Goal: Task Accomplishment & Management: Manage account settings

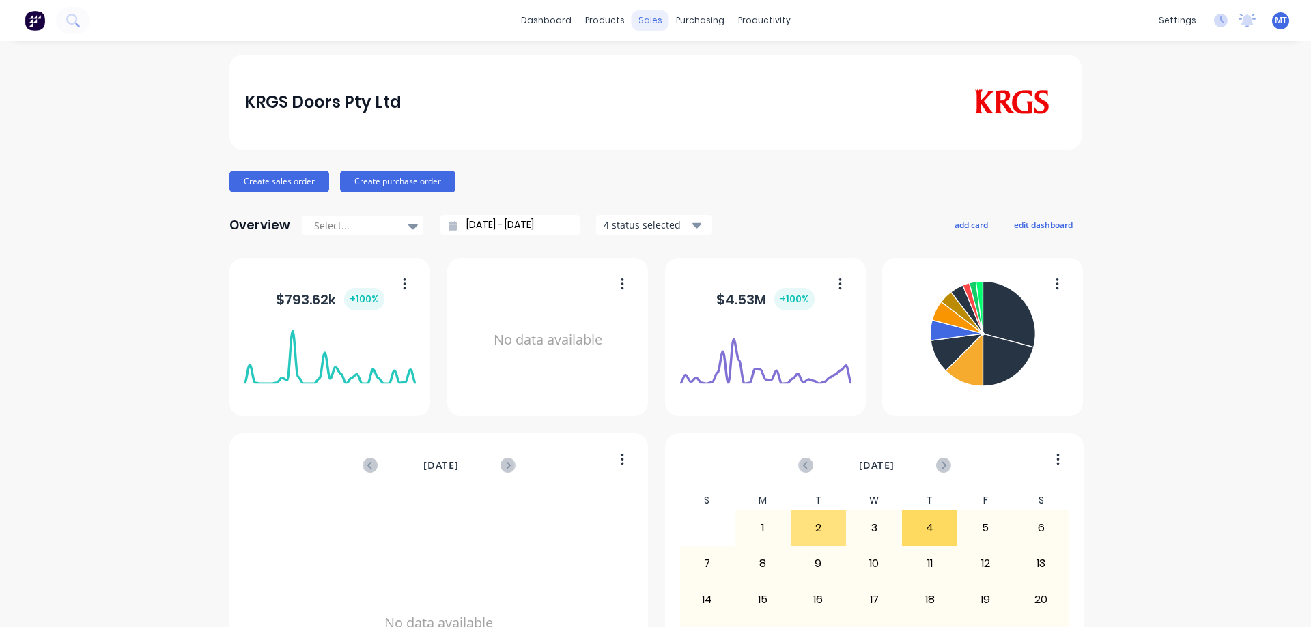
click at [635, 21] on div "sales" at bounding box center [650, 20] width 38 height 20
click at [652, 64] on icon at bounding box center [649, 65] width 12 height 12
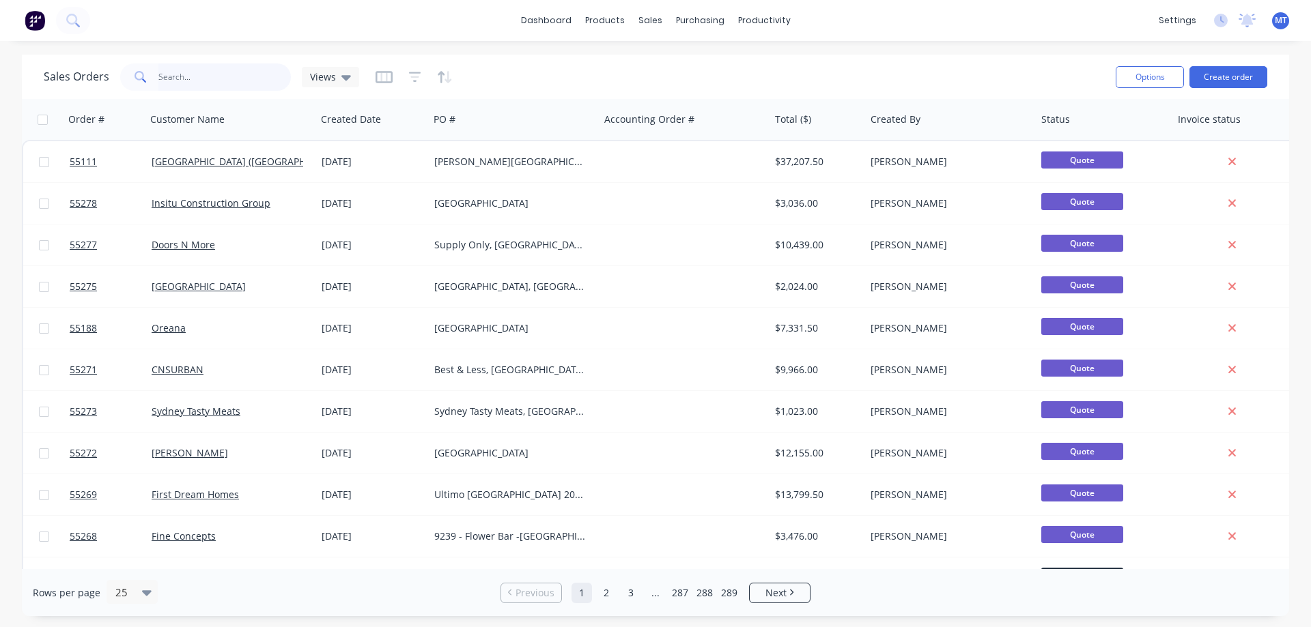
click at [217, 73] on input "text" at bounding box center [224, 76] width 133 height 27
type input "55166"
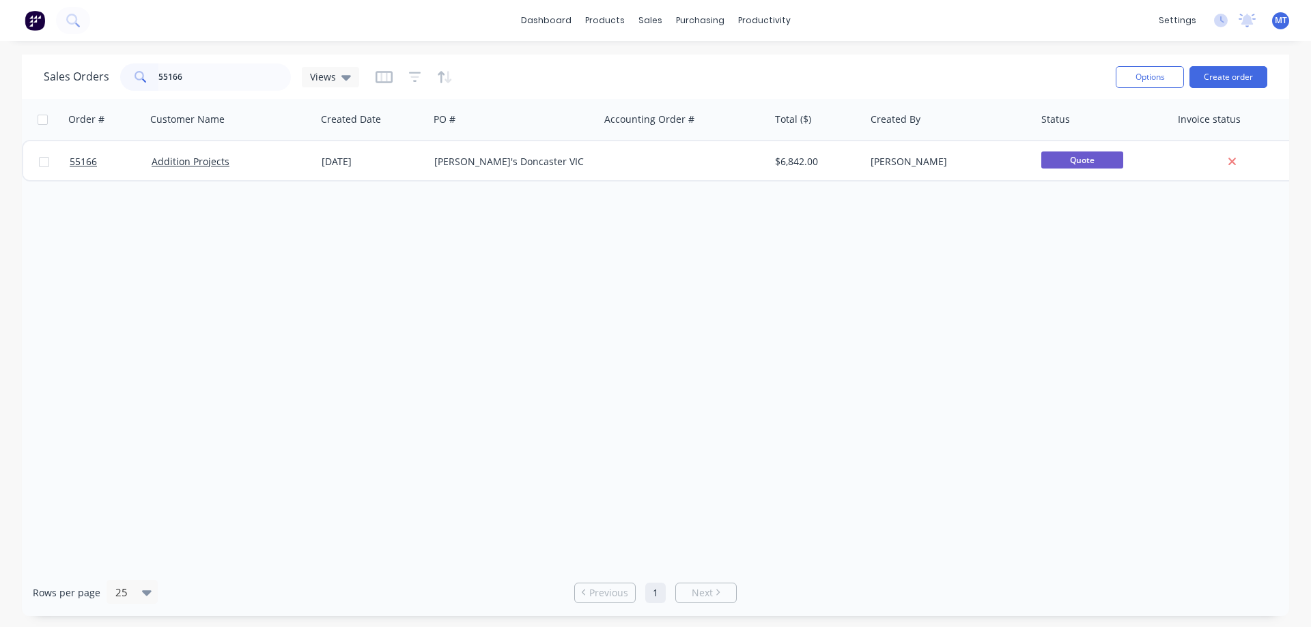
click at [248, 161] on div "Addition Projects" at bounding box center [228, 162] width 152 height 14
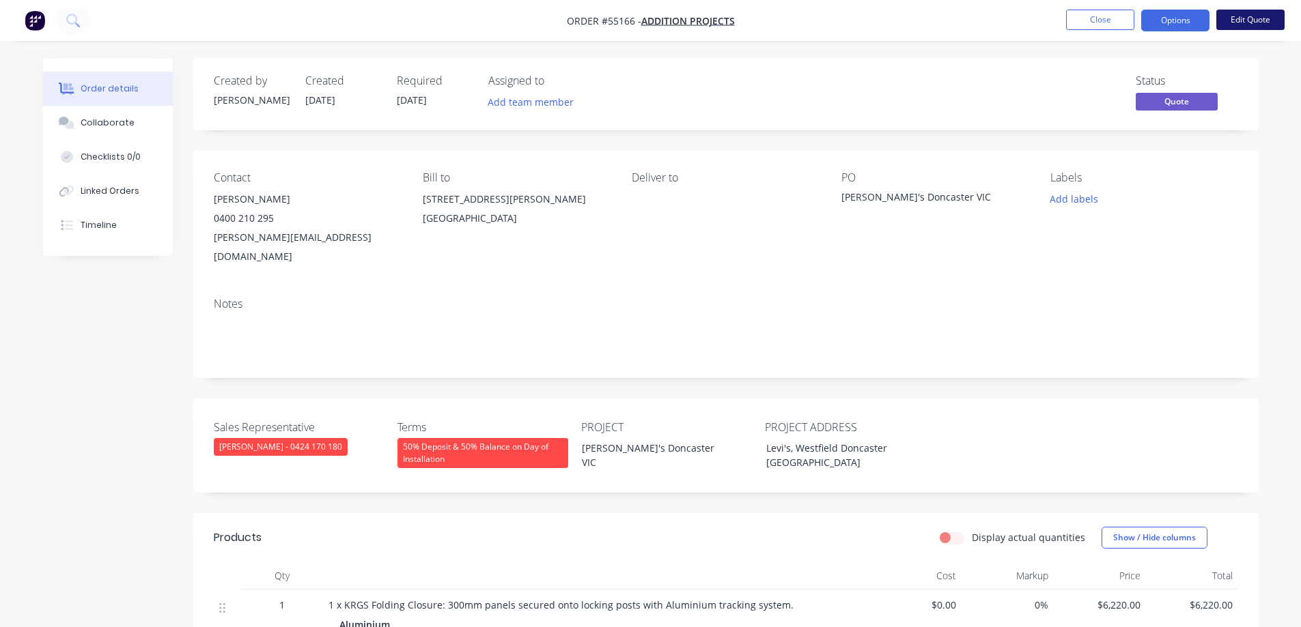
click at [1239, 25] on button "Edit Quote" at bounding box center [1250, 20] width 68 height 20
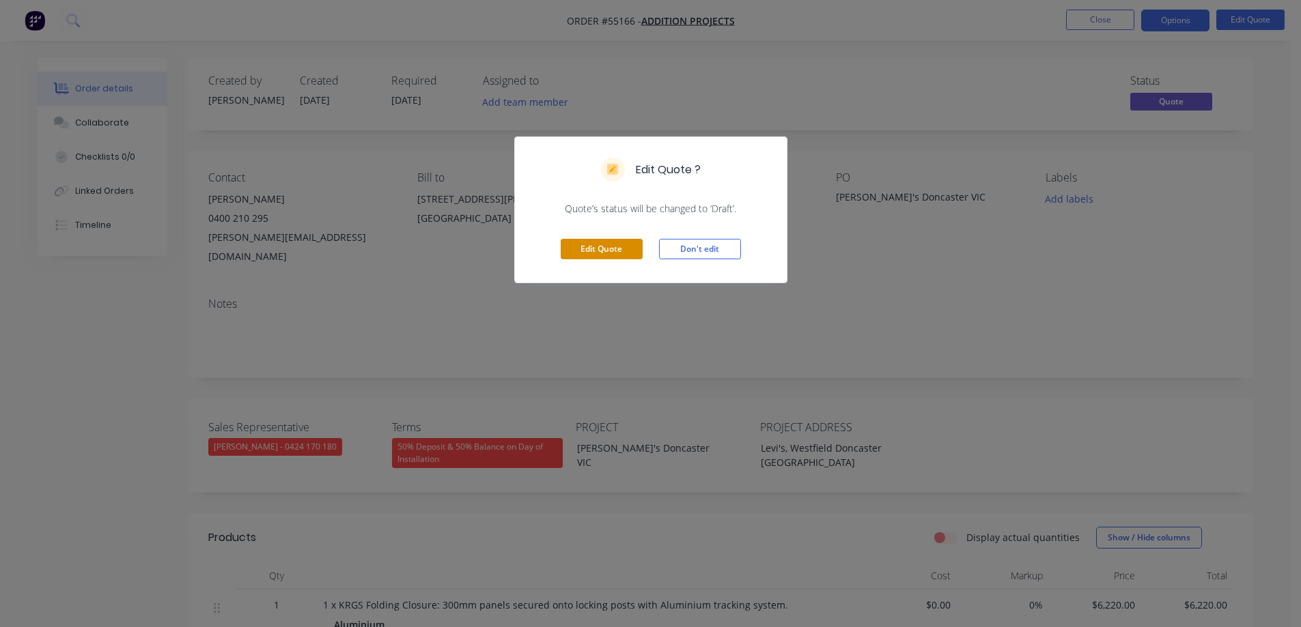
click at [619, 240] on button "Edit Quote" at bounding box center [601, 249] width 82 height 20
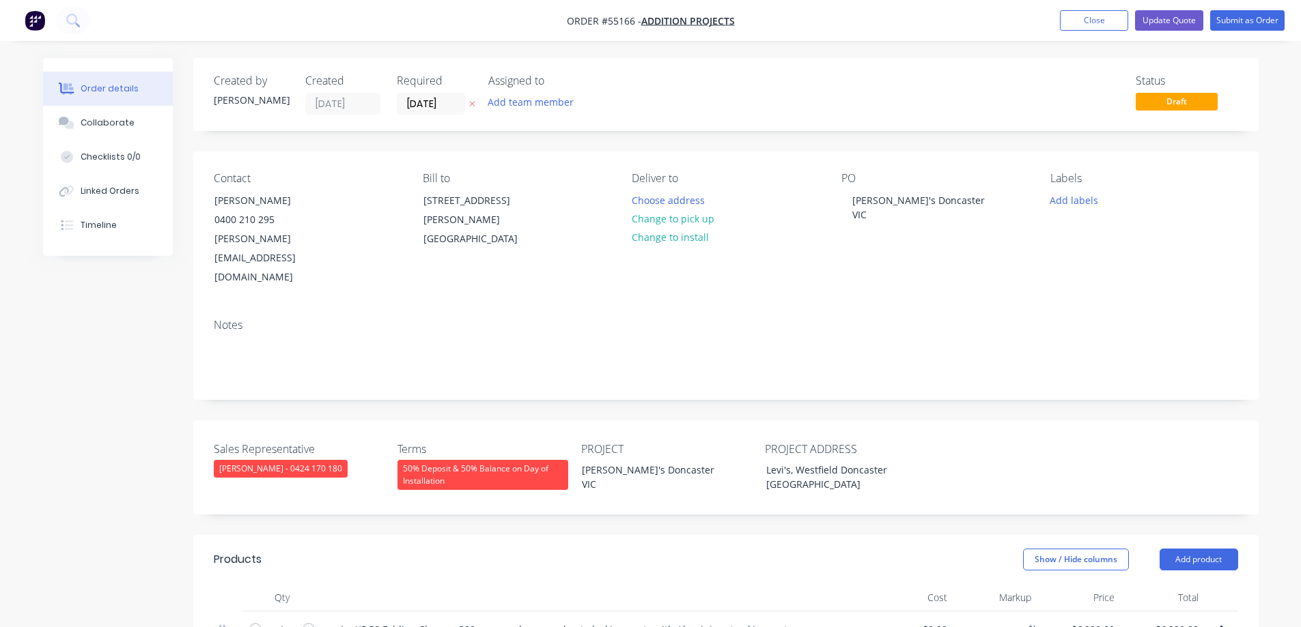
scroll to position [341, 0]
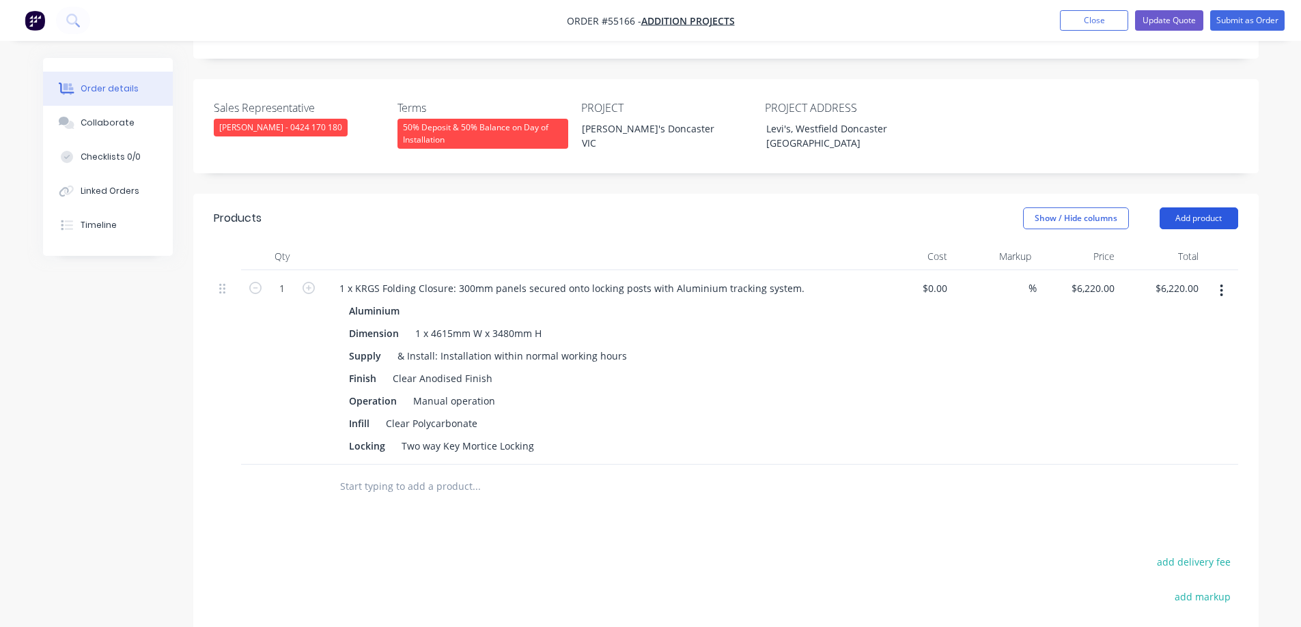
click at [1190, 208] on button "Add product" at bounding box center [1198, 219] width 79 height 22
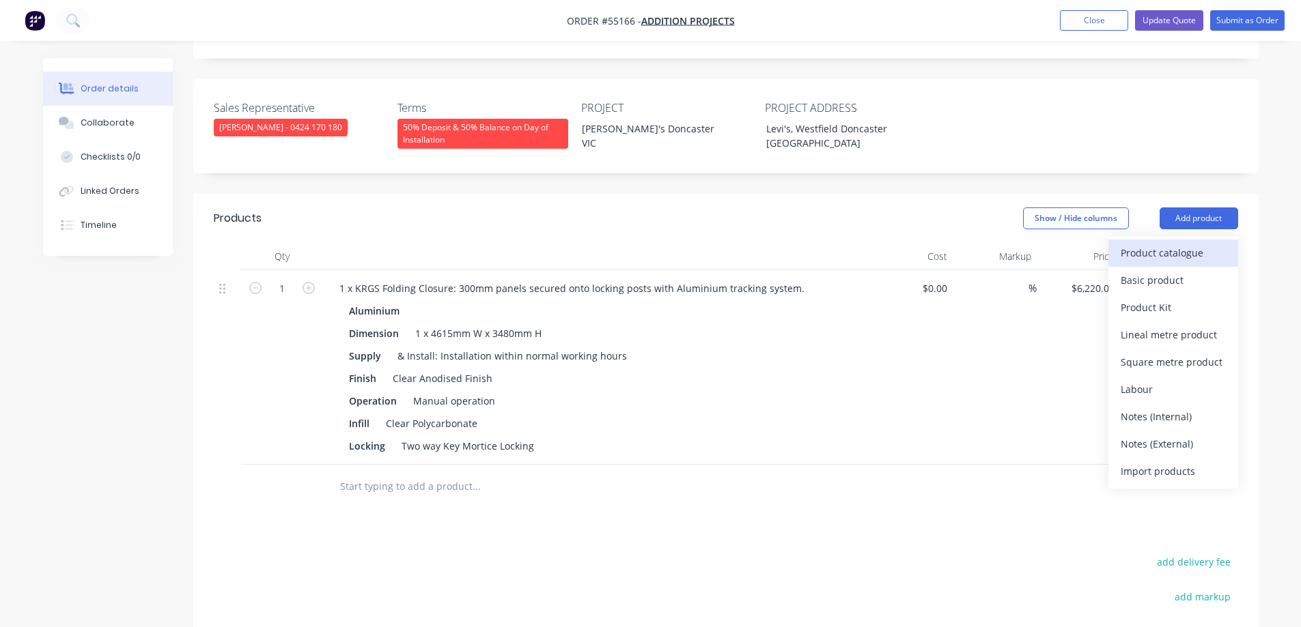
click at [1140, 243] on div "Product catalogue" at bounding box center [1172, 253] width 105 height 20
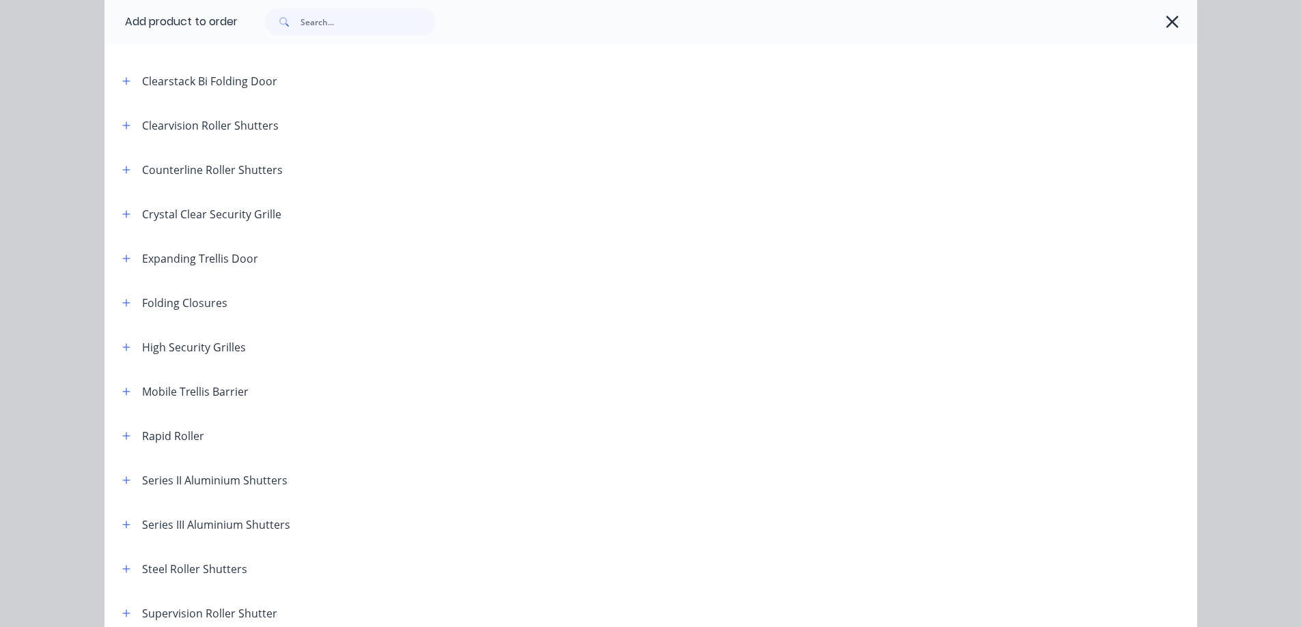
scroll to position [273, 0]
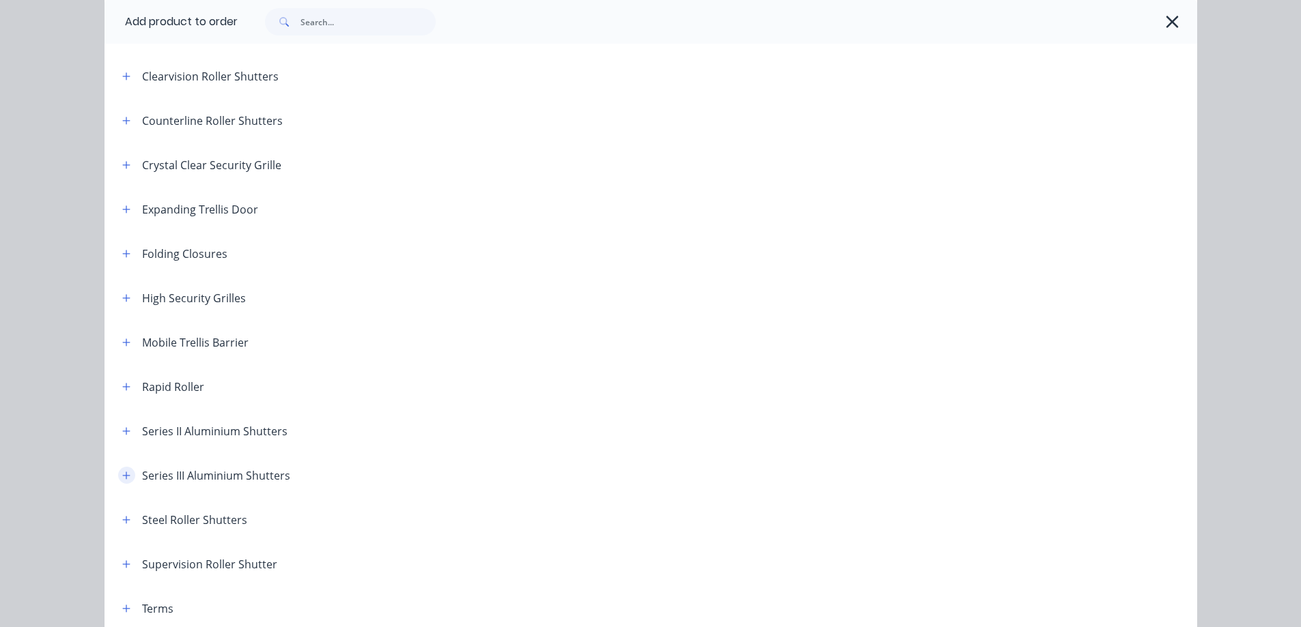
drag, startPoint x: 128, startPoint y: 468, endPoint x: 122, endPoint y: 475, distance: 9.7
click at [122, 475] on span at bounding box center [126, 475] width 17 height 17
click at [122, 475] on icon "button" at bounding box center [126, 476] width 8 height 8
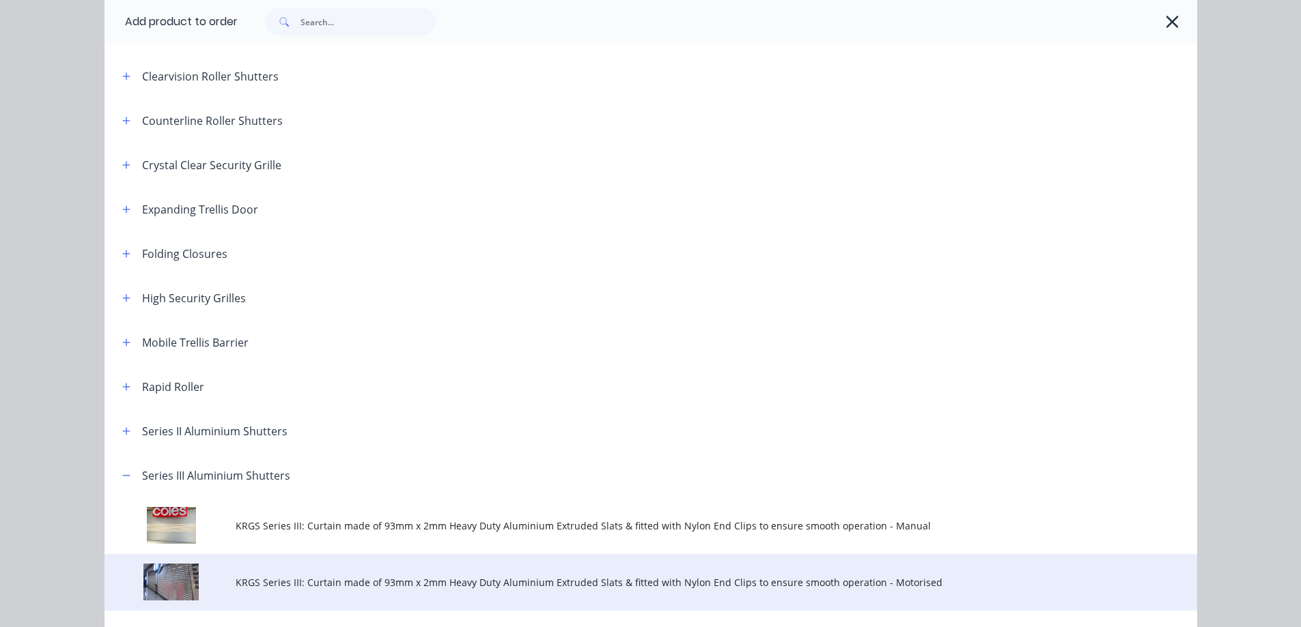
click at [304, 570] on td "KRGS Series III: Curtain made of 93mm x 2mm Heavy Duty Aluminium Extruded Slats…" at bounding box center [716, 582] width 961 height 57
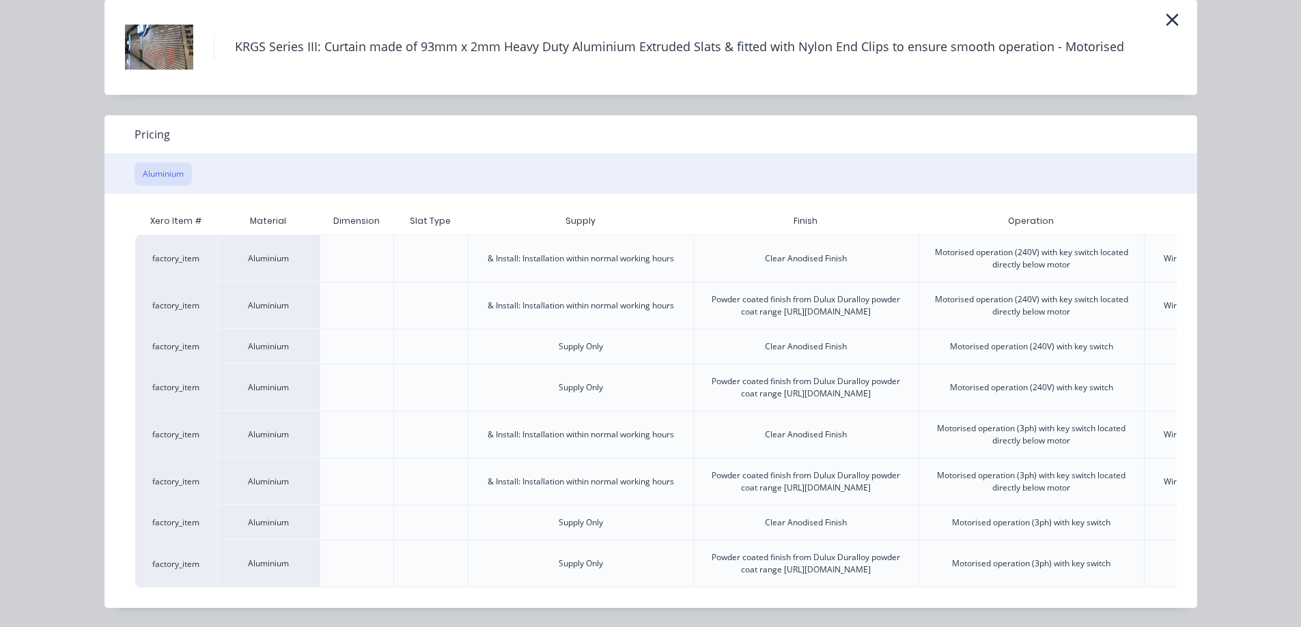
scroll to position [115, 0]
drag, startPoint x: 468, startPoint y: 608, endPoint x: 652, endPoint y: 595, distance: 184.8
click at [652, 595] on div "Xero Item # Material Dimension Slat Type Supply Finish Operation W&C Price (A) …" at bounding box center [640, 401] width 1072 height 414
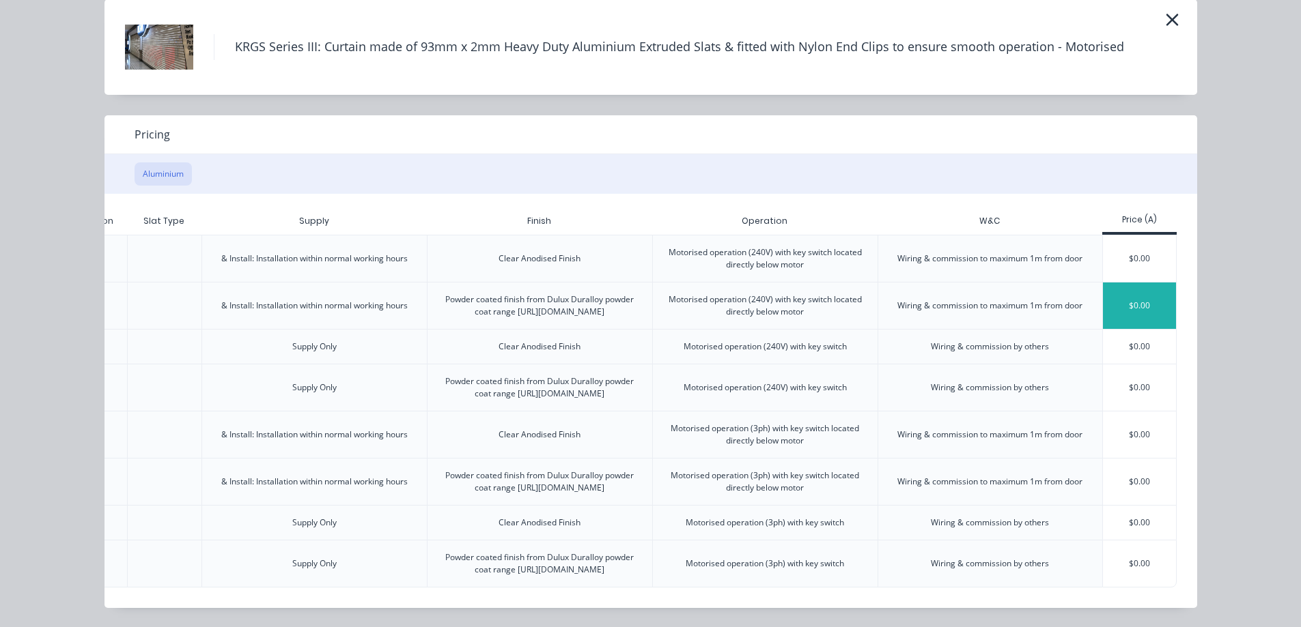
click at [1141, 283] on div "$0.00" at bounding box center [1139, 306] width 73 height 46
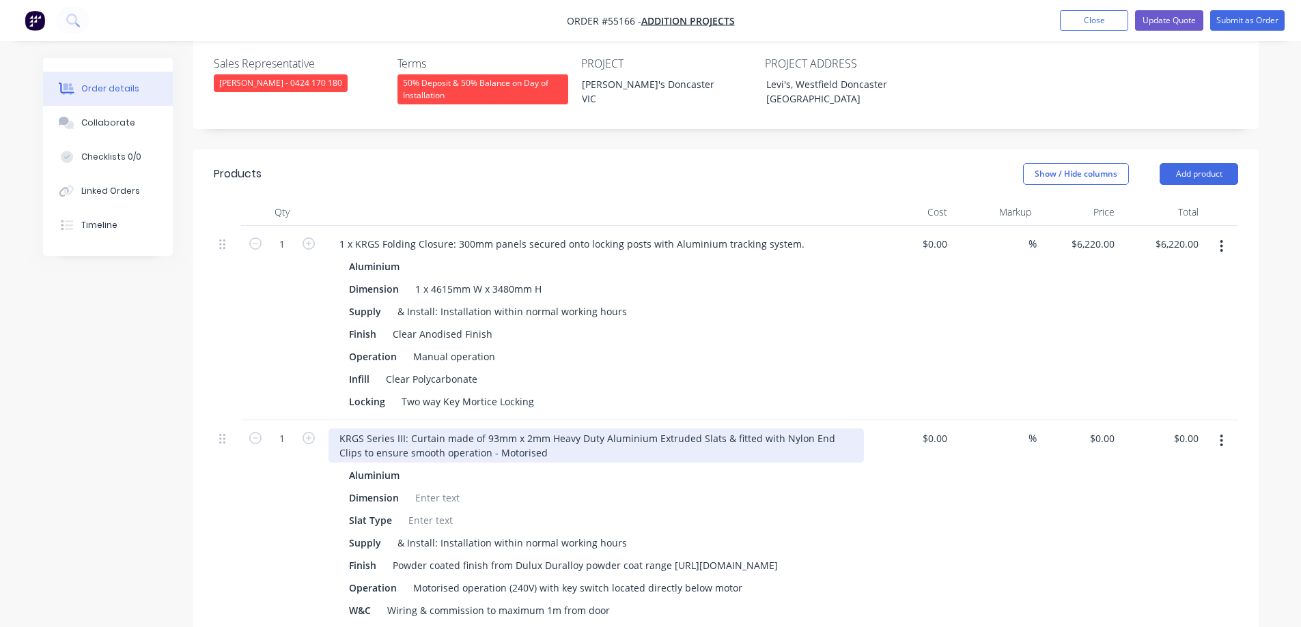
scroll to position [410, 0]
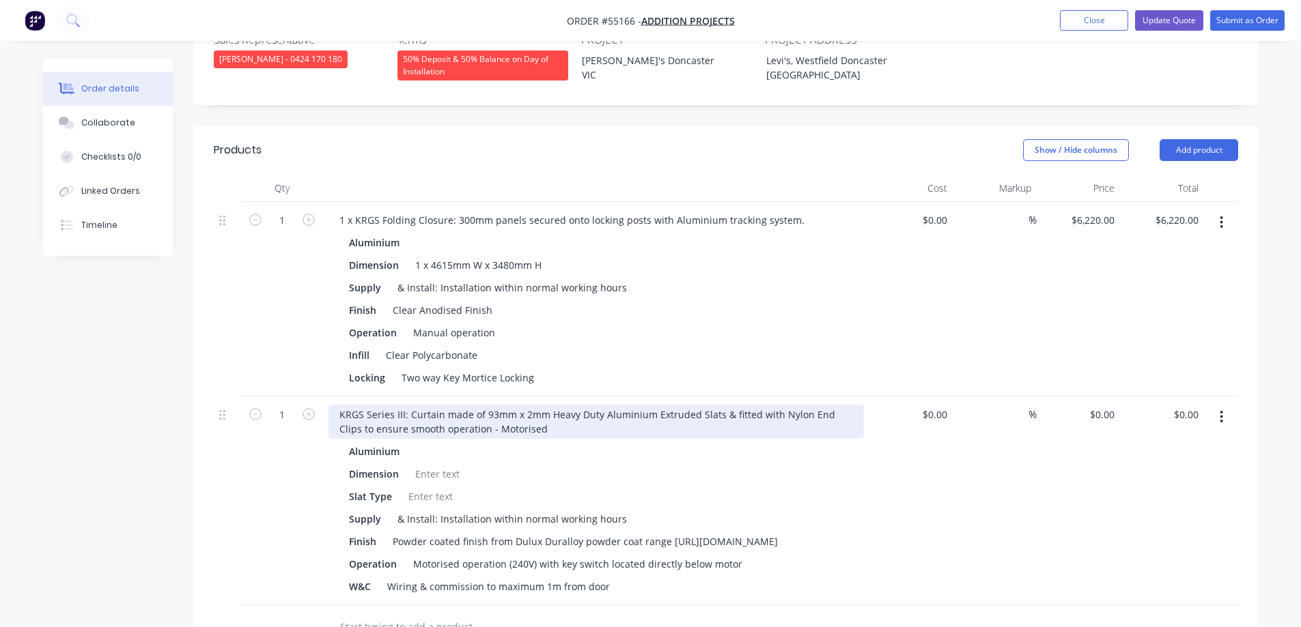
click at [339, 405] on div "KRGS Series III: Curtain made of 93mm x 2mm Heavy Duty Aluminium Extruded Slats…" at bounding box center [595, 422] width 535 height 34
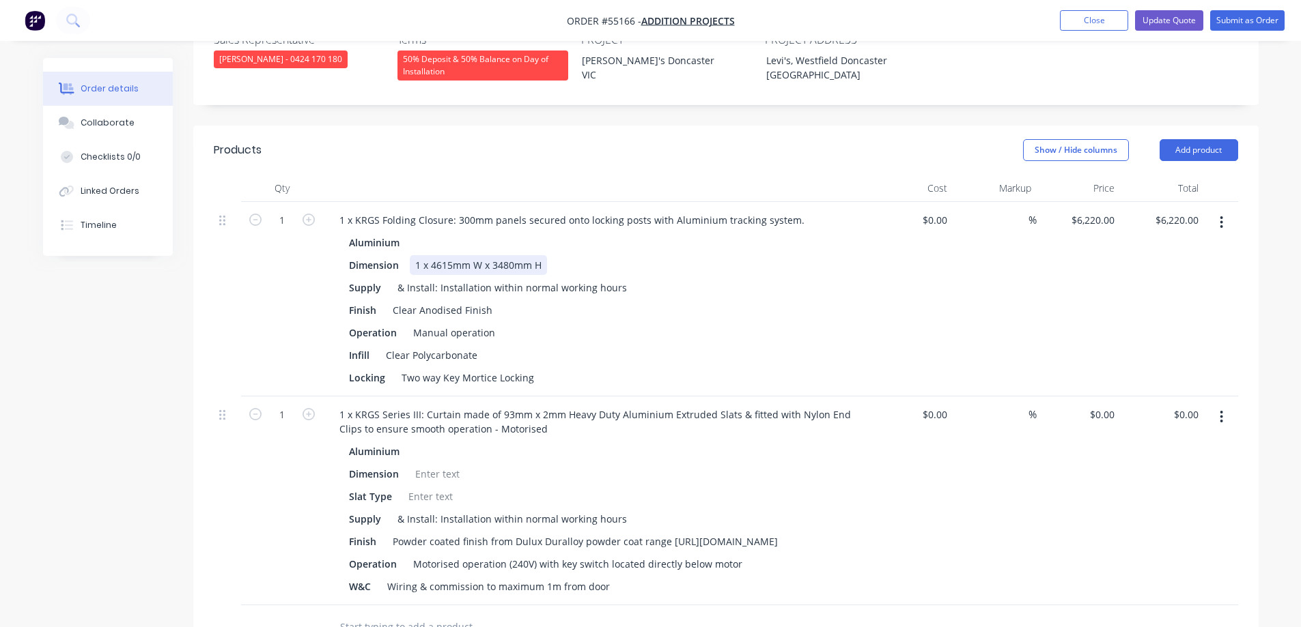
click at [440, 255] on div "1 x 4615mm W x 3480mm H" at bounding box center [478, 265] width 137 height 20
copy div "1 x 4615mm W x 3480mm H"
click at [453, 464] on div at bounding box center [437, 474] width 55 height 20
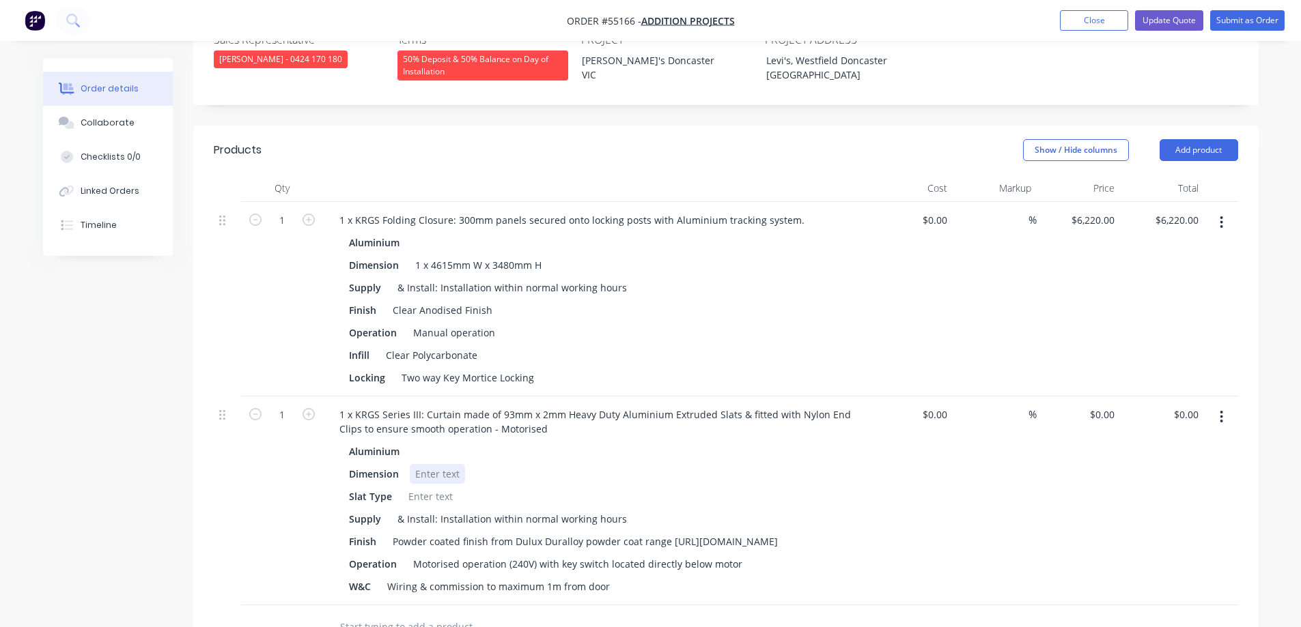
paste div
type input "$0.00"
type input "$12,645.00"
click at [1222, 215] on icon "button" at bounding box center [1220, 222] width 3 height 15
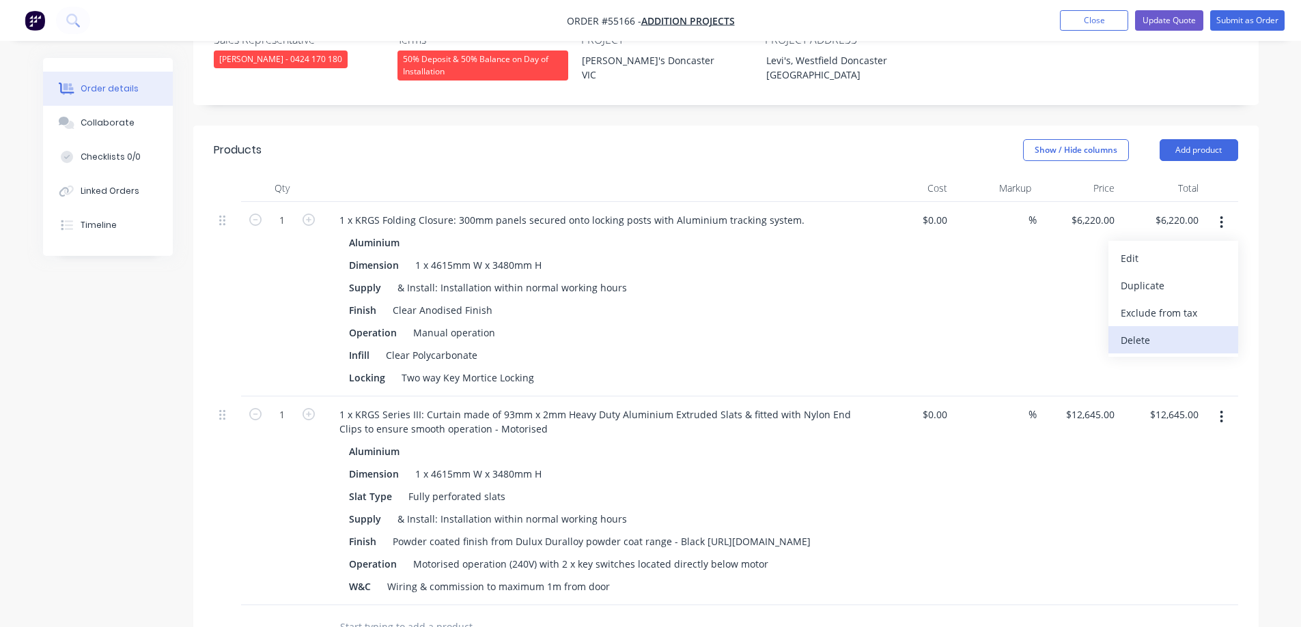
click at [1182, 330] on div "Delete" at bounding box center [1172, 340] width 105 height 20
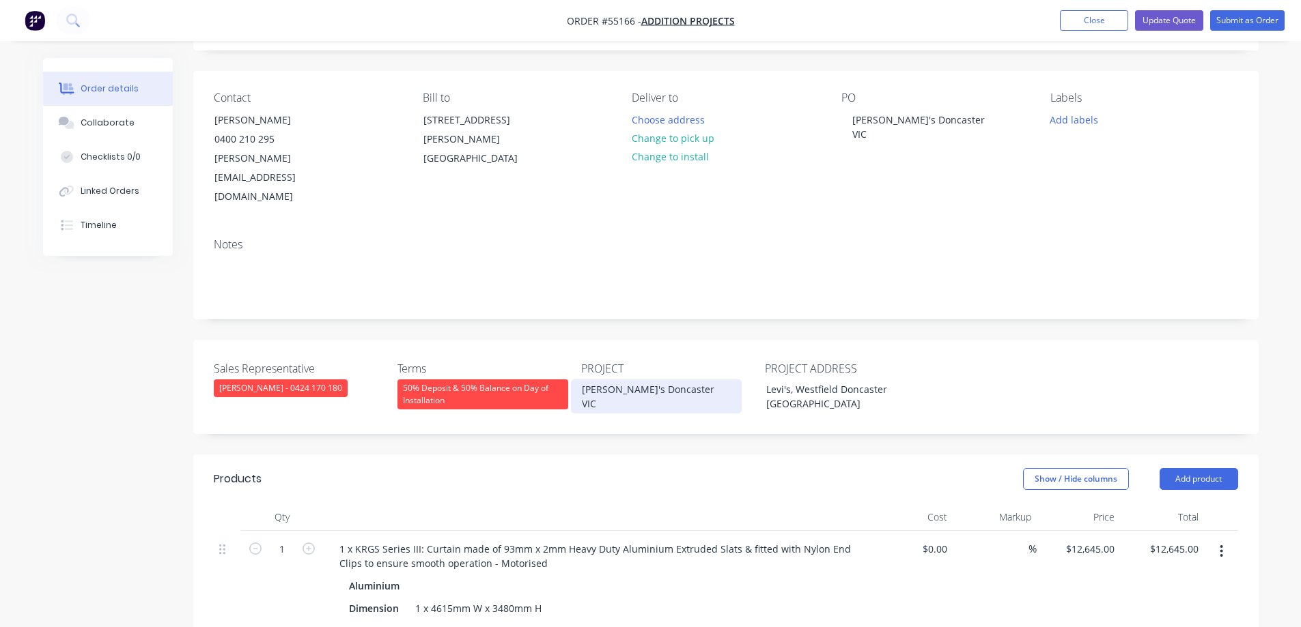
scroll to position [0, 0]
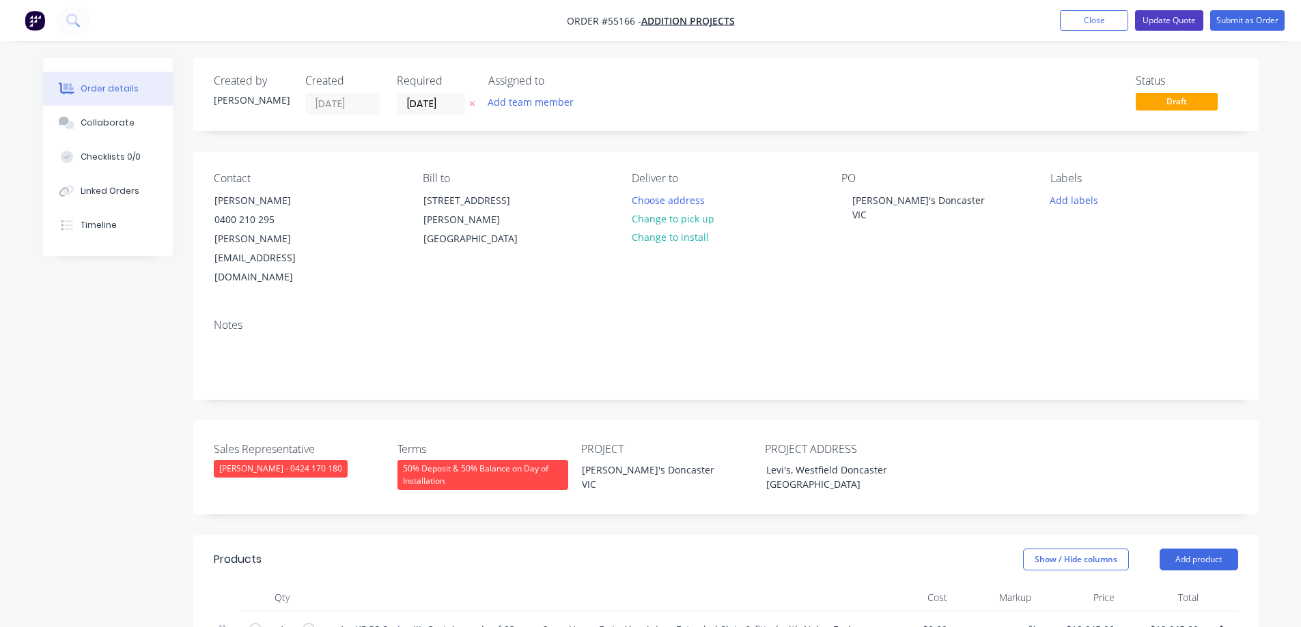
click at [1179, 12] on button "Update Quote" at bounding box center [1169, 20] width 68 height 20
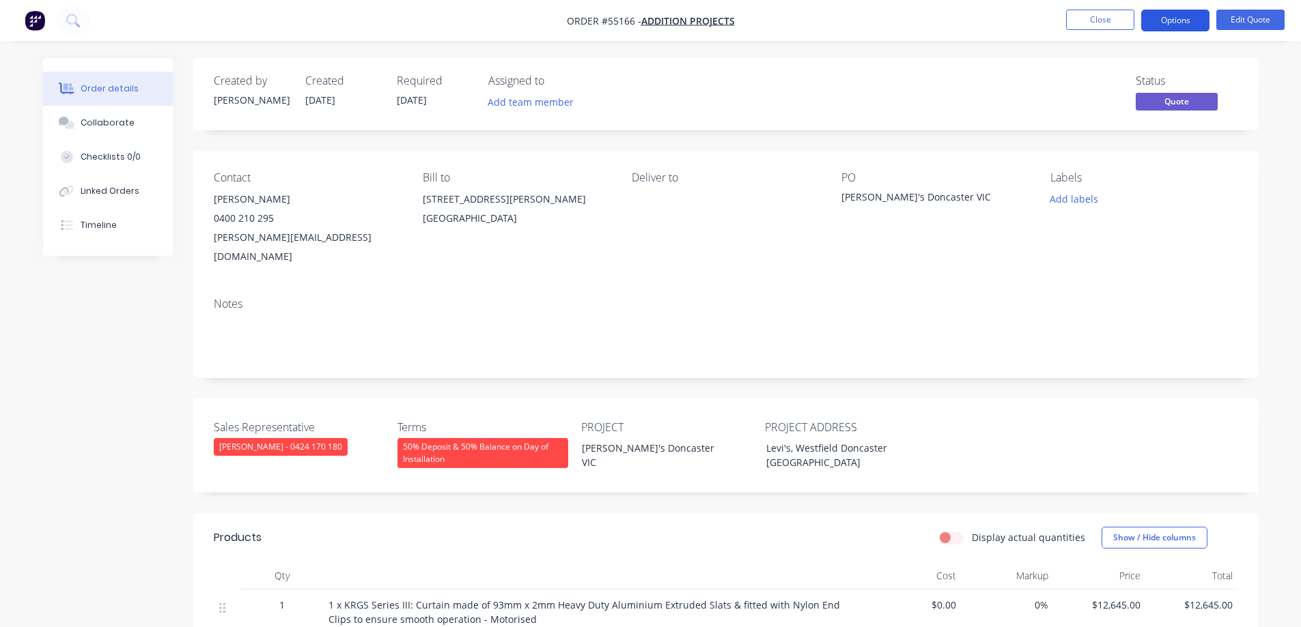
click at [1177, 20] on button "Options" at bounding box center [1175, 21] width 68 height 22
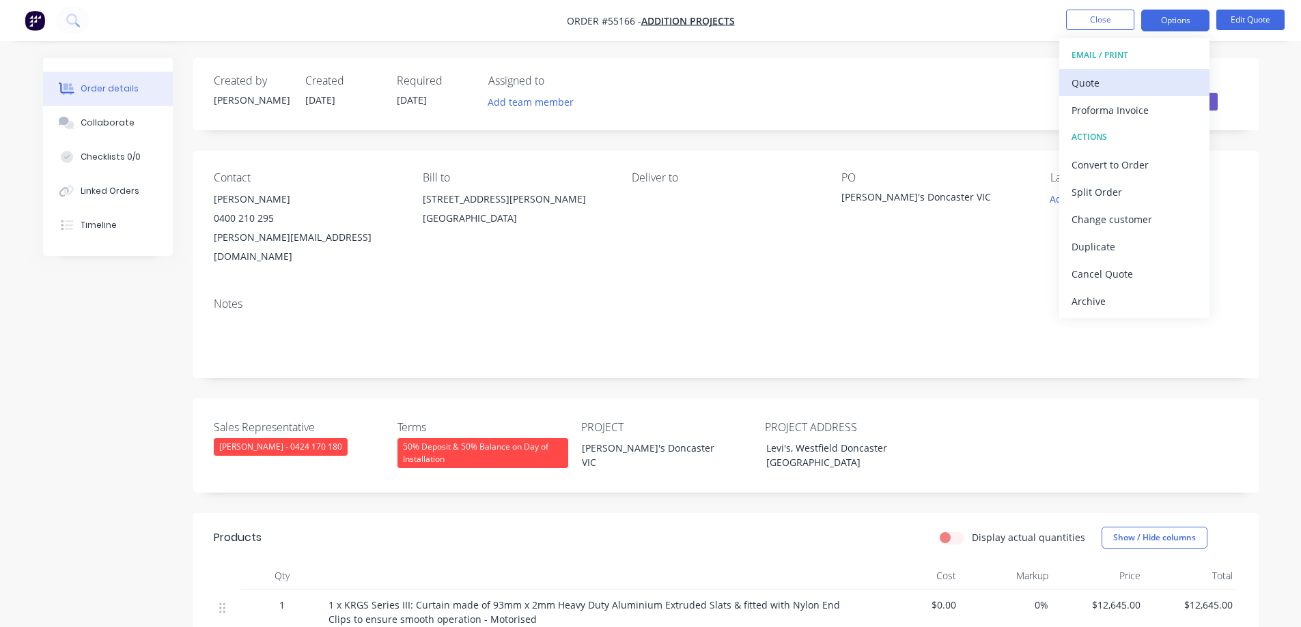
click at [1113, 85] on div "Quote" at bounding box center [1134, 83] width 126 height 20
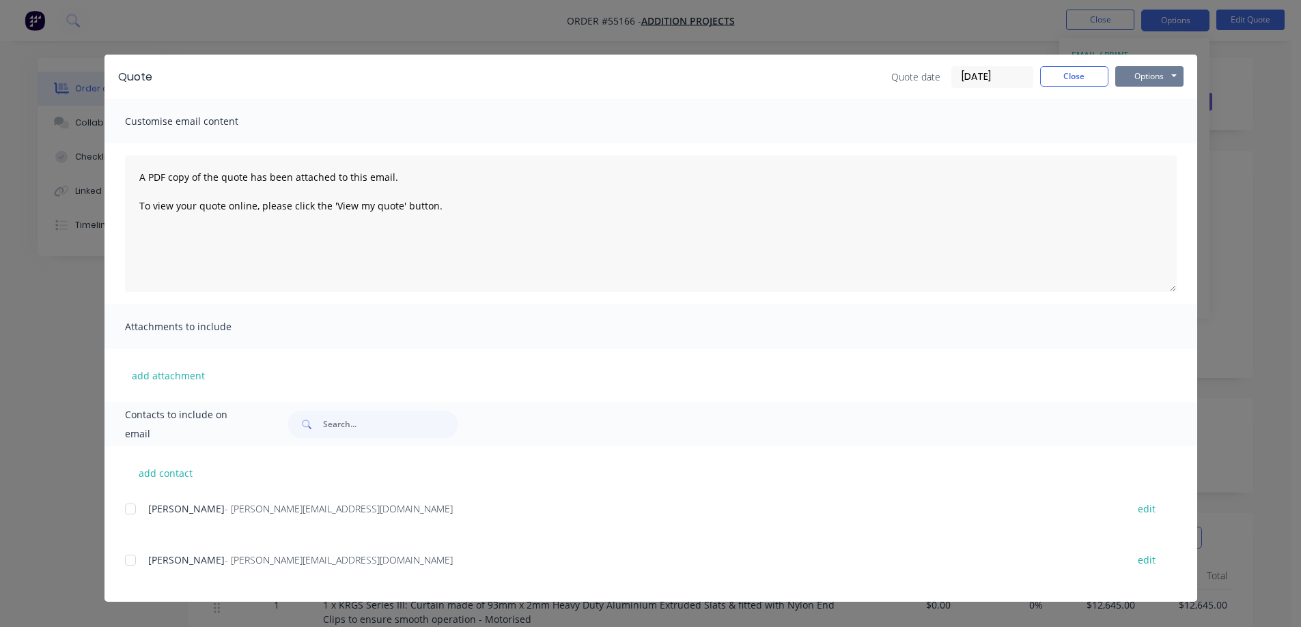
click at [1141, 79] on button "Options" at bounding box center [1149, 76] width 68 height 20
click at [1146, 124] on button "Print" at bounding box center [1158, 123] width 87 height 23
click at [810, 36] on div "Quote Quote date 05/09/25 Close Options Preview Print Email Customise email con…" at bounding box center [650, 313] width 1301 height 627
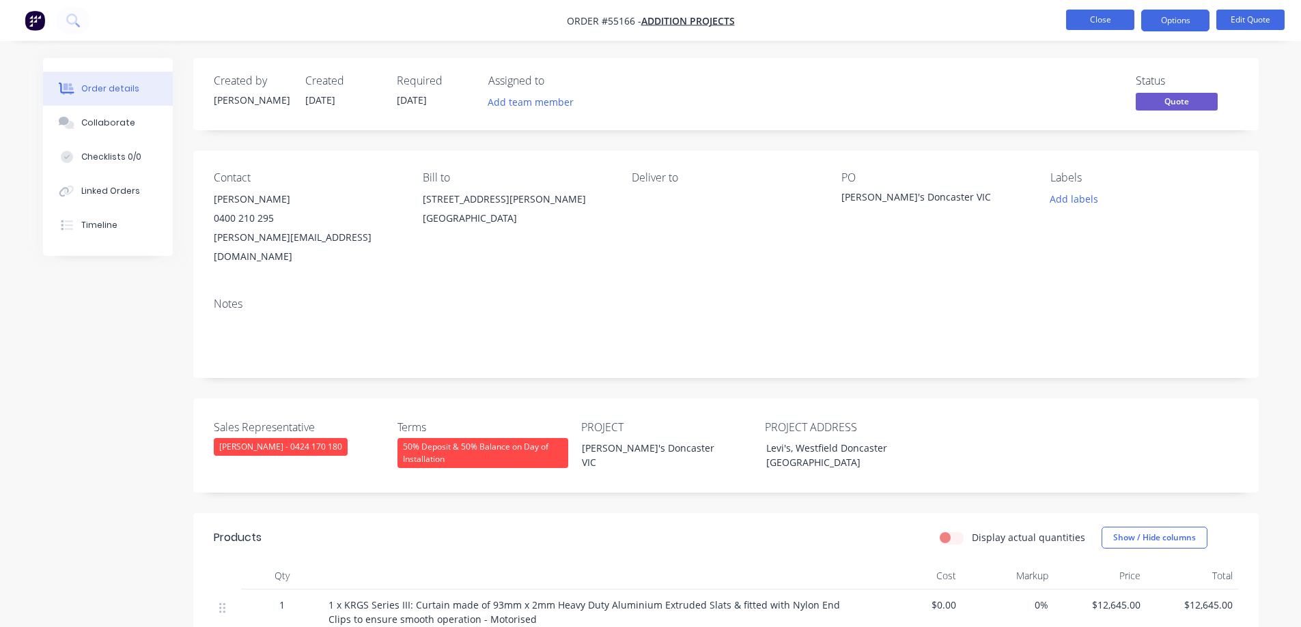
click at [1088, 18] on button "Close" at bounding box center [1100, 20] width 68 height 20
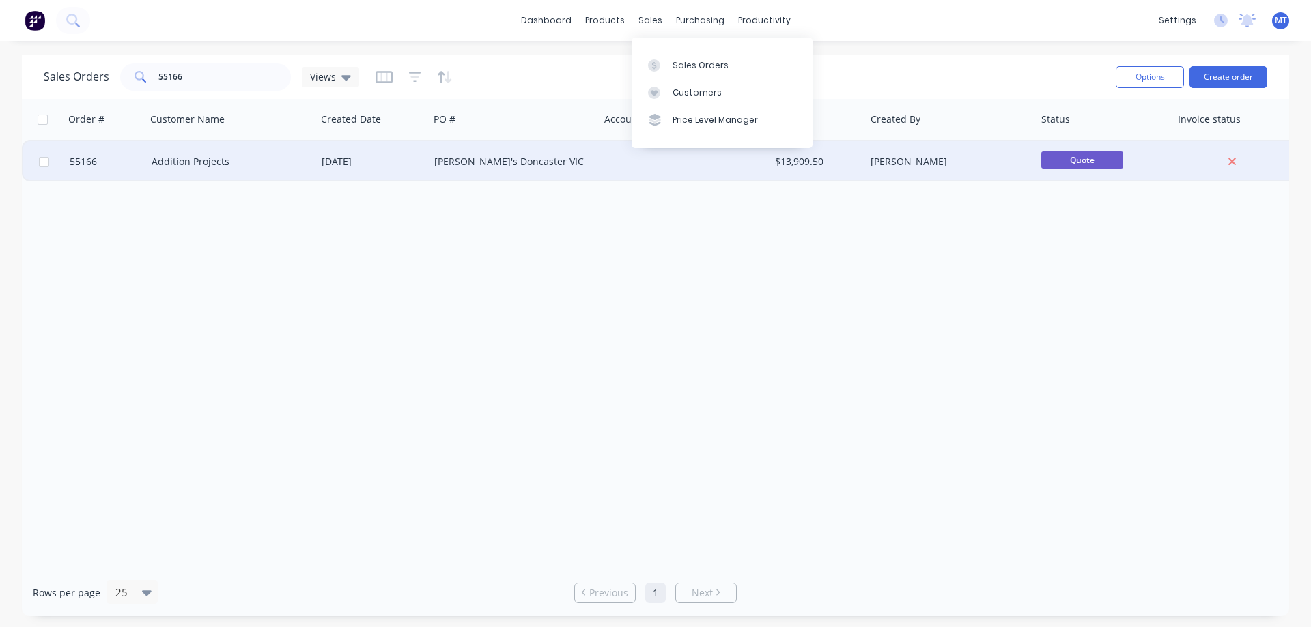
click at [574, 159] on div "[PERSON_NAME]'s Doncaster VIC" at bounding box center [510, 162] width 152 height 14
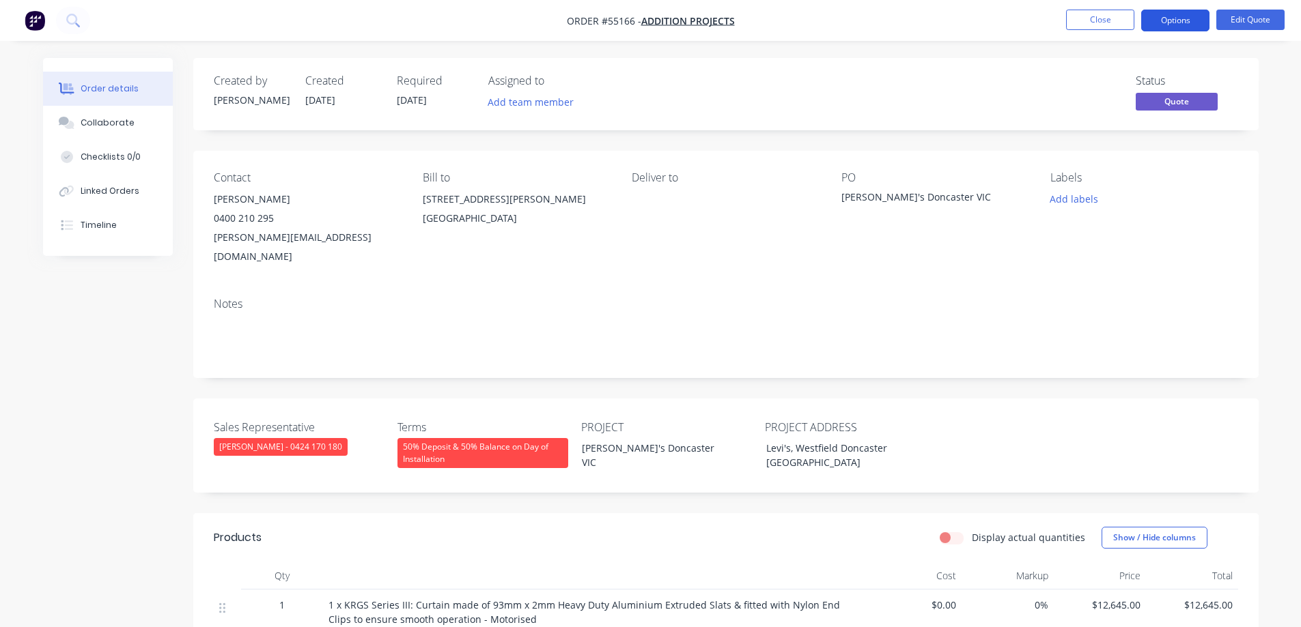
click at [1156, 25] on button "Options" at bounding box center [1175, 21] width 68 height 22
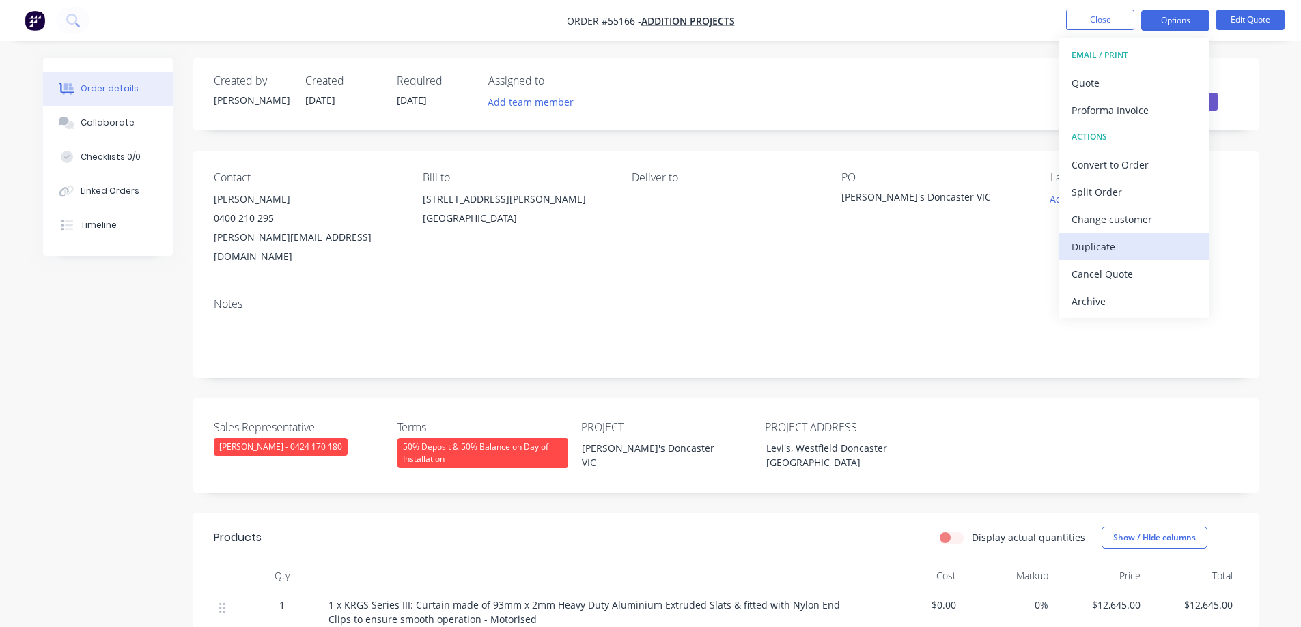
click at [1093, 242] on div "Duplicate" at bounding box center [1134, 247] width 126 height 20
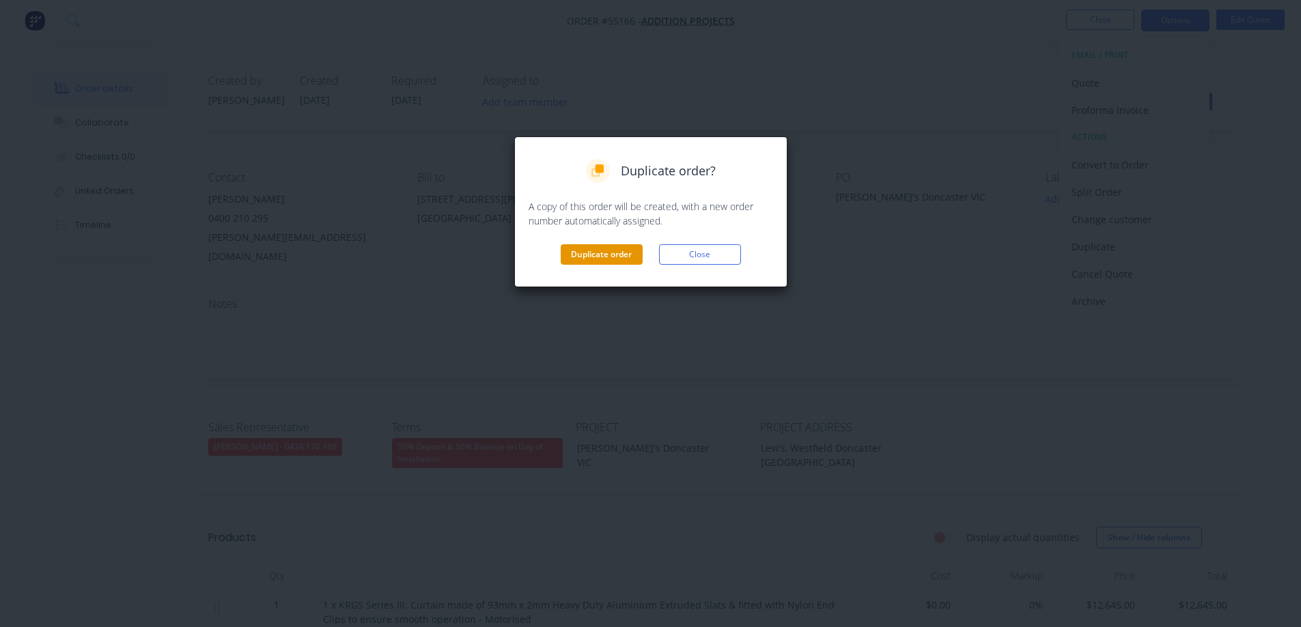
click at [607, 251] on button "Duplicate order" at bounding box center [601, 254] width 82 height 20
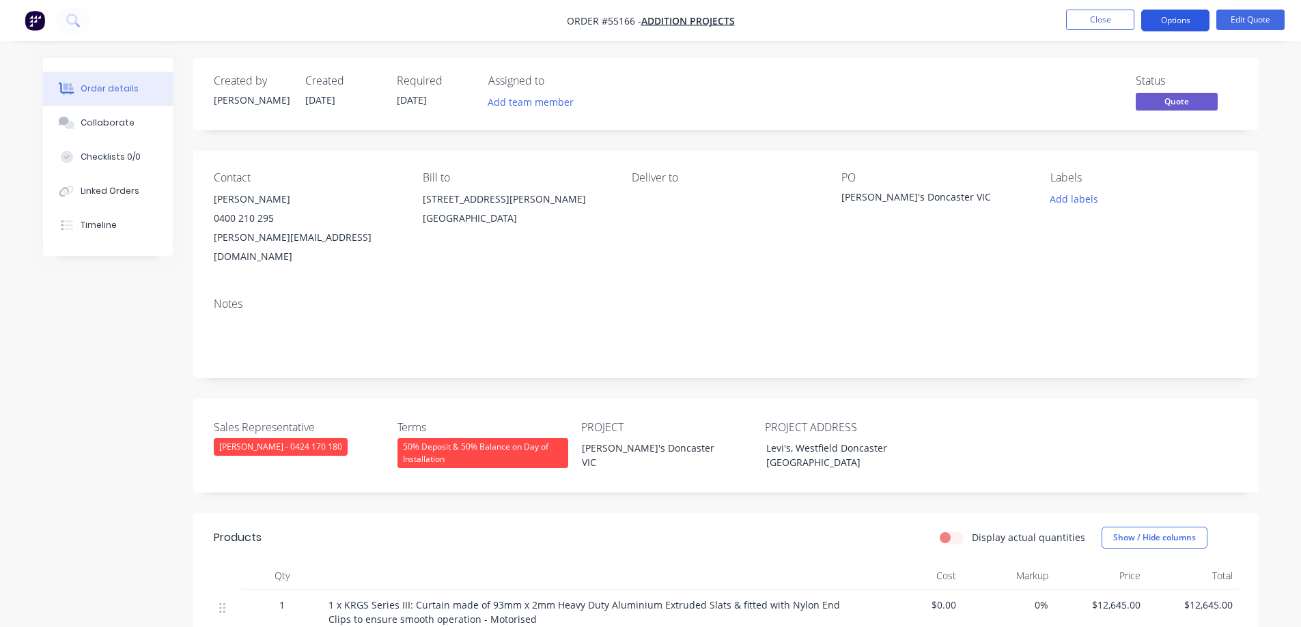
click at [1177, 17] on button "Options" at bounding box center [1175, 21] width 68 height 22
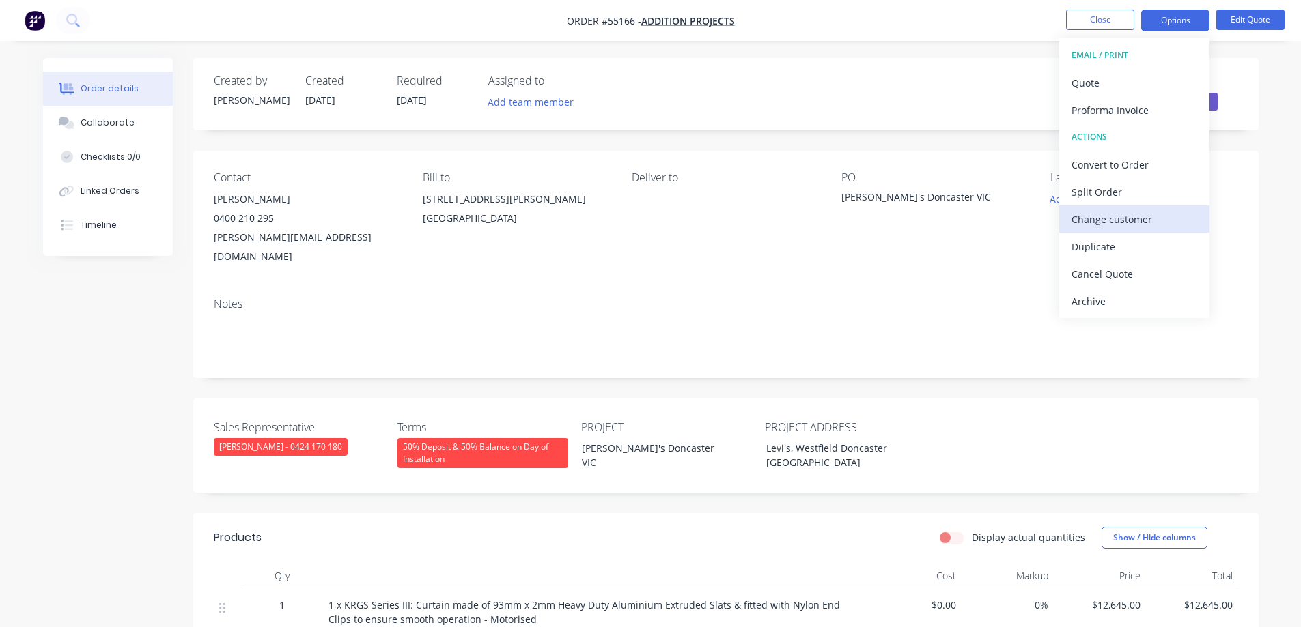
click at [1084, 218] on div "Change customer" at bounding box center [1134, 220] width 126 height 20
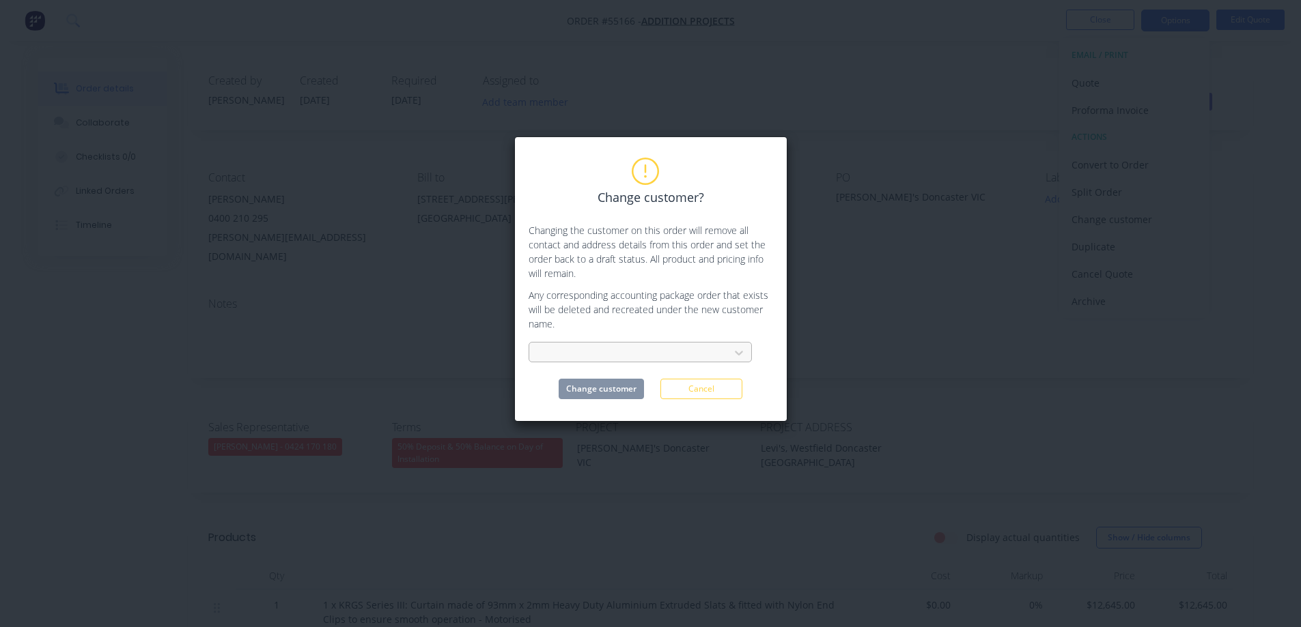
click at [634, 347] on div at bounding box center [631, 353] width 182 height 17
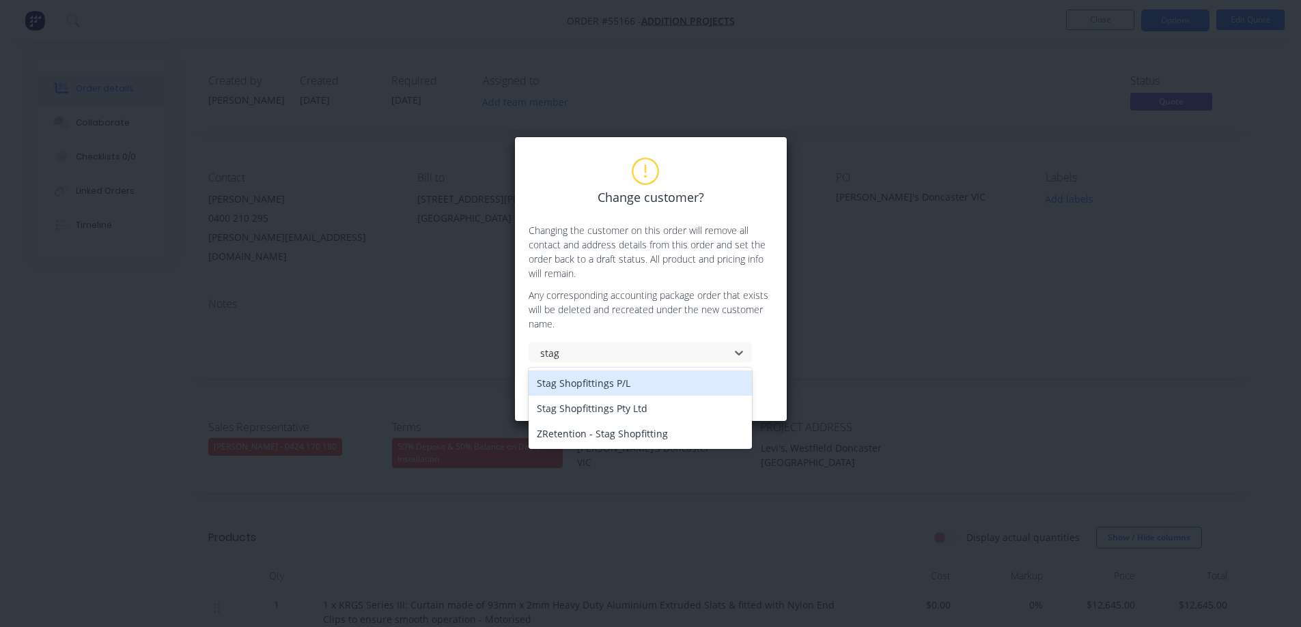
type input "stag"
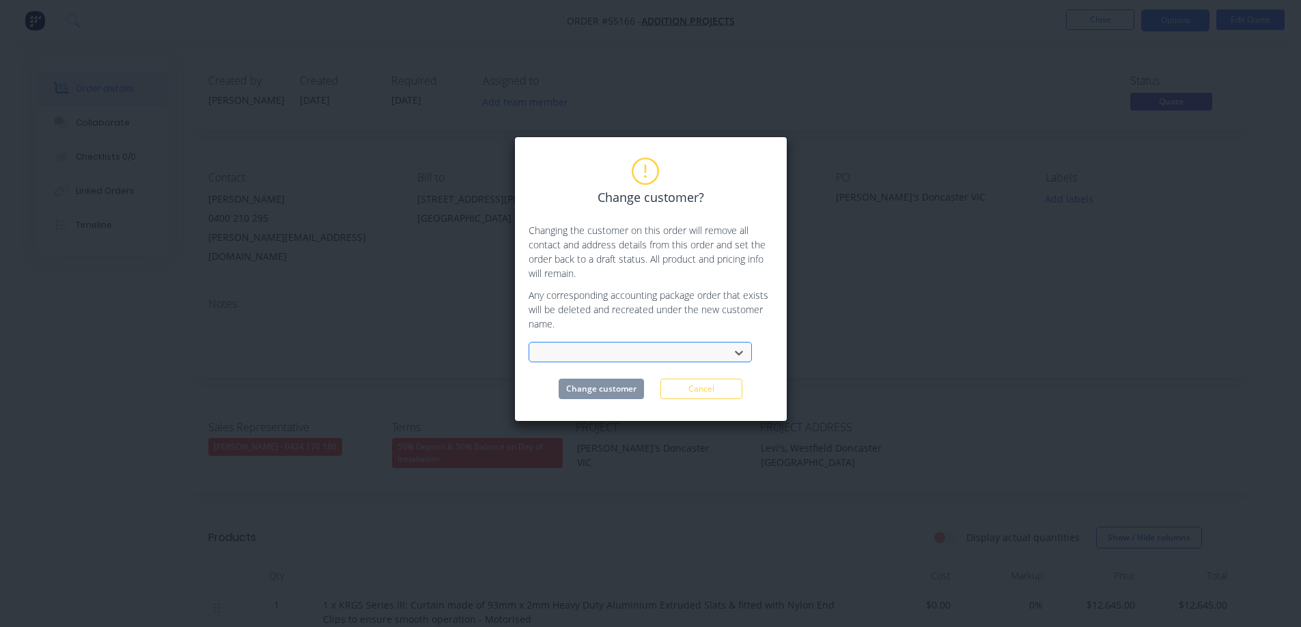
click at [554, 355] on div at bounding box center [631, 353] width 182 height 17
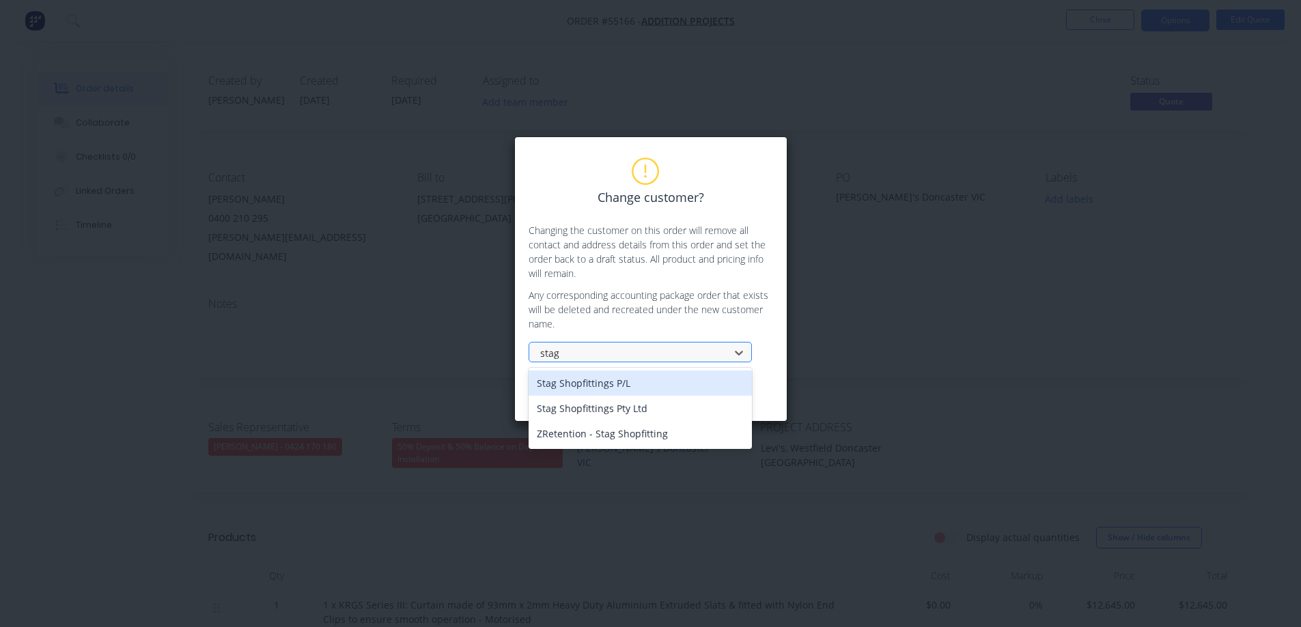
type input "stag s"
click at [591, 382] on div "Stag Shopfittings P/L" at bounding box center [639, 383] width 223 height 25
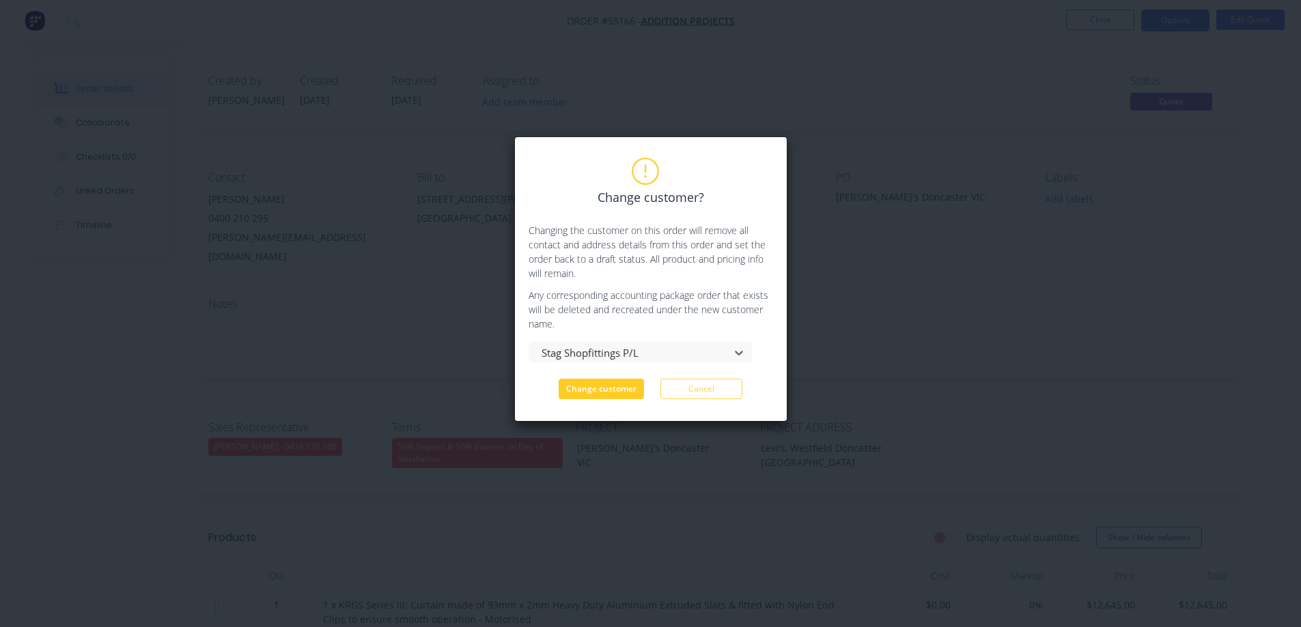
click at [594, 384] on button "Change customer" at bounding box center [600, 389] width 85 height 20
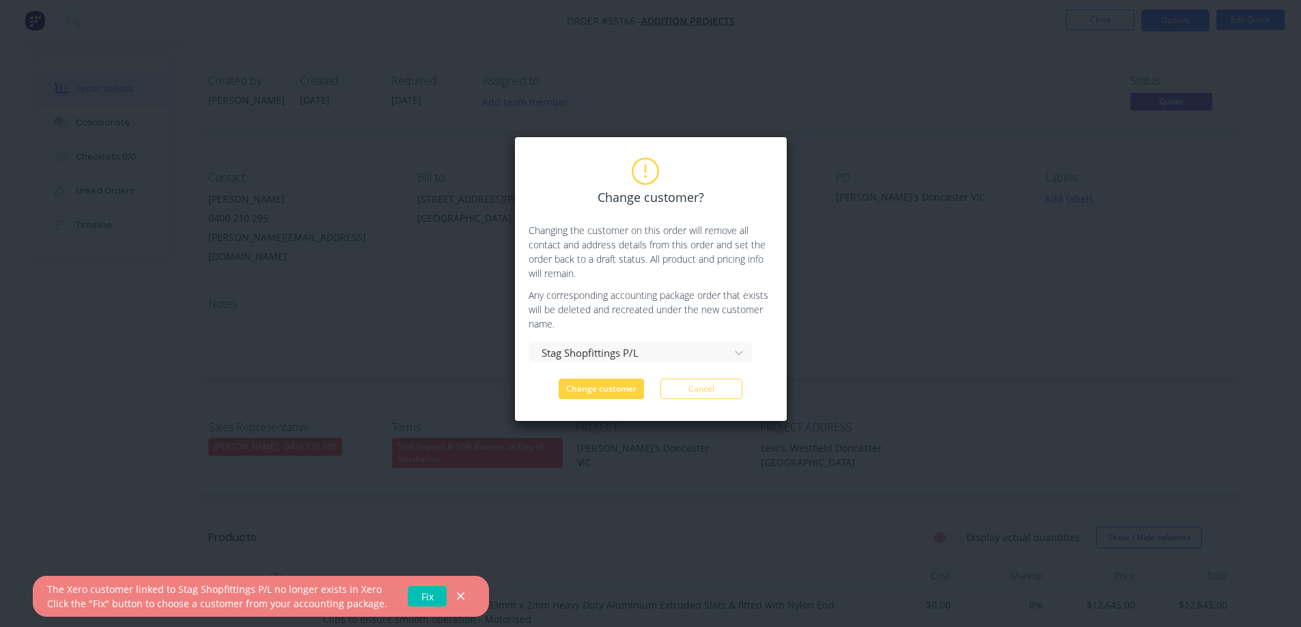
click at [408, 596] on link "Fix" at bounding box center [427, 596] width 39 height 20
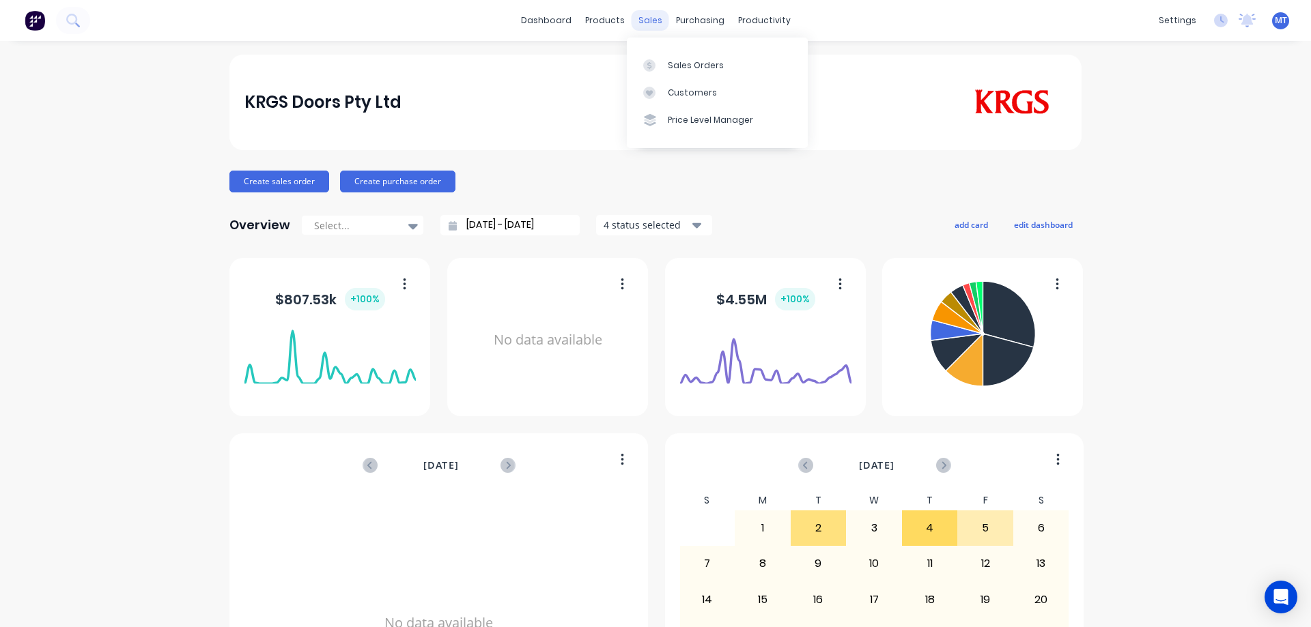
click at [651, 23] on div "sales" at bounding box center [650, 20] width 38 height 20
click at [661, 61] on div at bounding box center [653, 65] width 20 height 12
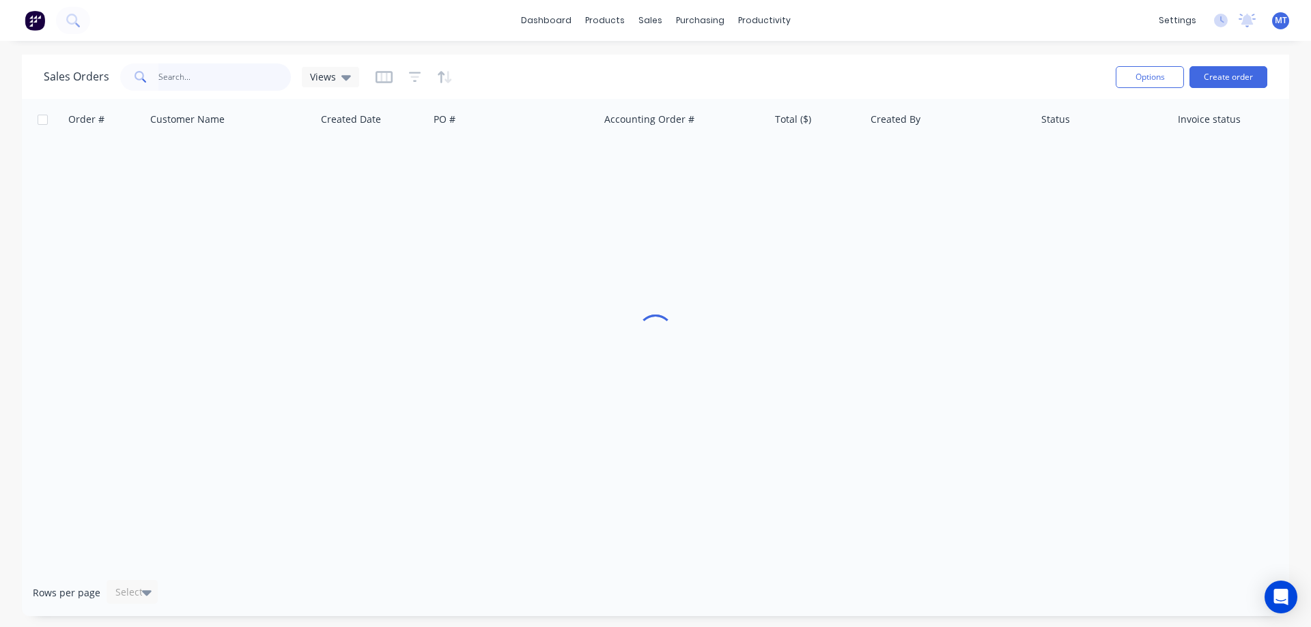
click at [217, 74] on input "text" at bounding box center [224, 76] width 133 height 27
type input "s"
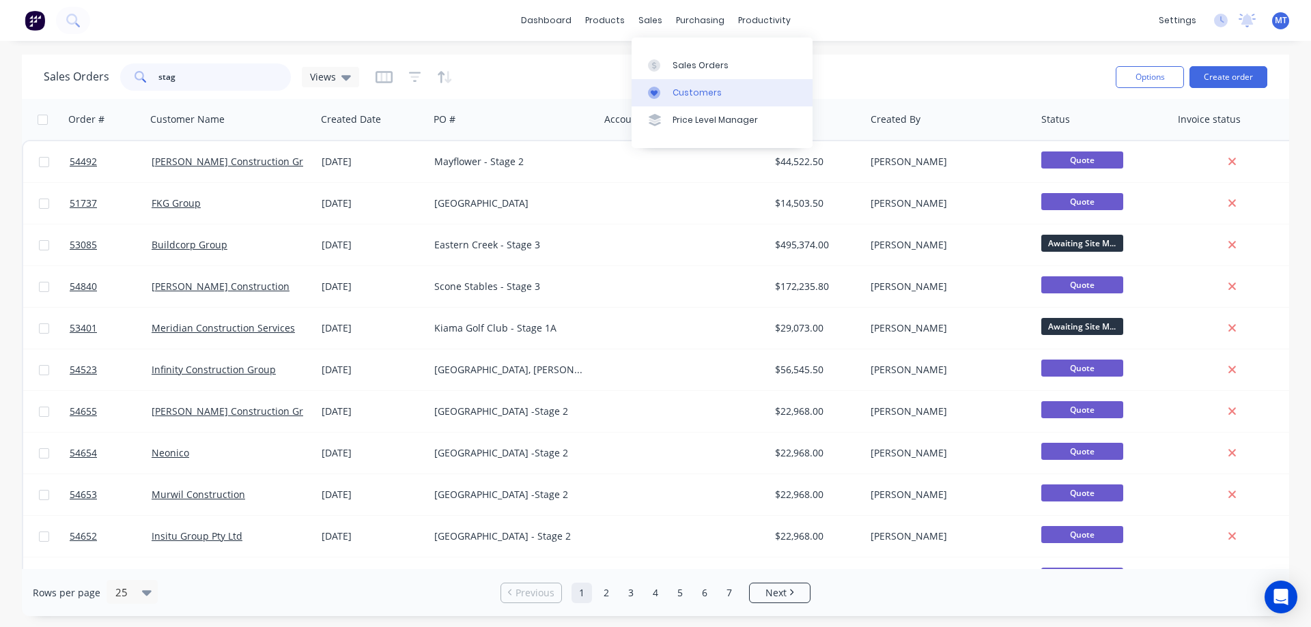
type input "stag"
click at [669, 83] on link "Customers" at bounding box center [721, 92] width 181 height 27
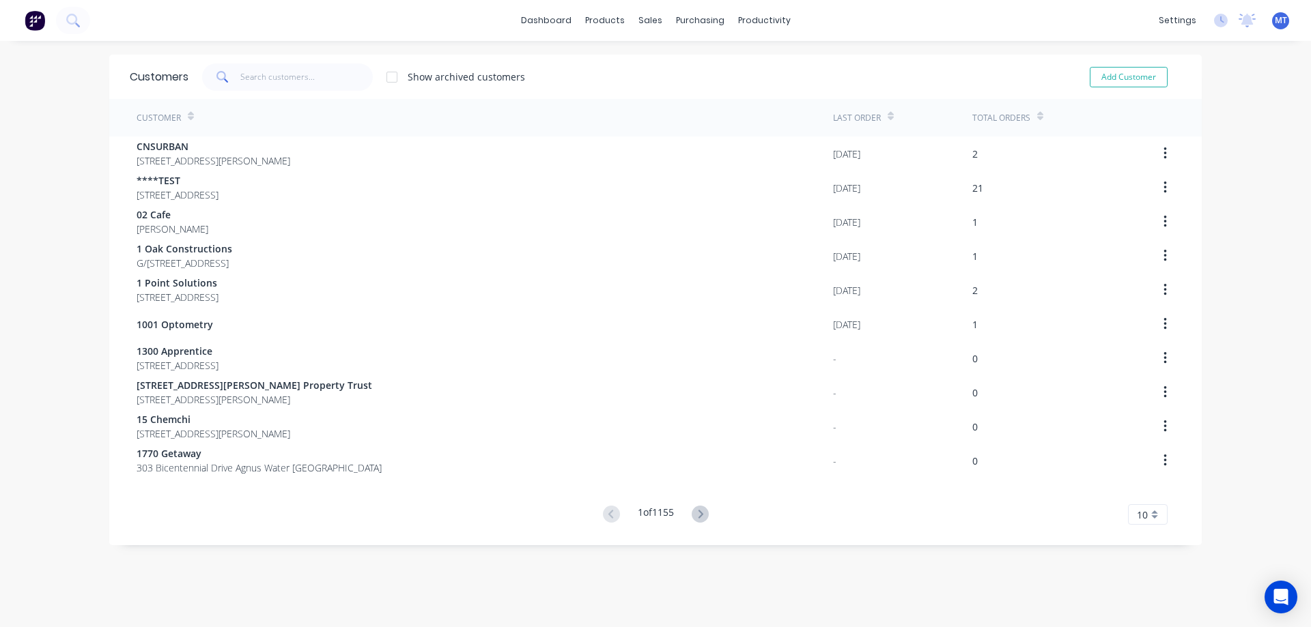
drag, startPoint x: 225, startPoint y: 79, endPoint x: 257, endPoint y: 78, distance: 32.1
click at [225, 79] on span at bounding box center [221, 76] width 38 height 27
click at [257, 78] on input "text" at bounding box center [306, 76] width 133 height 27
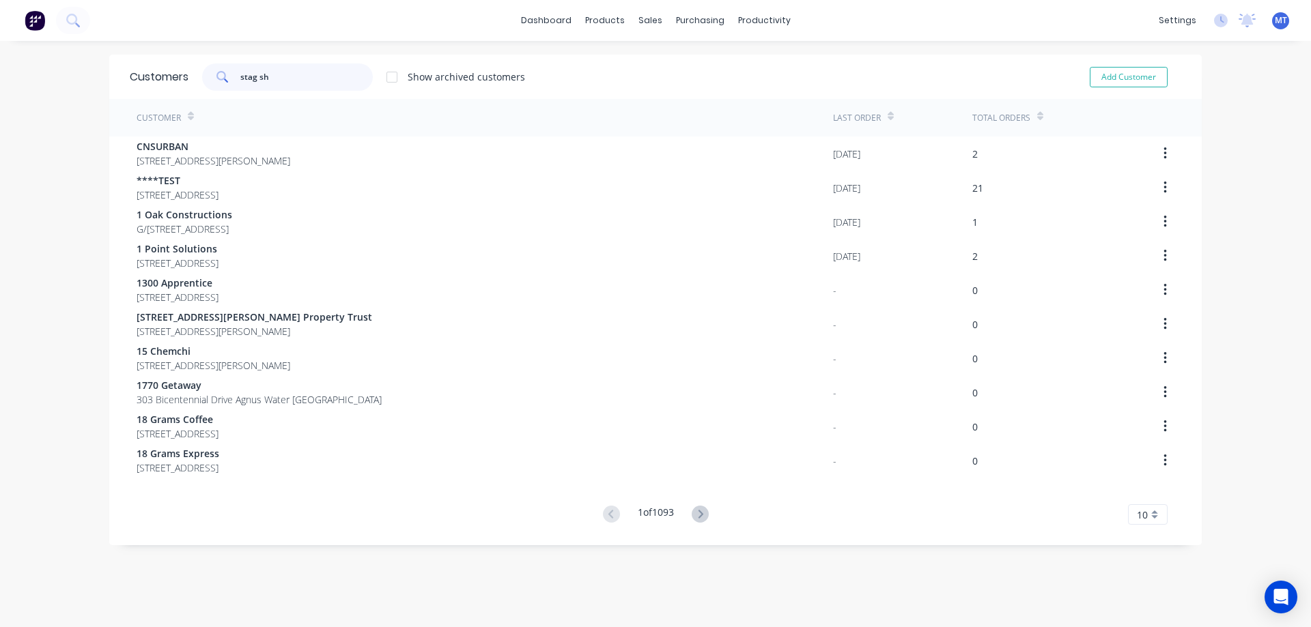
click at [273, 78] on input "stag sh" at bounding box center [306, 76] width 133 height 27
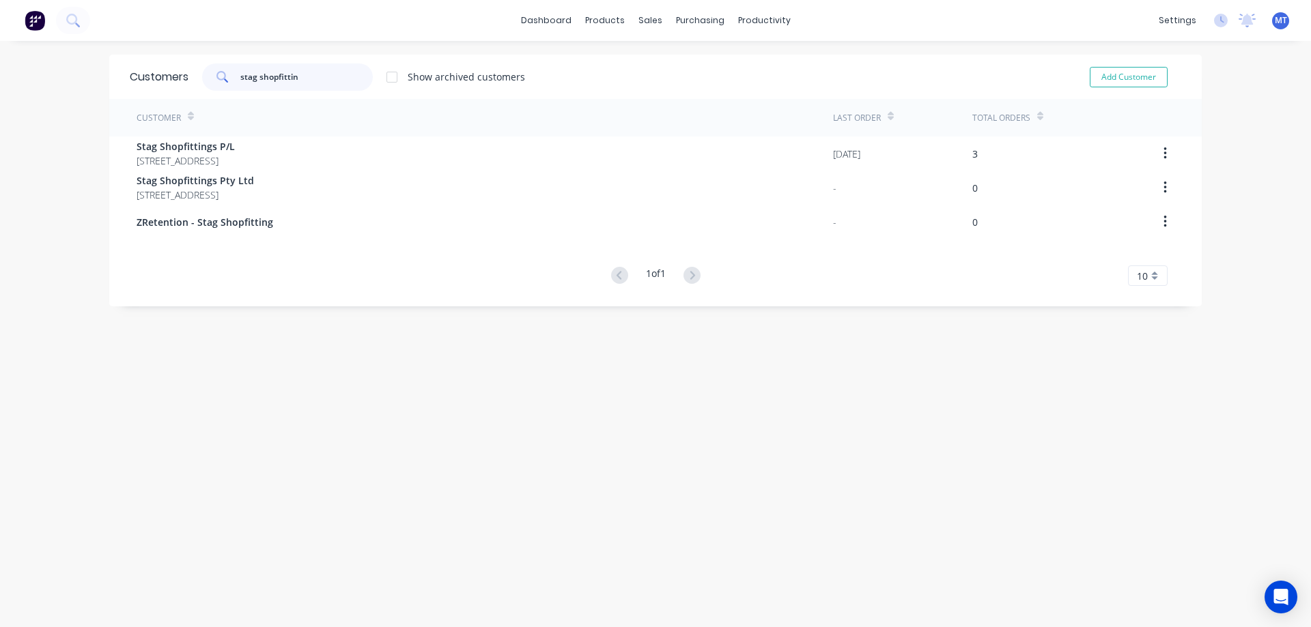
type input "stag shopfittin"
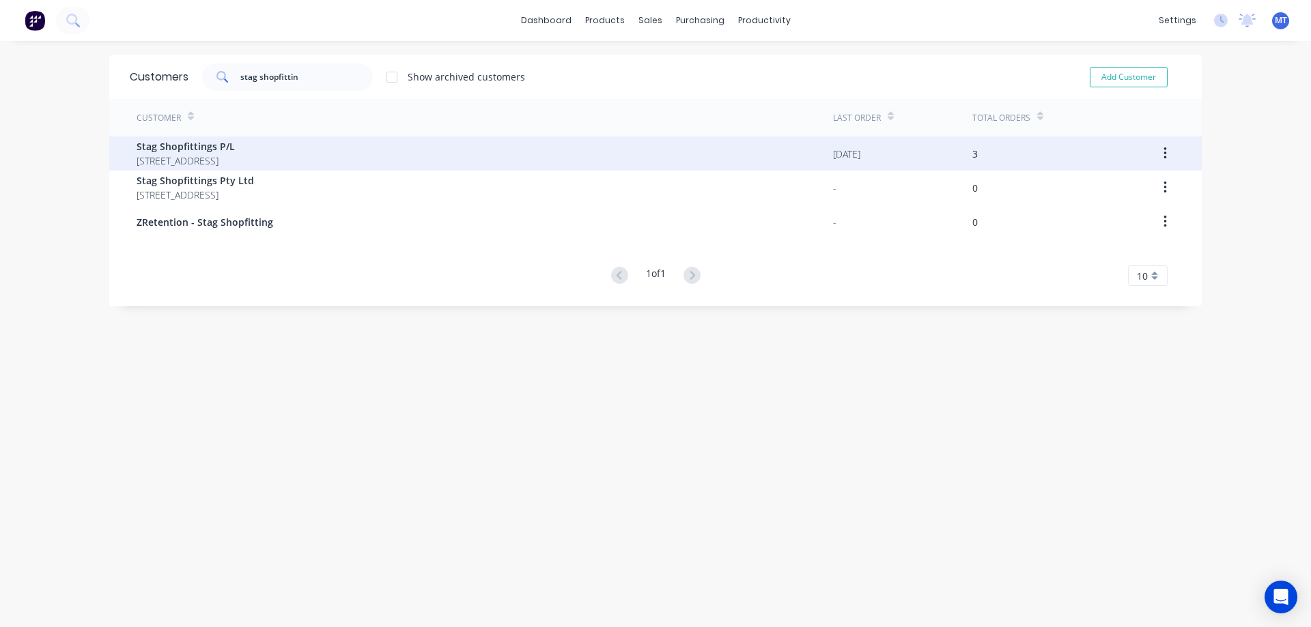
click at [274, 156] on div "Stag Shopfittings P/L 238 Canterbury Road VIC 3153" at bounding box center [485, 154] width 696 height 34
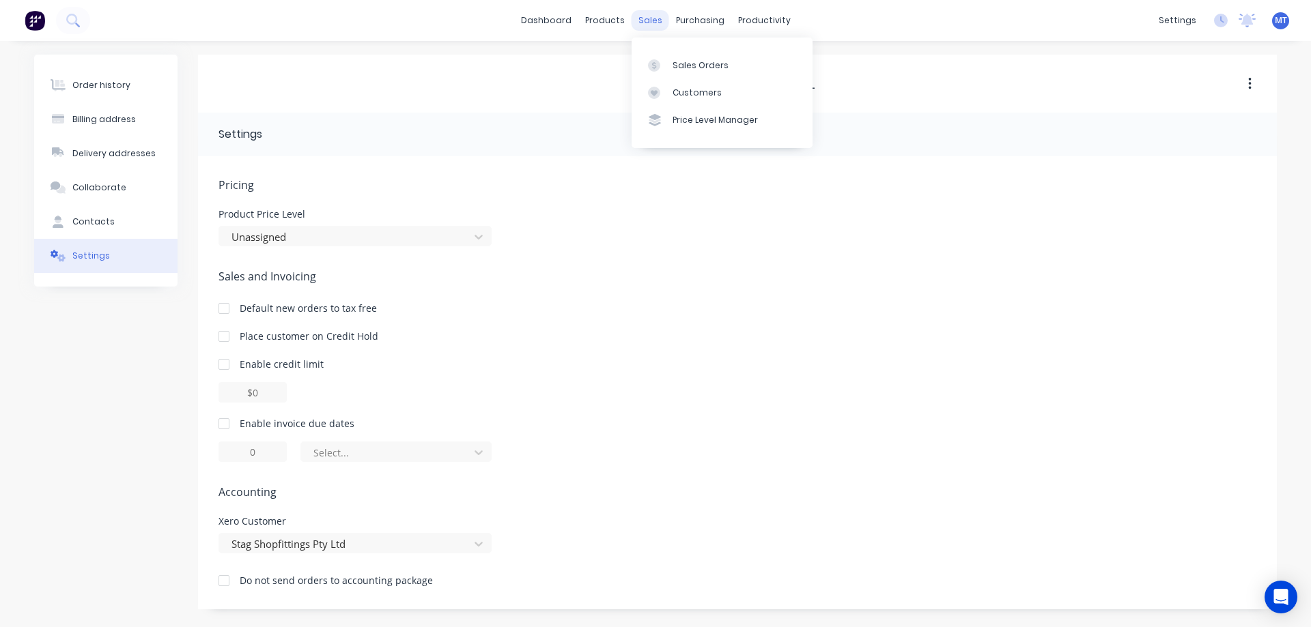
click at [653, 24] on div "sales" at bounding box center [650, 20] width 38 height 20
click at [657, 72] on link "Sales Orders" at bounding box center [721, 64] width 181 height 27
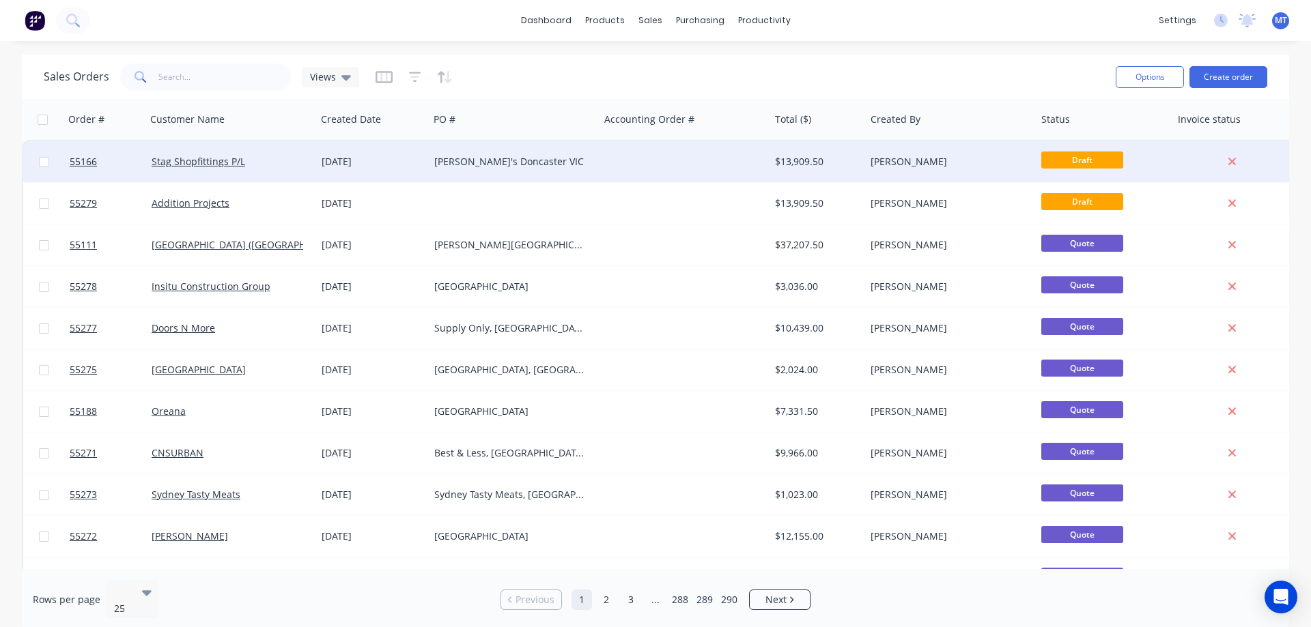
click at [559, 165] on div "[PERSON_NAME]'s Doncaster VIC" at bounding box center [510, 162] width 152 height 14
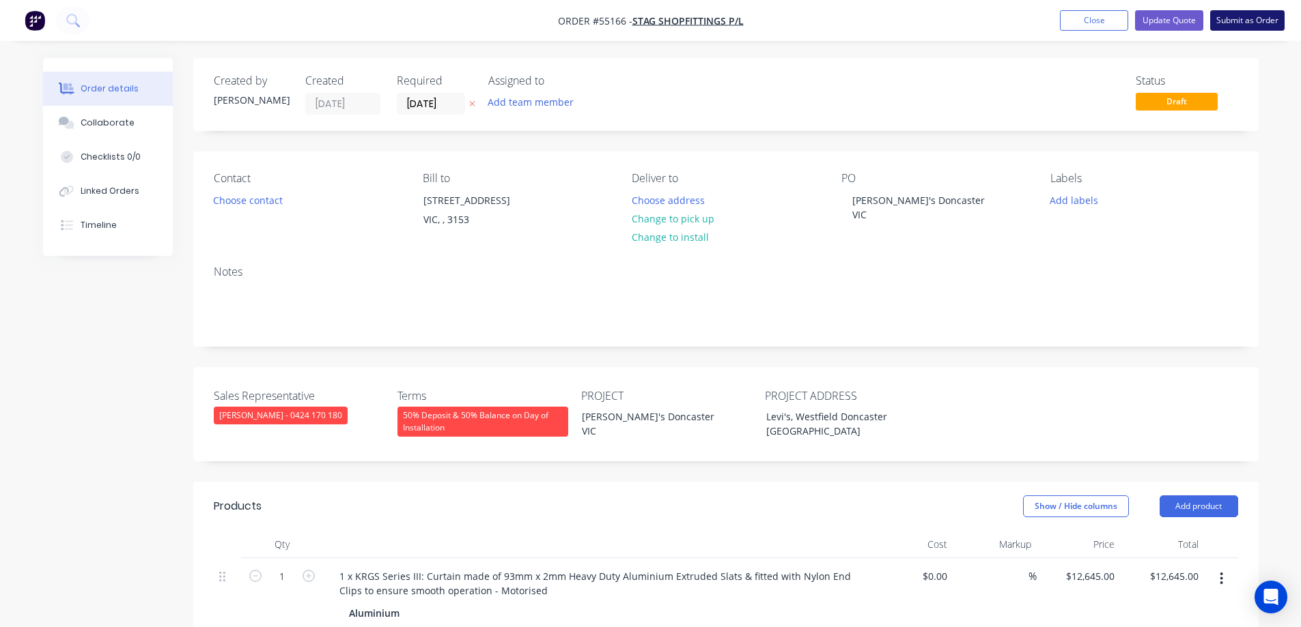
click at [1250, 25] on button "Submit as Order" at bounding box center [1247, 20] width 74 height 20
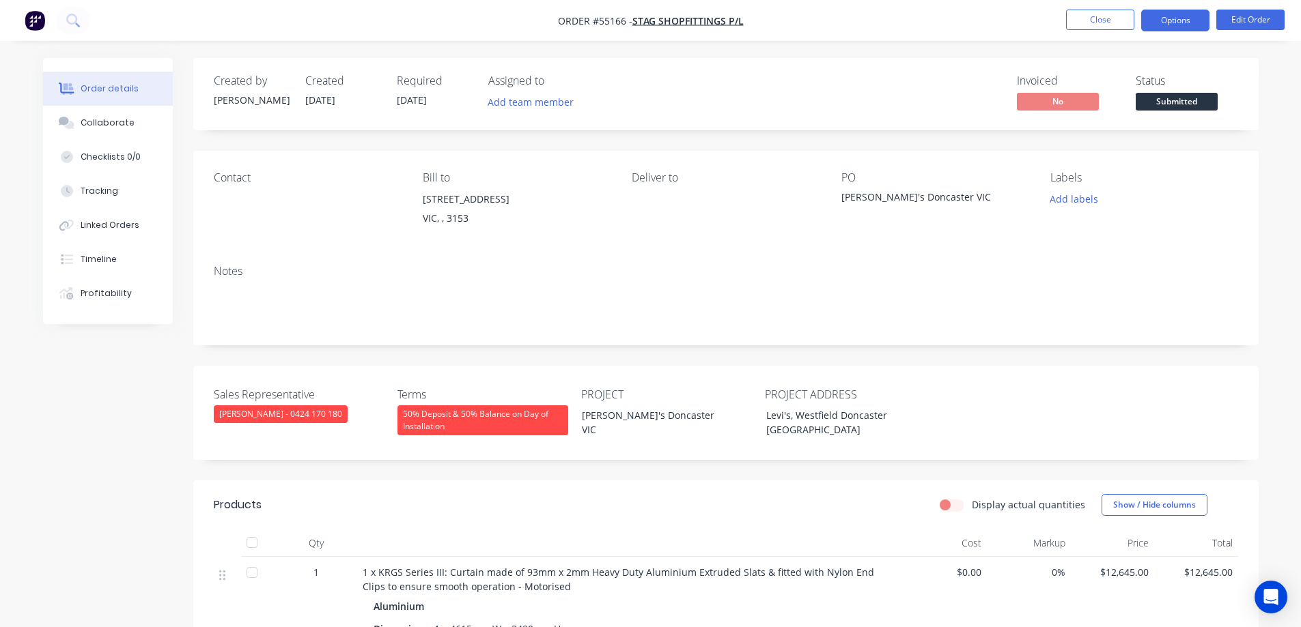
click at [1185, 27] on button "Options" at bounding box center [1175, 21] width 68 height 22
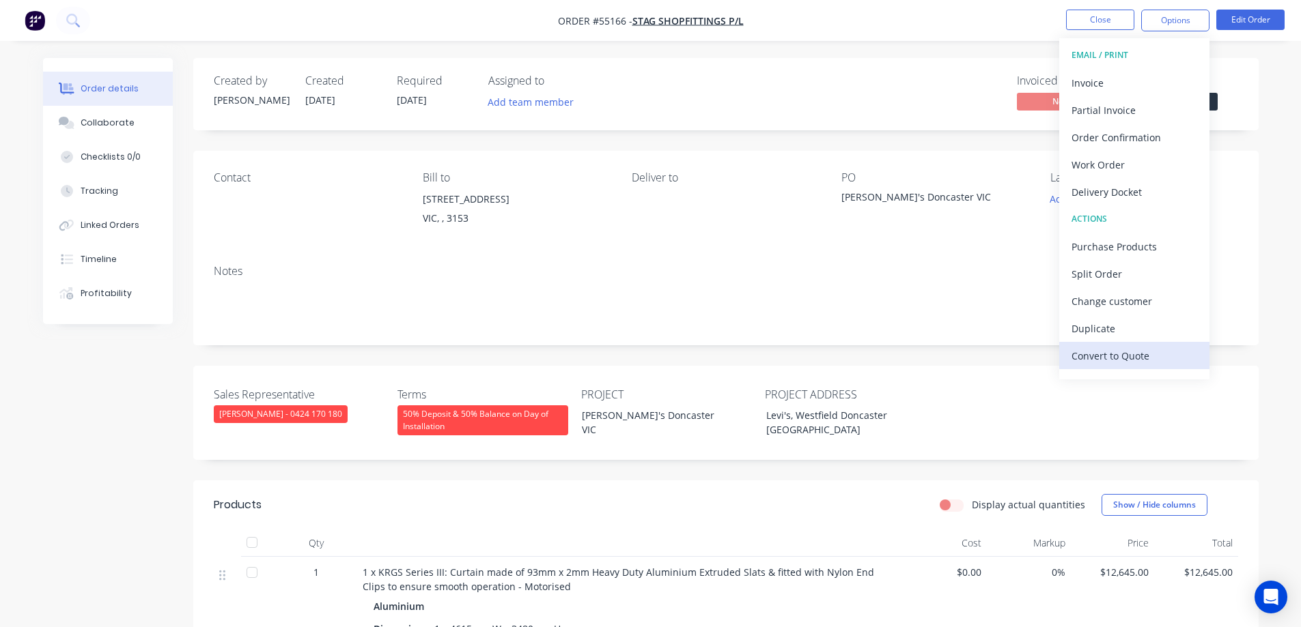
click at [1103, 355] on div "Convert to Quote" at bounding box center [1134, 356] width 126 height 20
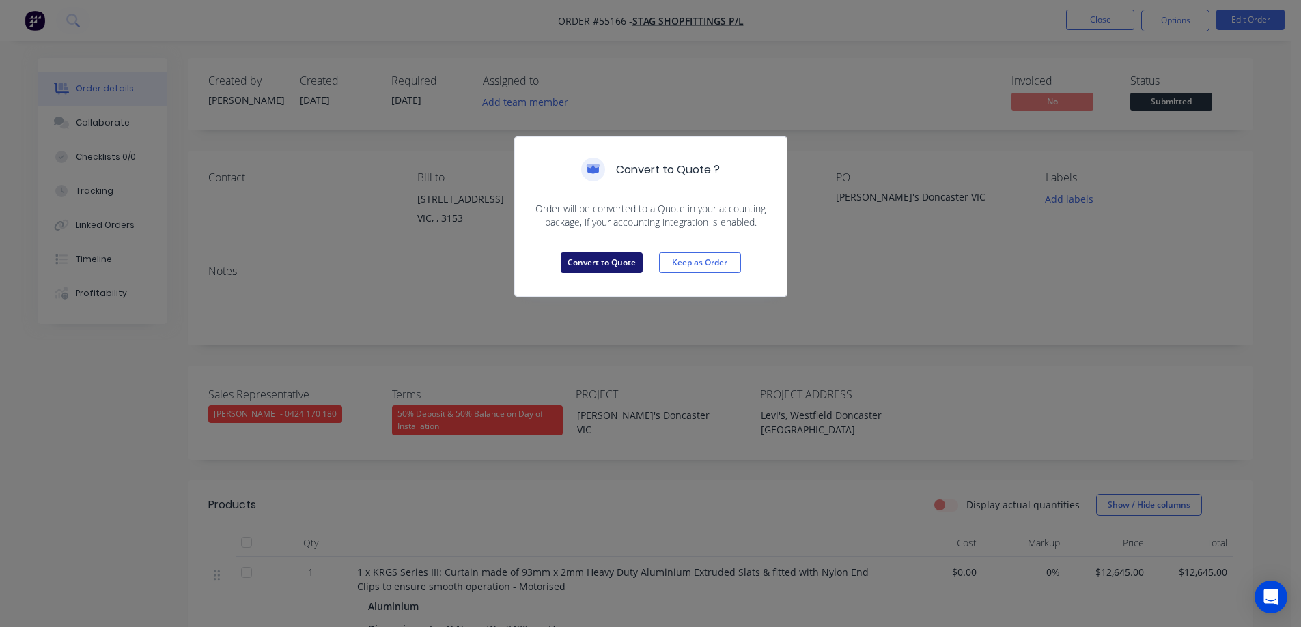
click at [604, 256] on button "Convert to Quote" at bounding box center [601, 263] width 82 height 20
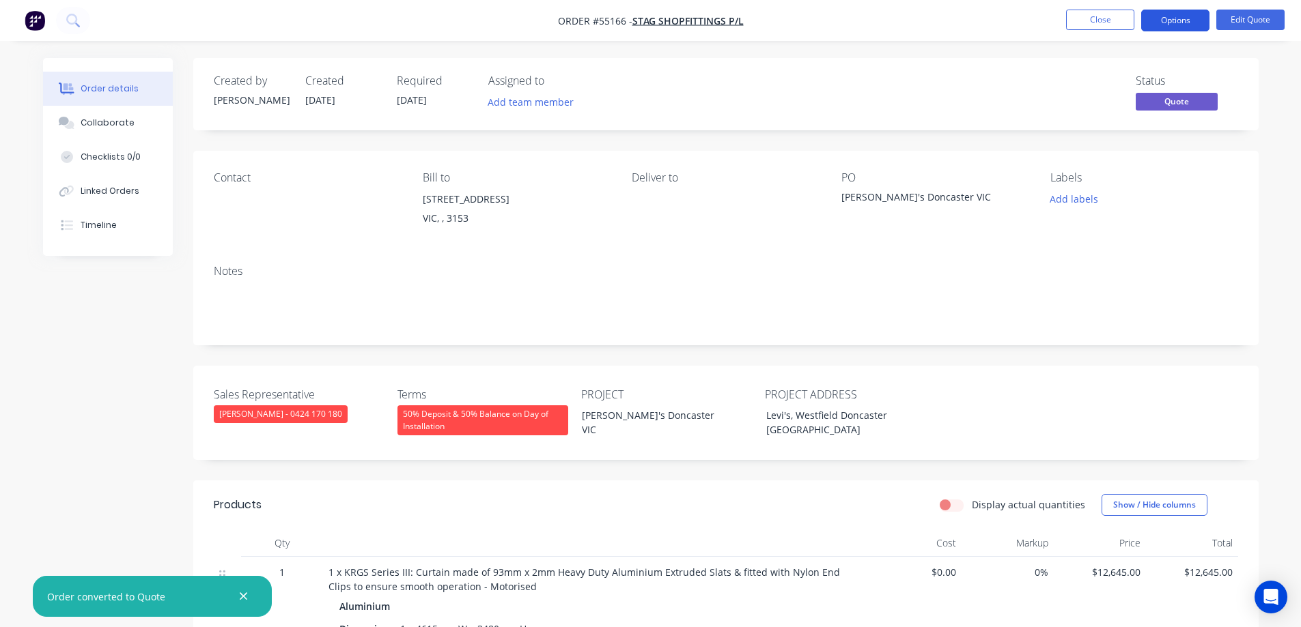
click at [1177, 27] on button "Options" at bounding box center [1175, 21] width 68 height 22
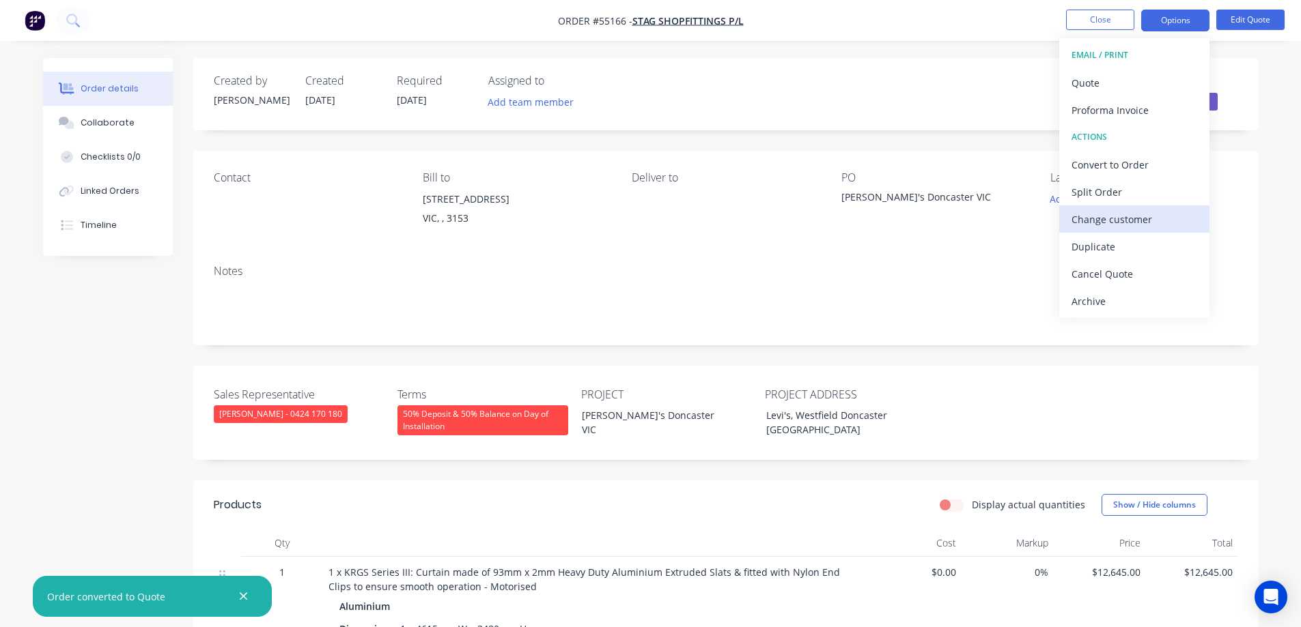
click at [1113, 221] on div "Change customer" at bounding box center [1134, 220] width 126 height 20
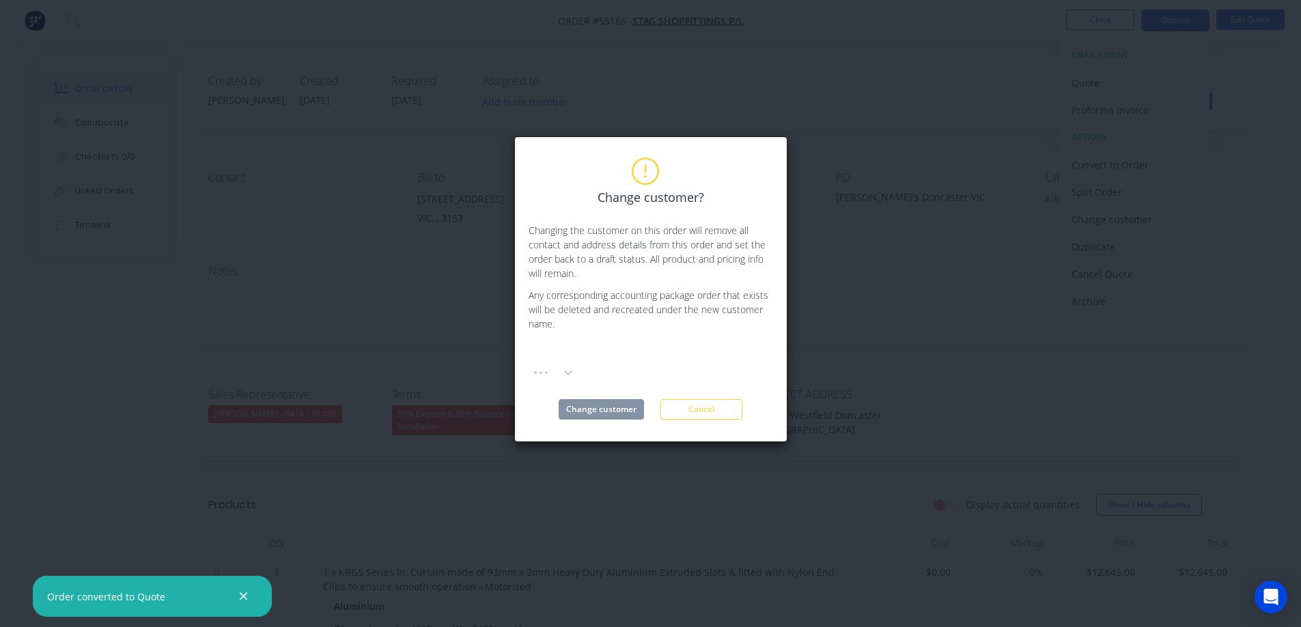
click at [686, 354] on div at bounding box center [631, 352] width 197 height 17
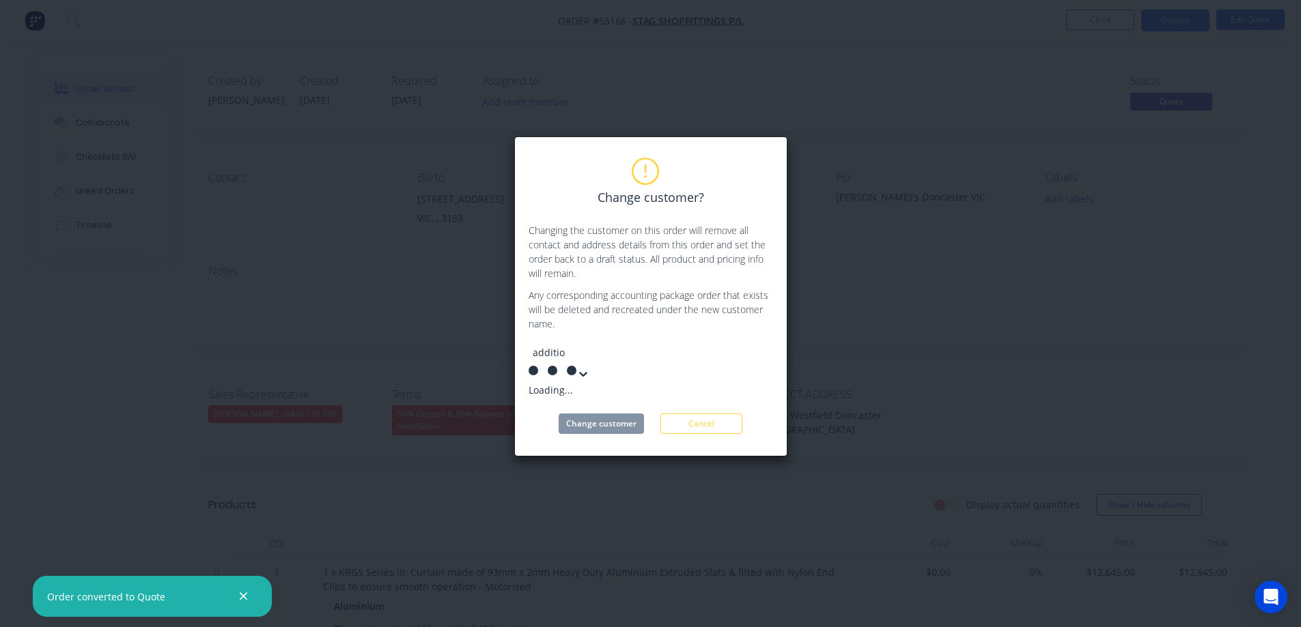
type input "addition"
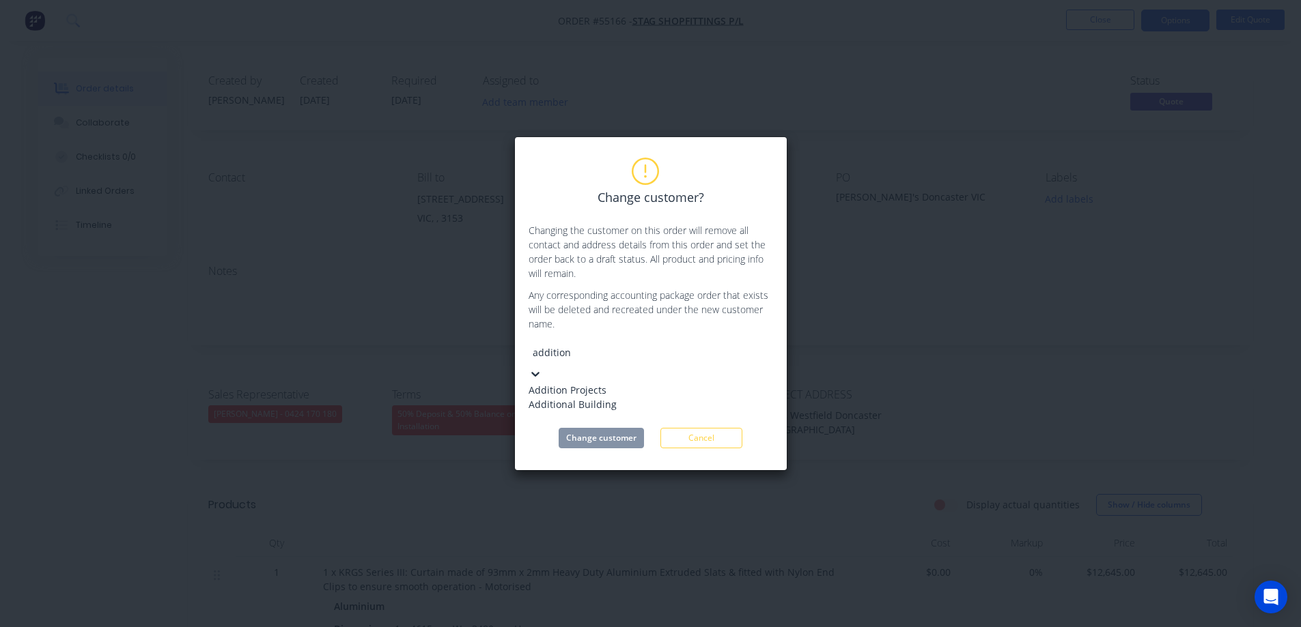
click at [619, 386] on div "Addition Projects" at bounding box center [630, 390] width 205 height 14
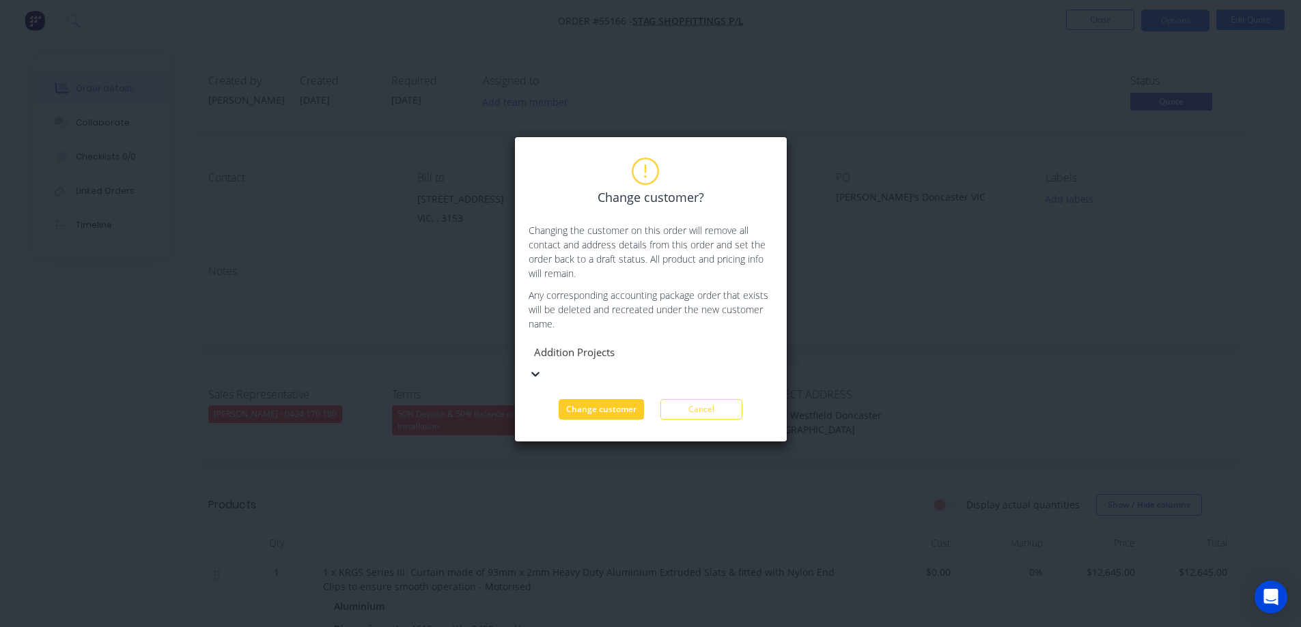
click at [613, 399] on button "Change customer" at bounding box center [600, 409] width 85 height 20
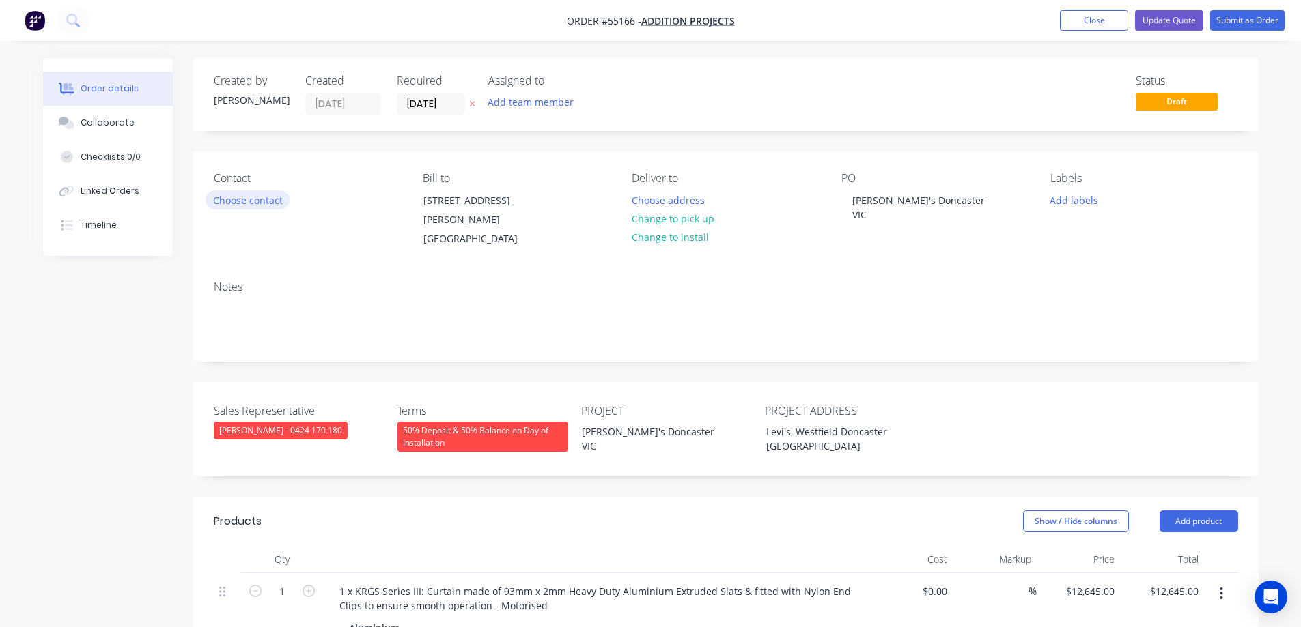
click at [245, 197] on button "Choose contact" at bounding box center [247, 199] width 84 height 18
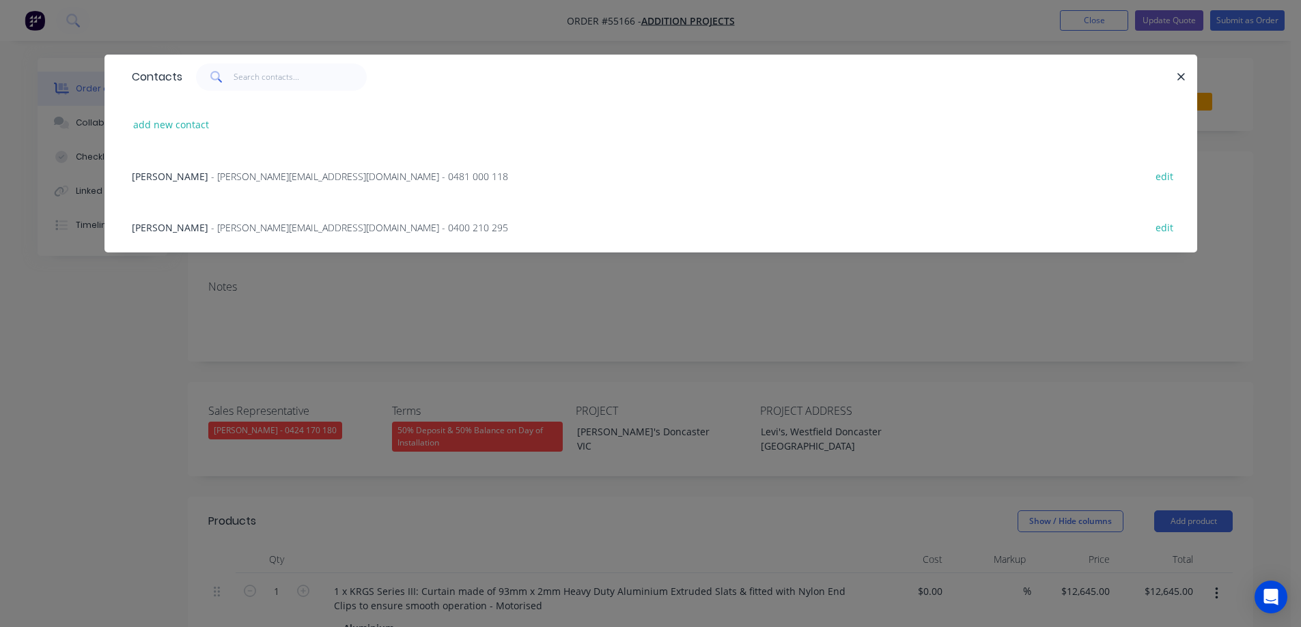
click at [180, 226] on span "Stephen Keyhoe" at bounding box center [170, 227] width 76 height 13
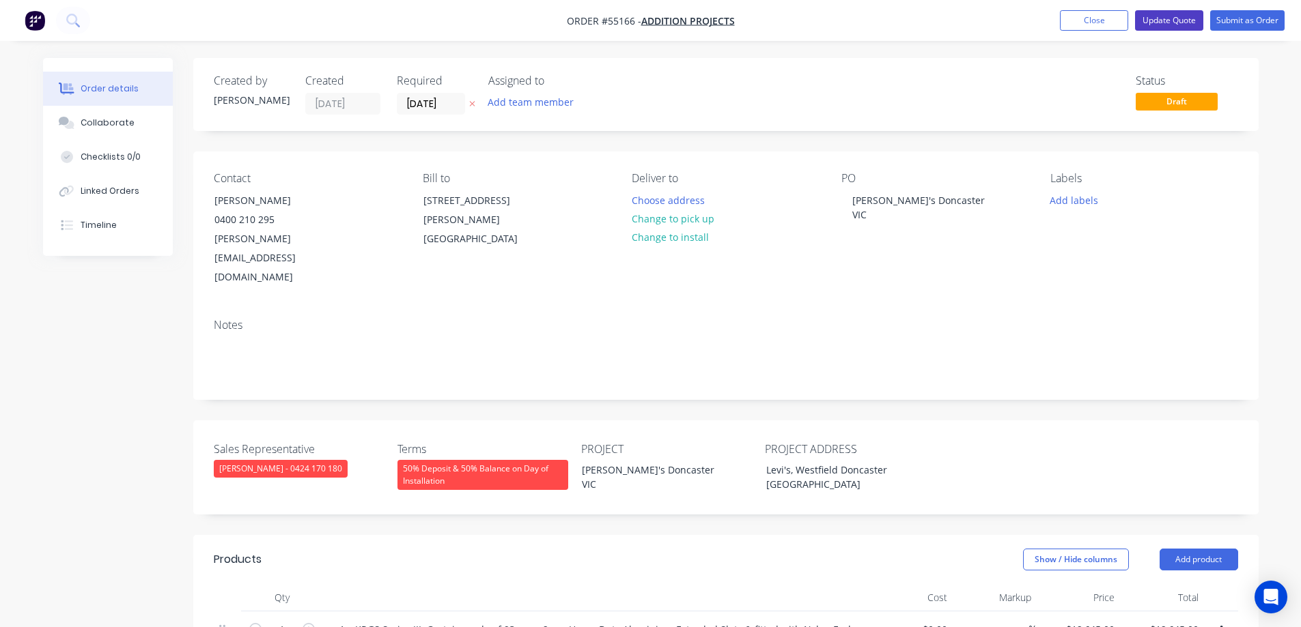
click at [1177, 19] on button "Update Quote" at bounding box center [1169, 20] width 68 height 20
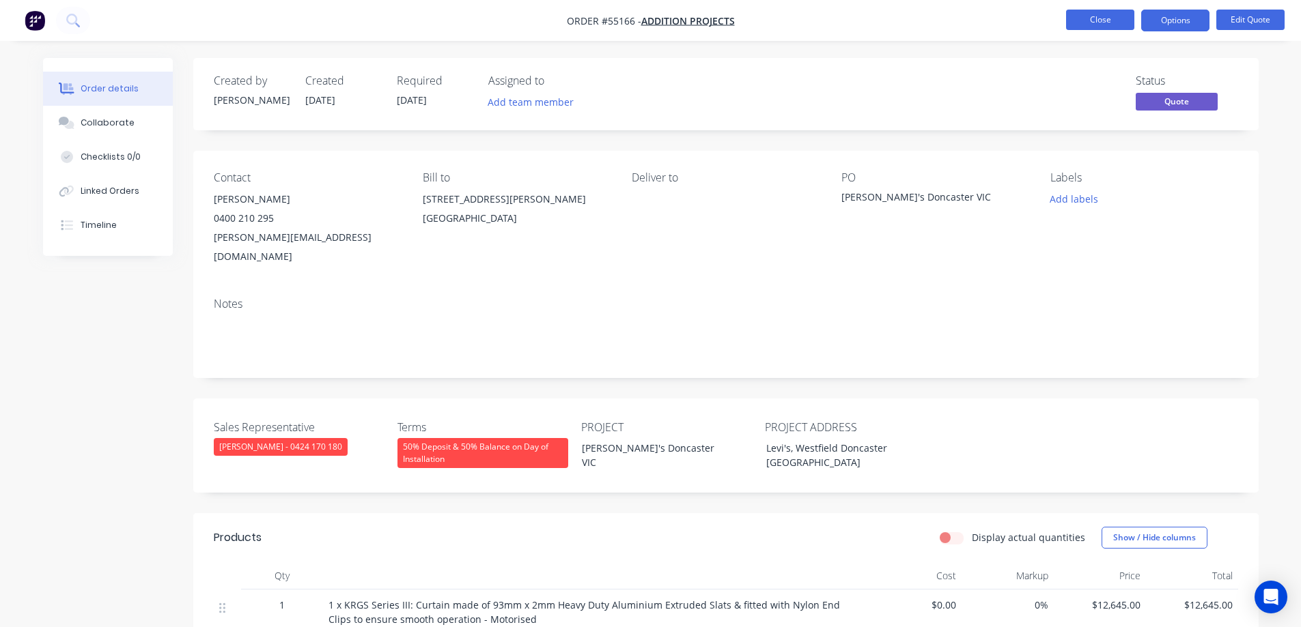
click at [1101, 18] on button "Close" at bounding box center [1100, 20] width 68 height 20
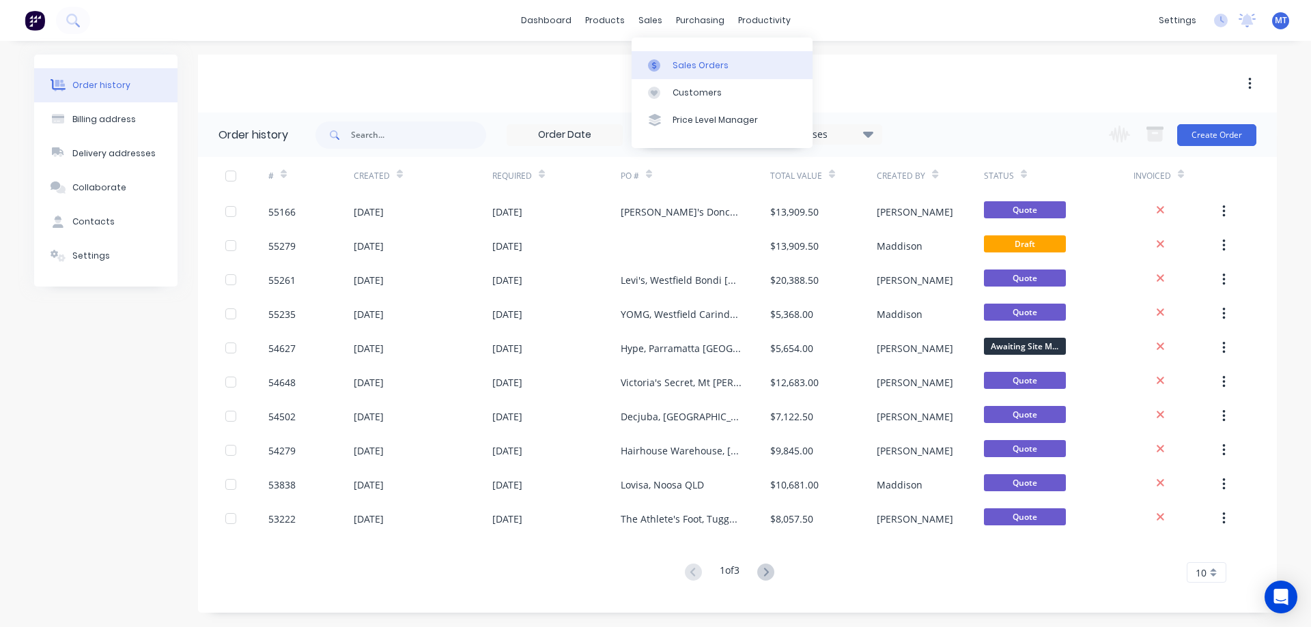
click at [668, 73] on link "Sales Orders" at bounding box center [721, 64] width 181 height 27
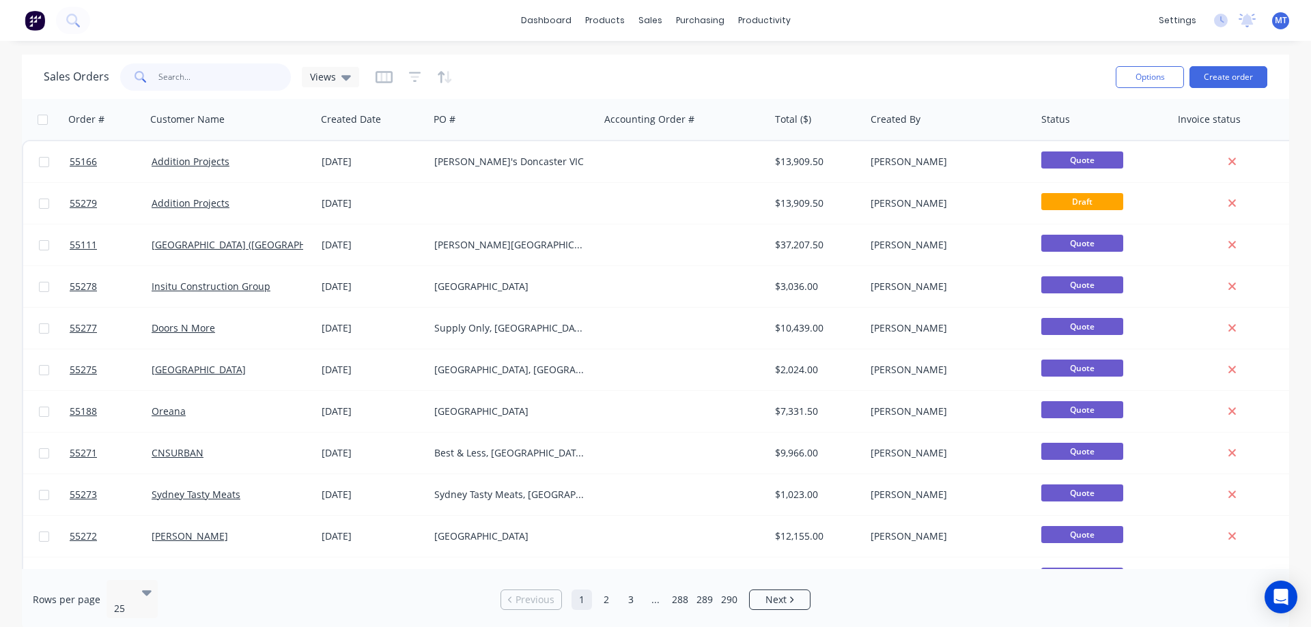
click at [210, 76] on input "text" at bounding box center [224, 76] width 133 height 27
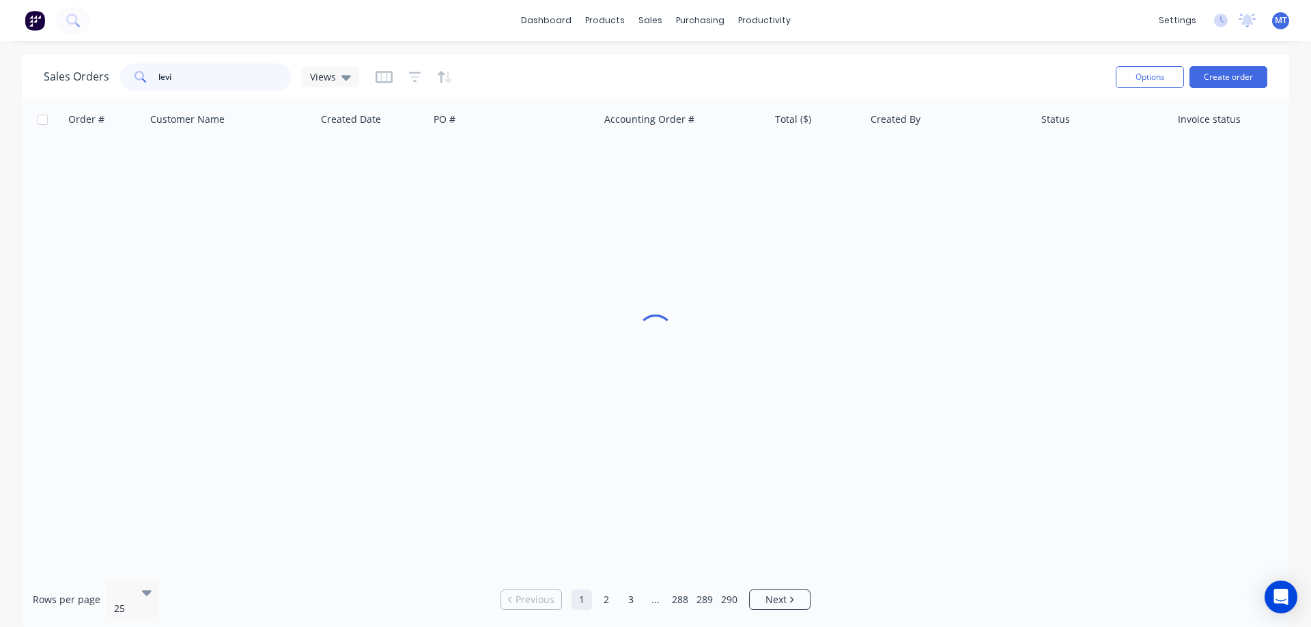
type input "levi"
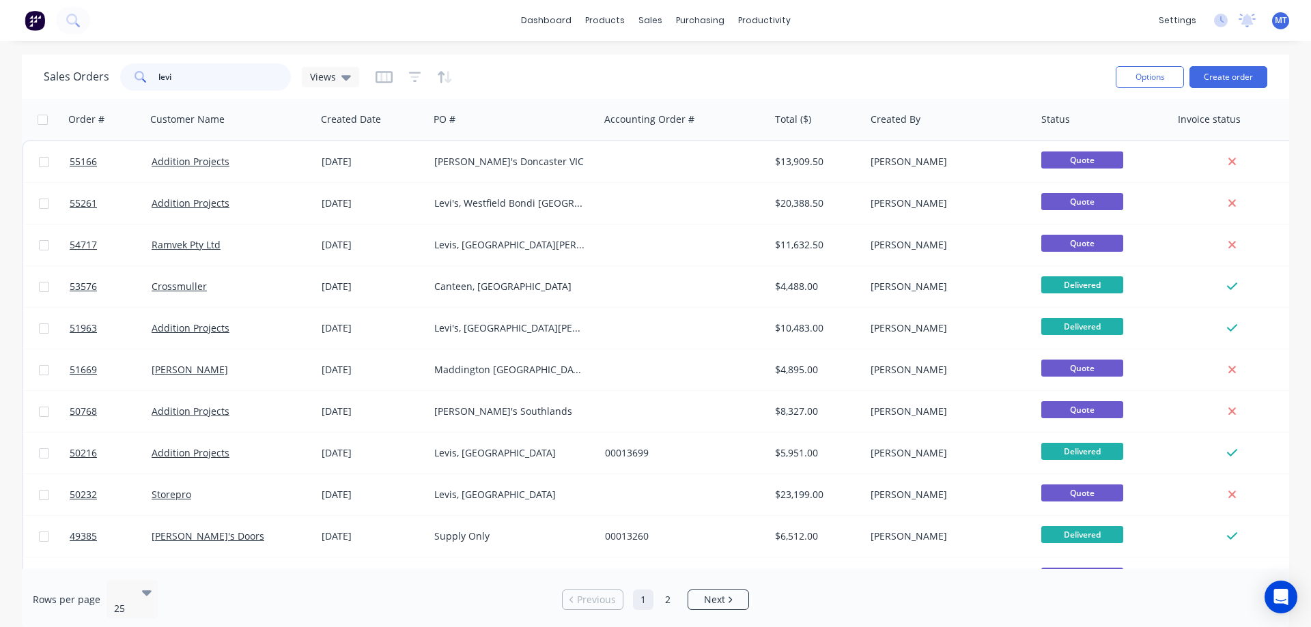
drag, startPoint x: 233, startPoint y: 79, endPoint x: 70, endPoint y: 68, distance: 163.5
click at [70, 68] on div "Sales Orders levi Views" at bounding box center [201, 76] width 315 height 27
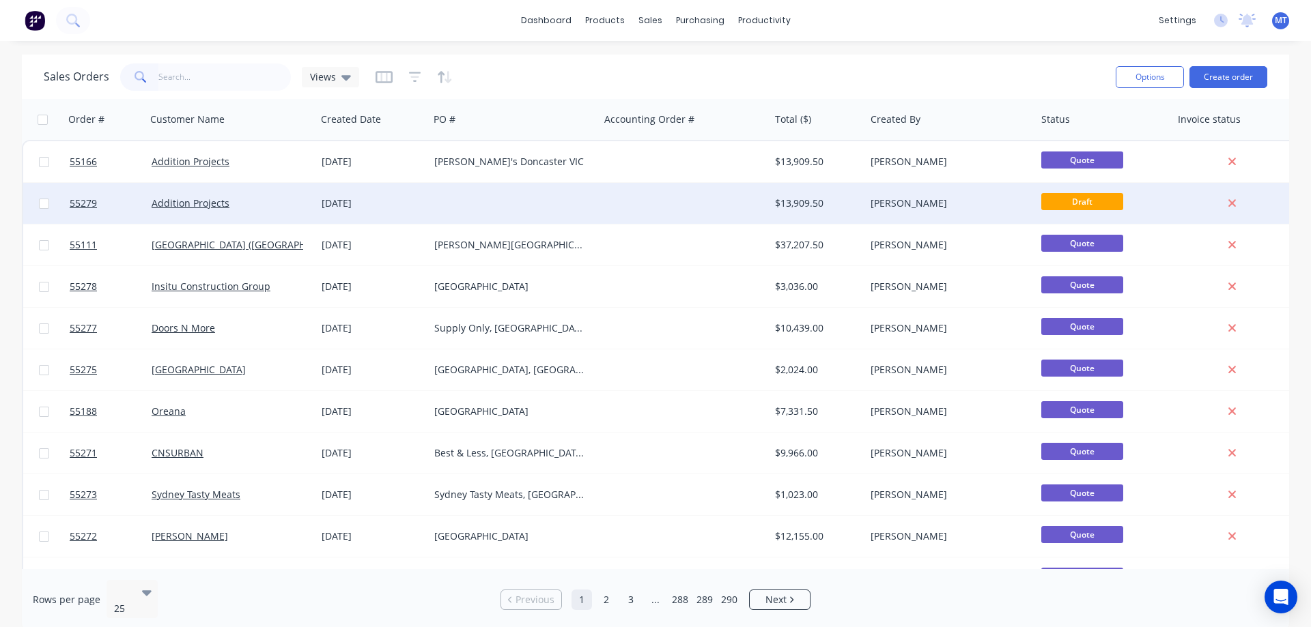
click at [379, 199] on div "[DATE]" at bounding box center [373, 204] width 102 height 14
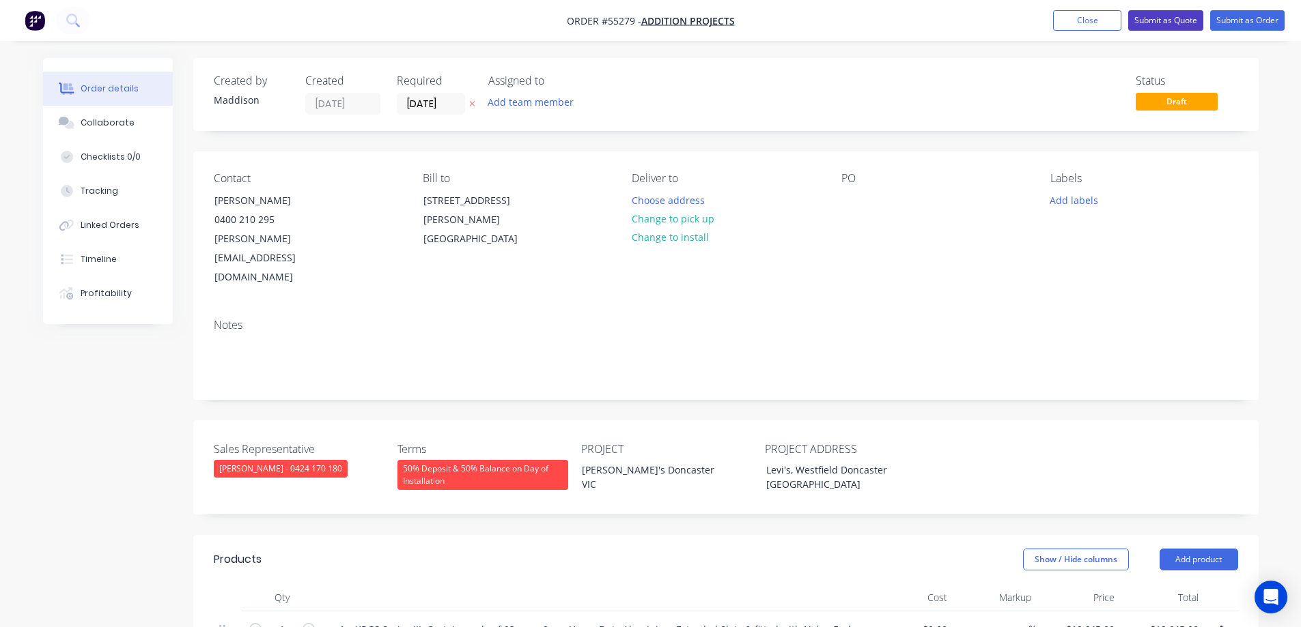
click at [1168, 20] on button "Submit as Quote" at bounding box center [1165, 20] width 75 height 20
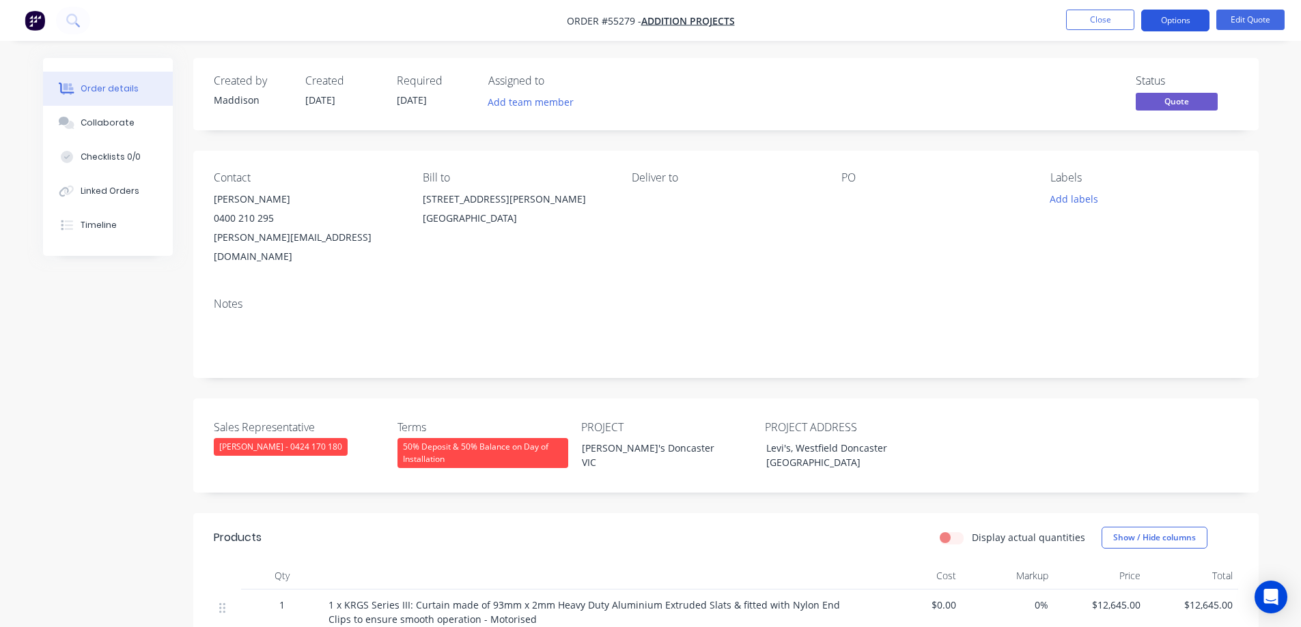
click at [1159, 19] on button "Options" at bounding box center [1175, 21] width 68 height 22
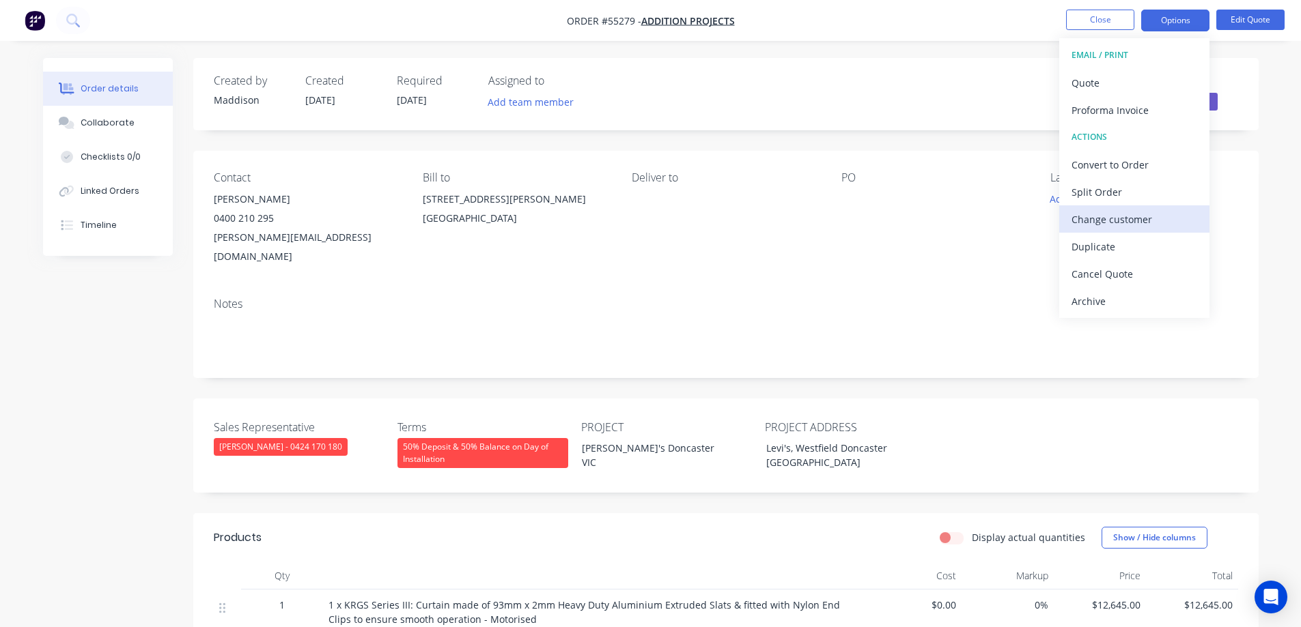
click at [1108, 225] on div "Change customer" at bounding box center [1134, 220] width 126 height 20
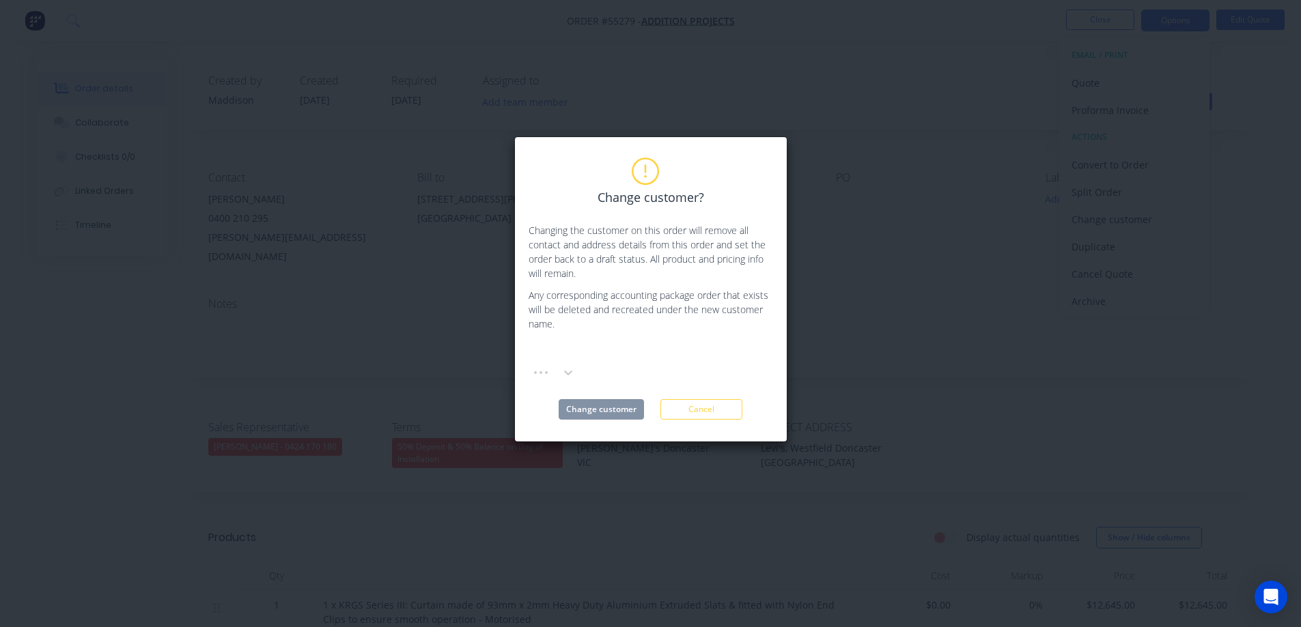
click at [594, 352] on div at bounding box center [631, 352] width 197 height 17
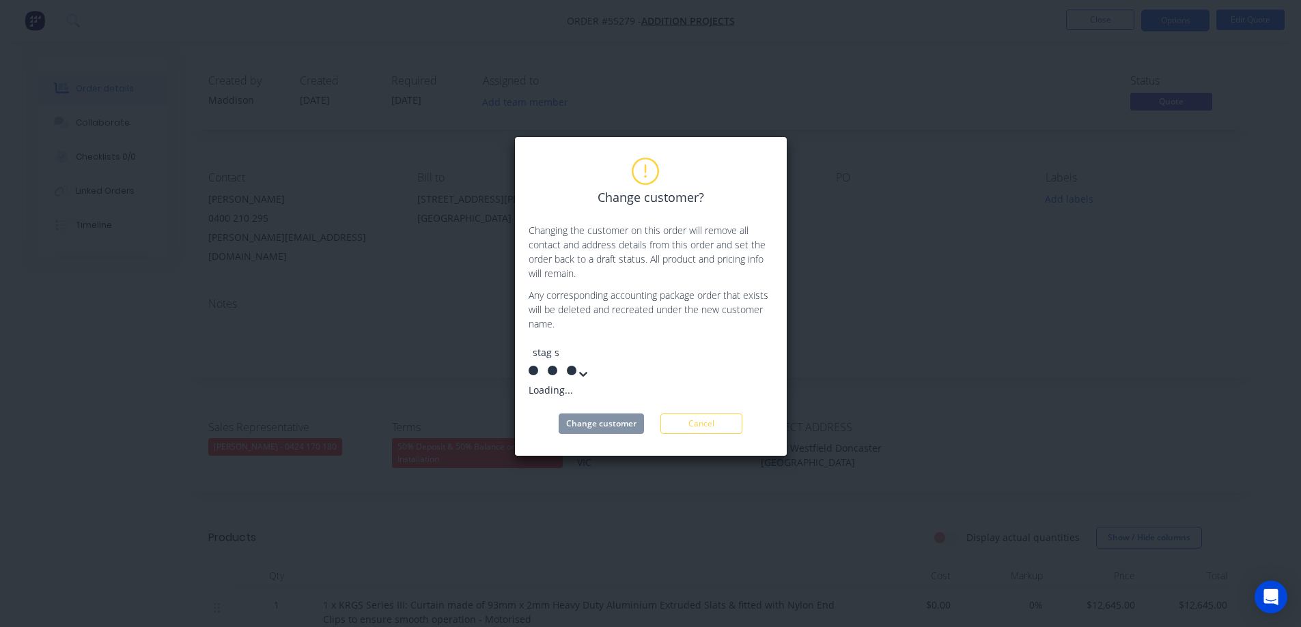
type input "stag sh"
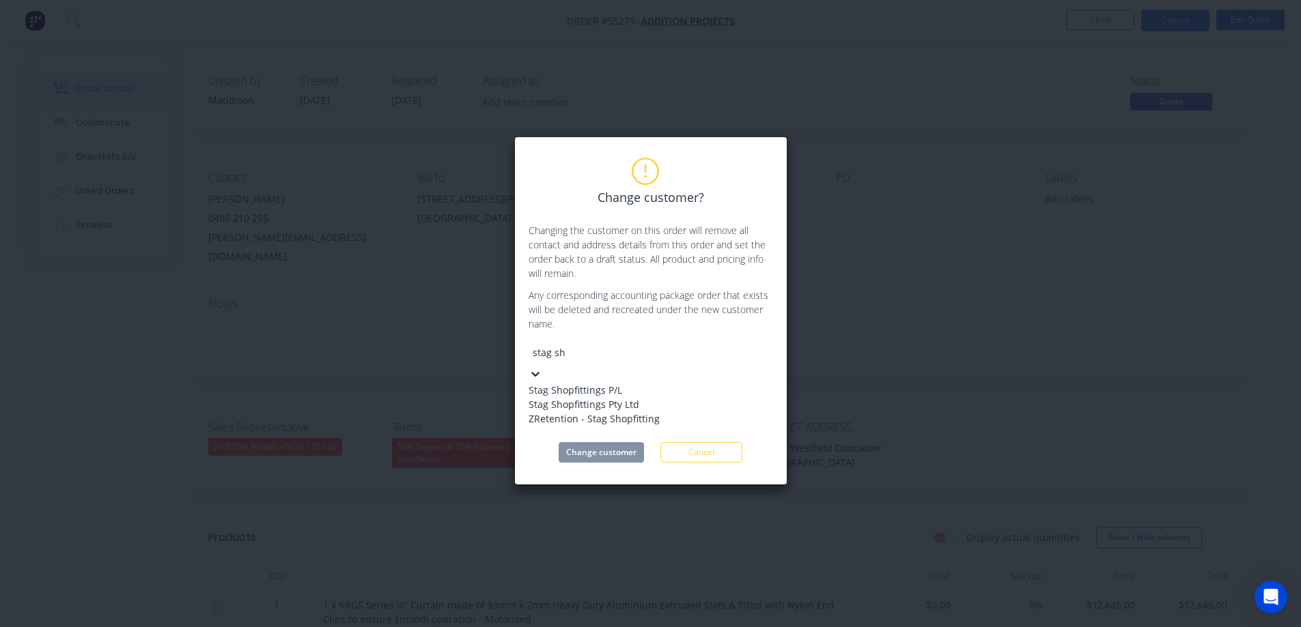
click at [594, 387] on div "Stag Shopfittings P/L" at bounding box center [630, 390] width 205 height 14
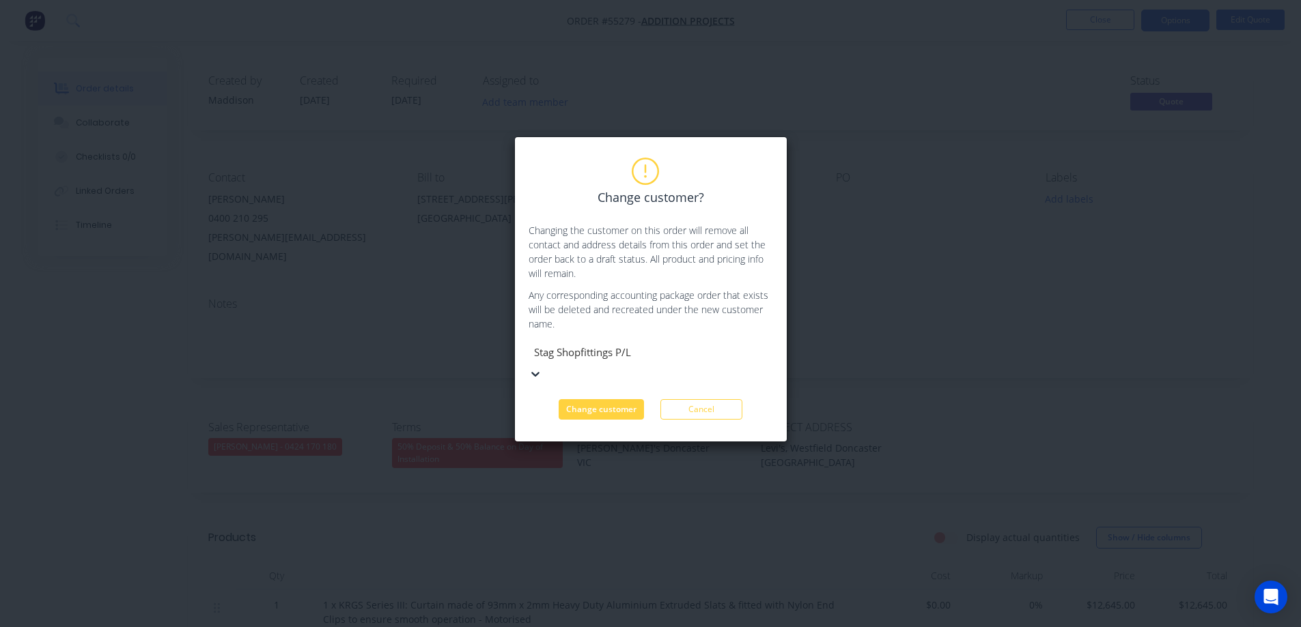
click at [594, 399] on button "Change customer" at bounding box center [600, 409] width 85 height 20
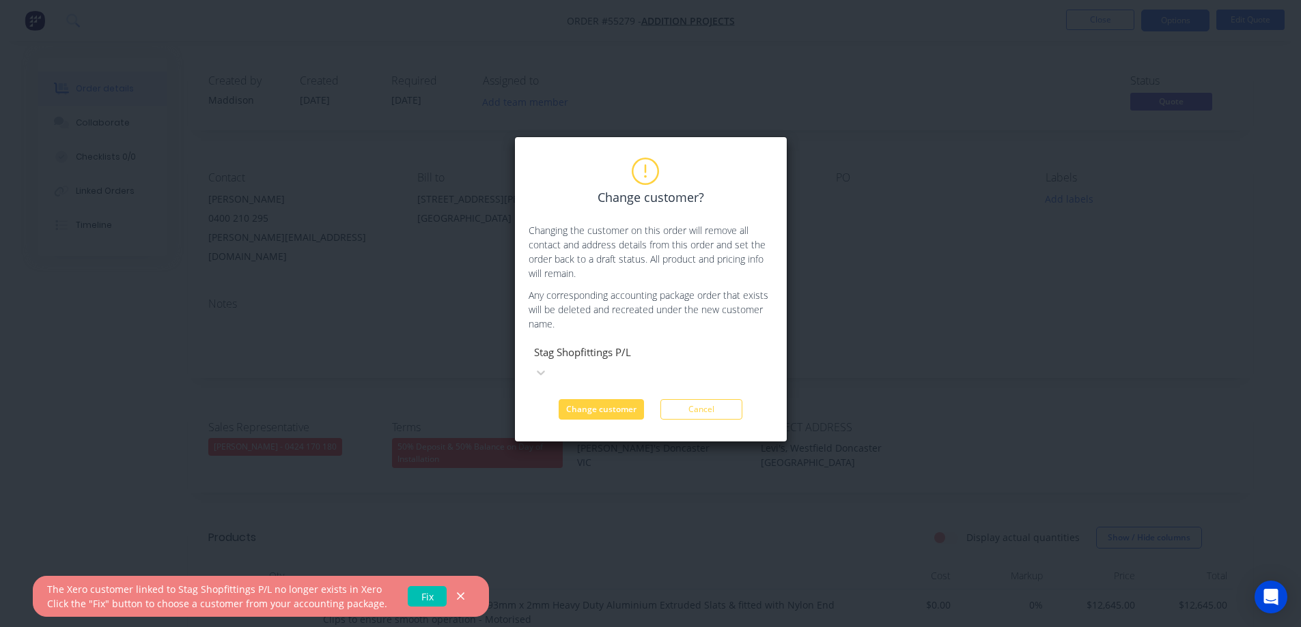
click at [416, 596] on link "Fix" at bounding box center [427, 596] width 39 height 20
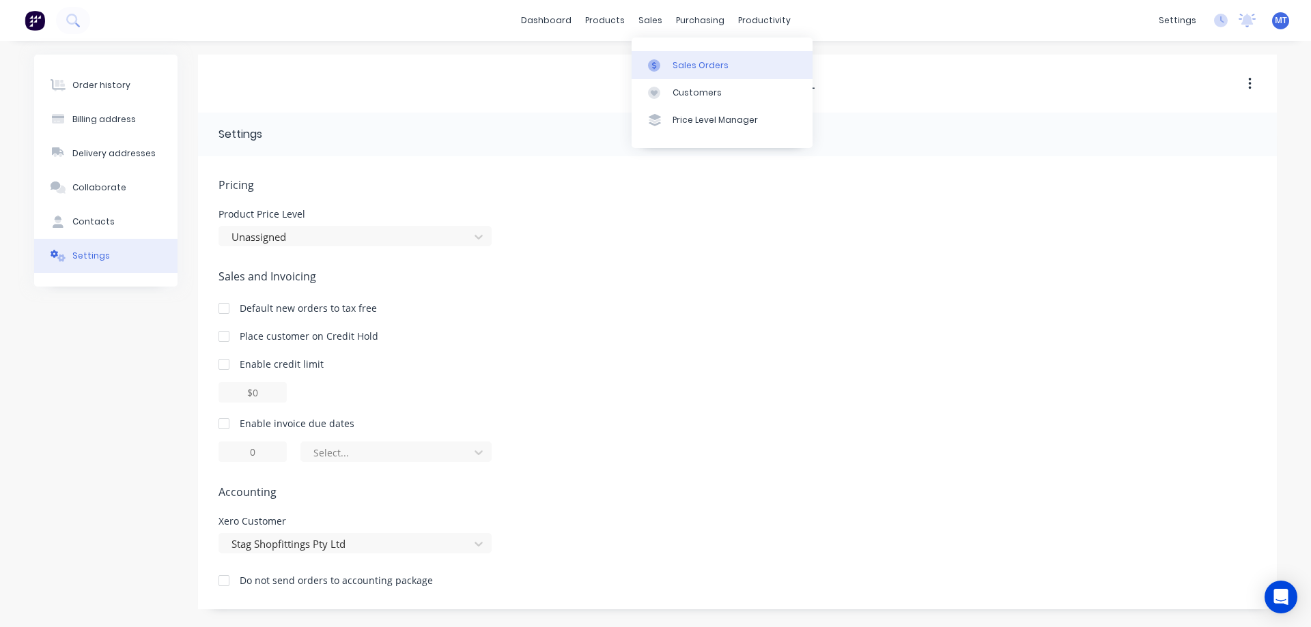
click at [668, 67] on link "Sales Orders" at bounding box center [721, 64] width 181 height 27
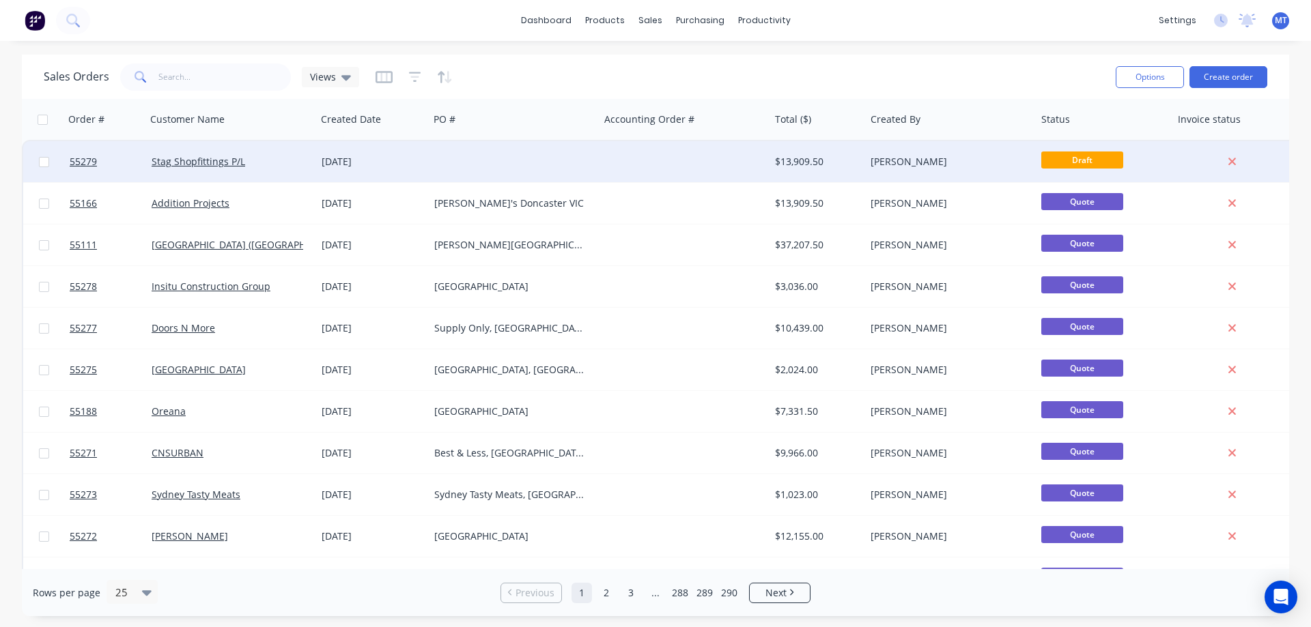
click at [502, 161] on div at bounding box center [514, 161] width 171 height 41
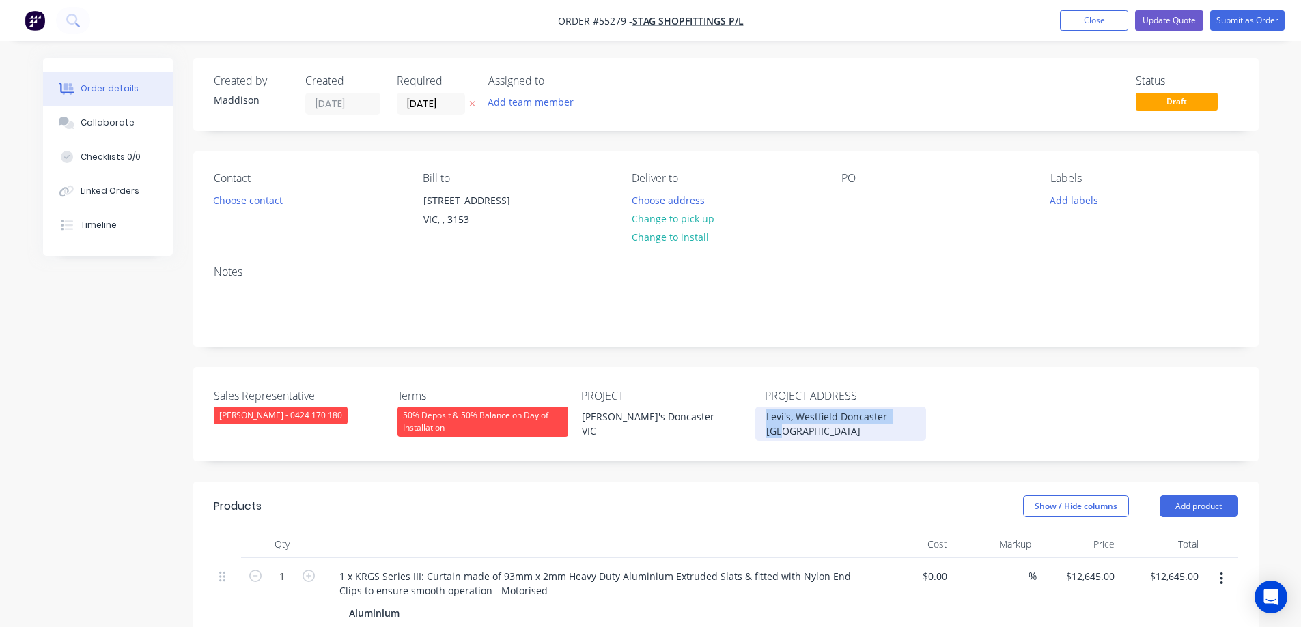
drag, startPoint x: 765, startPoint y: 415, endPoint x: 939, endPoint y: 403, distance: 174.5
click at [939, 403] on div "Sales Representative Clayton Blackman - 0424 170 180 Terms 50% Deposit & 50% Ba…" at bounding box center [725, 414] width 1065 height 94
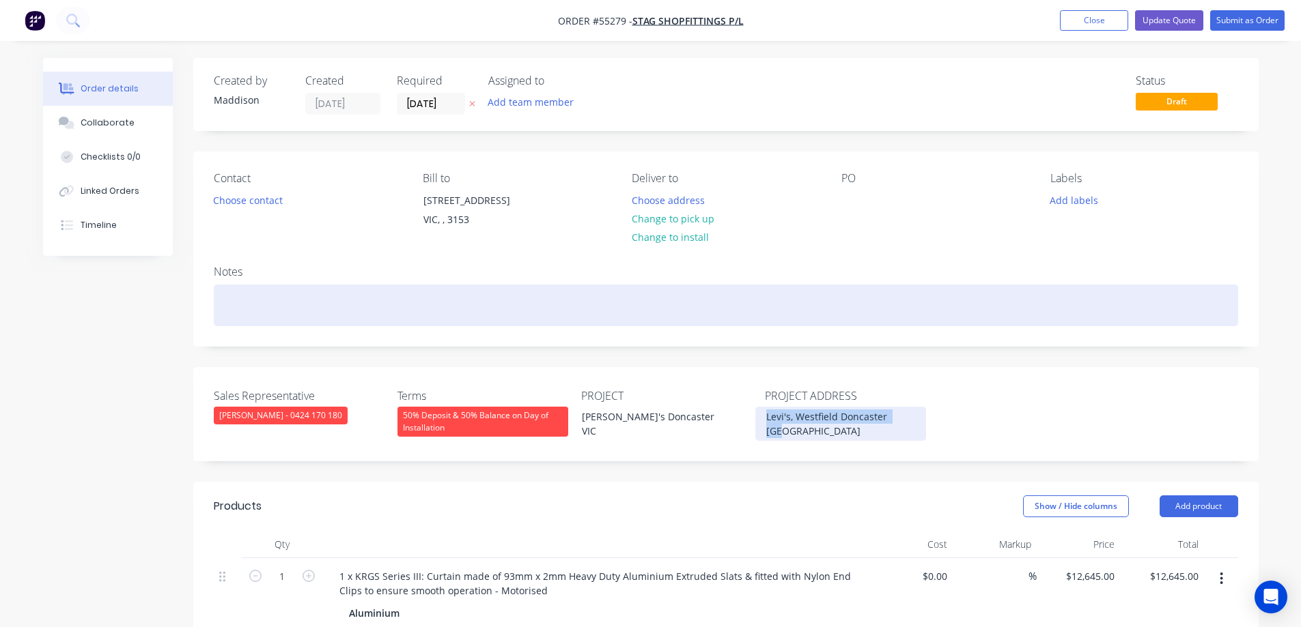
copy div "Levi's, Westfield Doncaster [GEOGRAPHIC_DATA]"
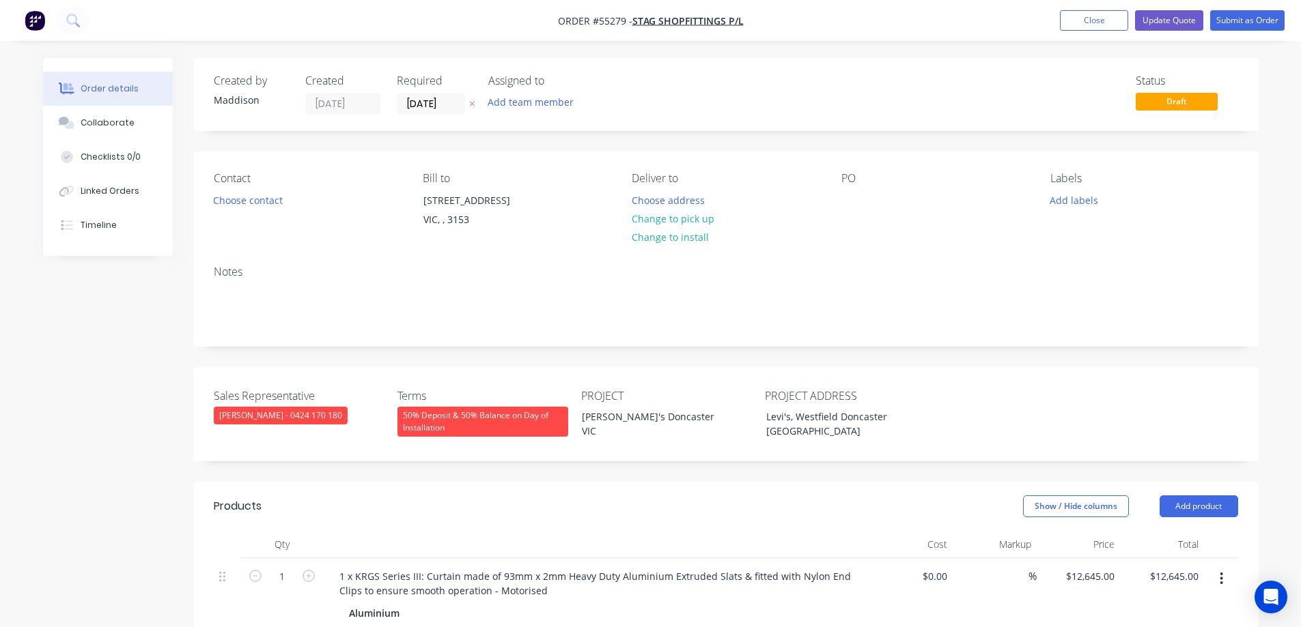
click at [855, 186] on div "PO" at bounding box center [934, 203] width 187 height 62
click at [853, 190] on div "PO" at bounding box center [934, 203] width 187 height 62
click at [853, 197] on div at bounding box center [852, 200] width 22 height 20
paste div
click at [679, 197] on button "Choose address" at bounding box center [667, 199] width 87 height 18
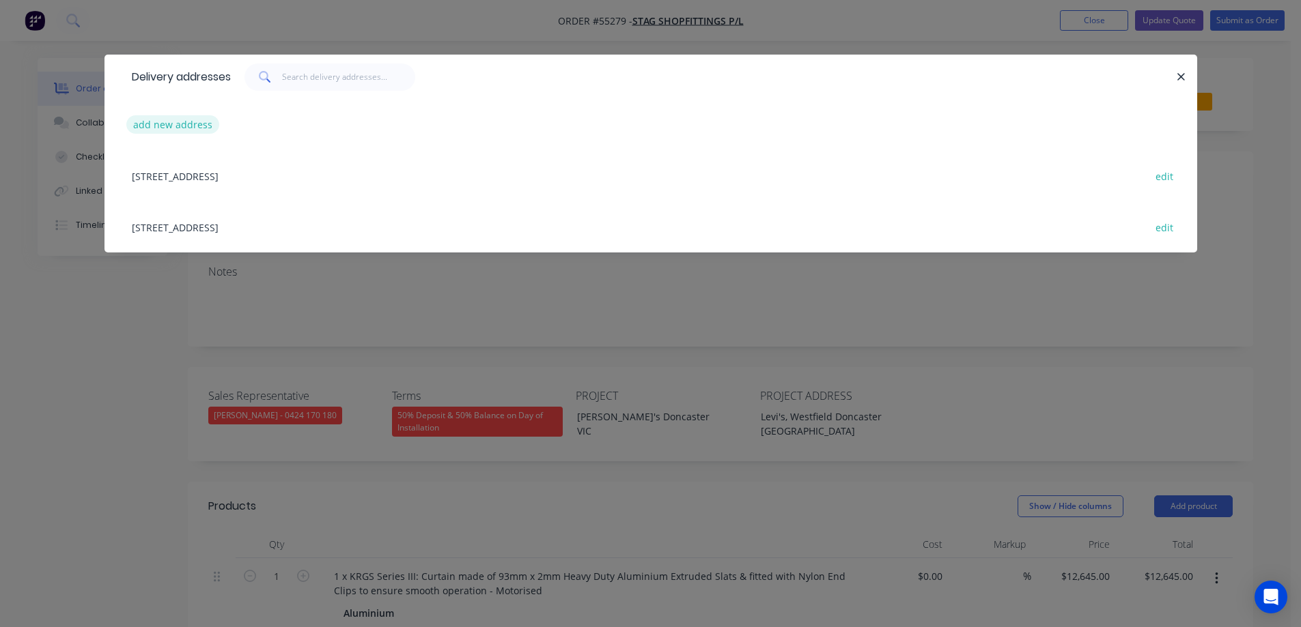
click at [174, 122] on button "add new address" at bounding box center [173, 124] width 94 height 18
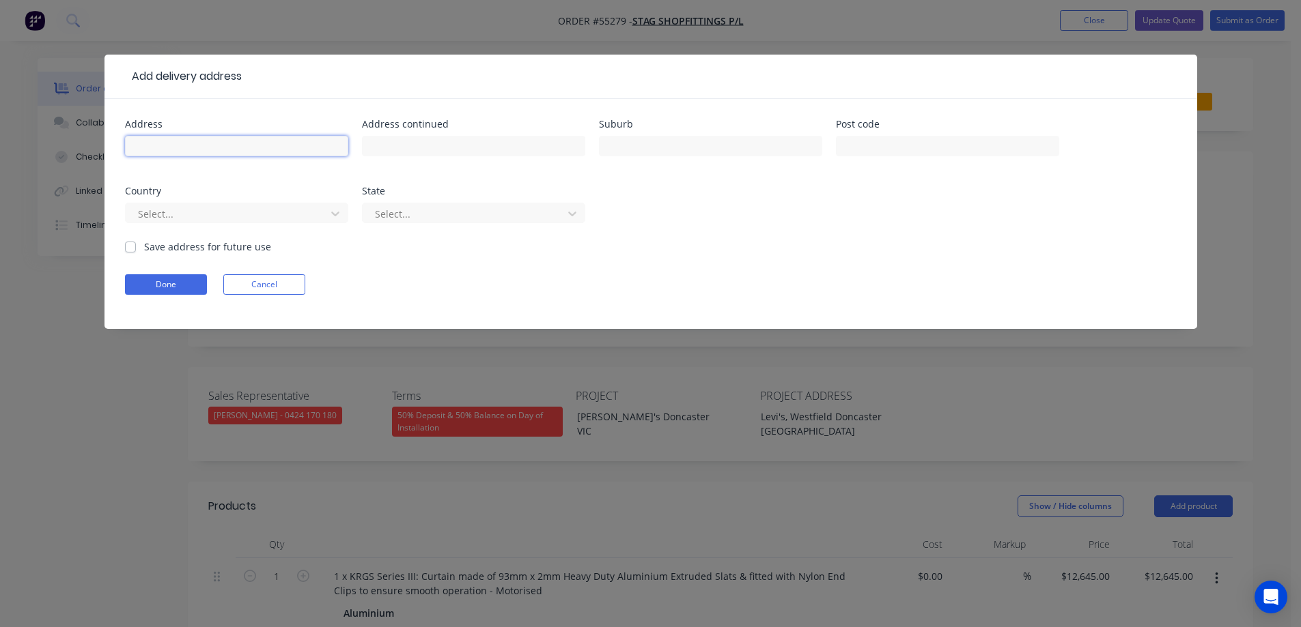
click at [273, 142] on input "text" at bounding box center [236, 146] width 223 height 20
paste input "Levi's, Westfield Doncaster [GEOGRAPHIC_DATA]"
type input "Levi's, Westfield Doncaster [GEOGRAPHIC_DATA]"
click at [166, 284] on button "Done" at bounding box center [166, 284] width 82 height 20
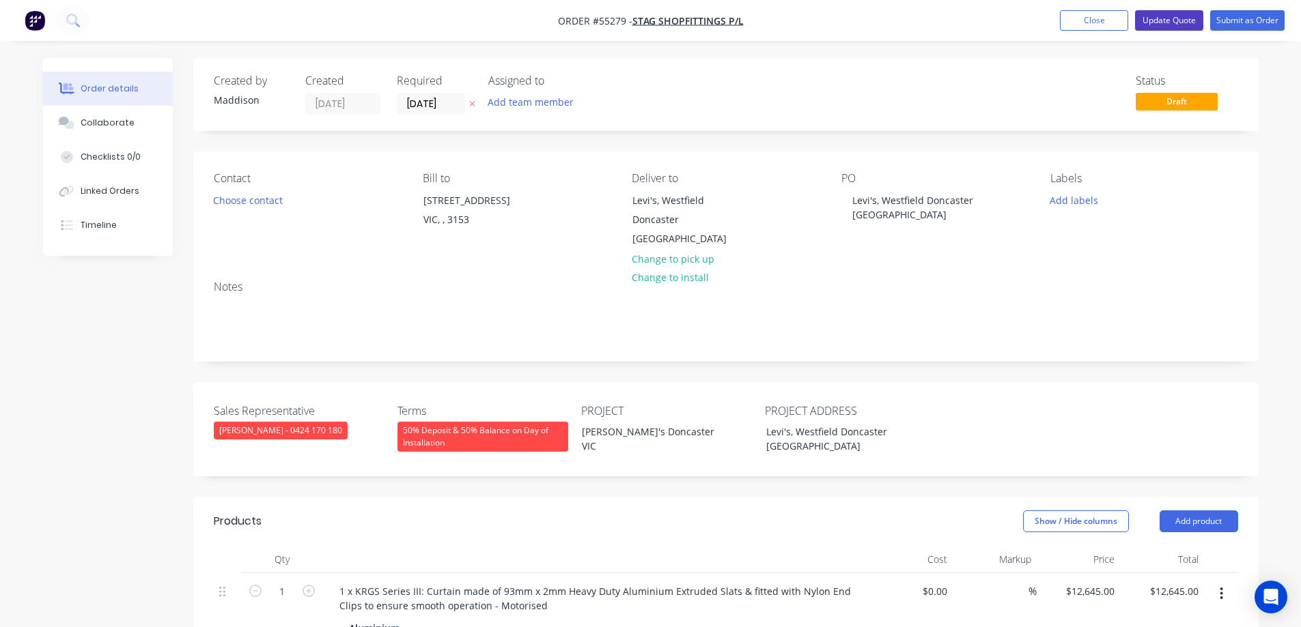
click at [1182, 18] on button "Update Quote" at bounding box center [1169, 20] width 68 height 20
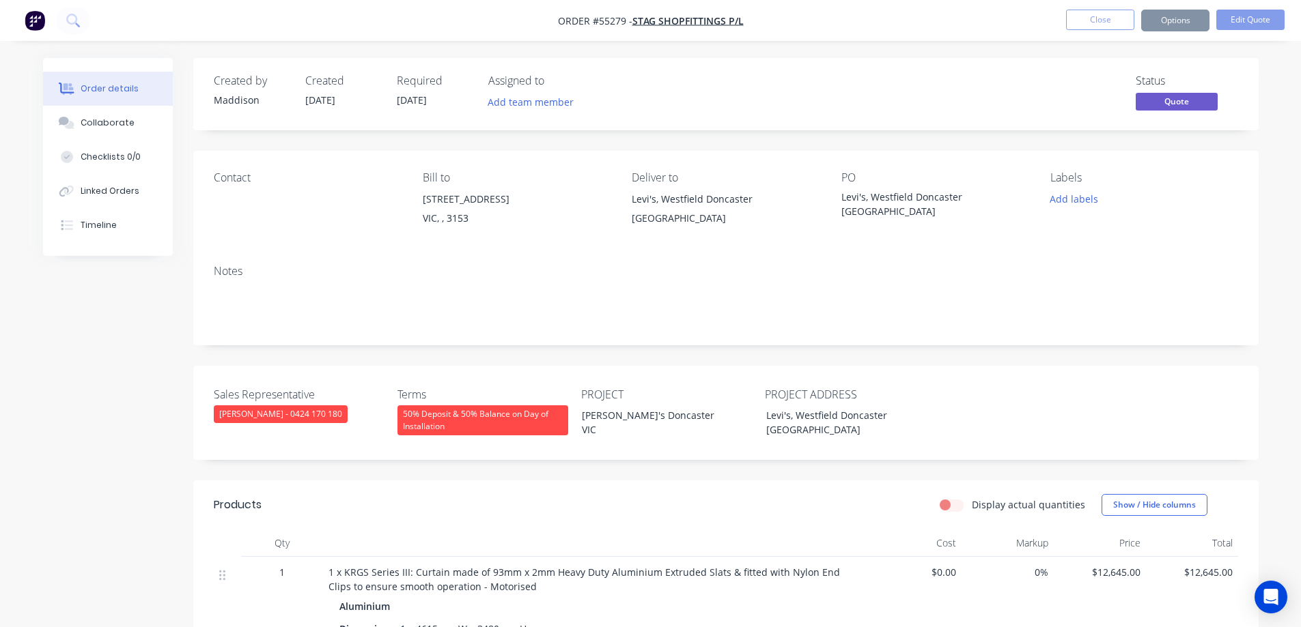
click at [1184, 23] on button "Options" at bounding box center [1175, 21] width 68 height 22
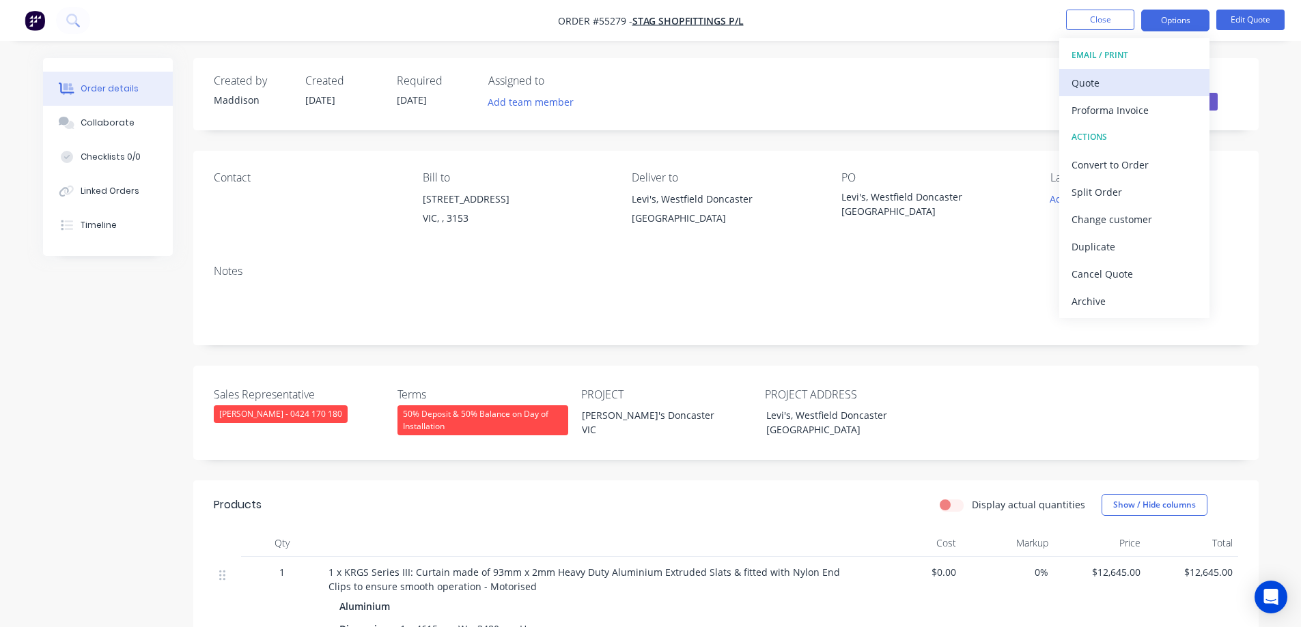
click at [1148, 72] on button "Quote" at bounding box center [1134, 82] width 150 height 27
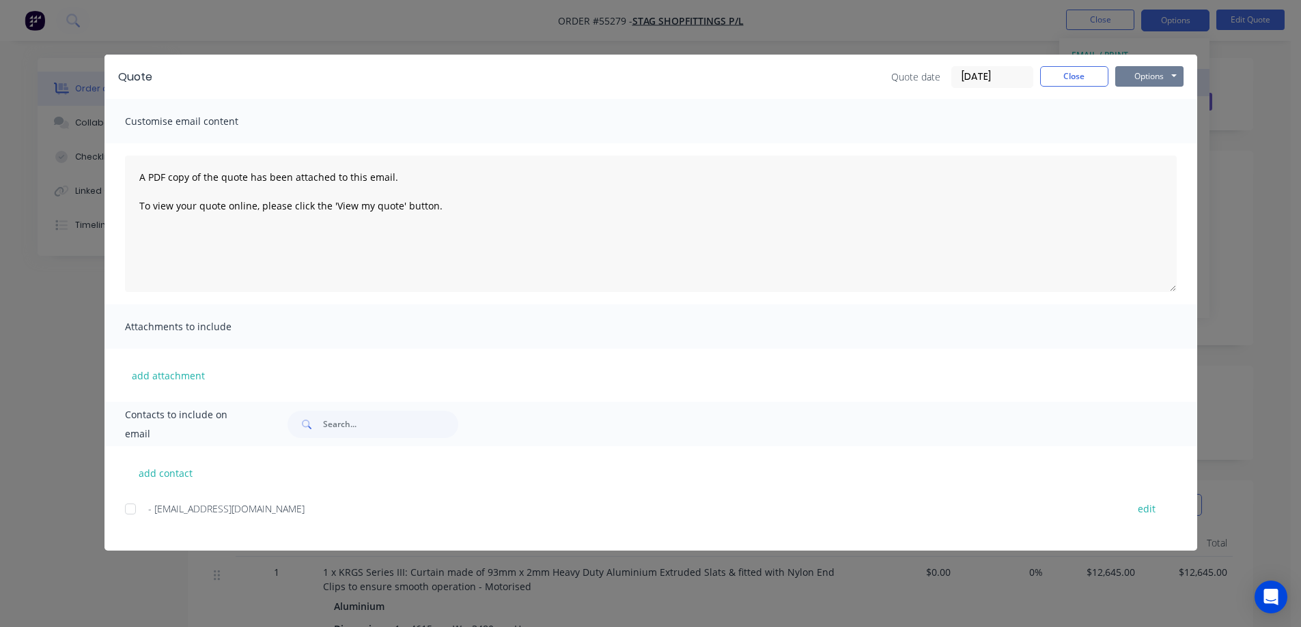
click at [1148, 72] on button "Options" at bounding box center [1149, 76] width 68 height 20
click at [1141, 122] on button "Print" at bounding box center [1158, 123] width 87 height 23
click at [1061, 74] on button "Close" at bounding box center [1074, 76] width 68 height 20
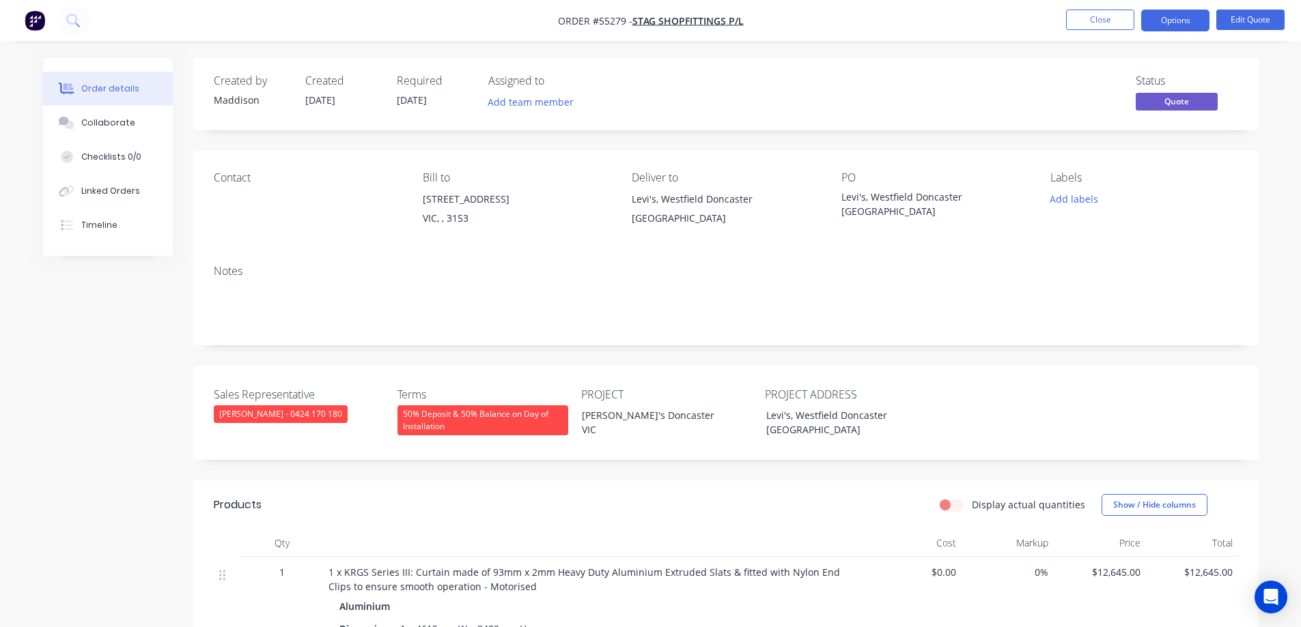
click at [240, 177] on div "Contact" at bounding box center [307, 177] width 187 height 13
click at [236, 202] on div "Contact" at bounding box center [307, 202] width 187 height 62
click at [1263, 20] on button "Edit Quote" at bounding box center [1250, 20] width 68 height 20
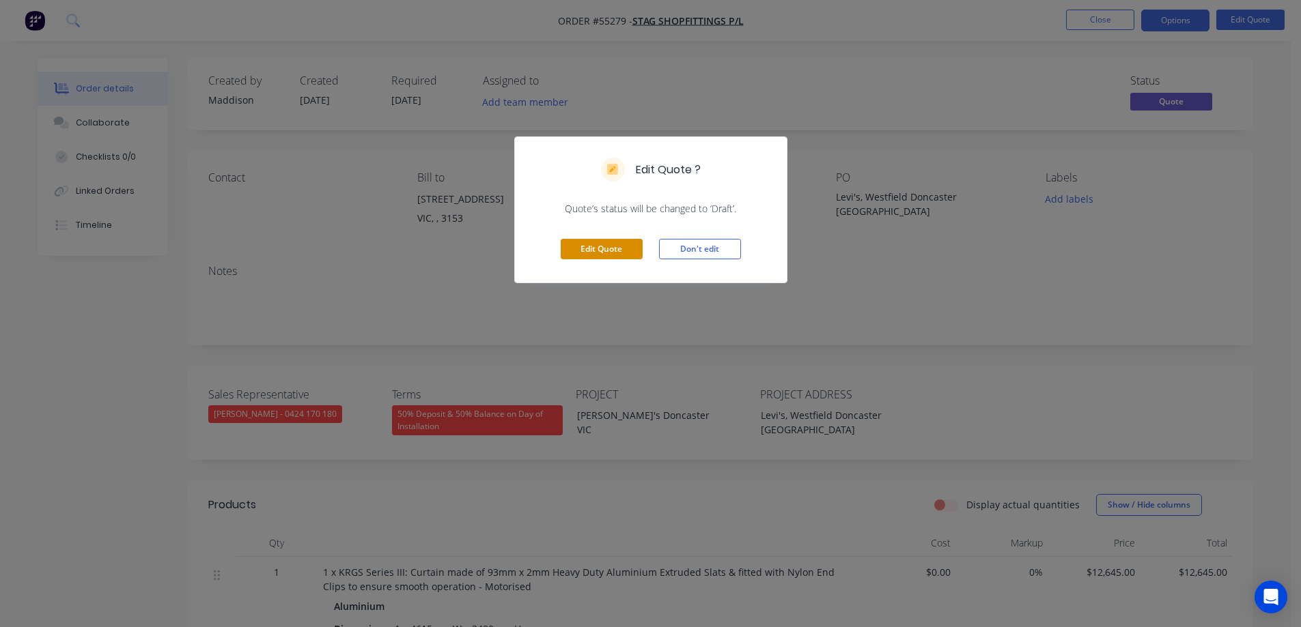
click at [608, 249] on button "Edit Quote" at bounding box center [601, 249] width 82 height 20
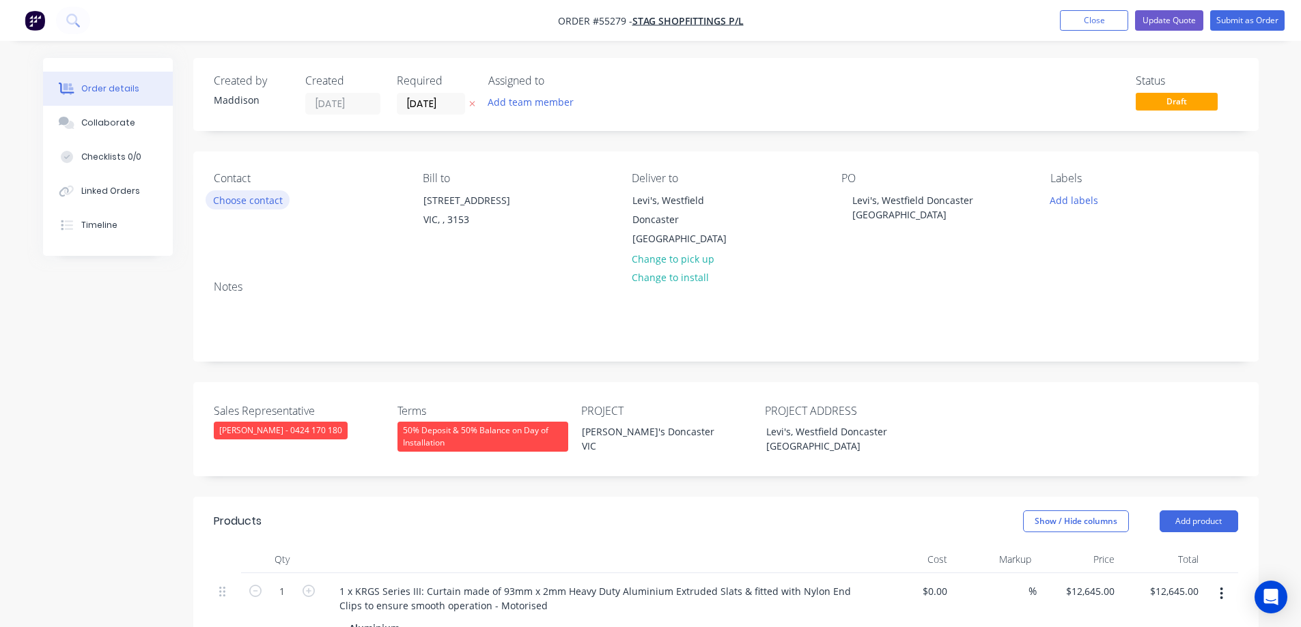
click at [257, 202] on button "Choose contact" at bounding box center [247, 199] width 84 height 18
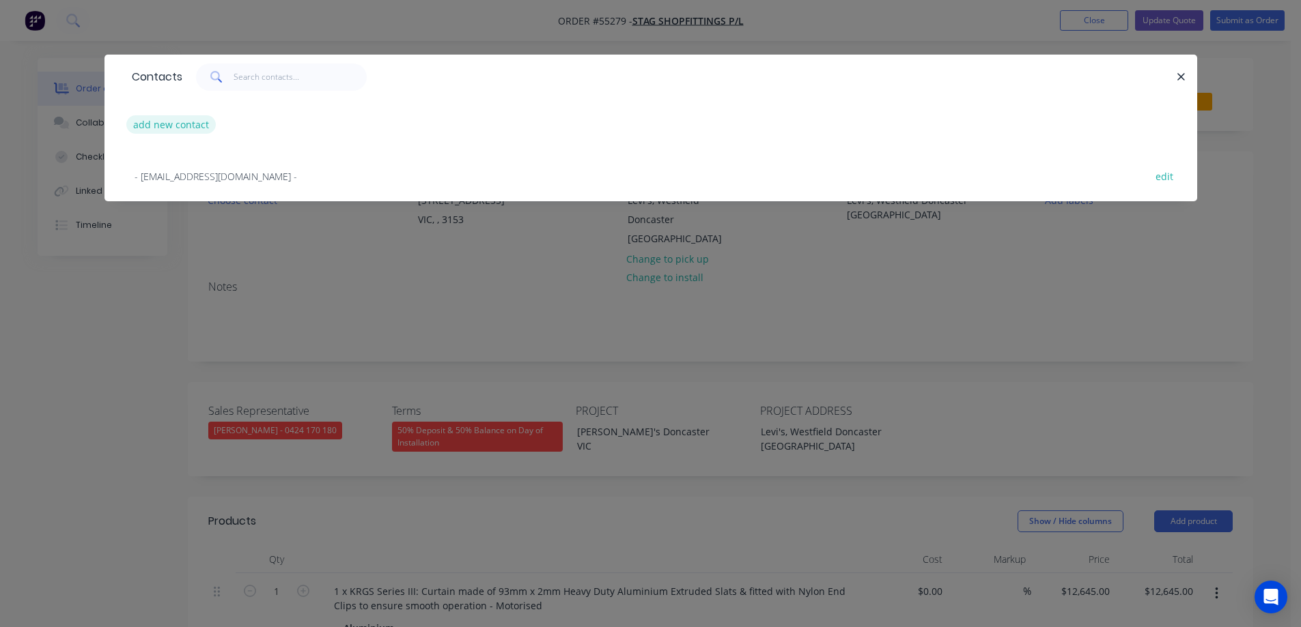
click at [184, 128] on button "add new contact" at bounding box center [171, 124] width 90 height 18
select select "AU"
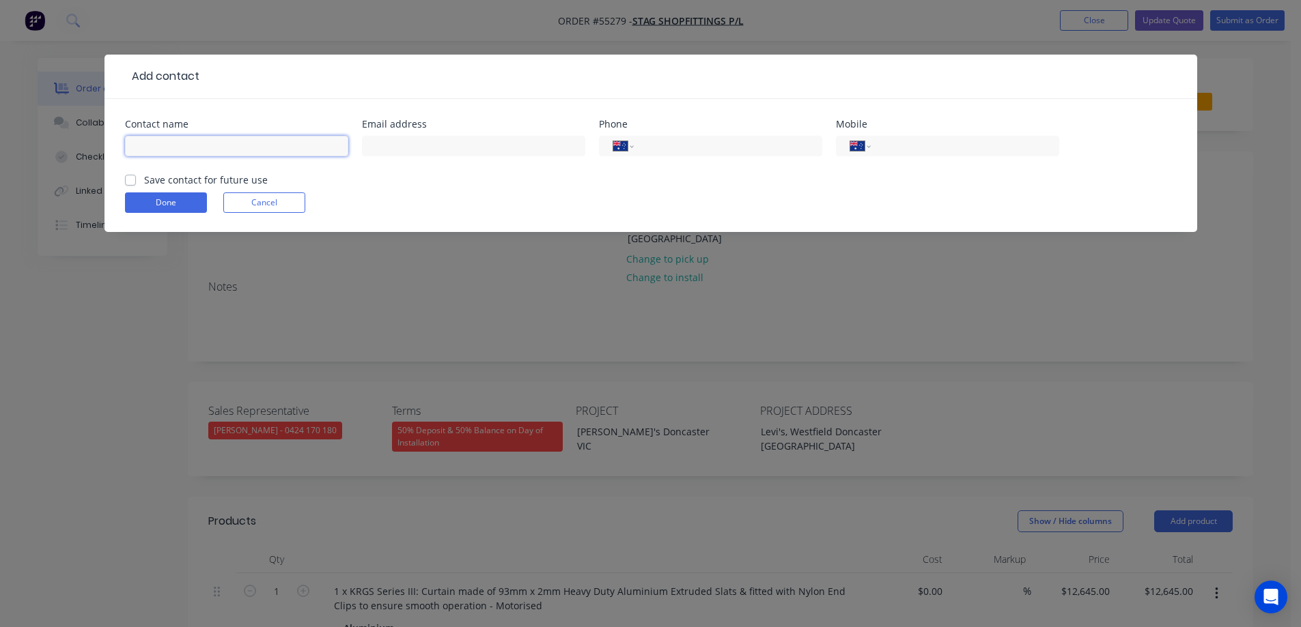
click at [208, 141] on input "text" at bounding box center [236, 146] width 223 height 20
type input "Paul Regan"
type input "pregan@stagsf.com"
type input "(03) 9729 8777"
click at [200, 175] on label "Save contact for future use" at bounding box center [206, 180] width 124 height 14
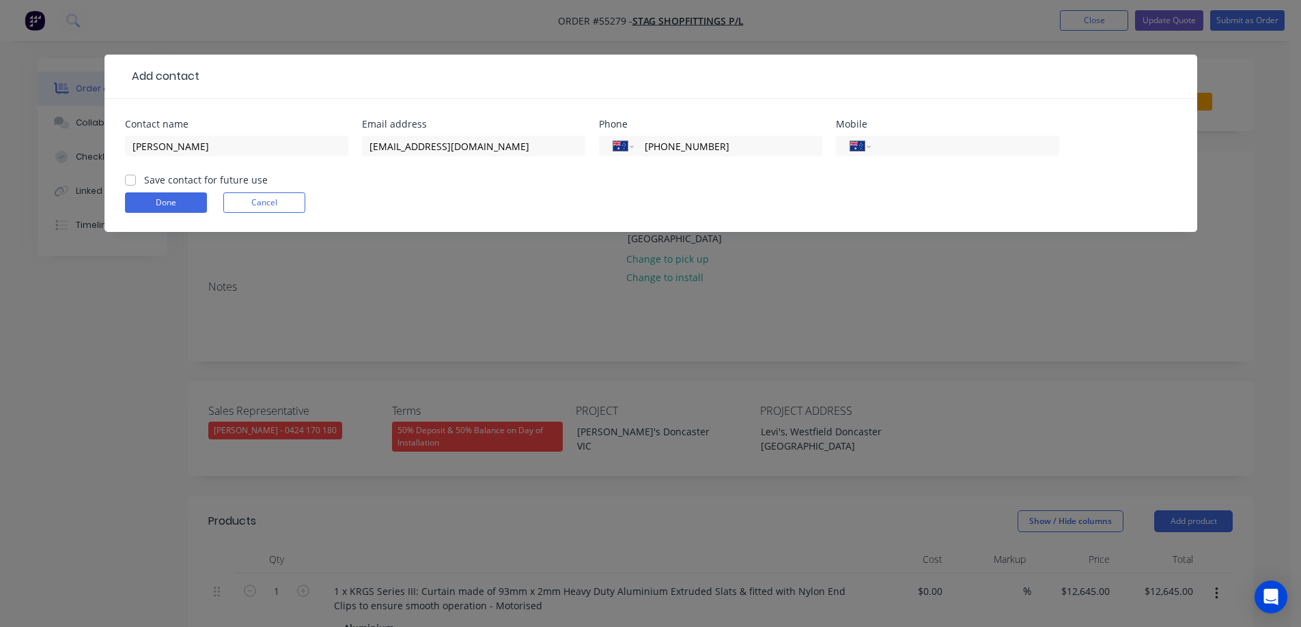
click at [136, 175] on input "Save contact for future use" at bounding box center [130, 179] width 11 height 13
checkbox input "true"
click at [187, 190] on form "Contact name Paul Regan Email address pregan@stagsf.com Phone International Afg…" at bounding box center [650, 175] width 1051 height 113
click at [187, 199] on button "Done" at bounding box center [166, 203] width 82 height 20
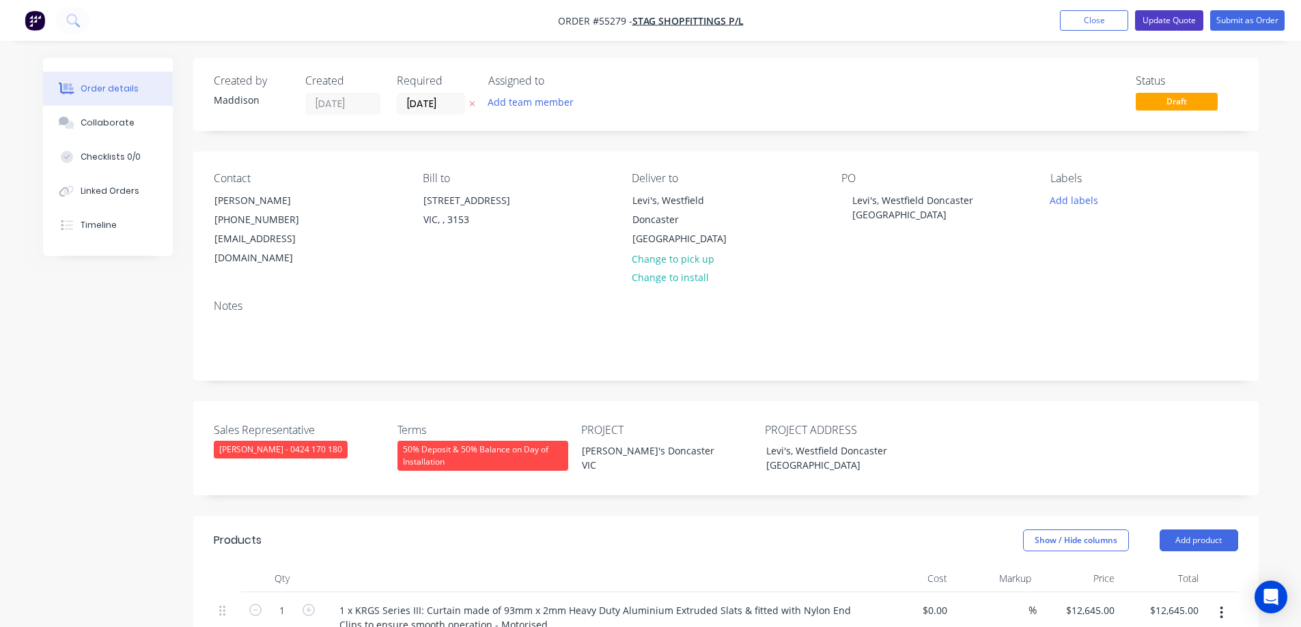
click at [1175, 17] on button "Update Quote" at bounding box center [1169, 20] width 68 height 20
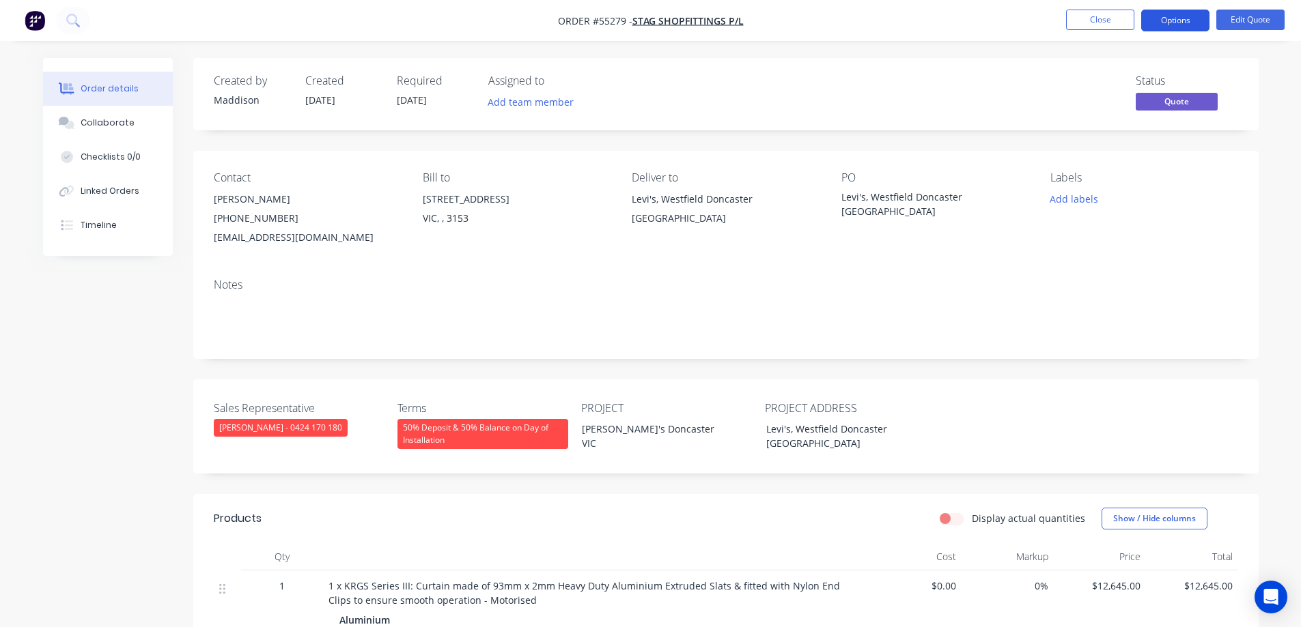
click at [1172, 28] on button "Options" at bounding box center [1175, 21] width 68 height 22
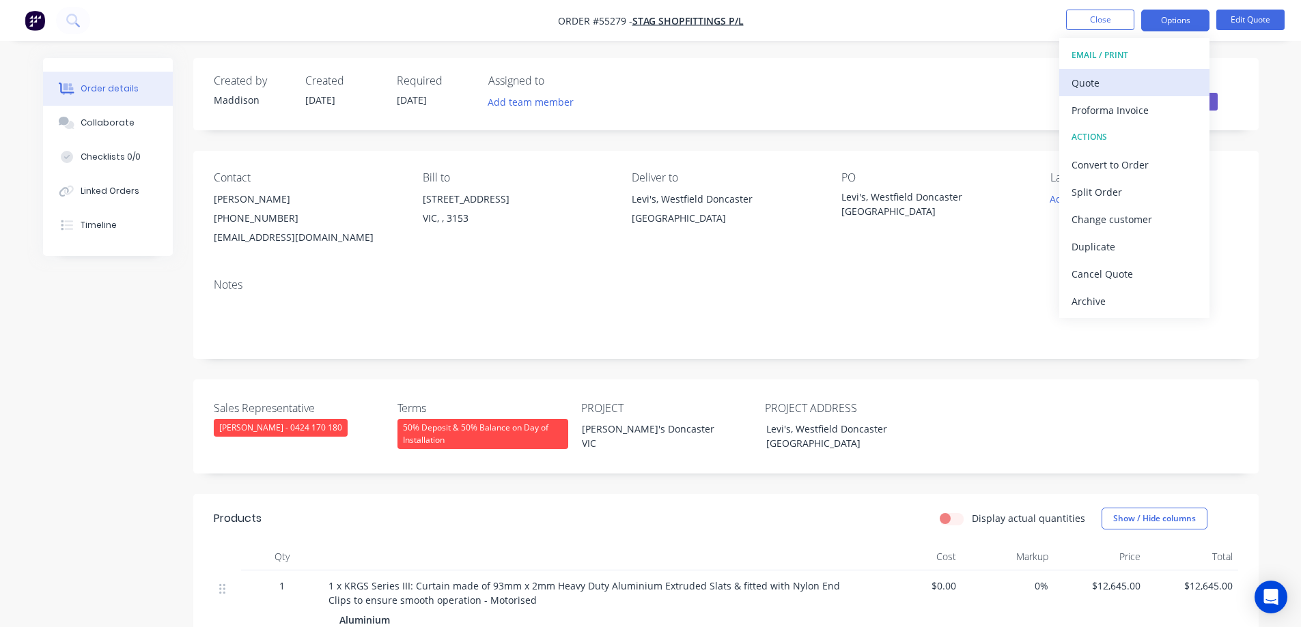
click at [1129, 76] on div "Quote" at bounding box center [1134, 83] width 126 height 20
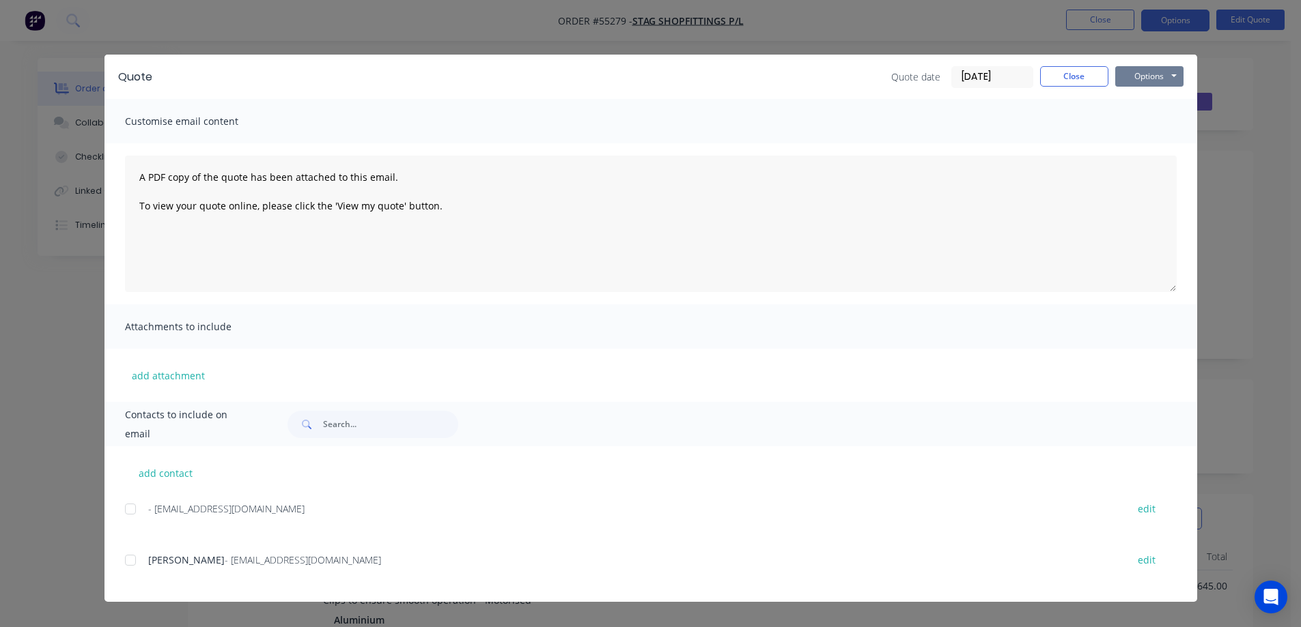
click at [1140, 79] on button "Options" at bounding box center [1149, 76] width 68 height 20
click at [1139, 124] on button "Print" at bounding box center [1158, 123] width 87 height 23
click at [904, 31] on div "Quote Quote date 05/09/25 Close Options Preview Print Email Customise email con…" at bounding box center [650, 313] width 1301 height 627
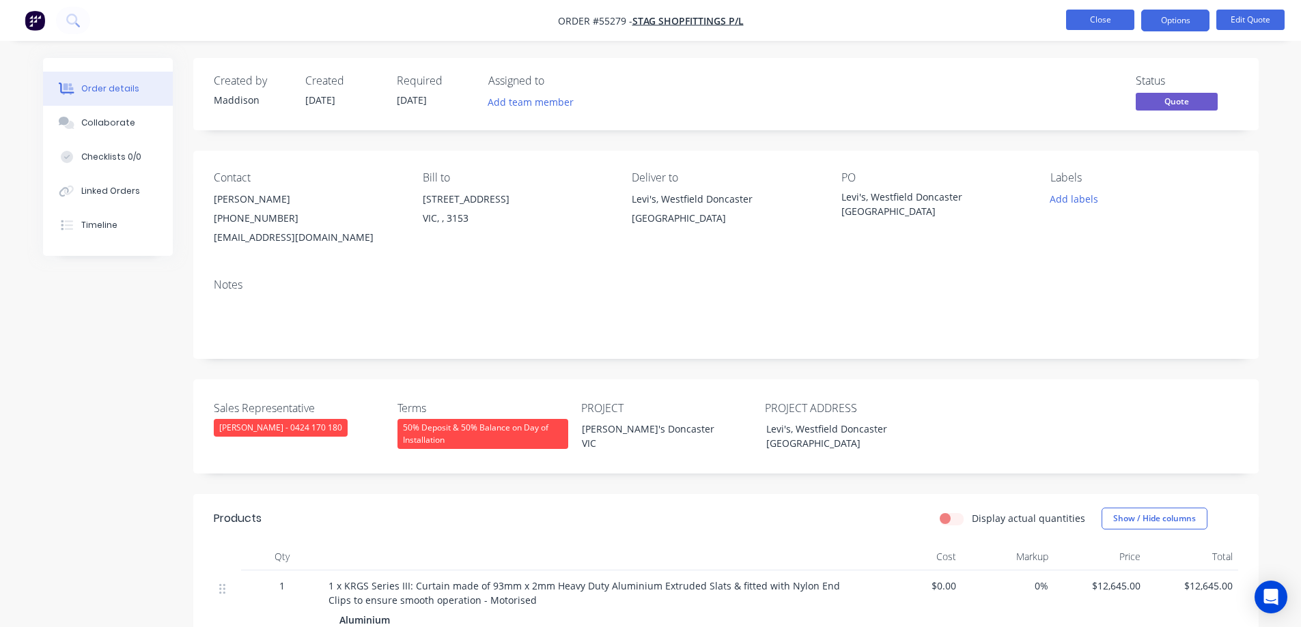
click at [1092, 17] on button "Close" at bounding box center [1100, 20] width 68 height 20
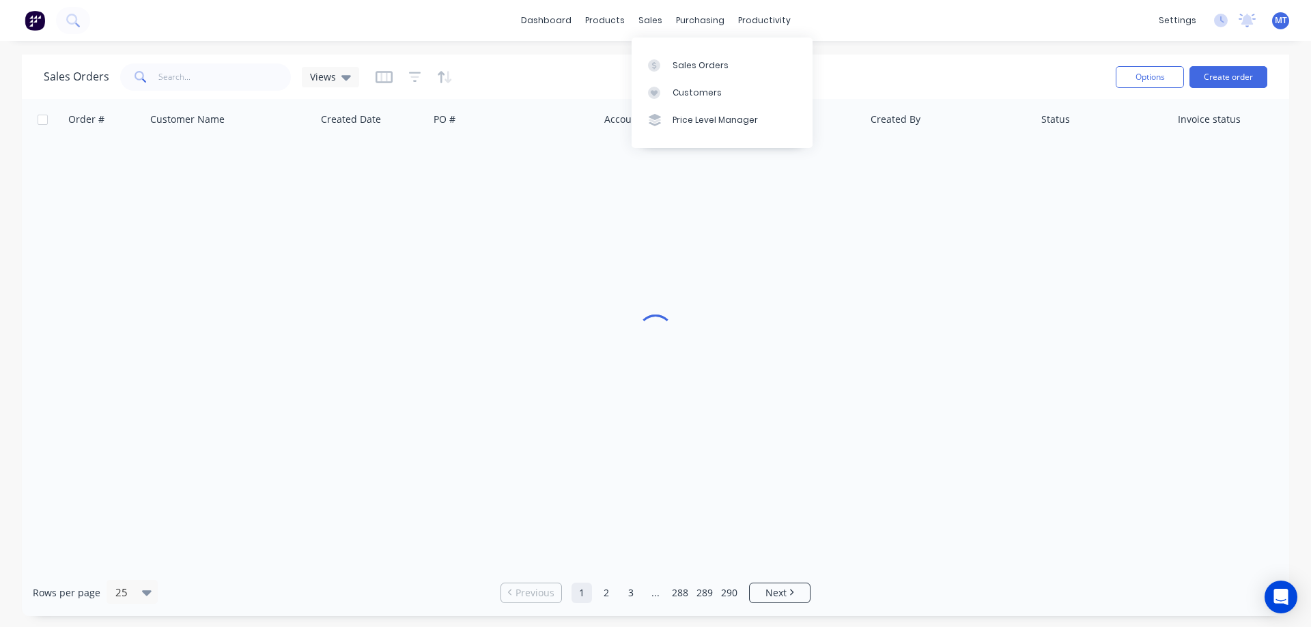
click at [652, 20] on div "sales" at bounding box center [650, 20] width 38 height 20
click at [666, 91] on div at bounding box center [658, 93] width 20 height 12
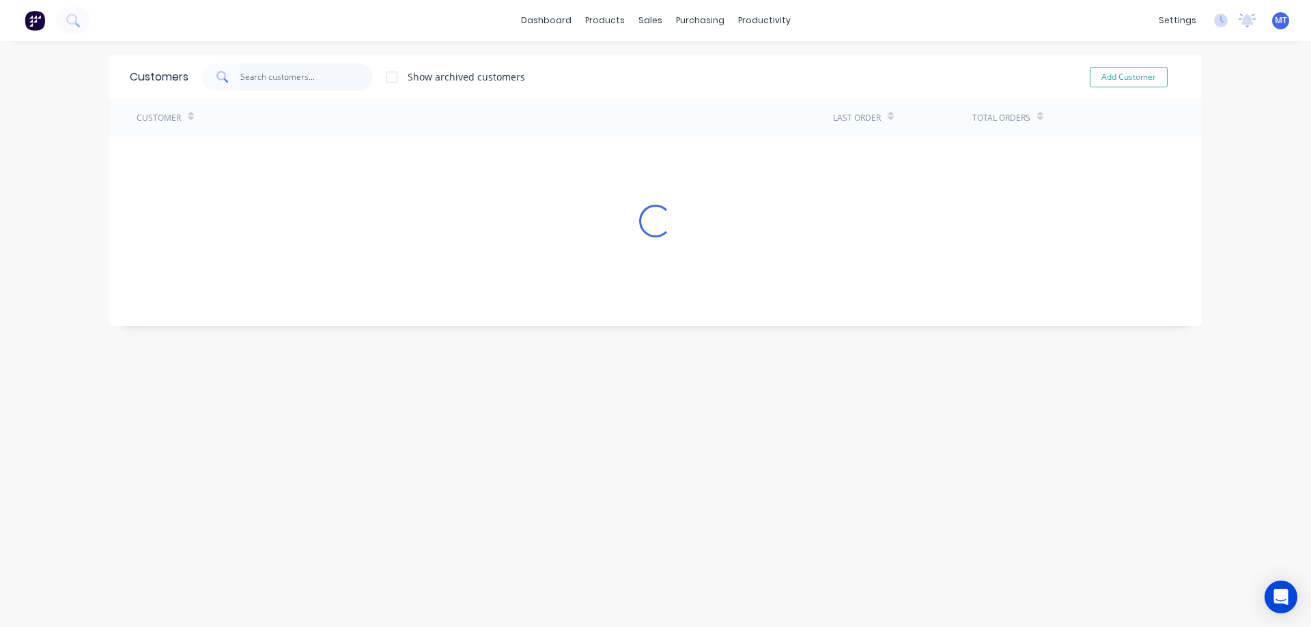
click at [253, 71] on input "text" at bounding box center [306, 76] width 133 height 27
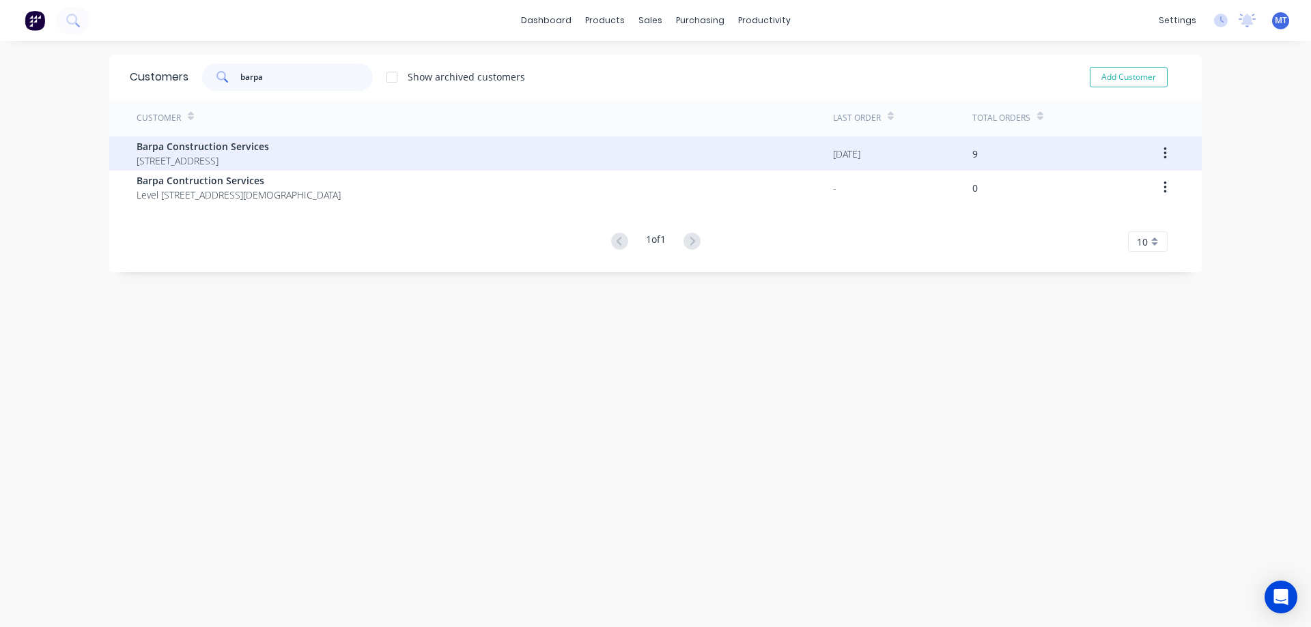
type input "barpa"
click at [241, 151] on span "Barpa Construction Services" at bounding box center [203, 146] width 132 height 14
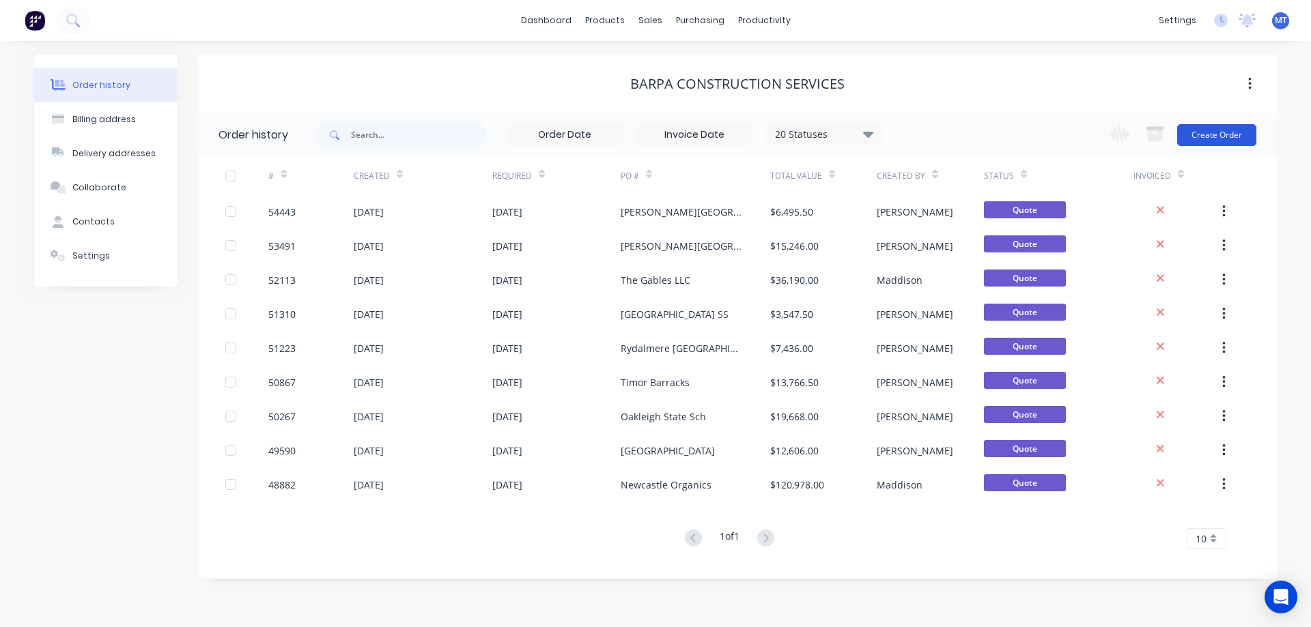
click at [1213, 141] on button "Create Order" at bounding box center [1216, 135] width 79 height 22
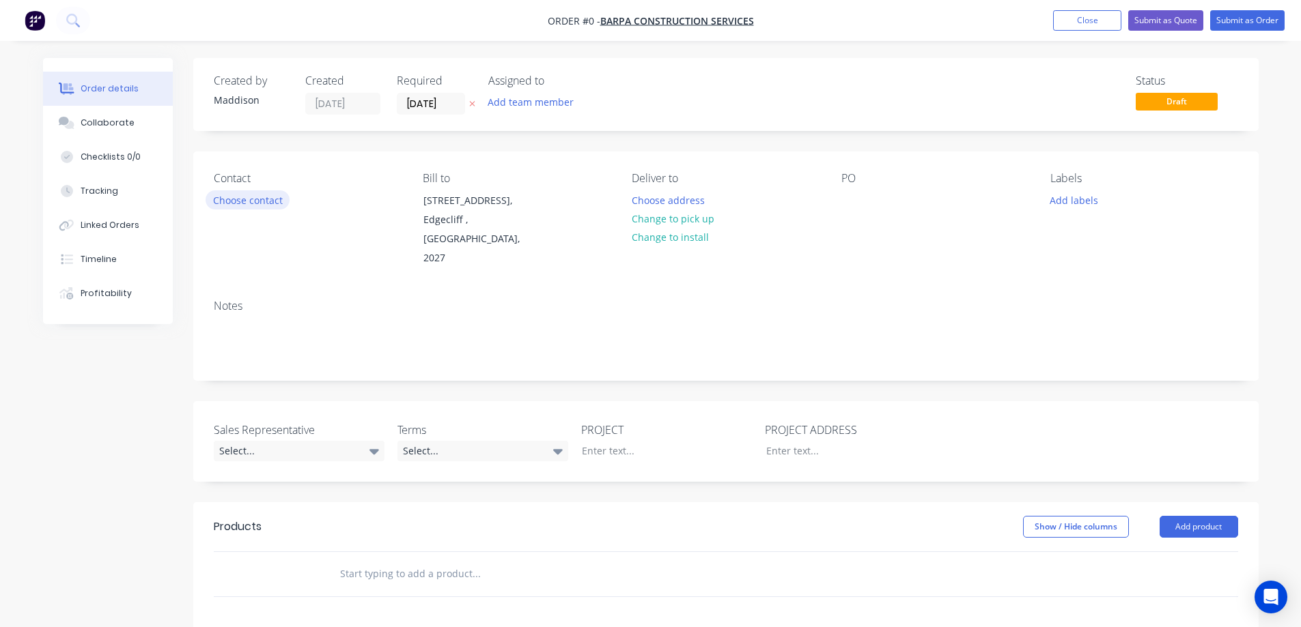
click at [240, 200] on button "Choose contact" at bounding box center [247, 199] width 84 height 18
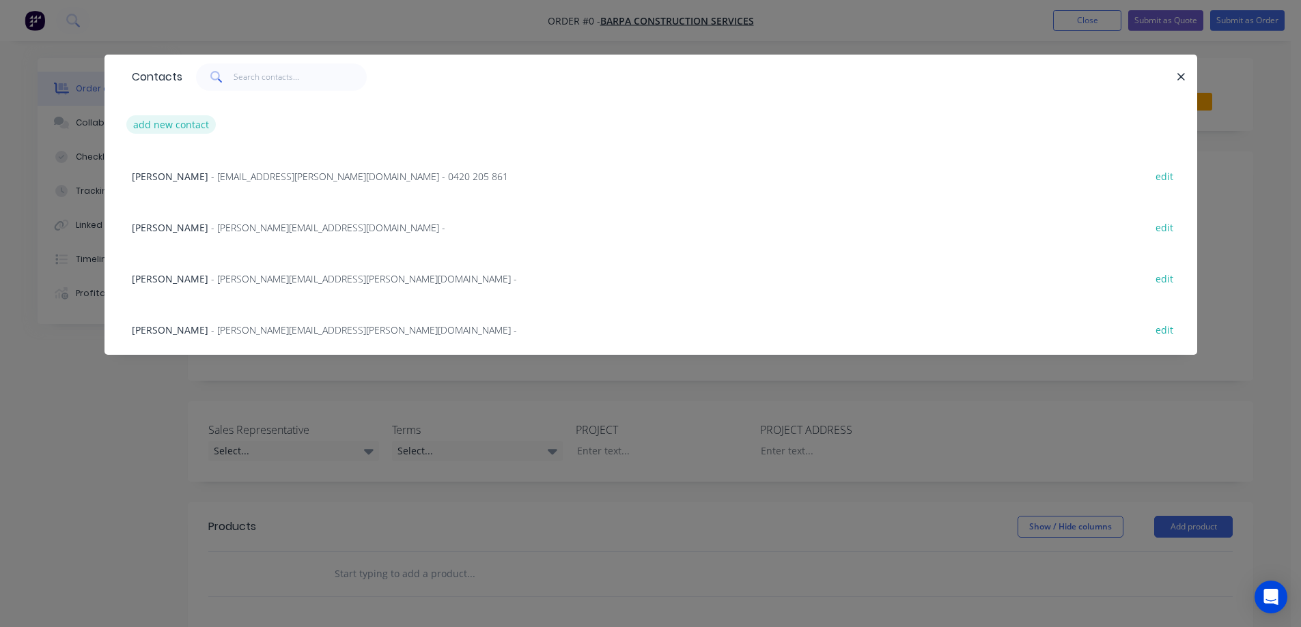
click at [184, 122] on button "add new contact" at bounding box center [171, 124] width 90 height 18
select select "AU"
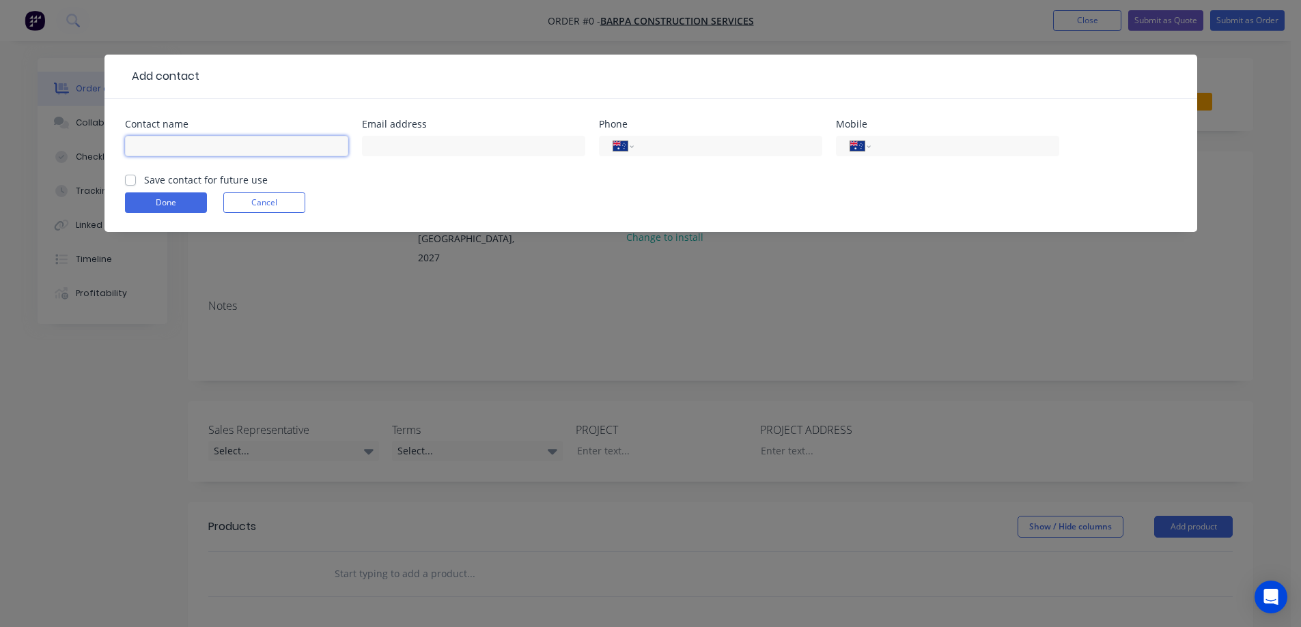
click at [201, 149] on input "text" at bounding box center [236, 146] width 223 height 20
type input "Maysa Sabsabi"
type input "maysa.sabsabi@barpa.com.au"
type input "0474 879 953"
click at [164, 178] on label "Save contact for future use" at bounding box center [206, 180] width 124 height 14
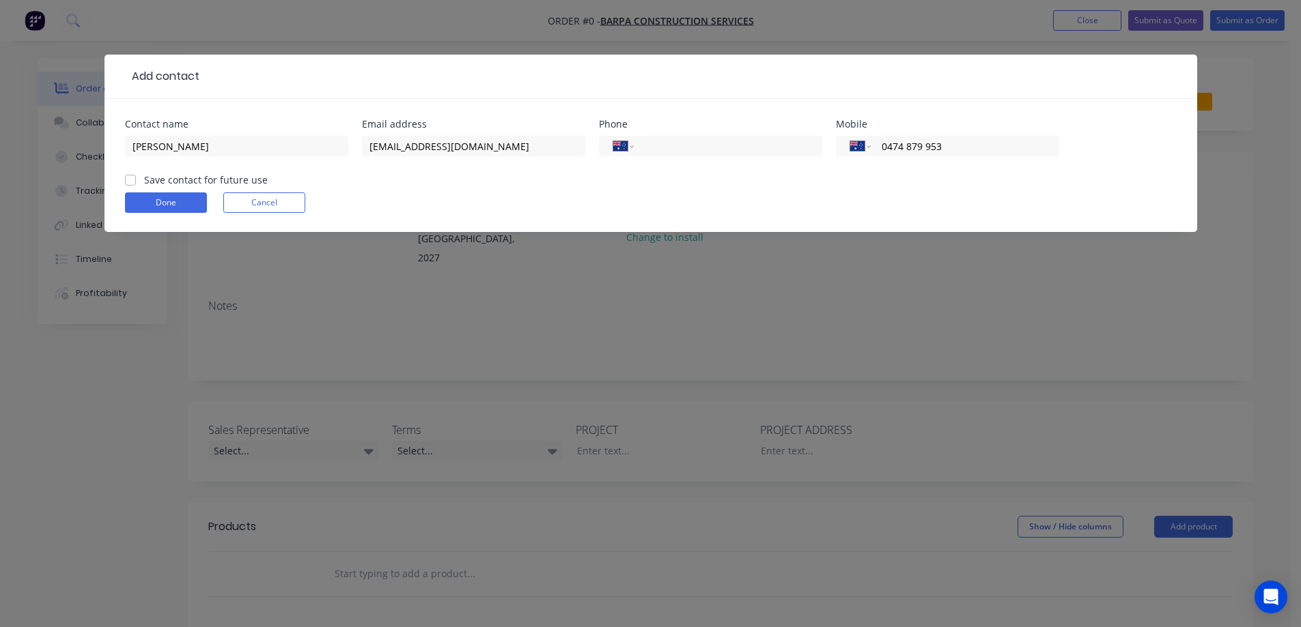
click at [136, 178] on input "Save contact for future use" at bounding box center [130, 179] width 11 height 13
checkbox input "true"
click at [164, 196] on button "Done" at bounding box center [166, 203] width 82 height 20
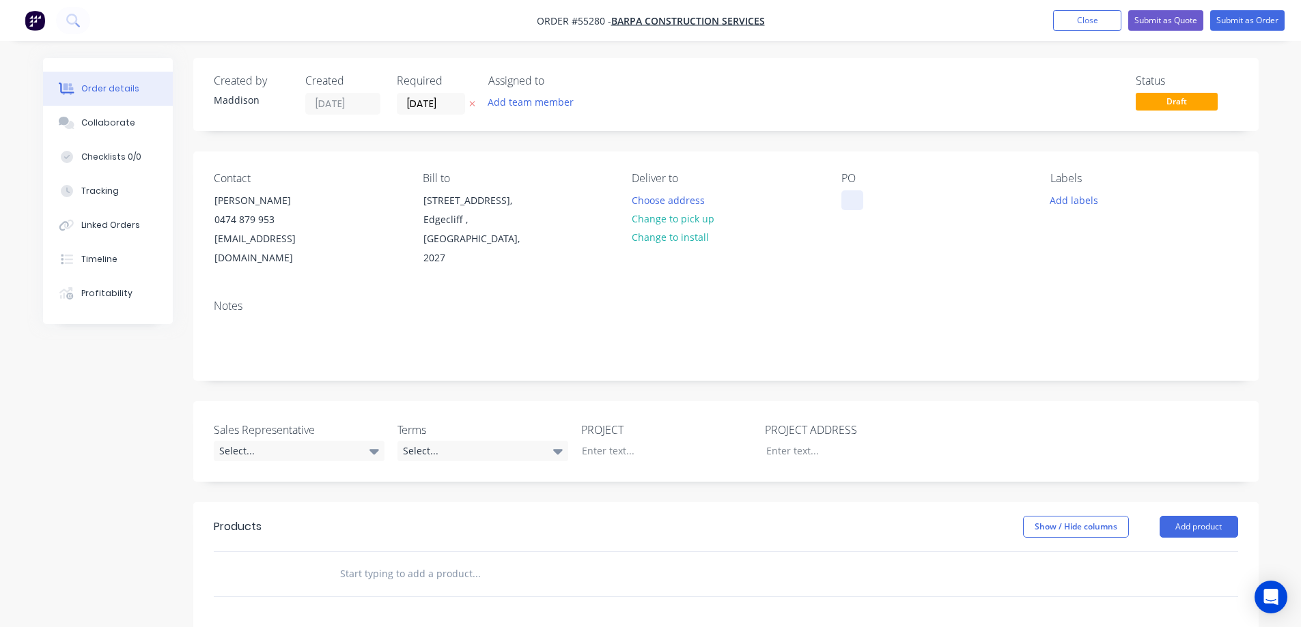
click at [853, 206] on div at bounding box center [852, 200] width 22 height 20
click at [666, 199] on button "Choose address" at bounding box center [667, 199] width 87 height 18
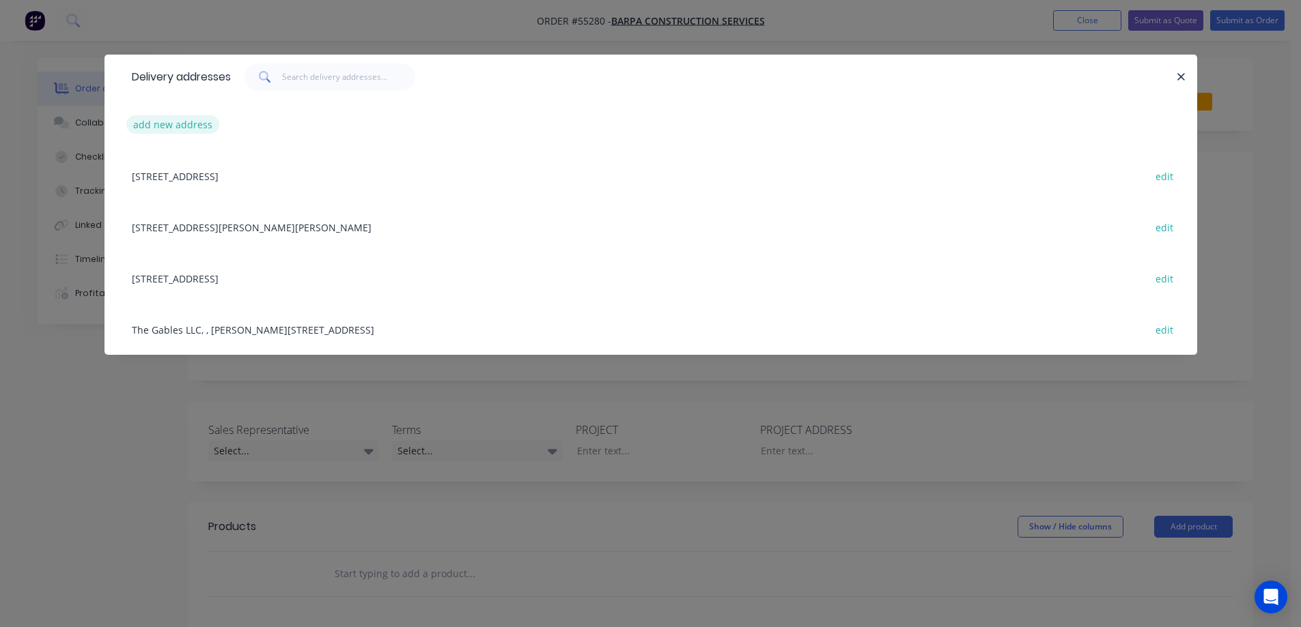
click at [182, 122] on button "add new address" at bounding box center [173, 124] width 94 height 18
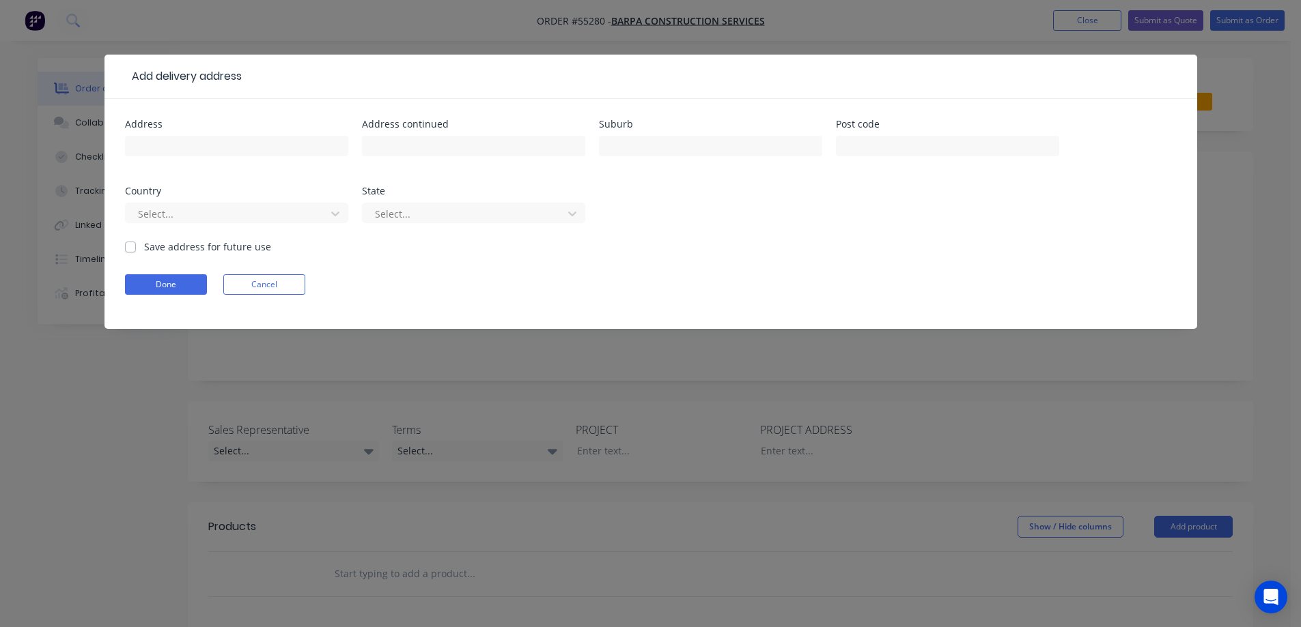
click at [202, 162] on div at bounding box center [236, 152] width 223 height 40
click at [203, 152] on input "text" at bounding box center [236, 146] width 223 height 20
type input "Supply Only - [GEOGRAPHIC_DATA]"
click at [165, 285] on button "Done" at bounding box center [166, 284] width 82 height 20
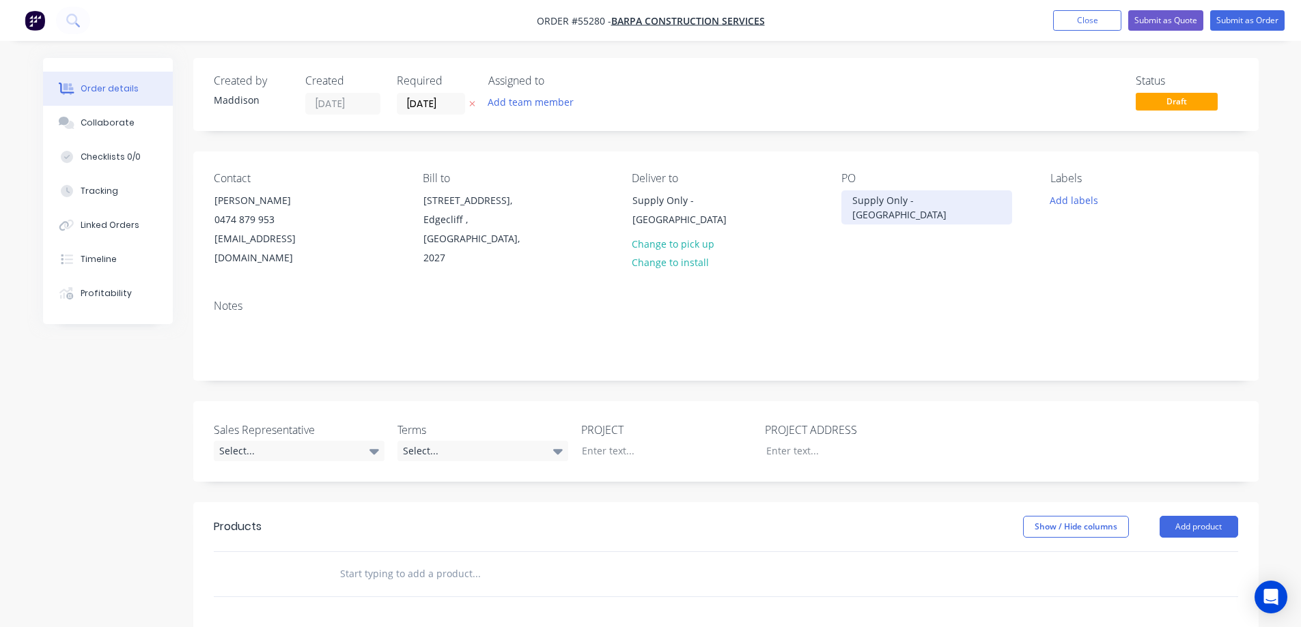
click at [877, 213] on div "Supply Only - [GEOGRAPHIC_DATA]" at bounding box center [926, 207] width 171 height 34
copy div "Supply Only - [GEOGRAPHIC_DATA]"
click at [801, 449] on div at bounding box center [840, 451] width 171 height 20
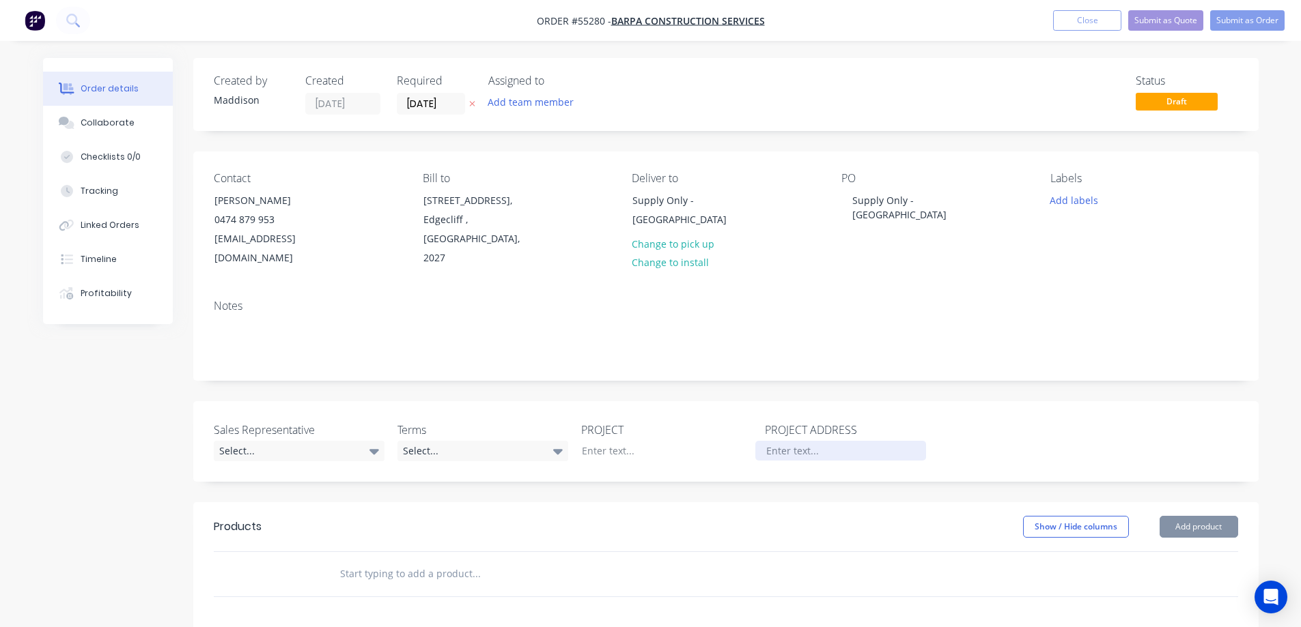
paste div
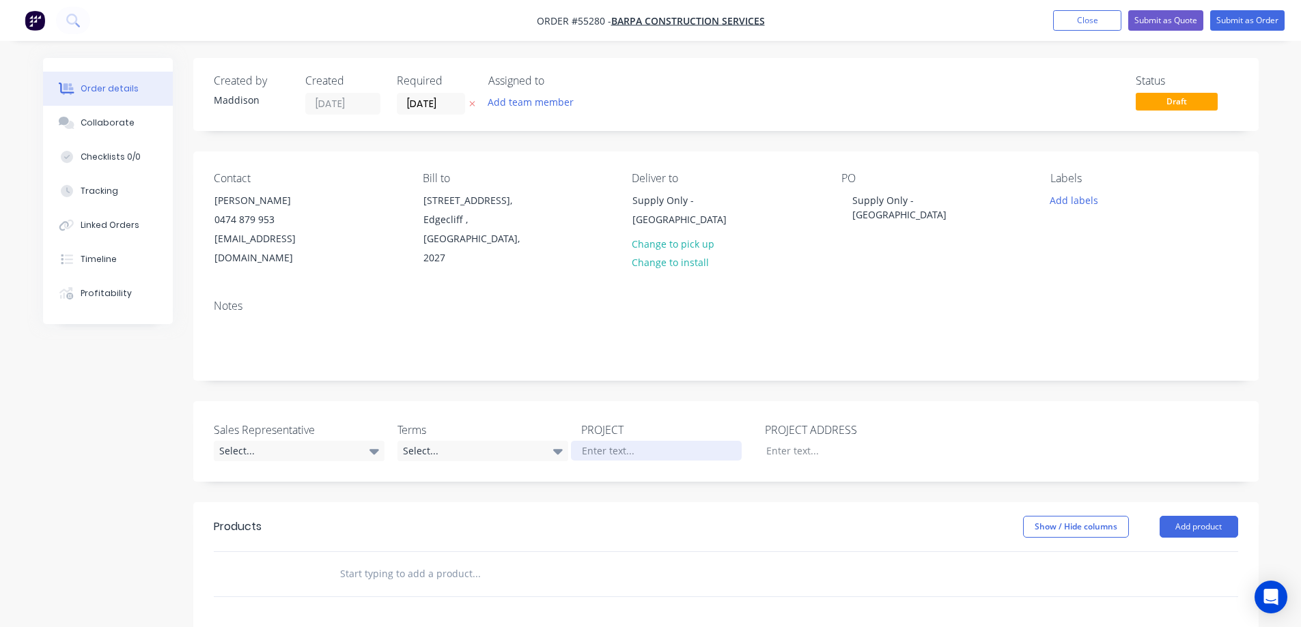
click at [612, 449] on div at bounding box center [656, 451] width 171 height 20
paste div
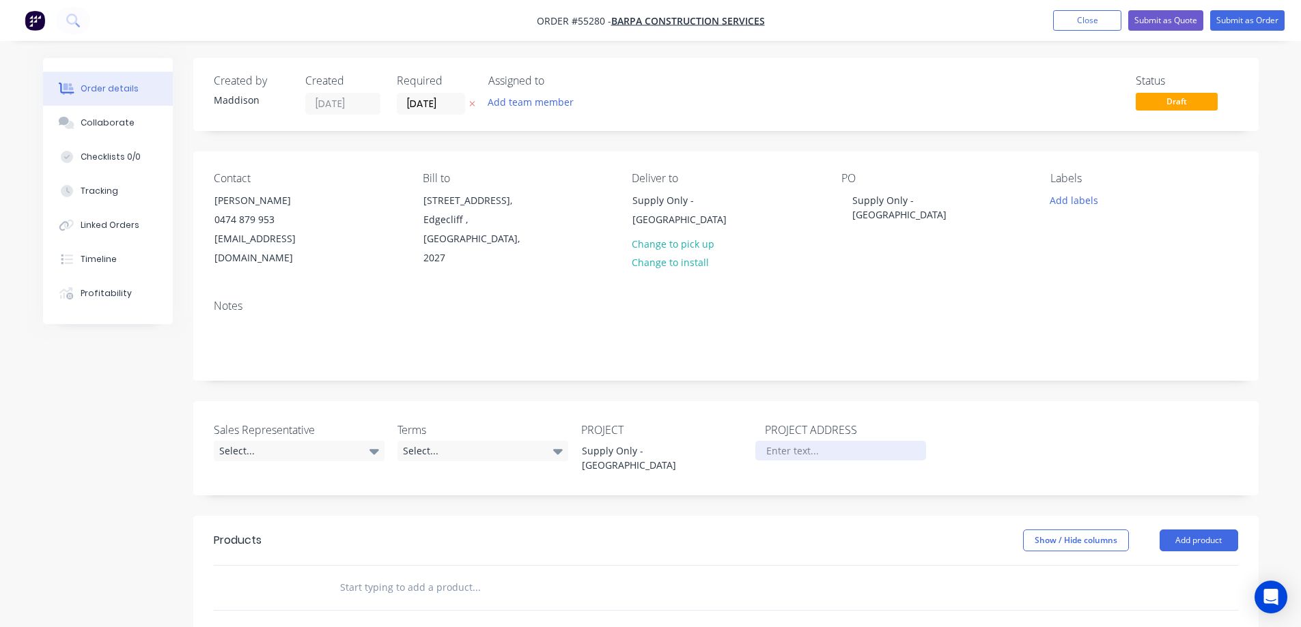
click at [806, 455] on div at bounding box center [840, 451] width 171 height 20
click at [451, 445] on div "Select..." at bounding box center [482, 451] width 171 height 20
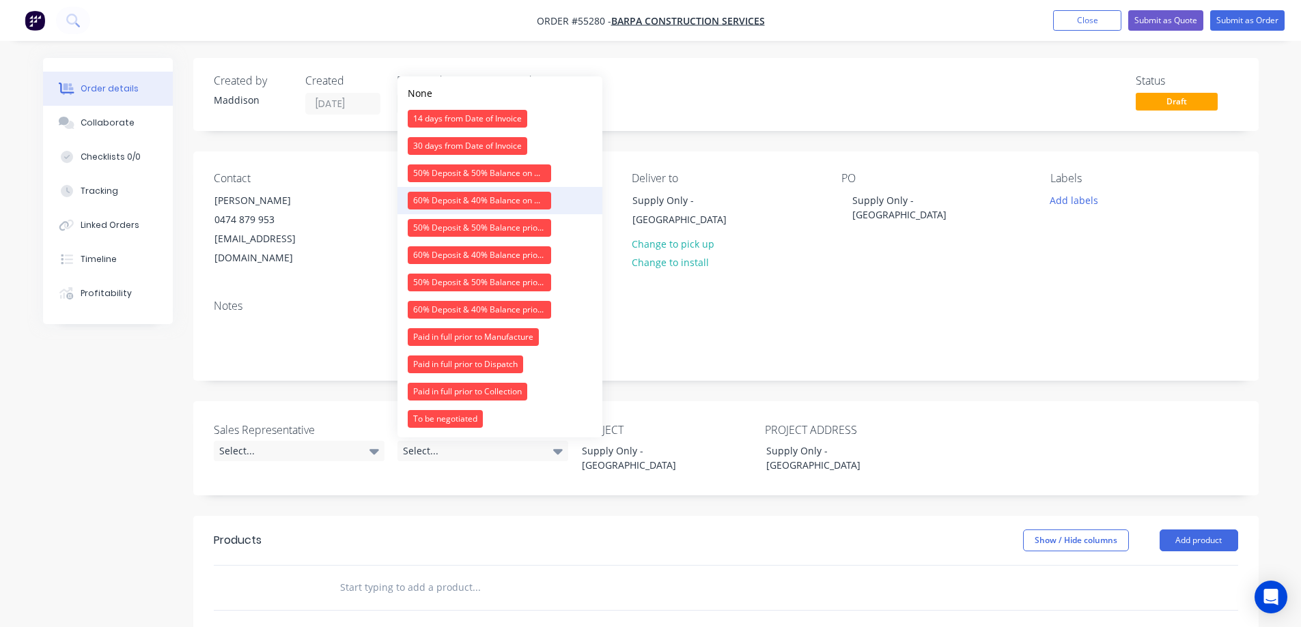
click at [440, 195] on div "60% Deposit & 40% Balance on Day of Installation" at bounding box center [479, 201] width 143 height 18
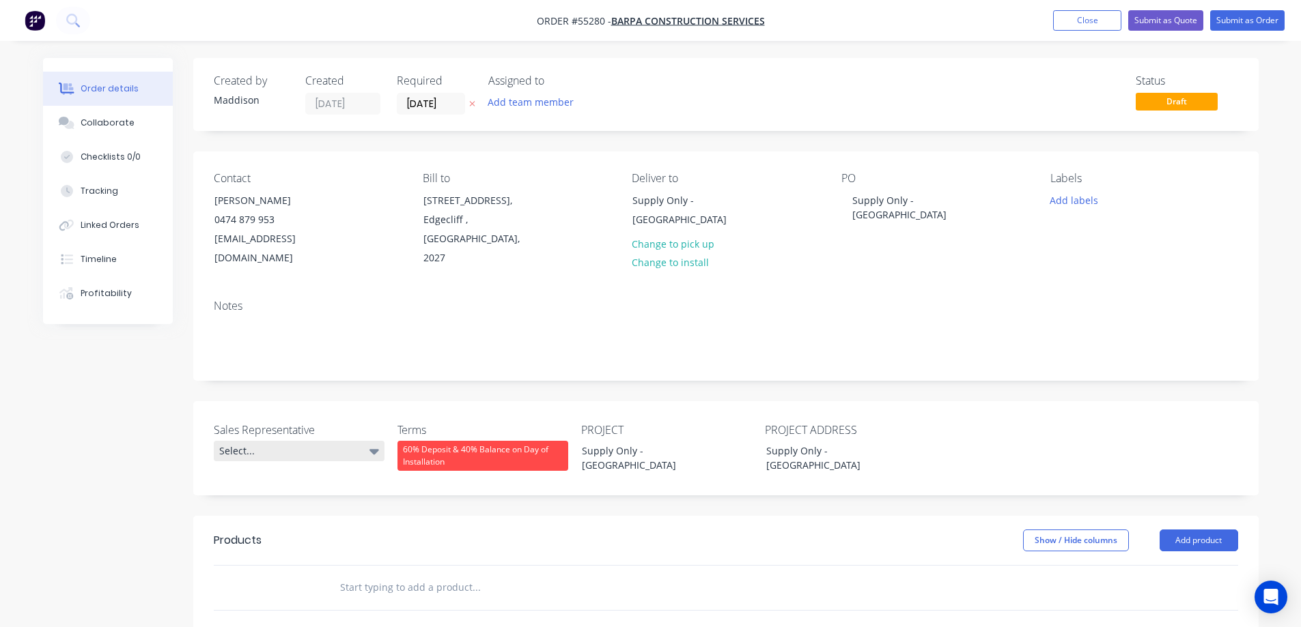
click at [325, 447] on div "Select..." at bounding box center [299, 451] width 171 height 20
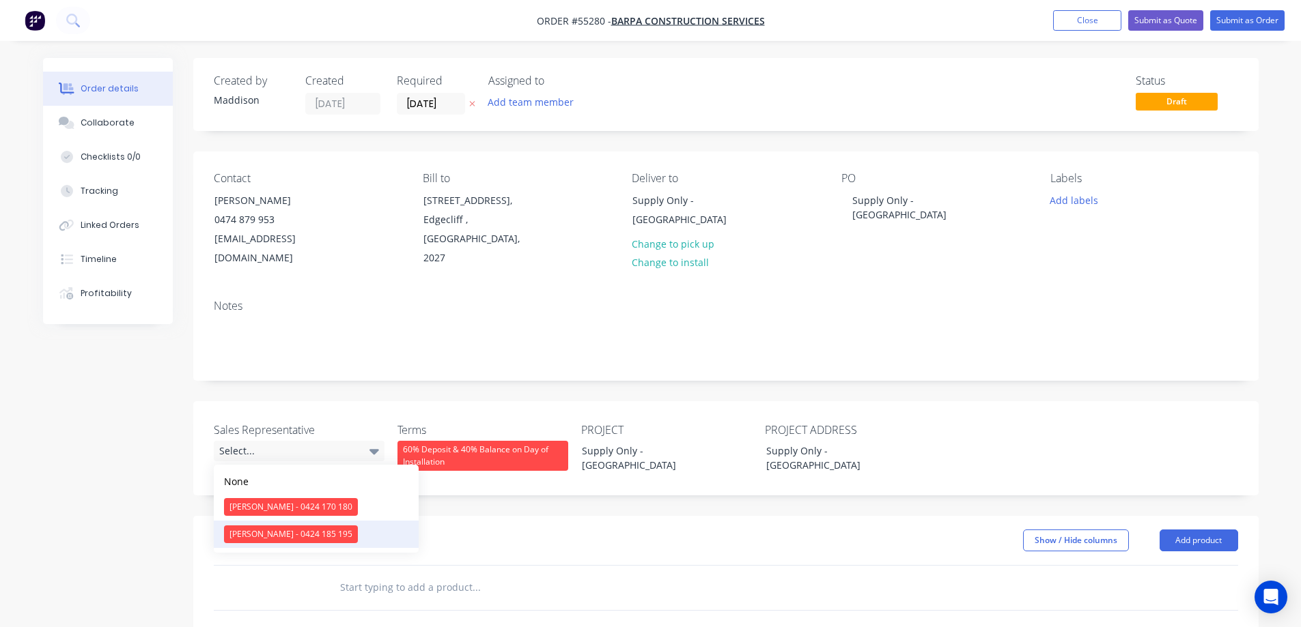
click at [259, 533] on div "[PERSON_NAME] - 0424 185 195" at bounding box center [291, 535] width 134 height 18
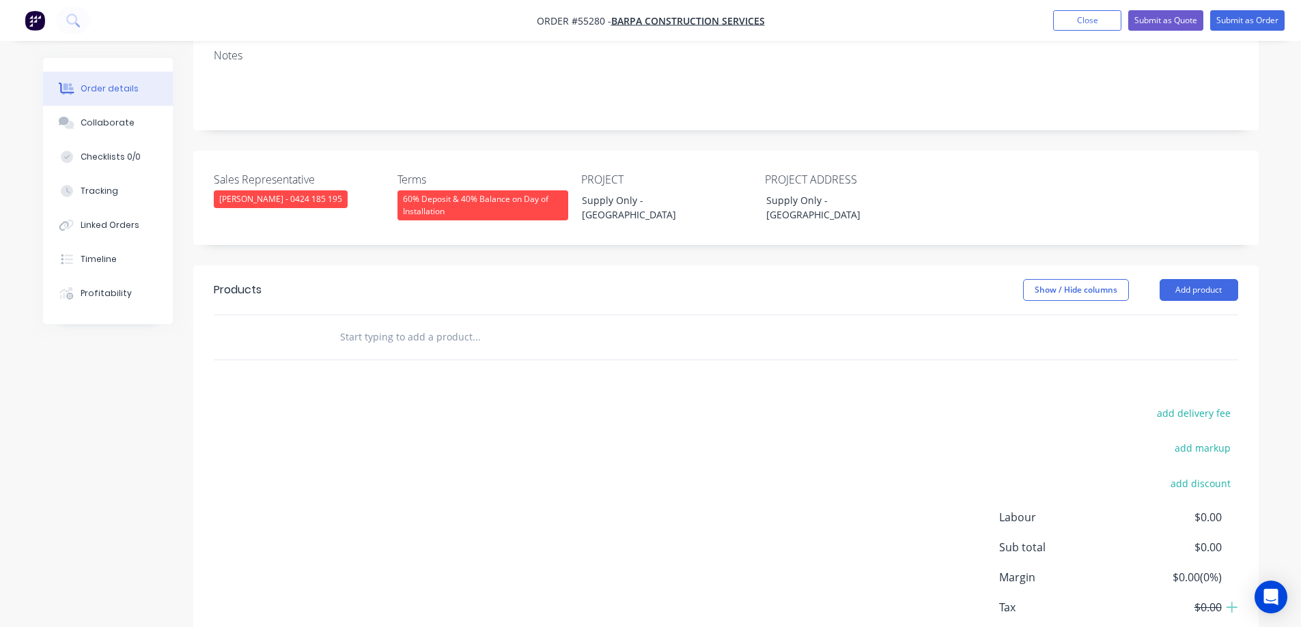
scroll to position [273, 0]
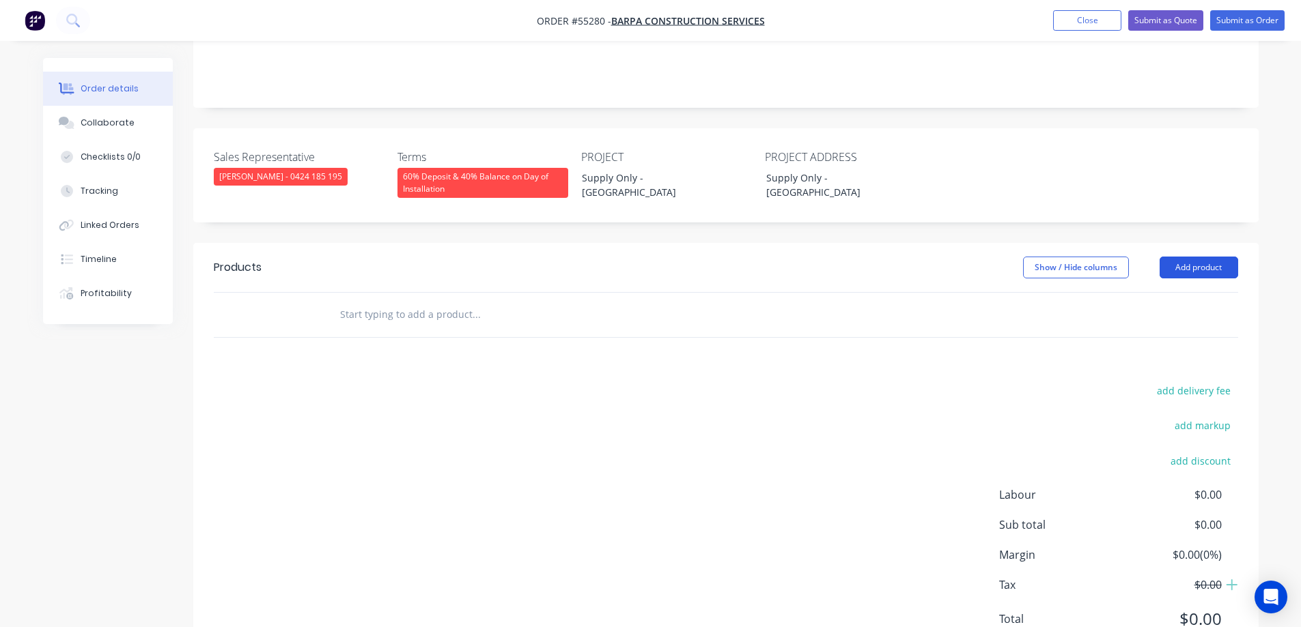
click at [1199, 271] on button "Add product" at bounding box center [1198, 268] width 79 height 22
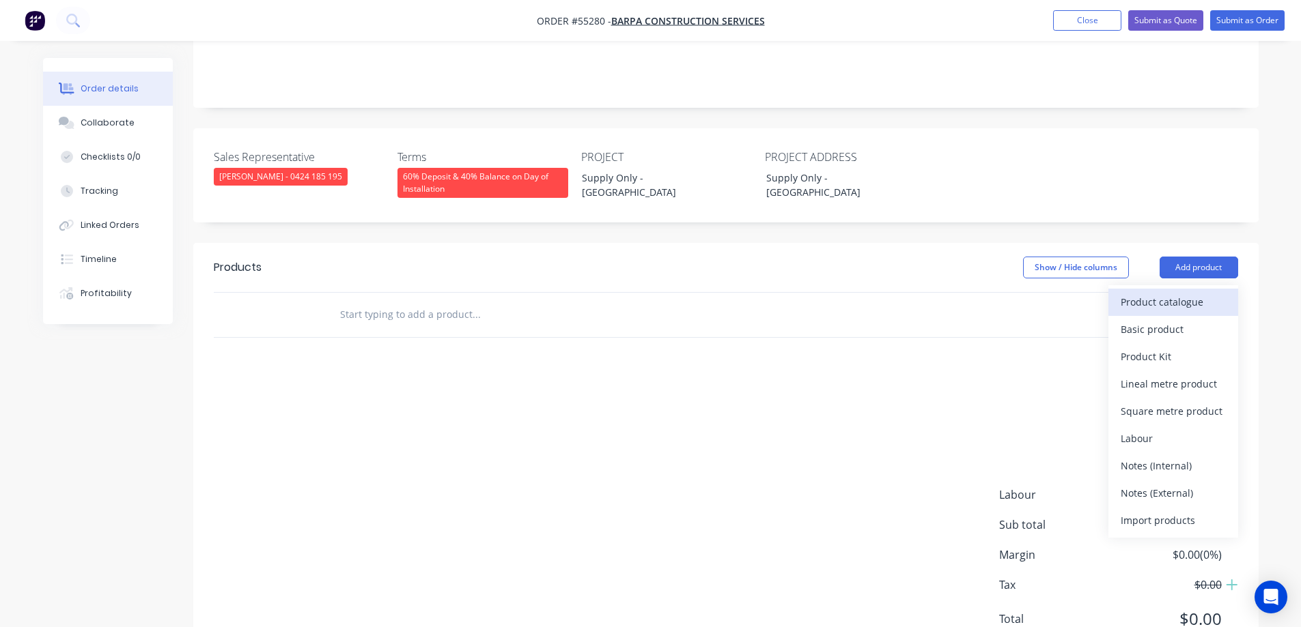
click at [1166, 308] on div "Product catalogue" at bounding box center [1172, 302] width 105 height 20
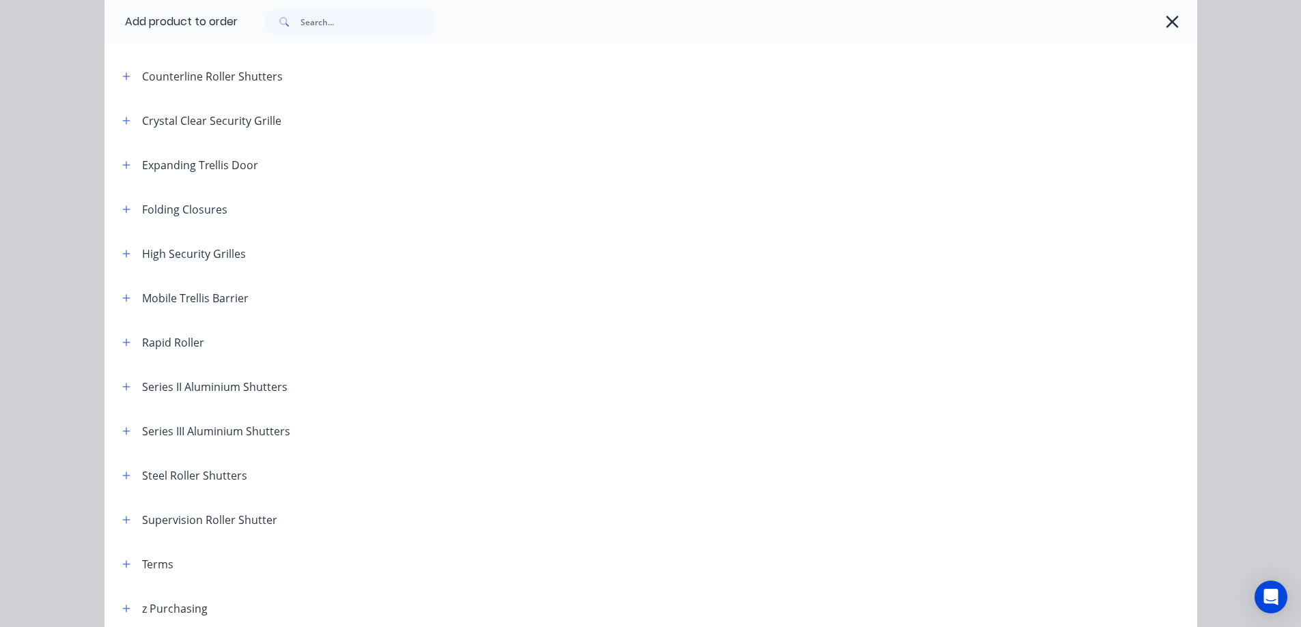
scroll to position [381, 0]
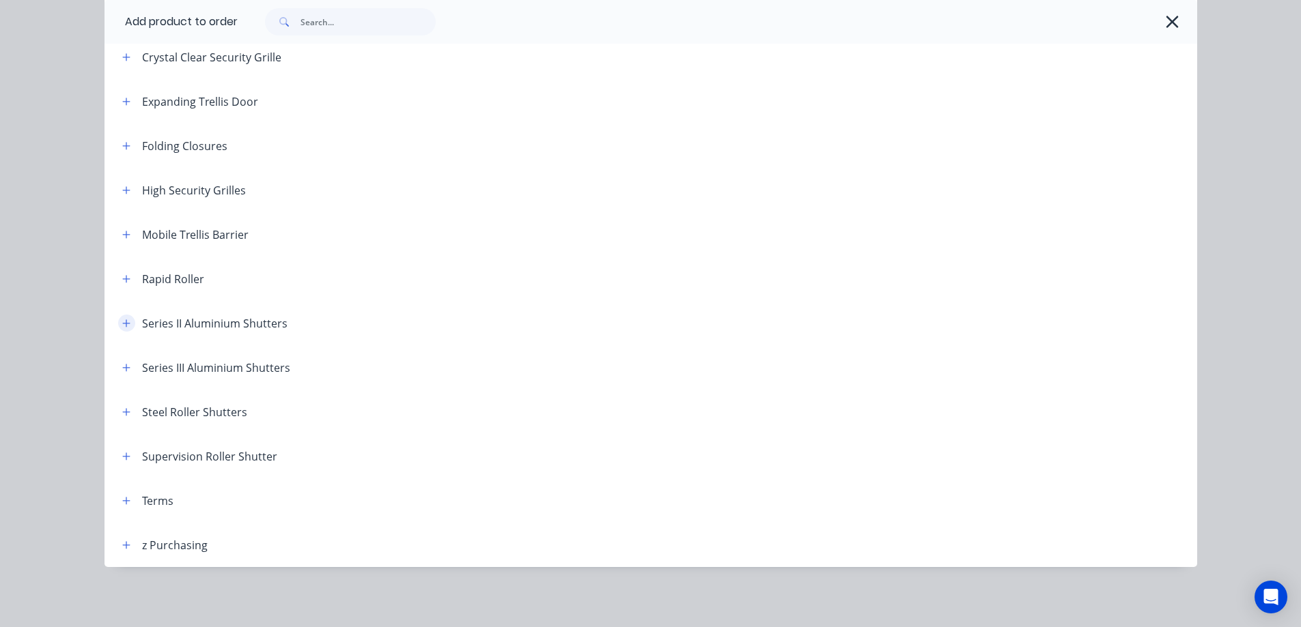
click at [124, 325] on button "button" at bounding box center [126, 323] width 17 height 17
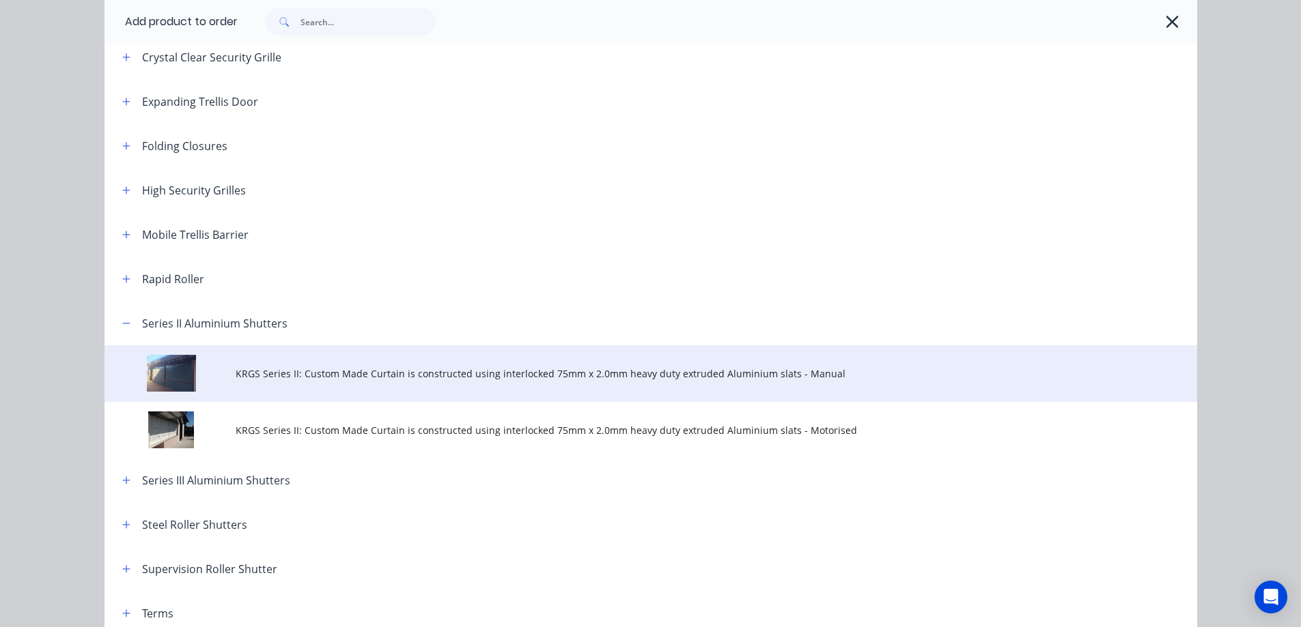
click at [466, 352] on td "KRGS Series II: Custom Made Curtain is constructed using interlocked 75mm x 2.0…" at bounding box center [716, 373] width 961 height 57
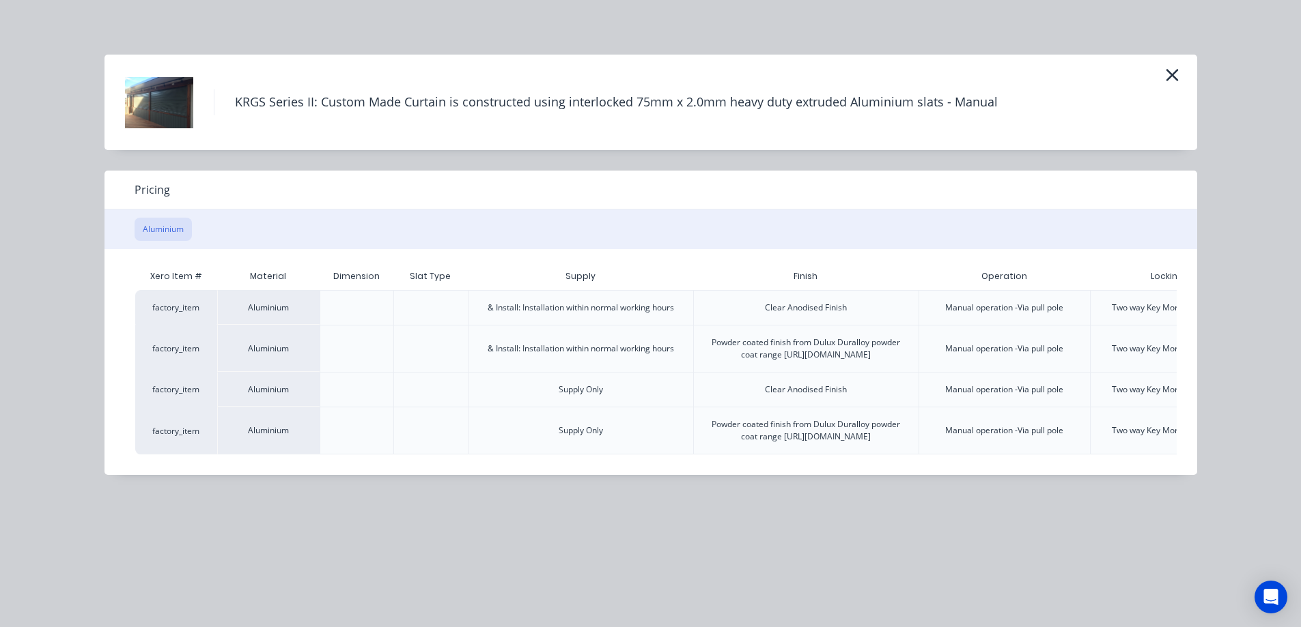
scroll to position [0, 141]
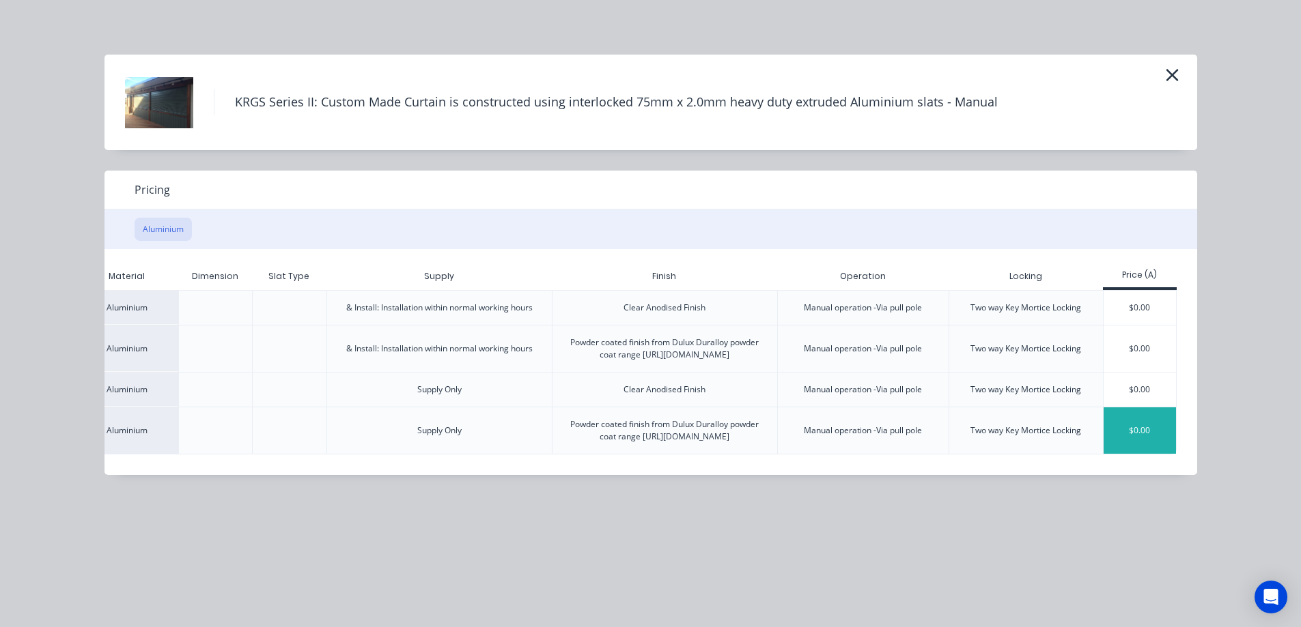
click at [1137, 454] on div "$0.00" at bounding box center [1139, 431] width 73 height 46
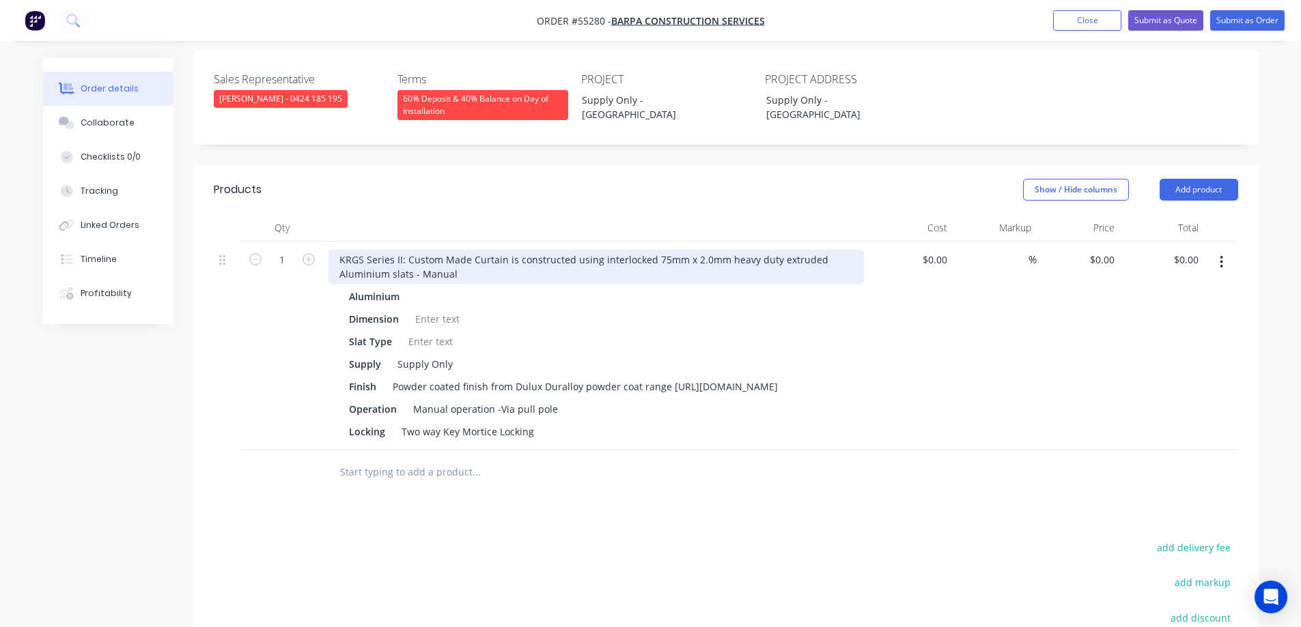
click at [332, 255] on div "KRGS Series II: Custom Made Curtain is constructed using interlocked 75mm x 2.0…" at bounding box center [595, 267] width 535 height 34
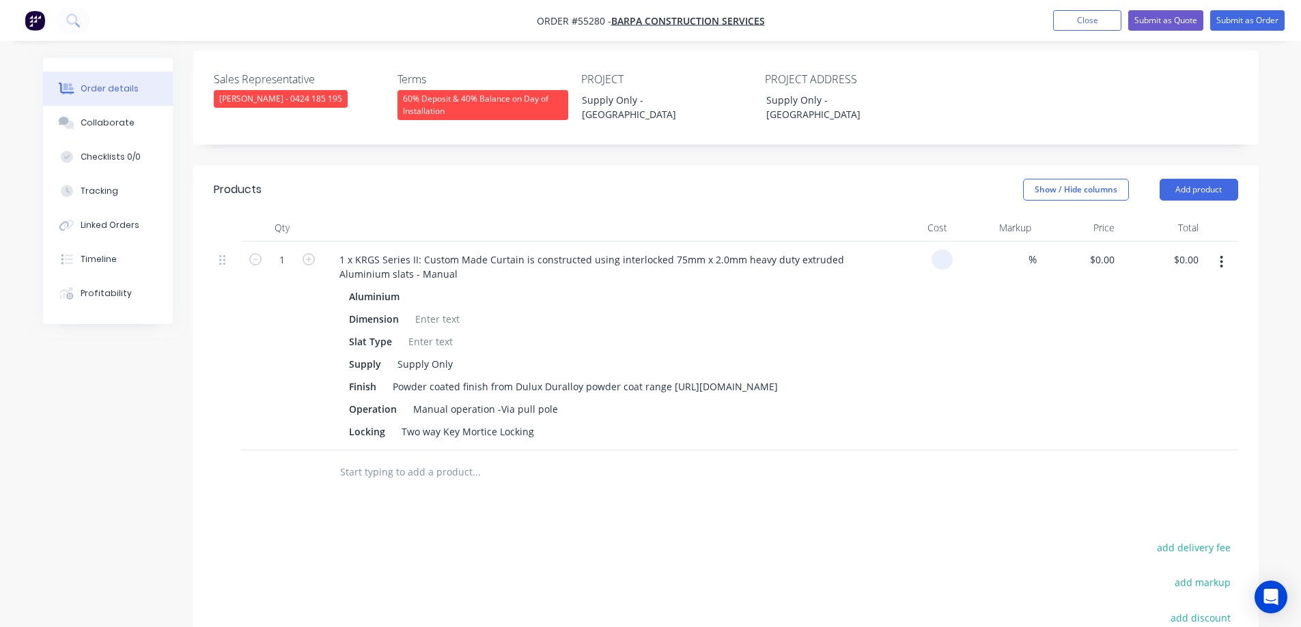
type input "$0.00"
type input "0.00"
type input "$0.00"
click at [418, 312] on div at bounding box center [437, 319] width 55 height 20
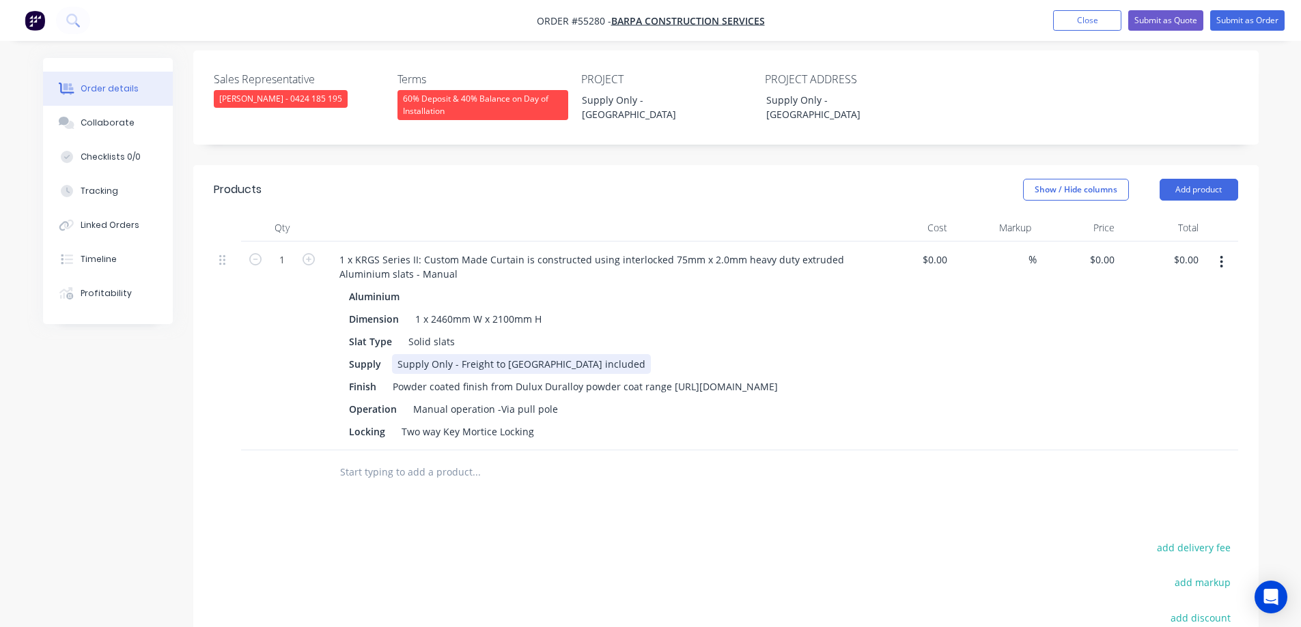
click at [552, 365] on div "Supply Only - Freight to Broken Hill included" at bounding box center [521, 364] width 259 height 20
type input "$0.00"
type input "$3,550.00"
click at [1194, 192] on button "Add product" at bounding box center [1198, 190] width 79 height 22
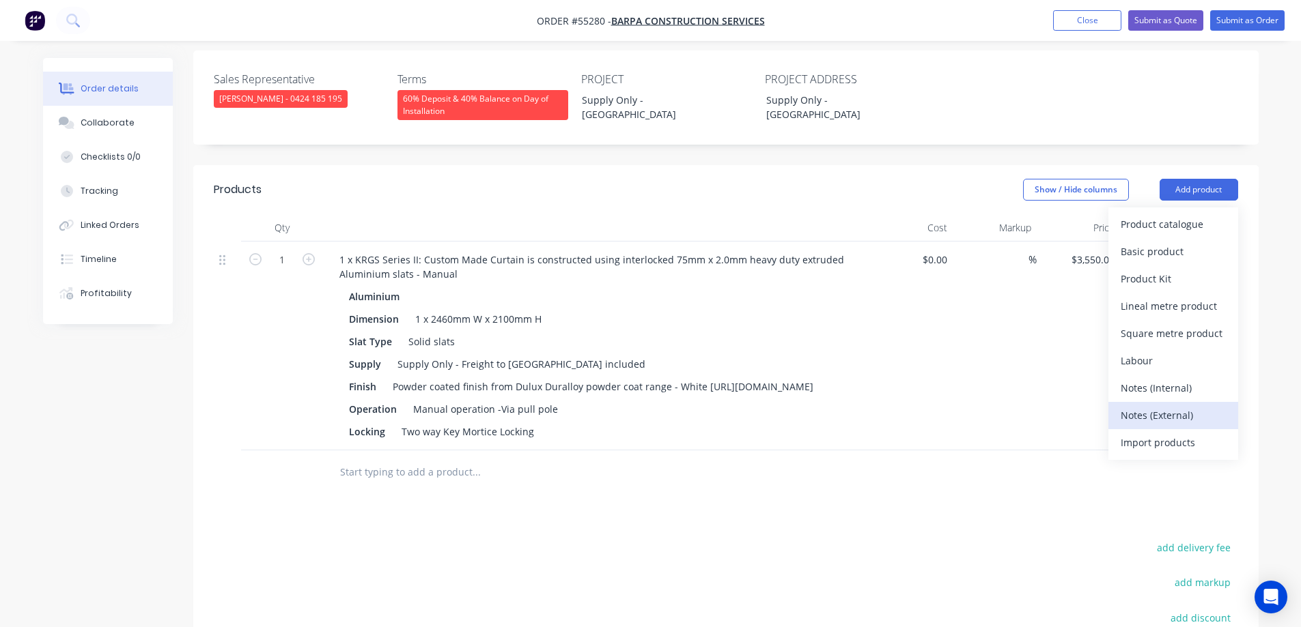
click at [1150, 420] on div "Notes (External)" at bounding box center [1172, 416] width 105 height 20
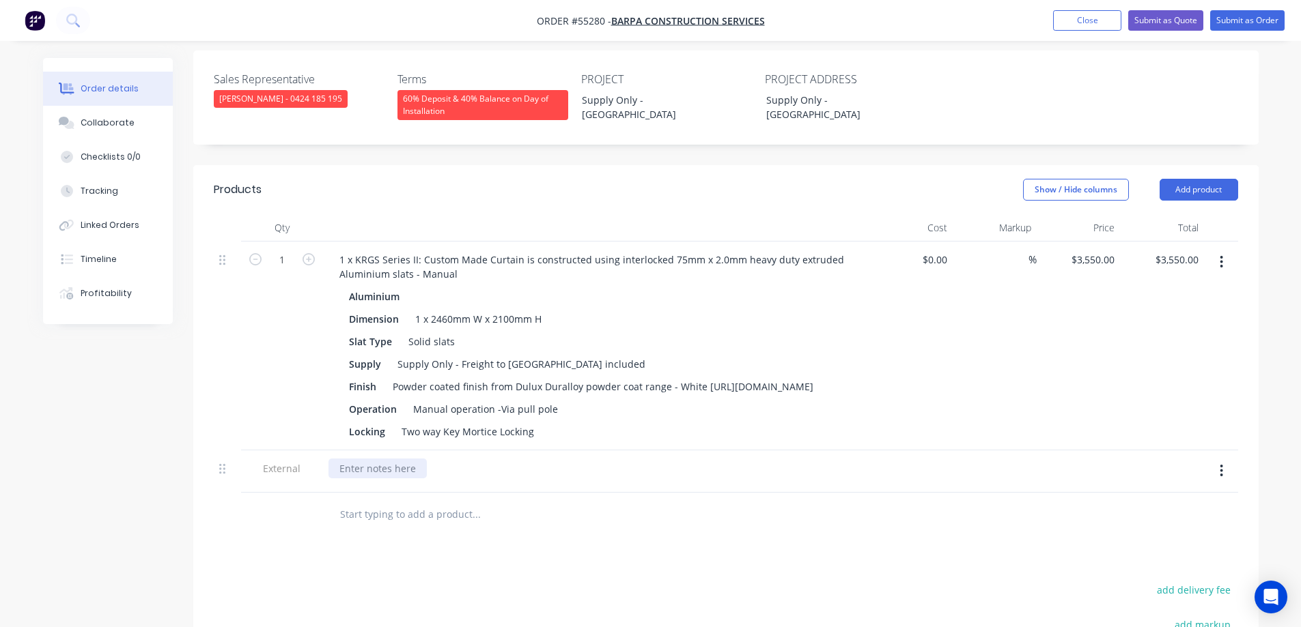
click at [381, 479] on div at bounding box center [377, 469] width 98 height 20
click at [1205, 193] on button "Add product" at bounding box center [1198, 190] width 79 height 22
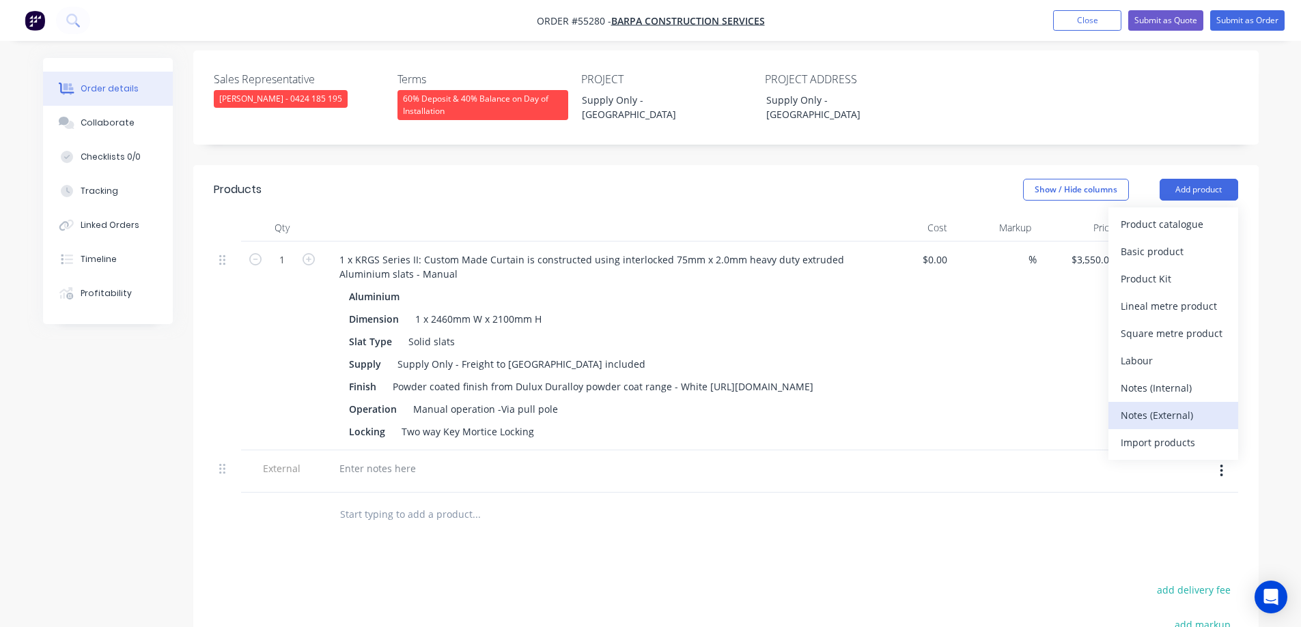
click at [1142, 417] on div "Notes (External)" at bounding box center [1172, 416] width 105 height 20
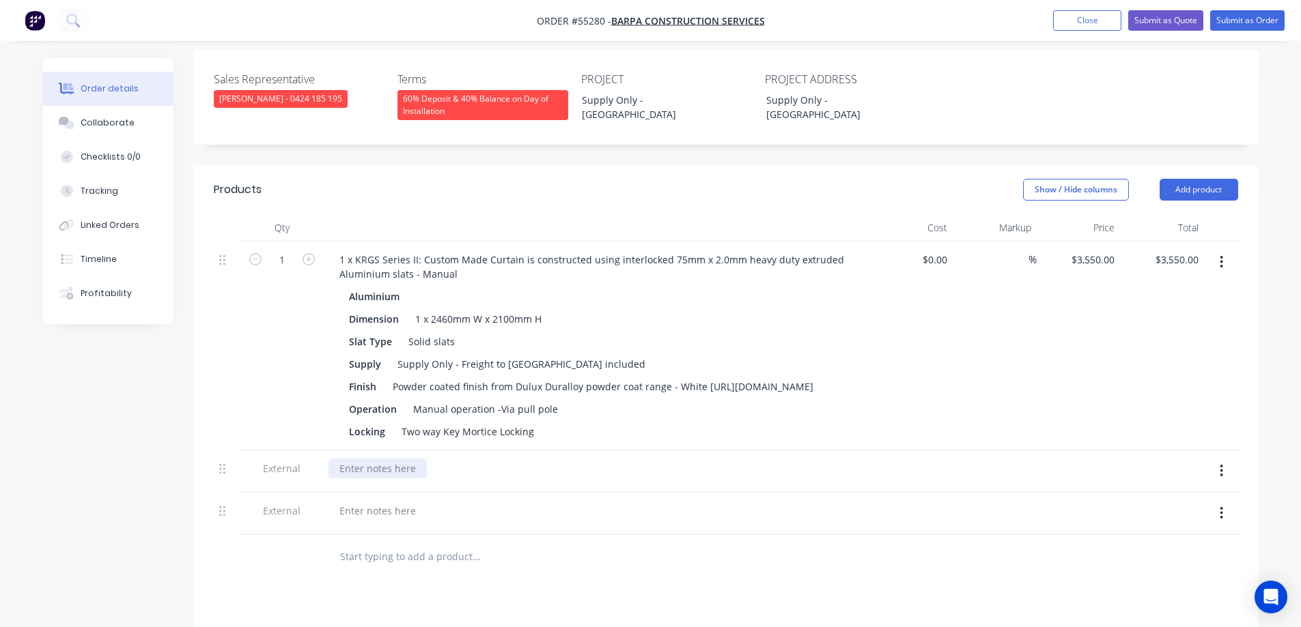
click at [399, 479] on div at bounding box center [377, 469] width 98 height 20
click at [589, 479] on div "Extra Over - Option for motorised operation with 2 x key switches -" at bounding box center [491, 469] width 326 height 20
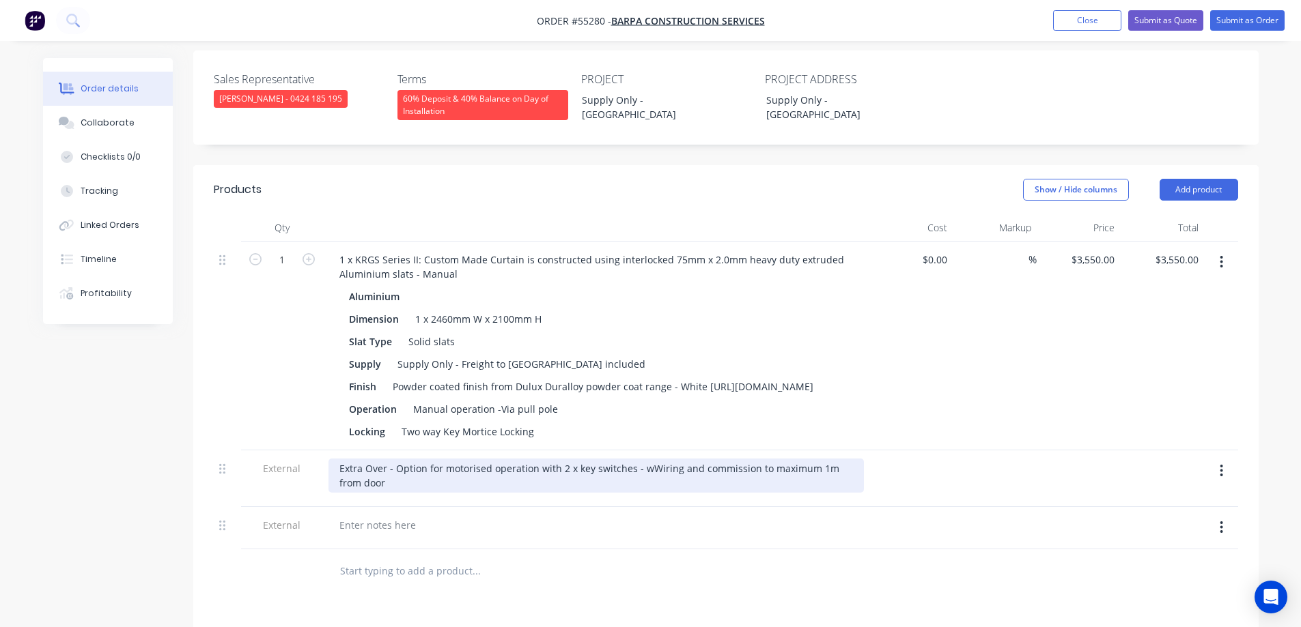
click at [651, 483] on div "Extra Over - Option for motorised operation with 2 x key switches - wWiring and…" at bounding box center [595, 476] width 535 height 34
click at [629, 493] on div "Extra Over - Option for motorised operation with 2 x key switches - wiring and …" at bounding box center [595, 476] width 535 height 34
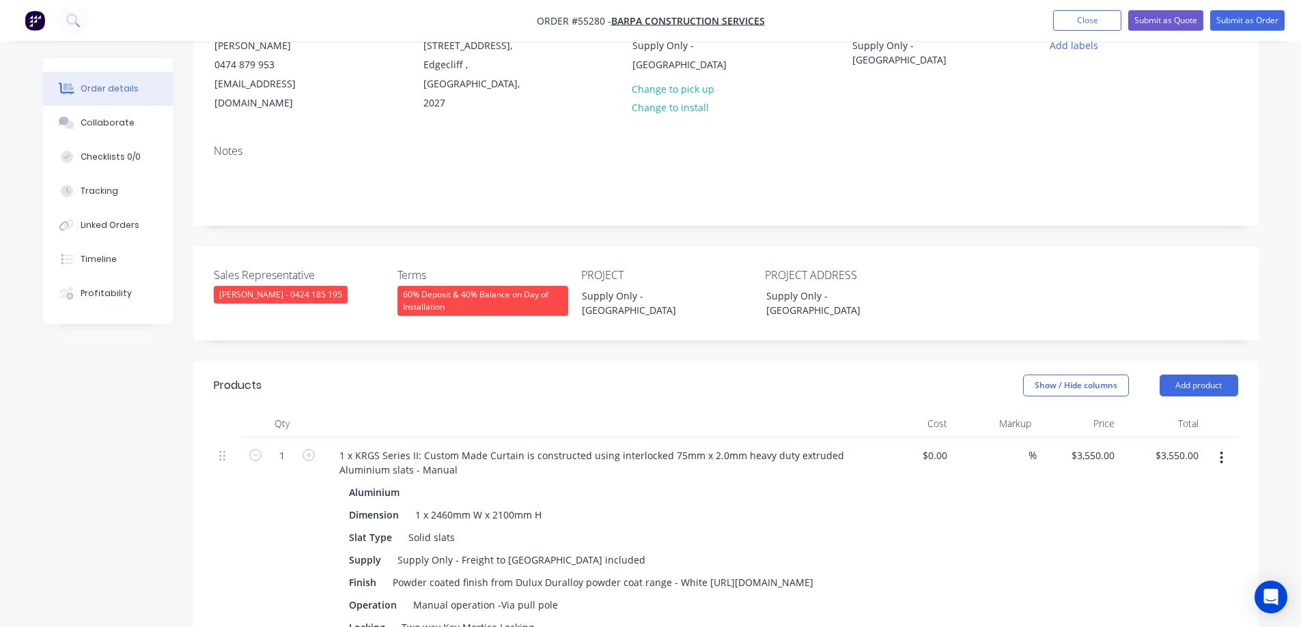
scroll to position [78, 0]
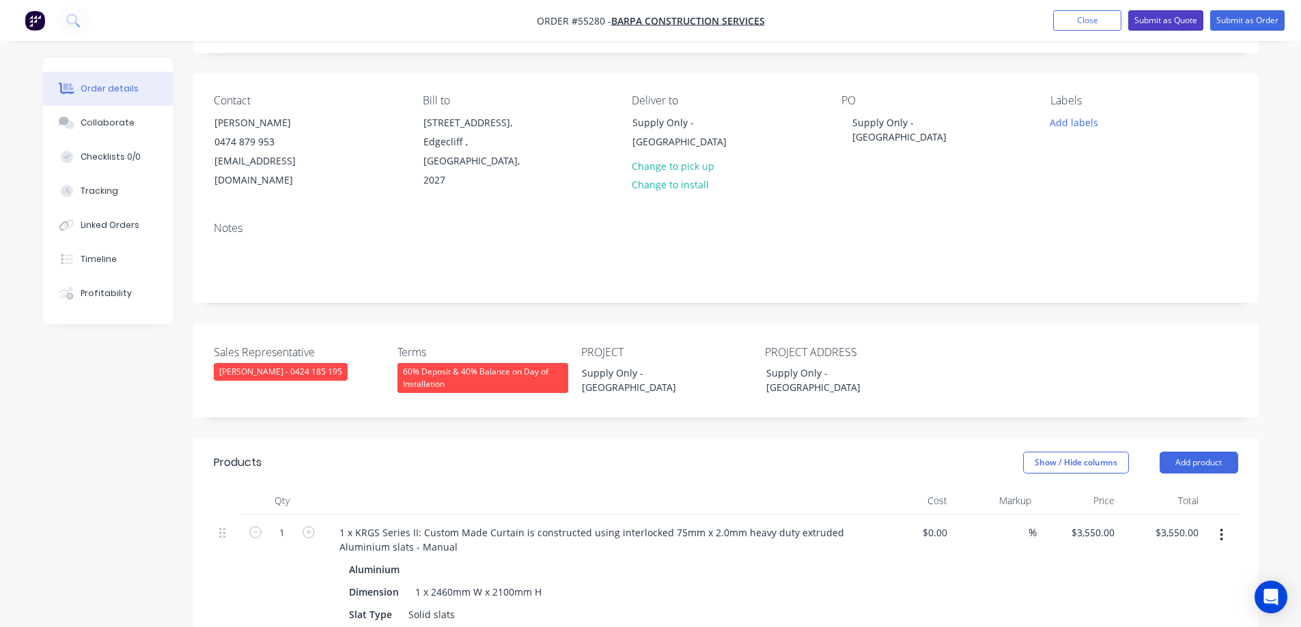
click at [1159, 16] on button "Submit as Quote" at bounding box center [1165, 20] width 75 height 20
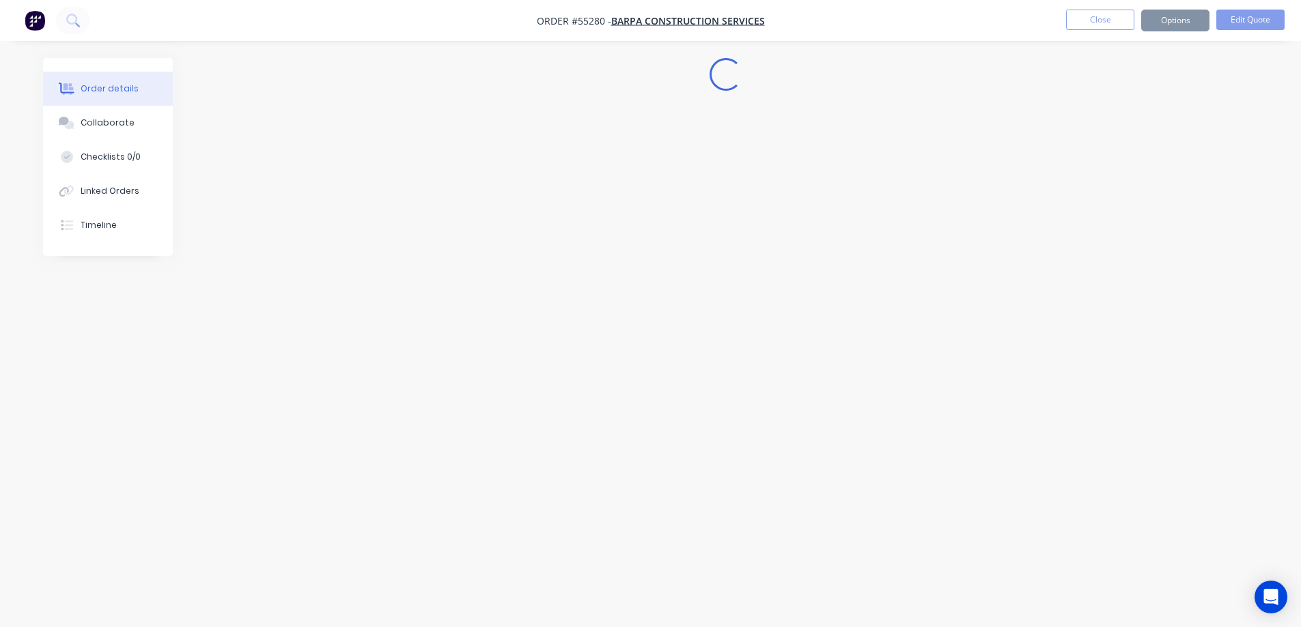
scroll to position [0, 0]
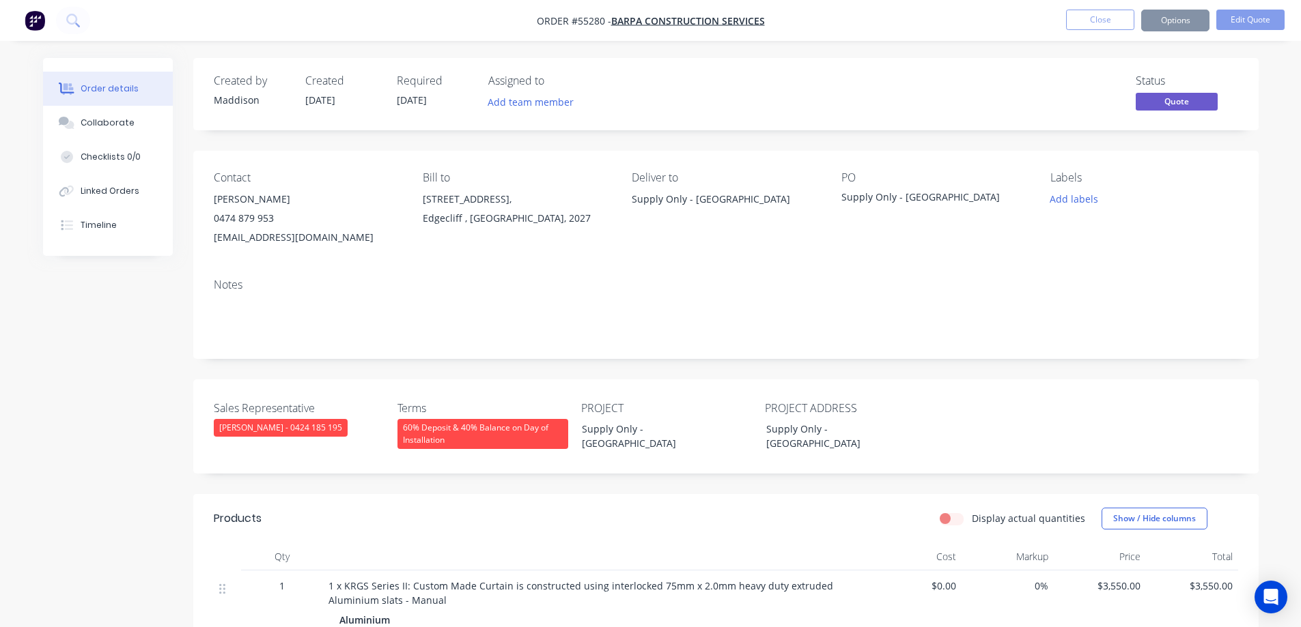
click at [1165, 18] on button "Options" at bounding box center [1175, 21] width 68 height 22
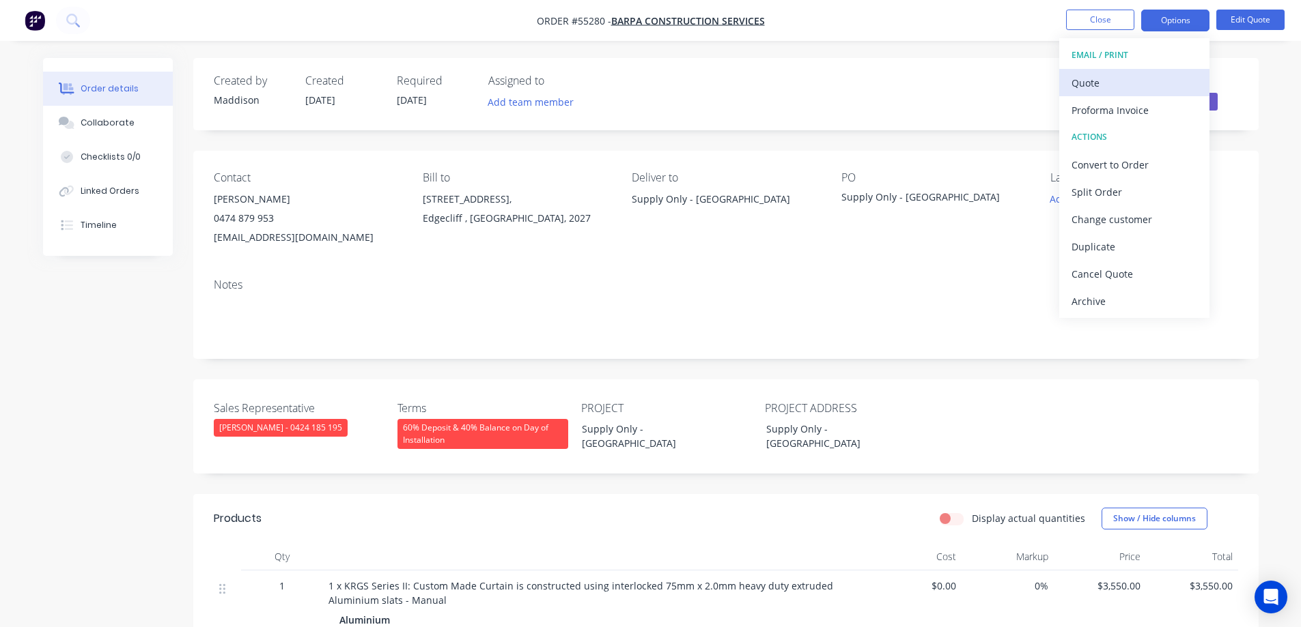
click at [1118, 86] on div "Quote" at bounding box center [1134, 83] width 126 height 20
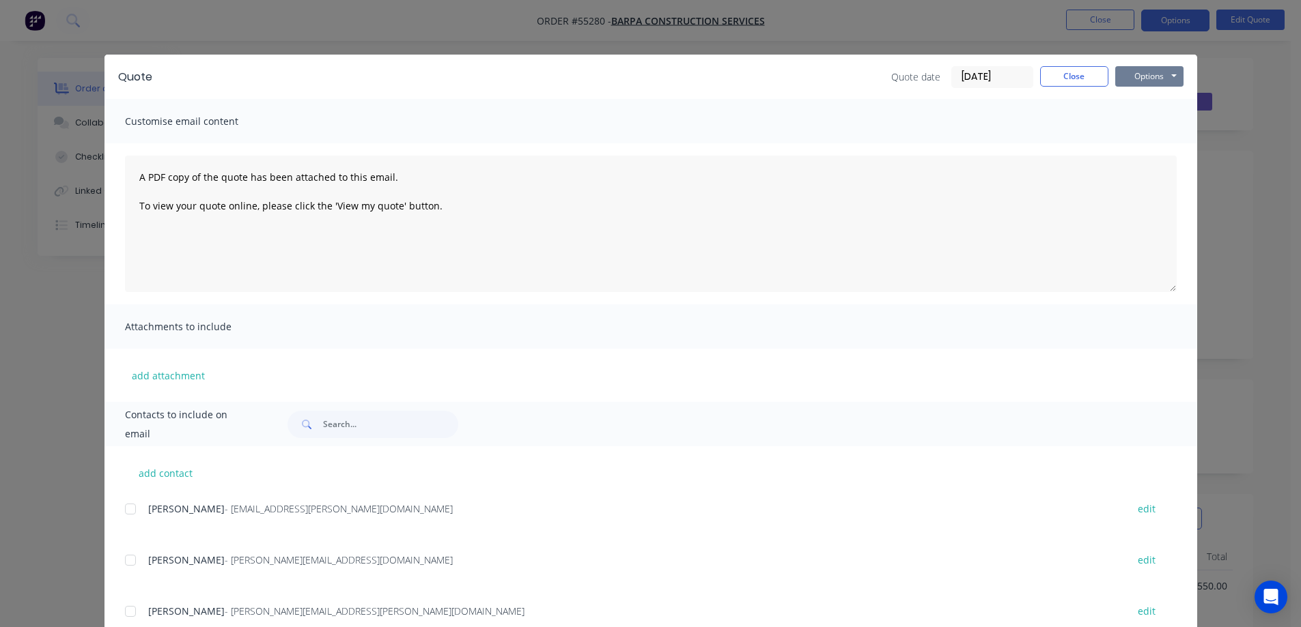
click at [1135, 79] on button "Options" at bounding box center [1149, 76] width 68 height 20
click at [1125, 122] on button "Print" at bounding box center [1158, 123] width 87 height 23
click at [612, 29] on div "Quote Quote date 05/09/25 Close Options Preview Print Email Customise email con…" at bounding box center [650, 313] width 1301 height 627
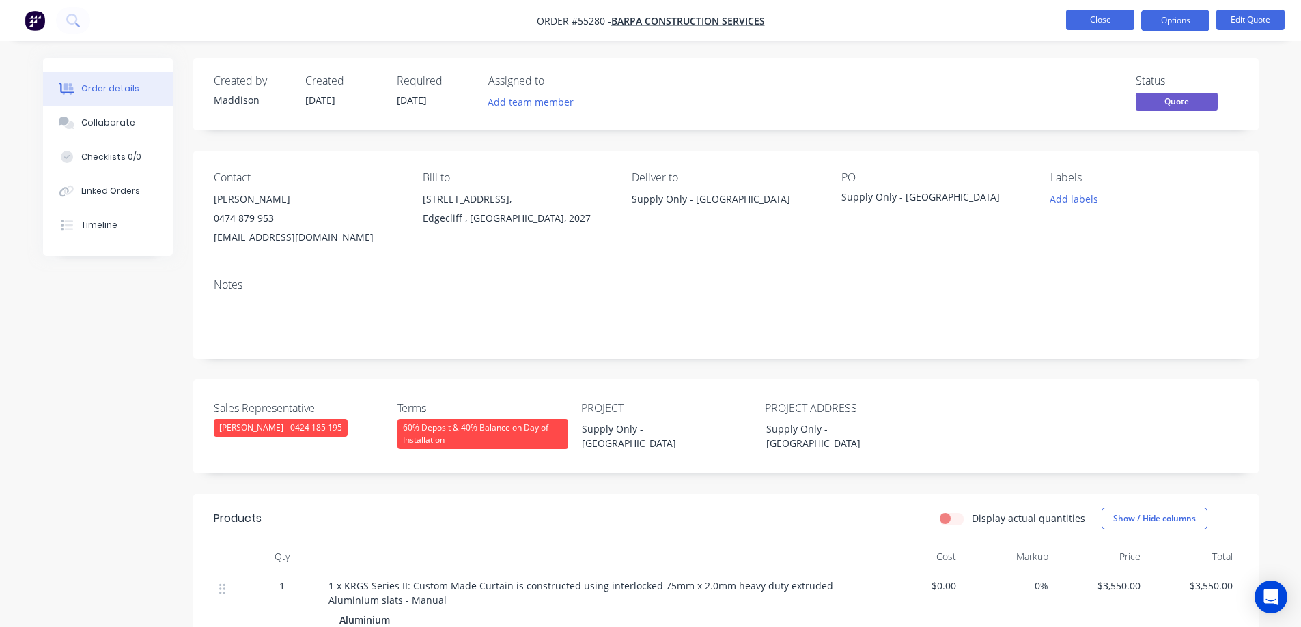
click at [1079, 17] on button "Close" at bounding box center [1100, 20] width 68 height 20
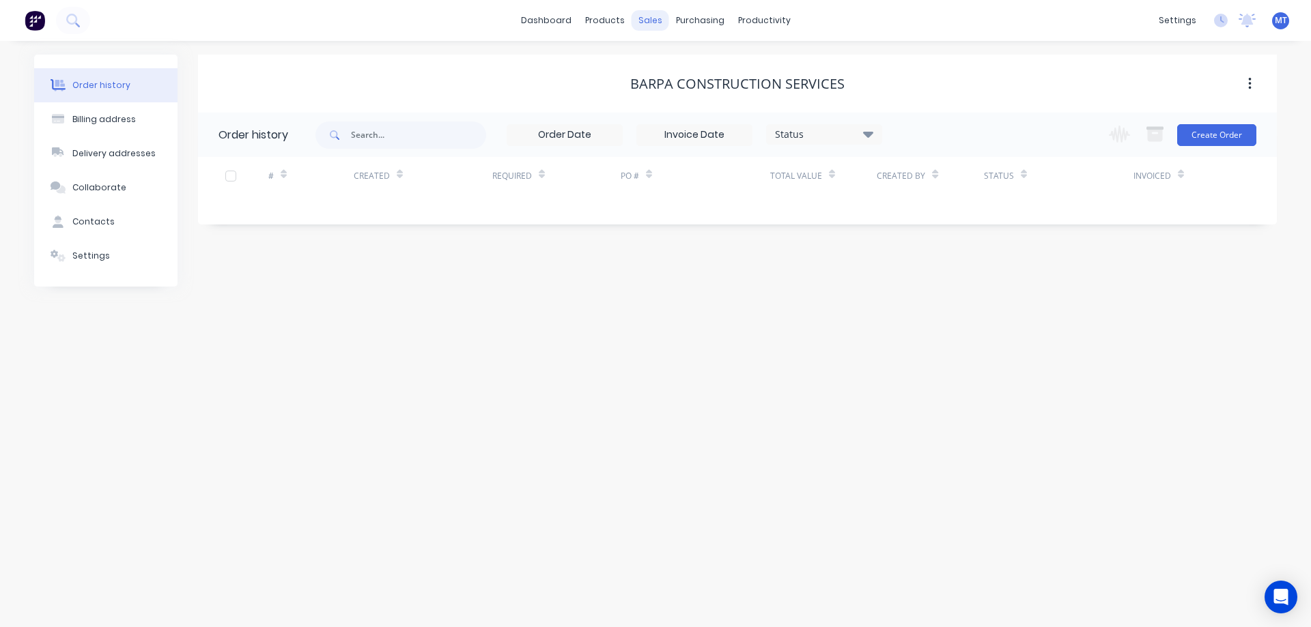
click at [653, 16] on div "sales" at bounding box center [650, 20] width 38 height 20
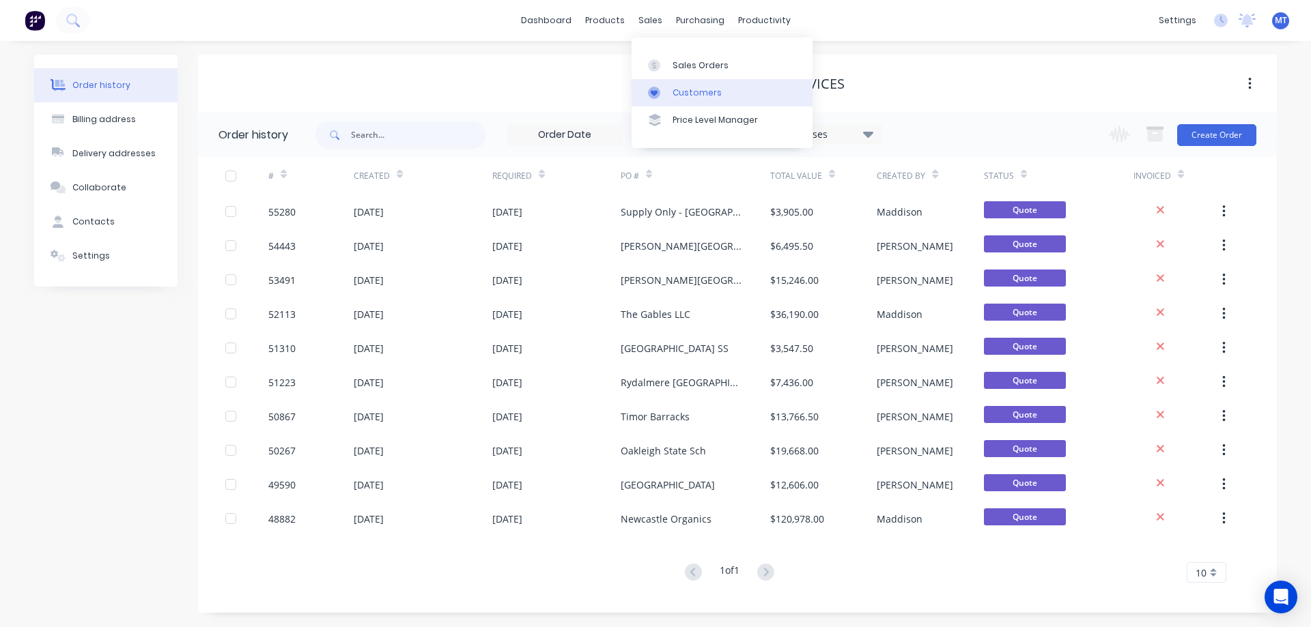
click at [670, 94] on link "Customers" at bounding box center [721, 92] width 181 height 27
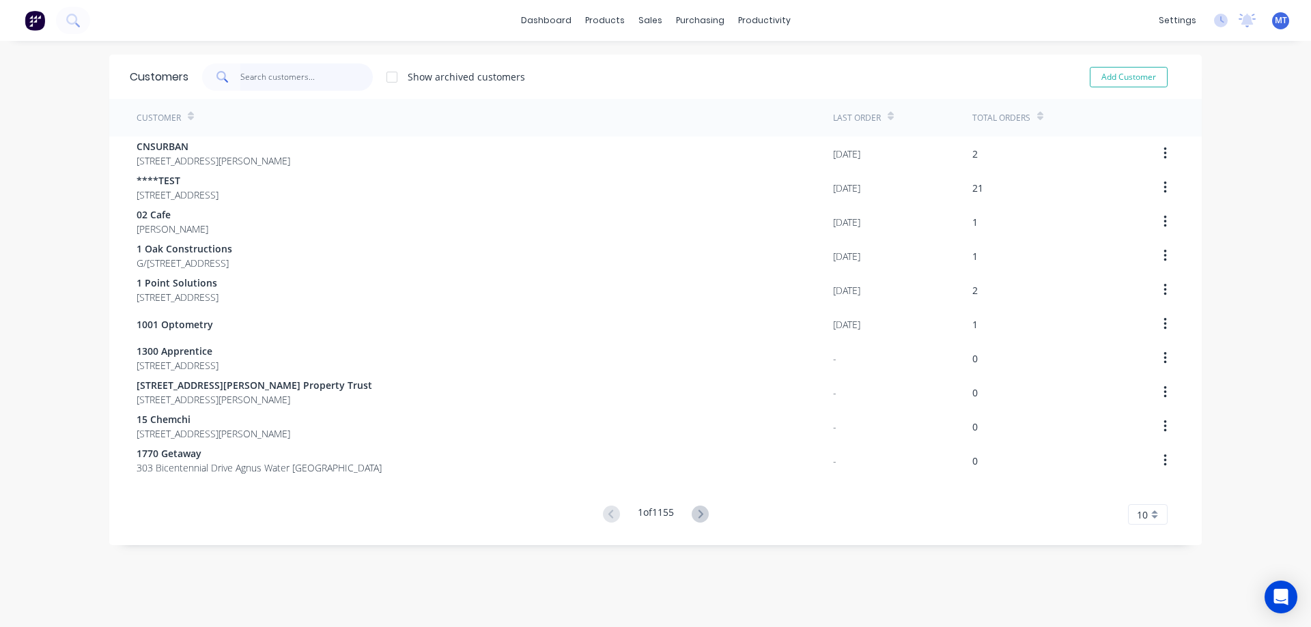
click at [285, 83] on input "text" at bounding box center [306, 76] width 133 height 27
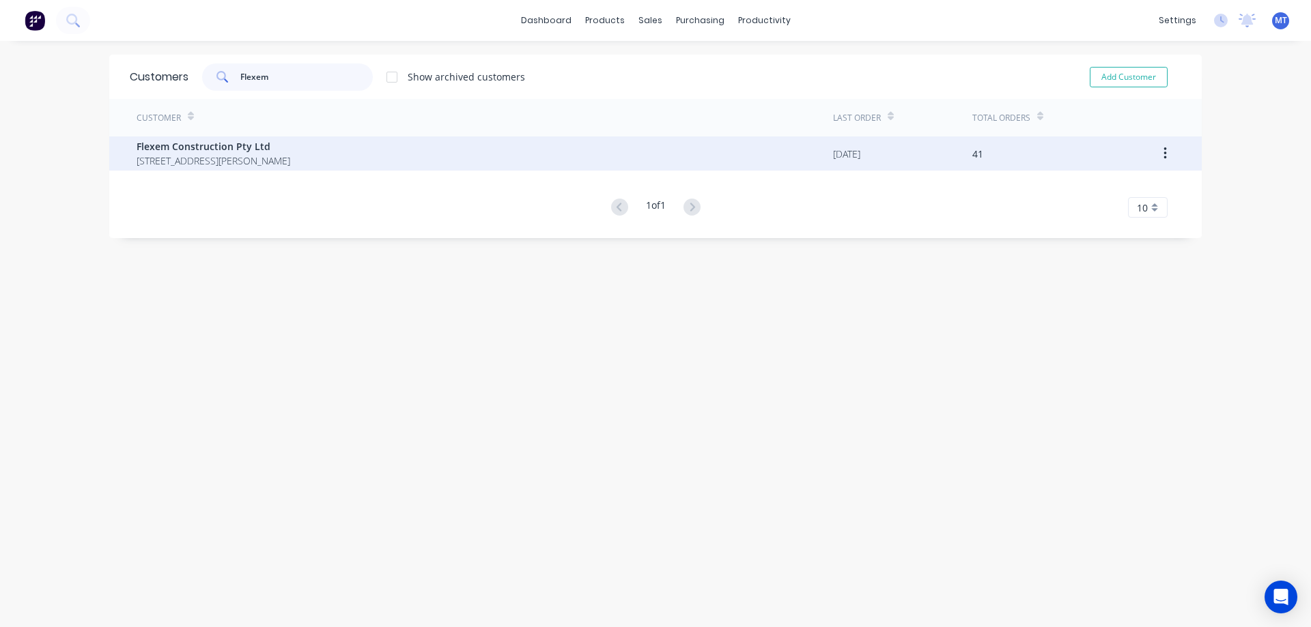
type input "Flexem"
click at [238, 160] on span "37 Brodie Street Rydalmere New South Wales 2116" at bounding box center [214, 161] width 154 height 14
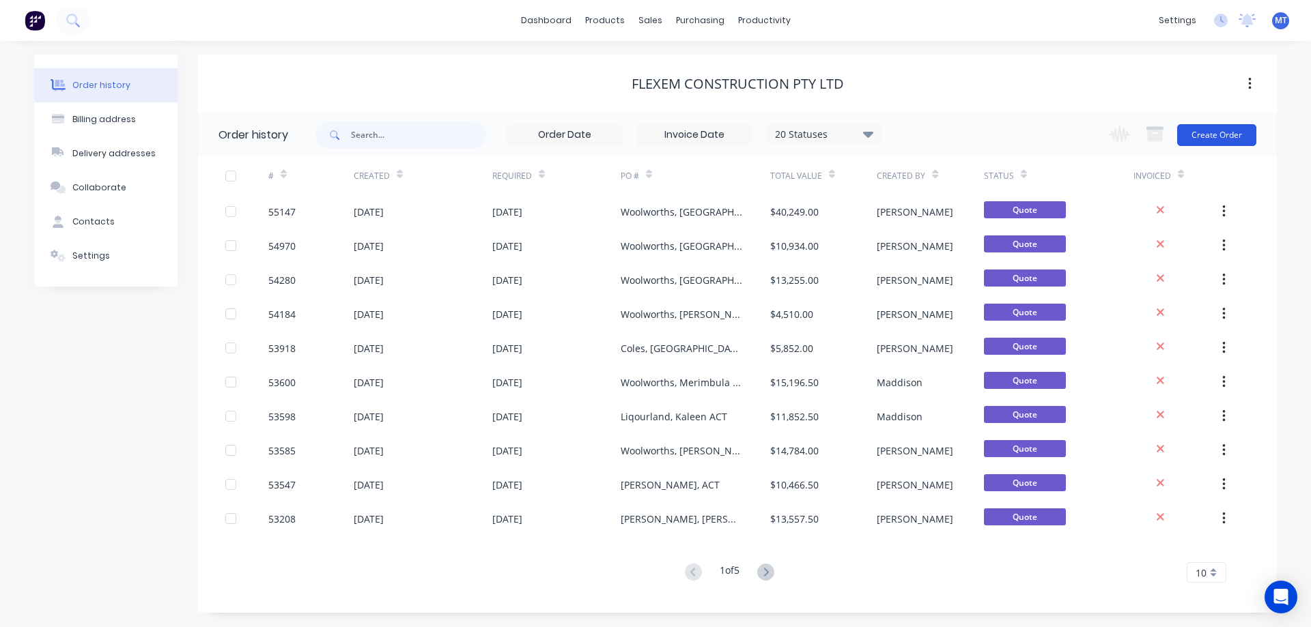
click at [1211, 138] on button "Create Order" at bounding box center [1216, 135] width 79 height 22
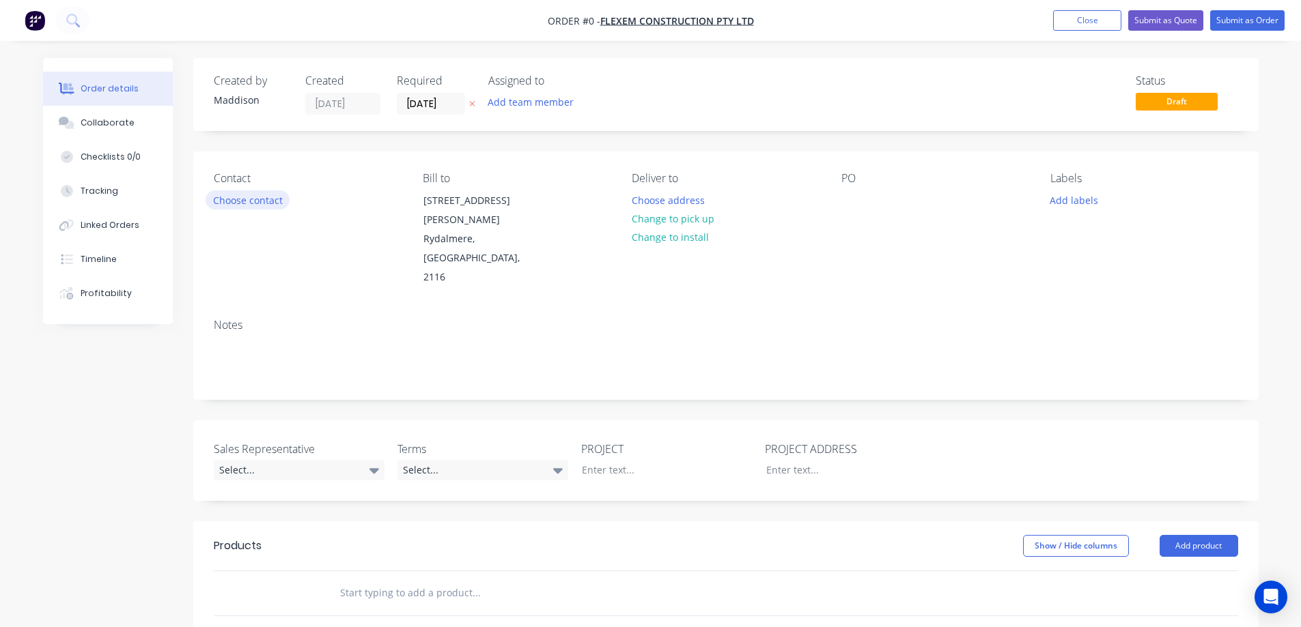
click at [237, 199] on button "Choose contact" at bounding box center [247, 199] width 84 height 18
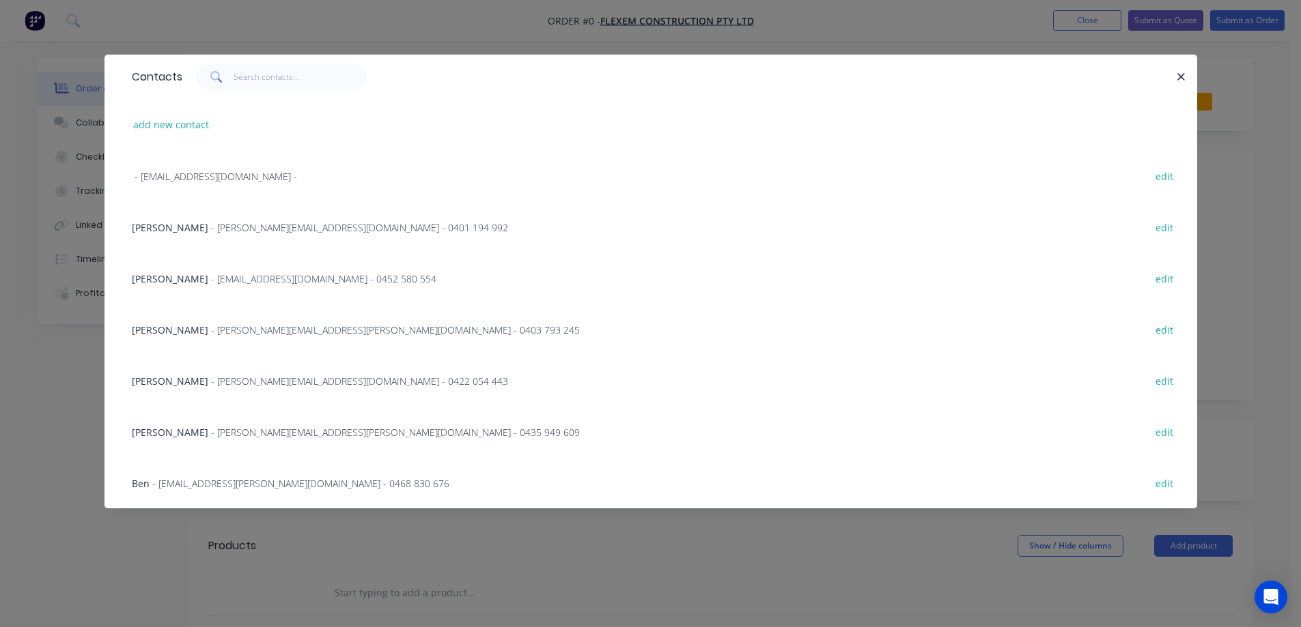
click at [184, 332] on span "Sandra Phan" at bounding box center [170, 330] width 76 height 13
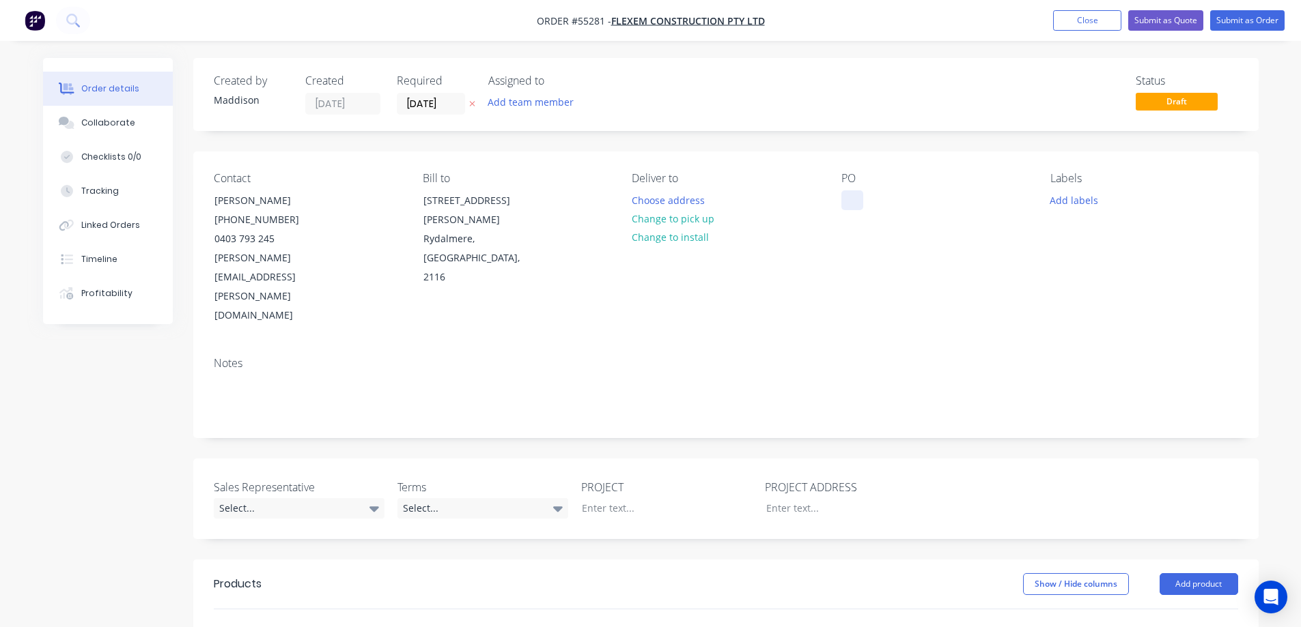
click at [853, 200] on div at bounding box center [852, 200] width 22 height 20
click at [640, 203] on button "Choose address" at bounding box center [667, 199] width 87 height 18
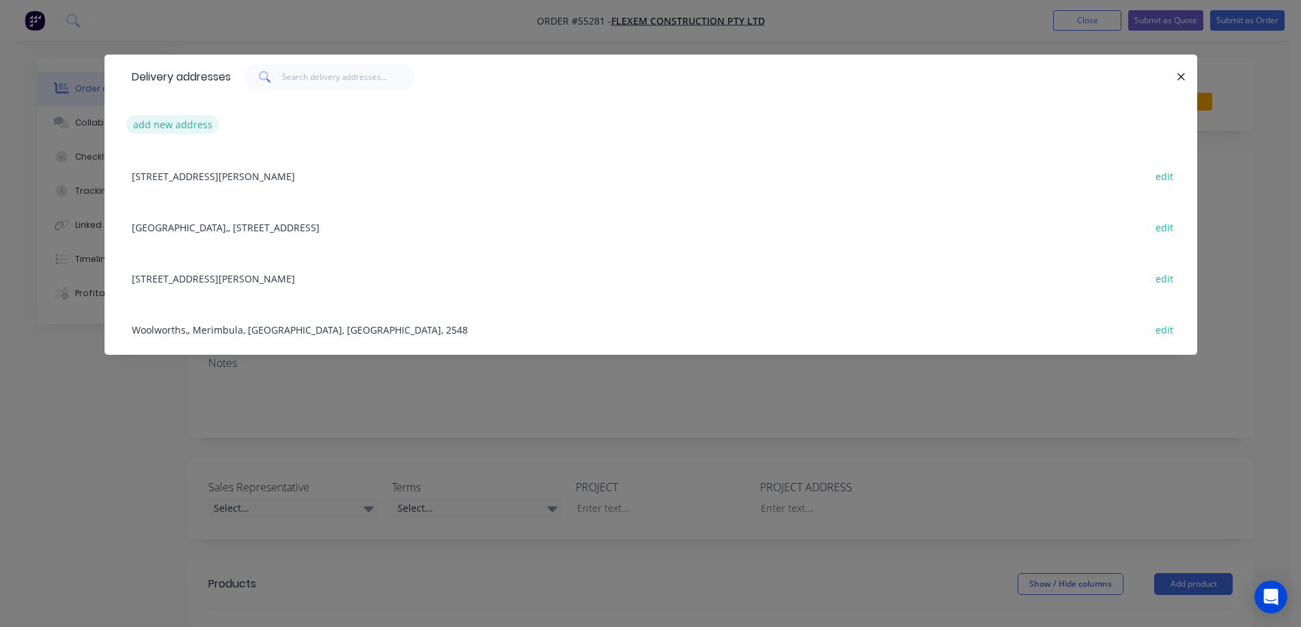
click at [160, 122] on button "add new address" at bounding box center [173, 124] width 94 height 18
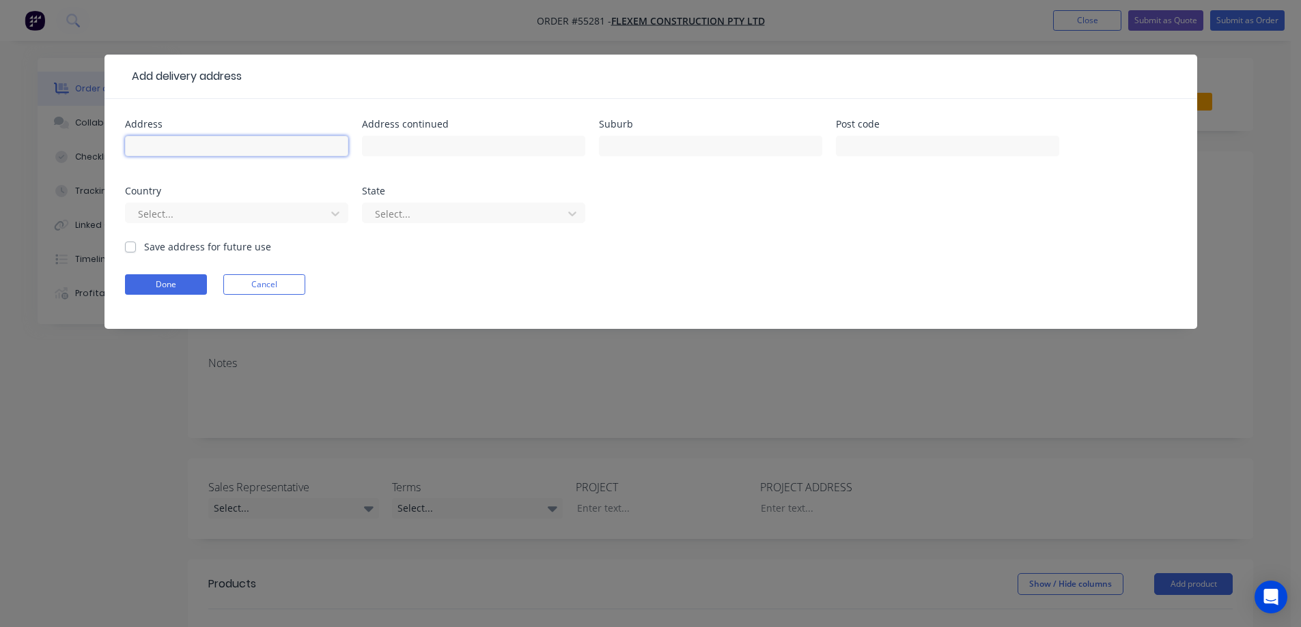
click at [173, 142] on input "text" at bounding box center [236, 146] width 223 height 20
type input "Woolworths DTB,"
type input "The Boulevarde,"
type input "Fairfield Heights"
type input "2165"
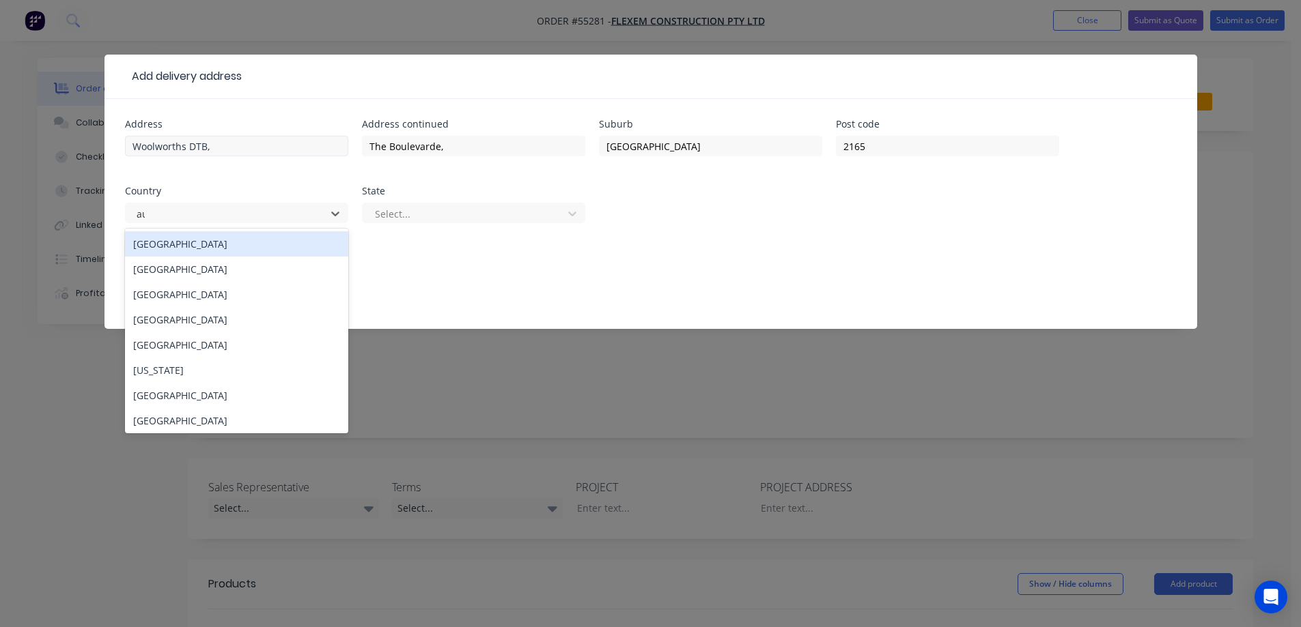
type input "aus"
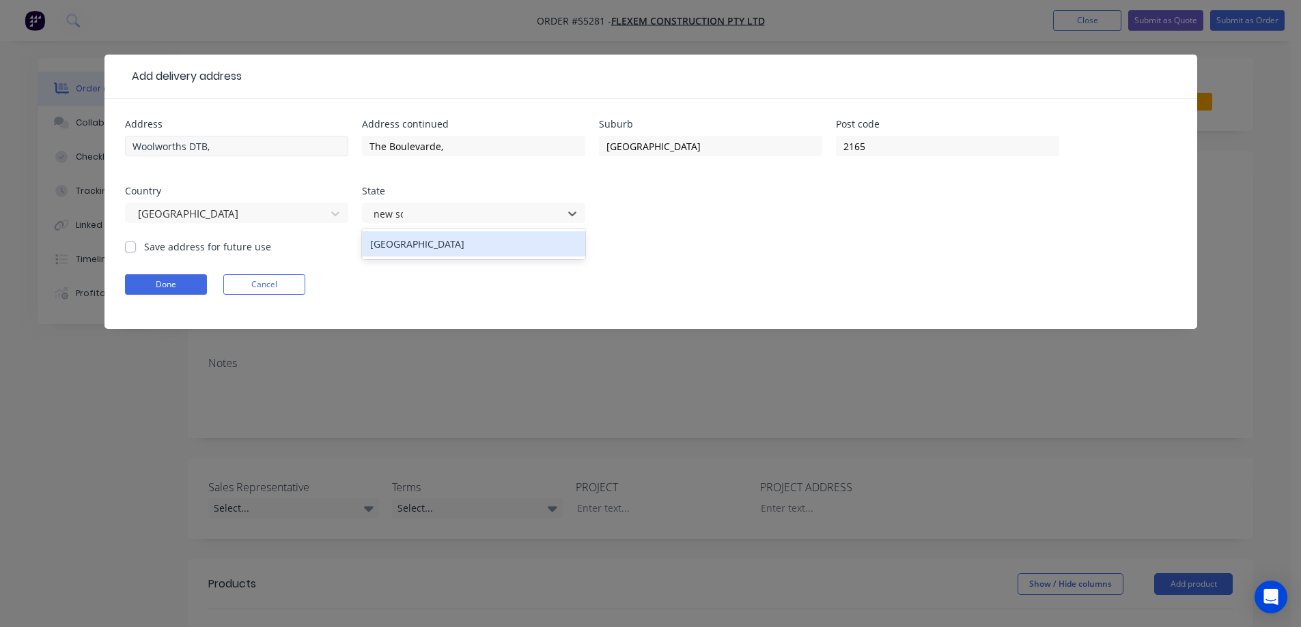
type input "new sou"
click at [175, 252] on label "Save address for future use" at bounding box center [207, 247] width 127 height 14
click at [136, 252] on input "Save address for future use" at bounding box center [130, 246] width 11 height 13
checkbox input "true"
click at [171, 280] on button "Done" at bounding box center [166, 284] width 82 height 20
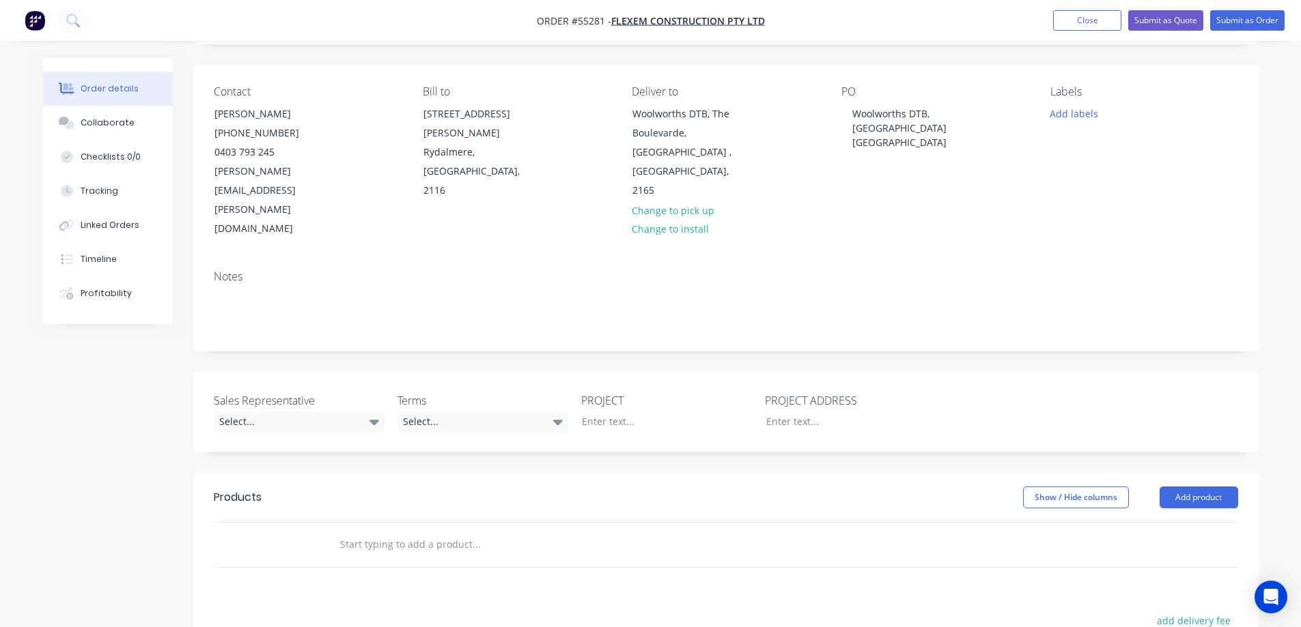
scroll to position [205, 0]
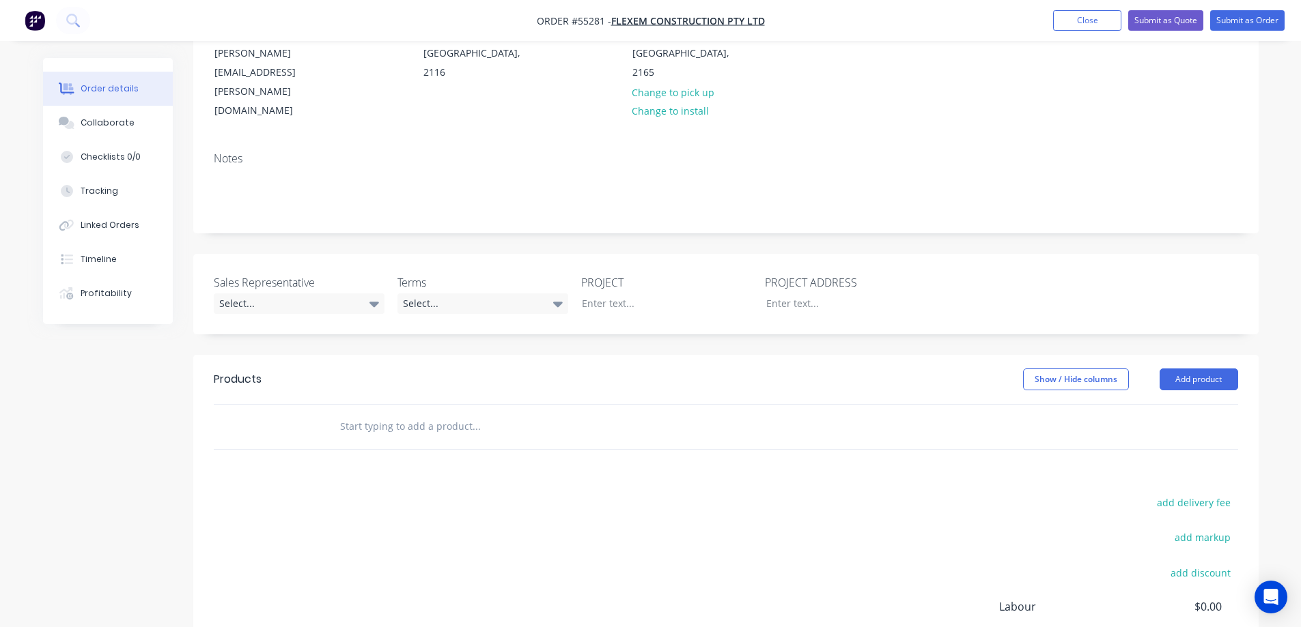
click at [281, 274] on div "Sales Representative Select..." at bounding box center [299, 294] width 171 height 40
click at [280, 294] on div "Select..." at bounding box center [299, 304] width 171 height 20
click at [275, 296] on div "[PERSON_NAME] - 0424 170 180" at bounding box center [291, 303] width 134 height 18
click at [446, 294] on div "Select..." at bounding box center [482, 304] width 171 height 20
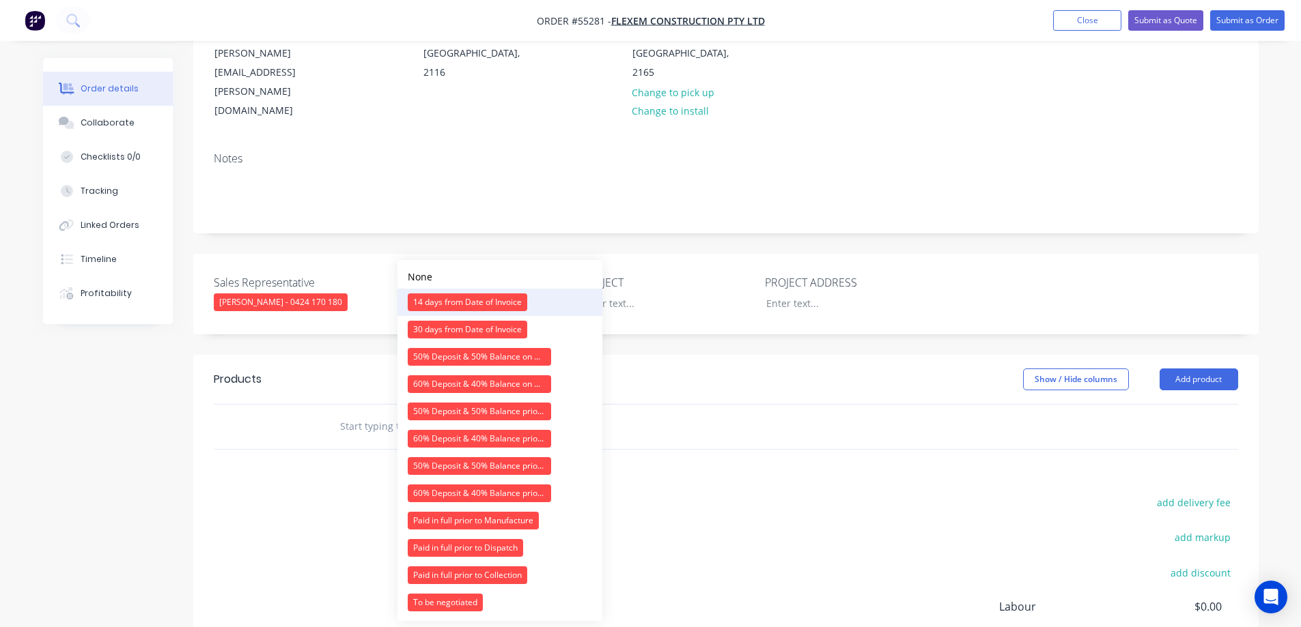
click at [442, 302] on div "14 days from Date of Invoice" at bounding box center [467, 303] width 119 height 18
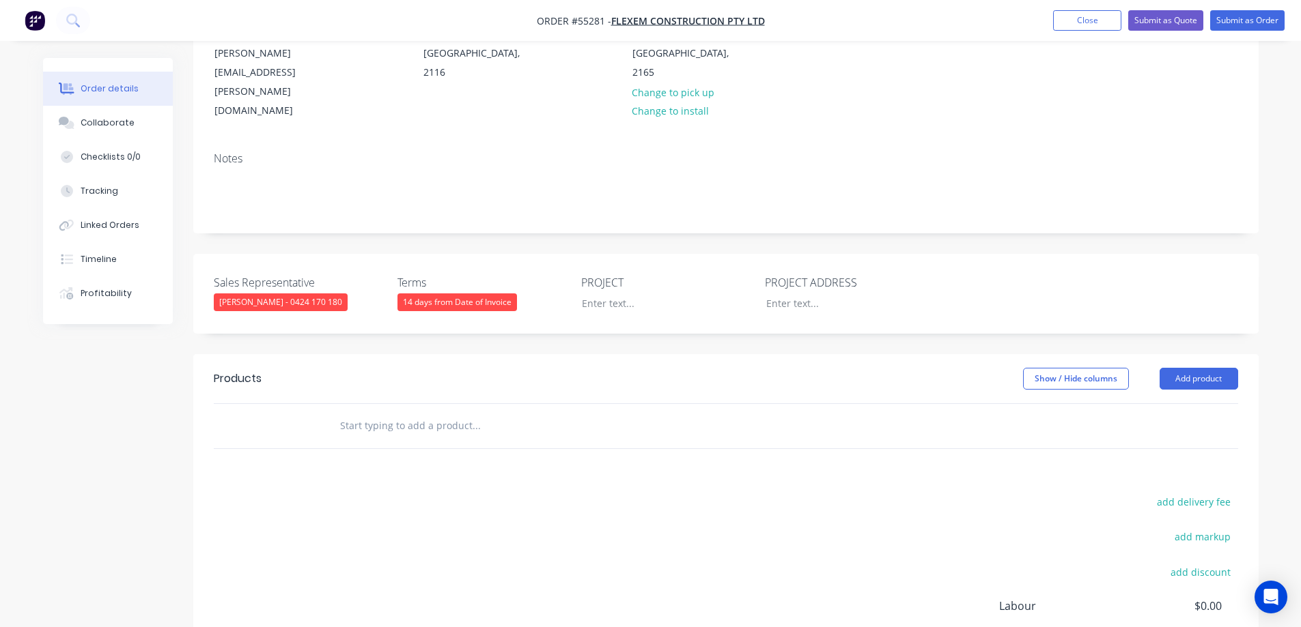
click at [259, 294] on div "[PERSON_NAME] - 0424 170 180" at bounding box center [281, 303] width 134 height 18
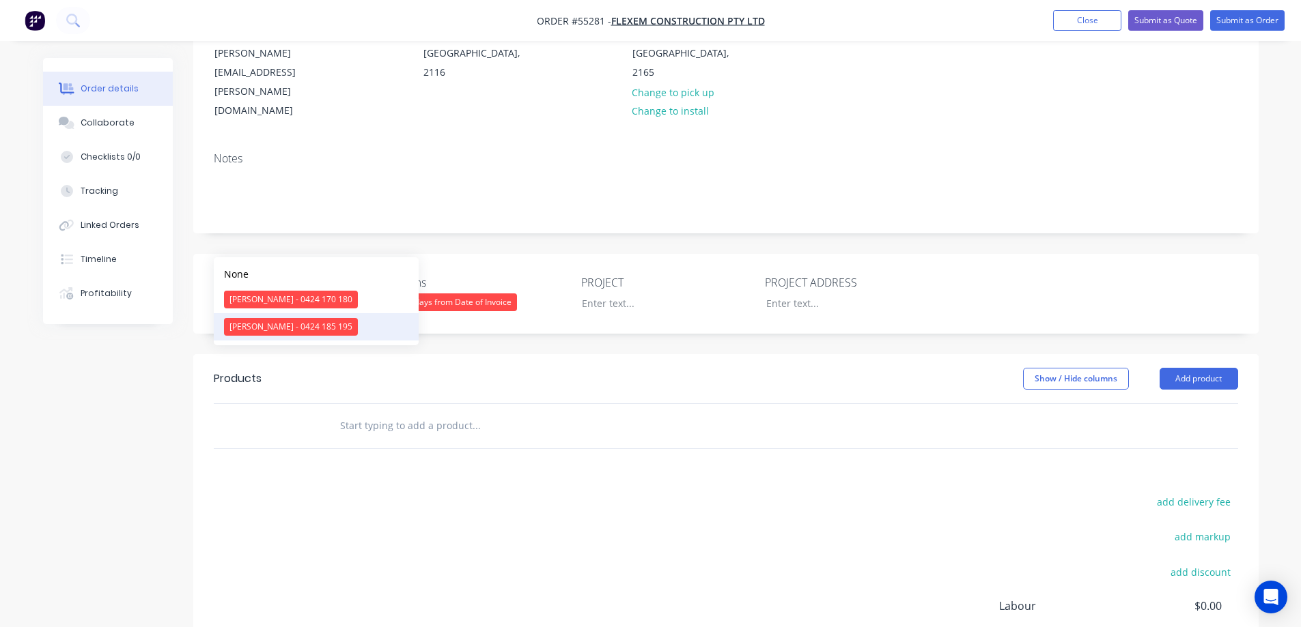
click at [253, 322] on div "[PERSON_NAME] - 0424 185 195" at bounding box center [291, 327] width 134 height 18
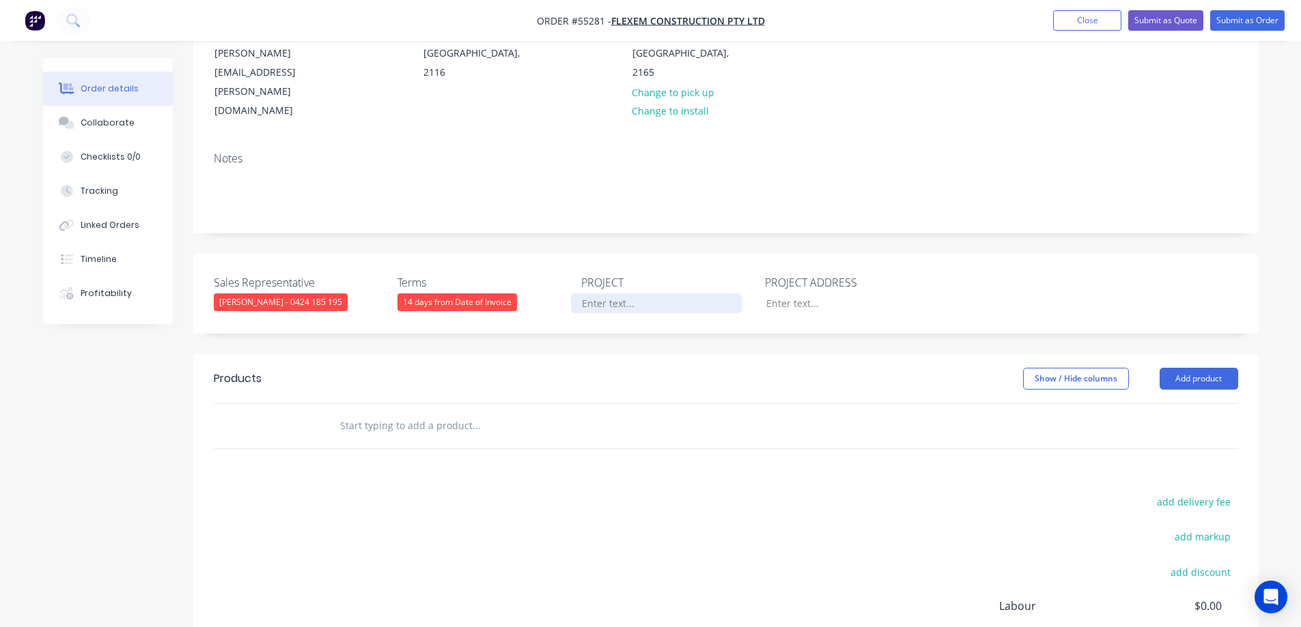
click at [627, 294] on div at bounding box center [656, 304] width 171 height 20
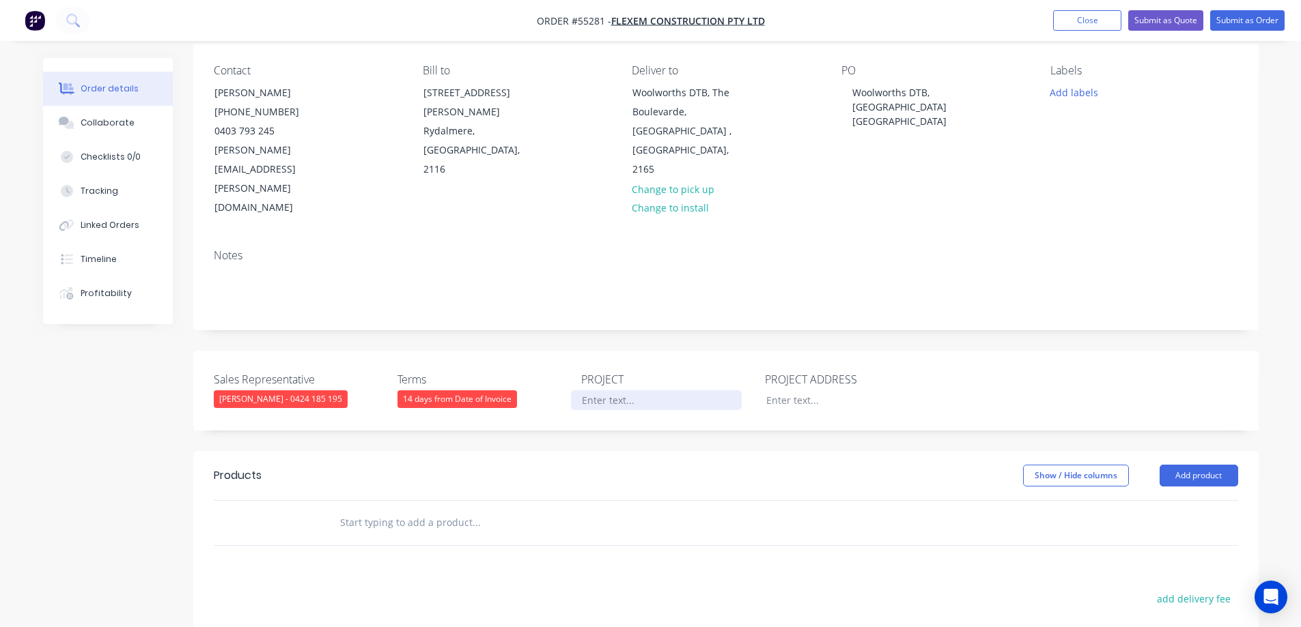
scroll to position [0, 0]
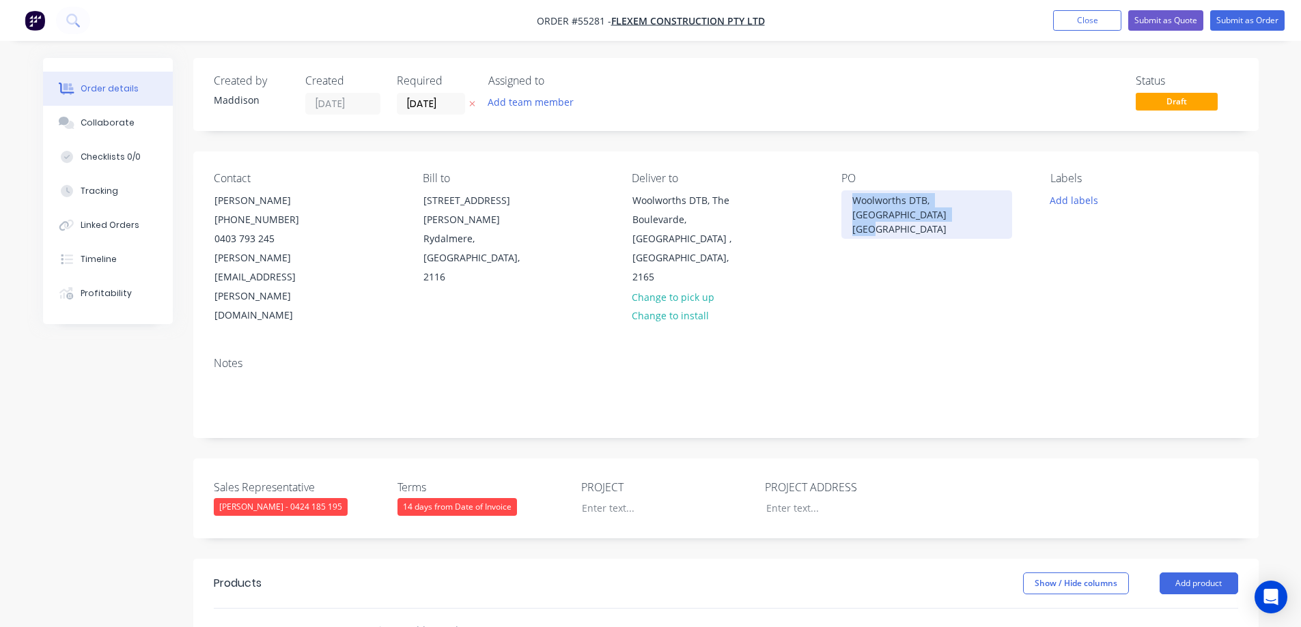
drag, startPoint x: 847, startPoint y: 199, endPoint x: 944, endPoint y: 223, distance: 100.5
click at [944, 223] on div "Woolworths DTB, [GEOGRAPHIC_DATA] [GEOGRAPHIC_DATA]" at bounding box center [926, 214] width 171 height 48
copy div "Woolworths DTB, [GEOGRAPHIC_DATA] [GEOGRAPHIC_DATA]"
click at [624, 498] on div at bounding box center [656, 508] width 171 height 20
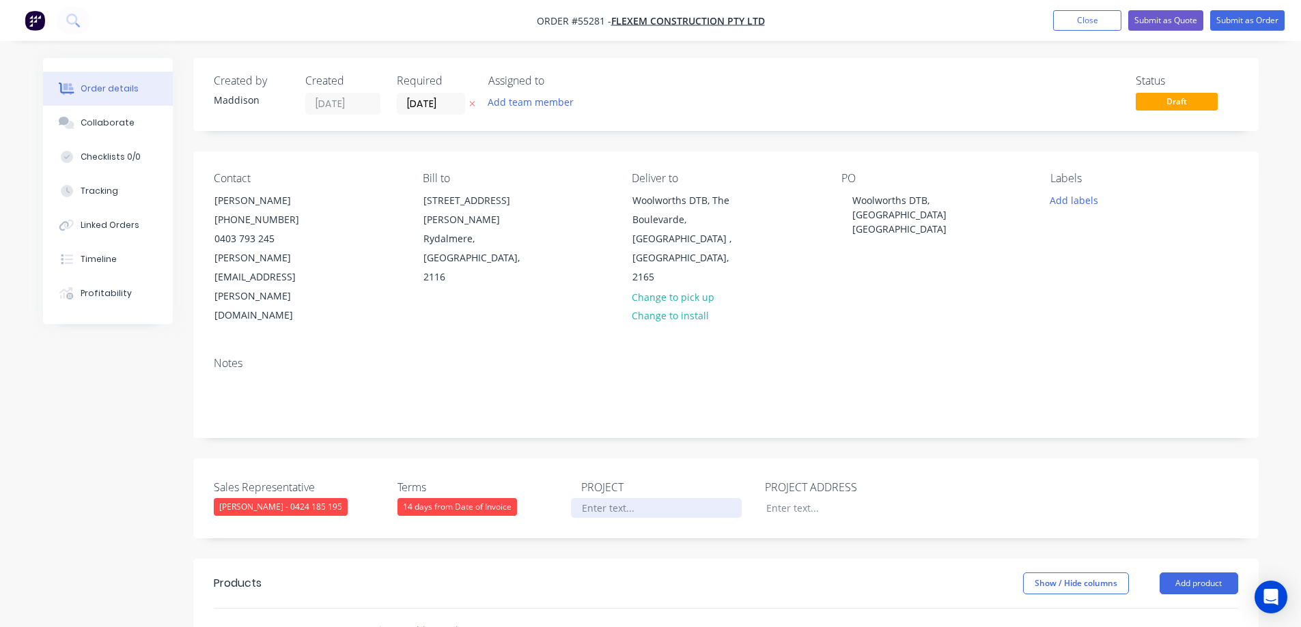
paste div
click at [782, 498] on div at bounding box center [840, 508] width 171 height 20
paste div
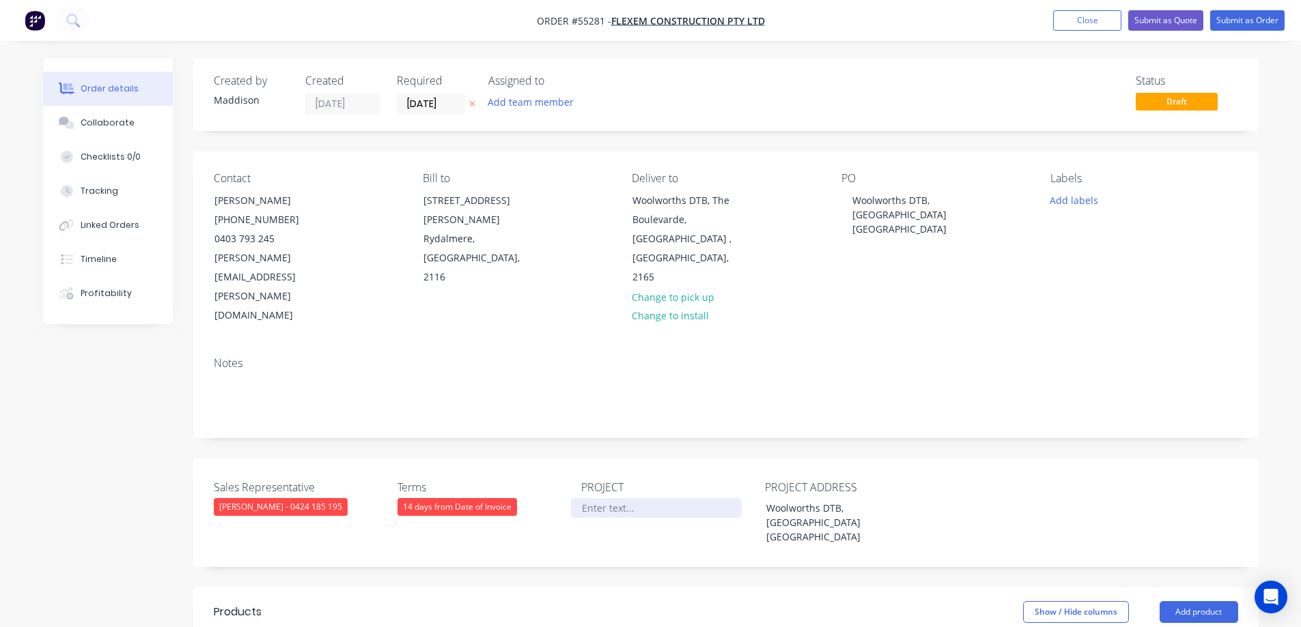
click at [612, 498] on div at bounding box center [656, 508] width 171 height 20
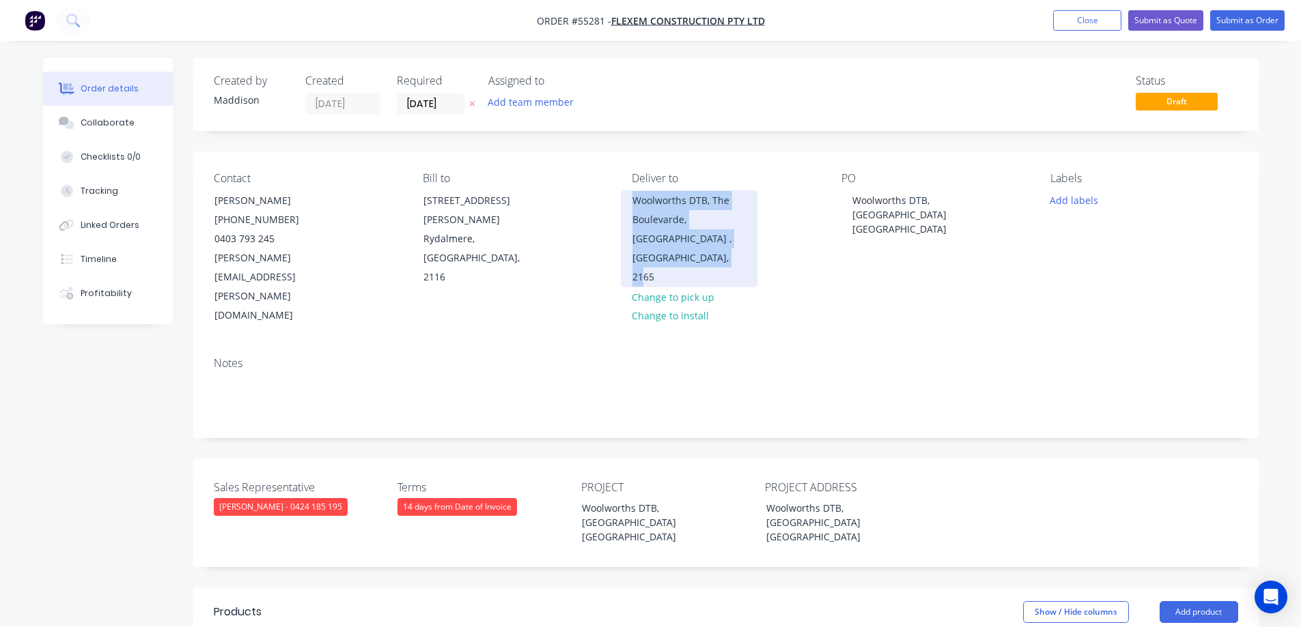
drag, startPoint x: 634, startPoint y: 201, endPoint x: 718, endPoint y: 256, distance: 100.5
click at [718, 256] on div "Woolworths DTB, The Boulevarde, Fairfield Heights , New South Wales, 2165" at bounding box center [689, 238] width 137 height 97
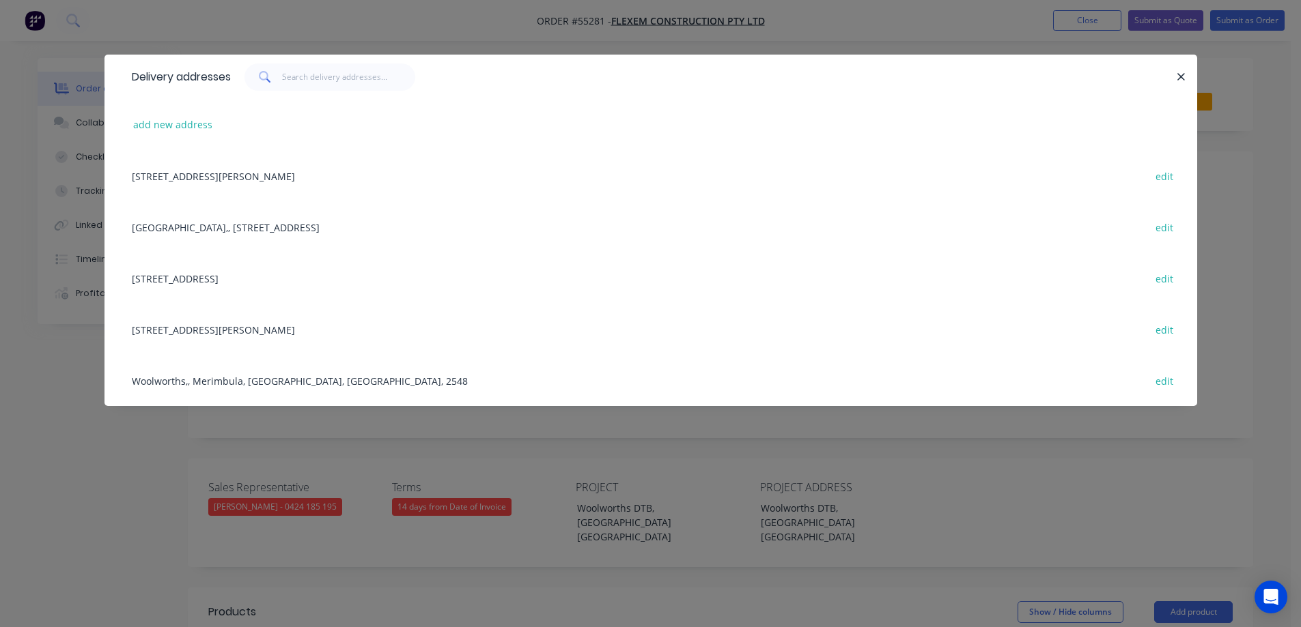
click at [796, 455] on div "Delivery addresses add new address 37 Brodie Street, Rydalmere, New South Wales…" at bounding box center [650, 313] width 1301 height 627
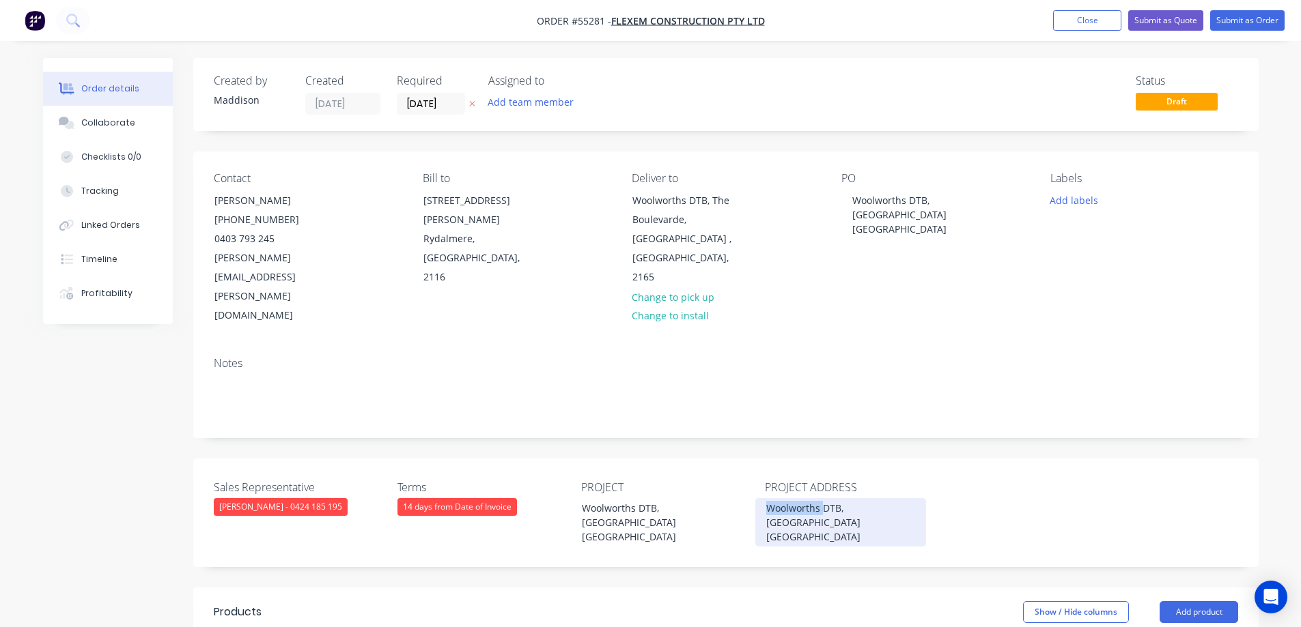
click at [795, 498] on div "Woolworths DTB, [GEOGRAPHIC_DATA] [GEOGRAPHIC_DATA]" at bounding box center [840, 522] width 171 height 48
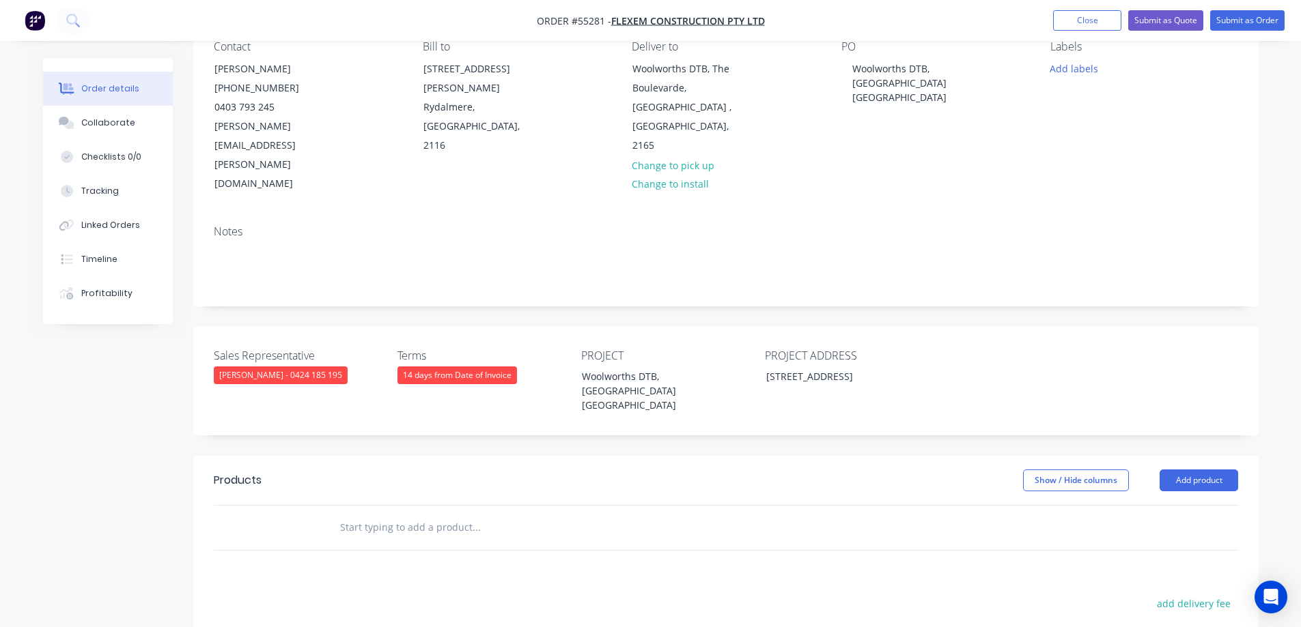
scroll to position [273, 0]
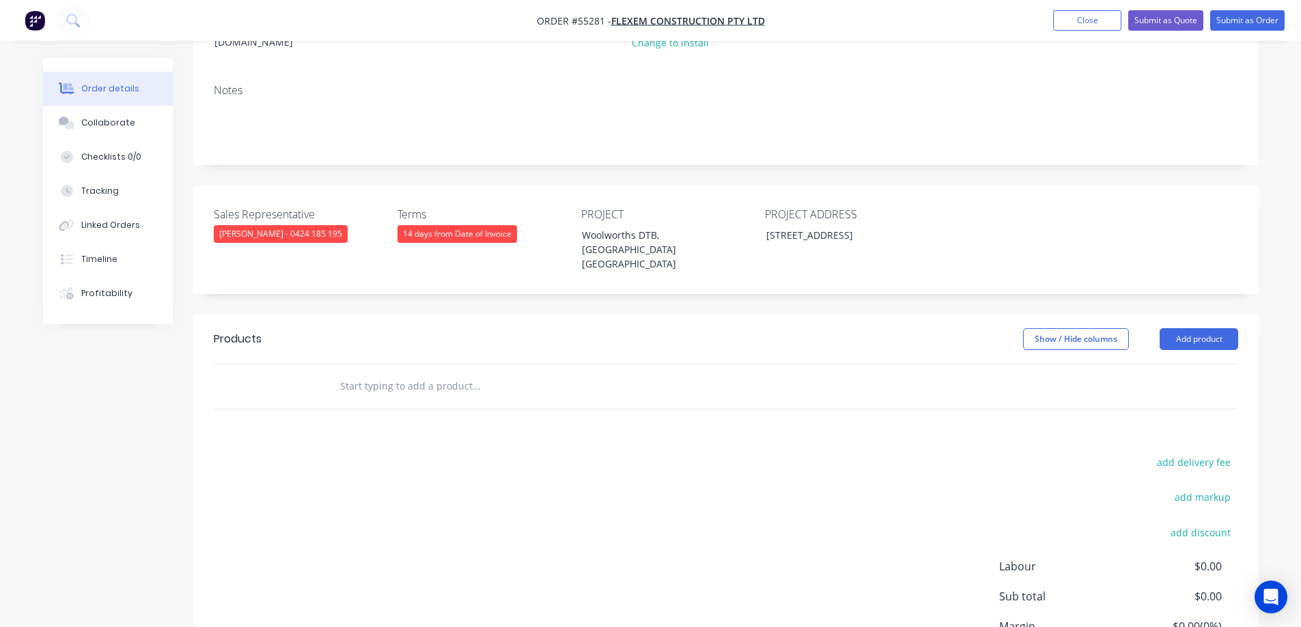
click at [1202, 315] on header "Products Show / Hide columns Add product" at bounding box center [725, 339] width 1065 height 49
click at [1202, 328] on button "Add product" at bounding box center [1198, 339] width 79 height 22
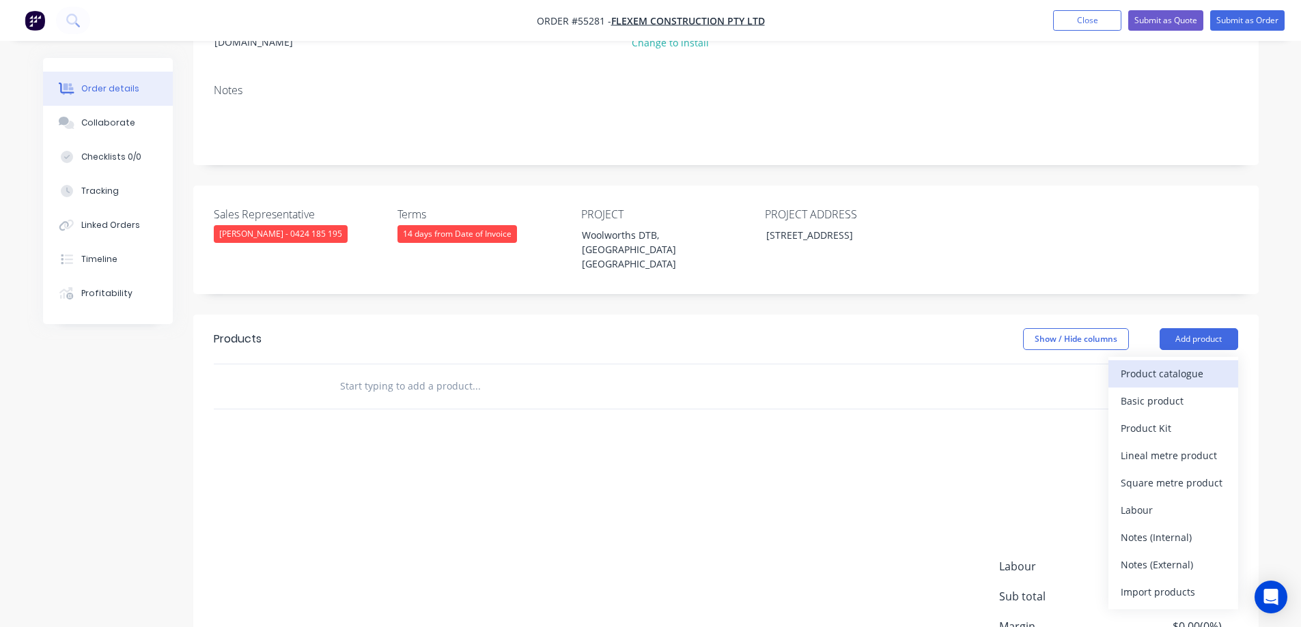
click at [1197, 364] on div "Product catalogue" at bounding box center [1172, 374] width 105 height 20
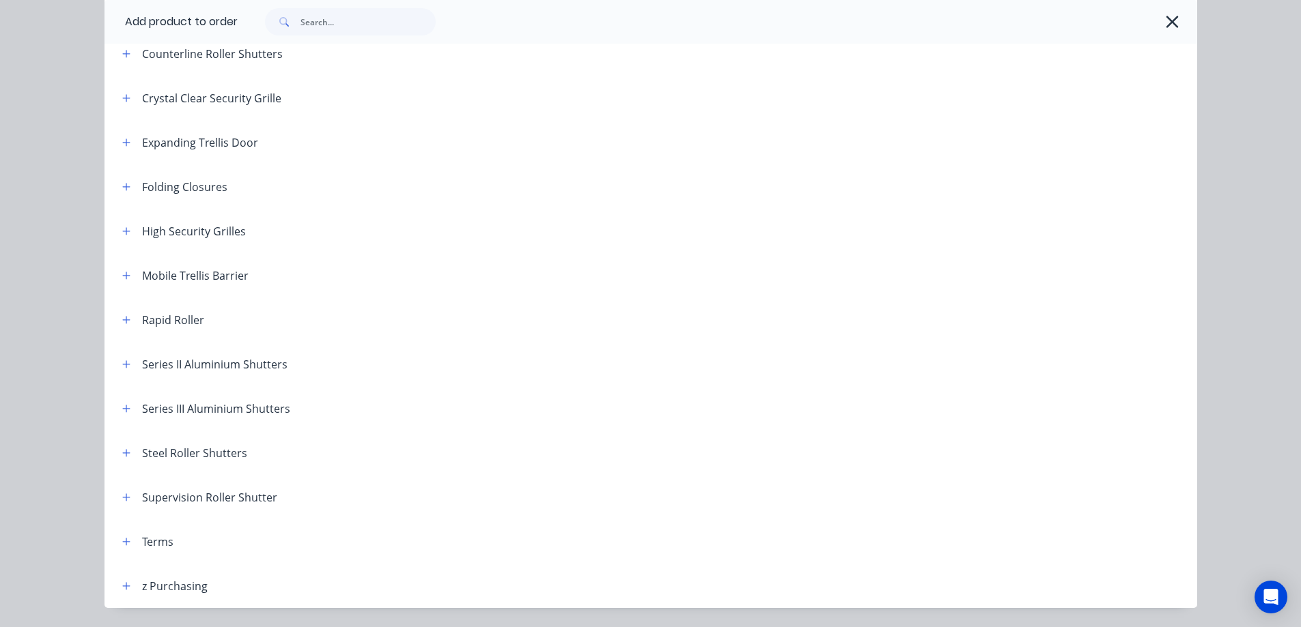
scroll to position [381, 0]
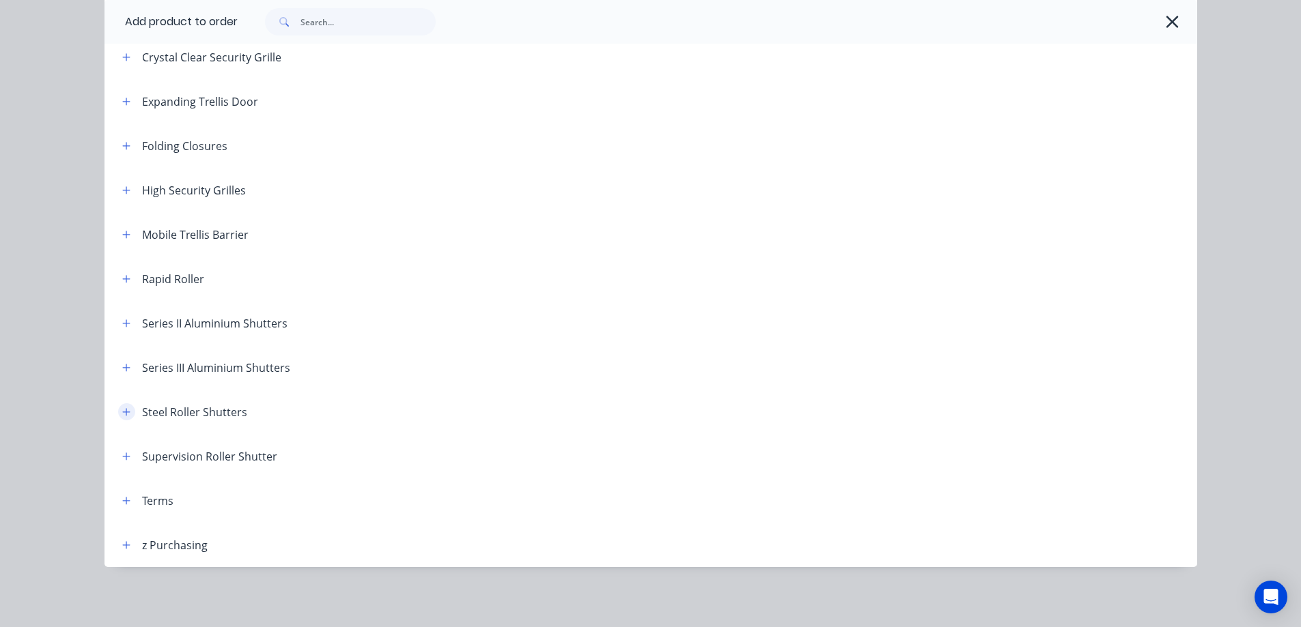
click at [123, 414] on button "button" at bounding box center [126, 411] width 17 height 17
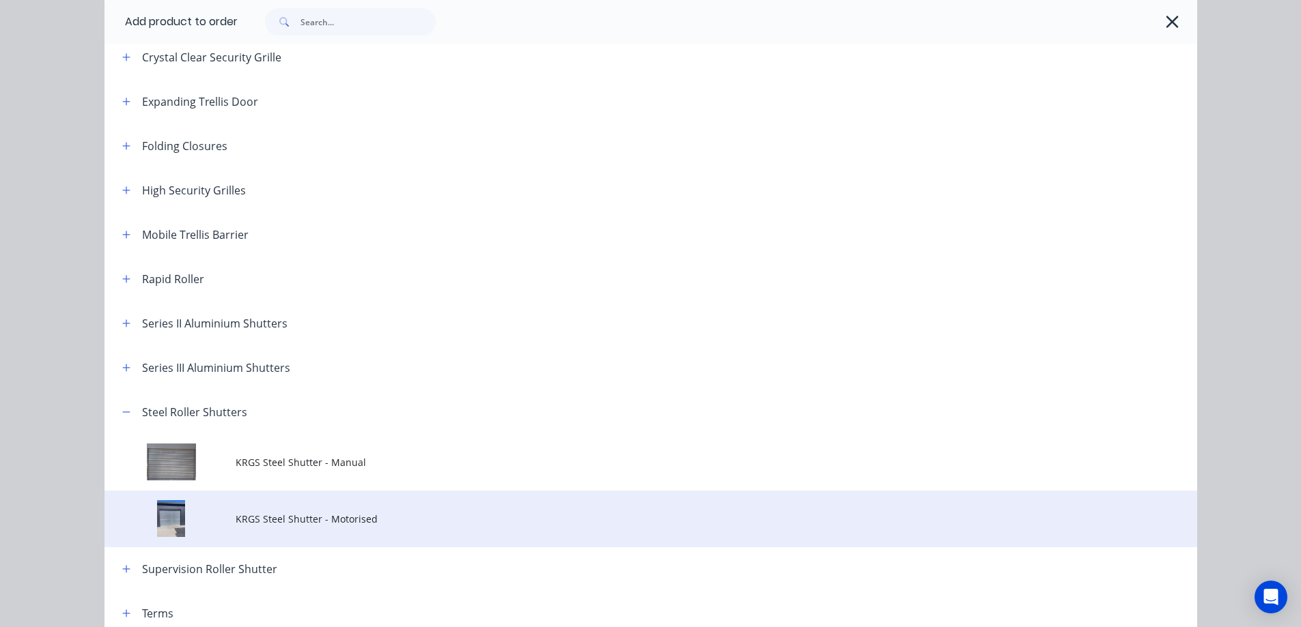
click at [268, 519] on span "KRGS Steel Shutter - Motorised" at bounding box center [620, 519] width 769 height 14
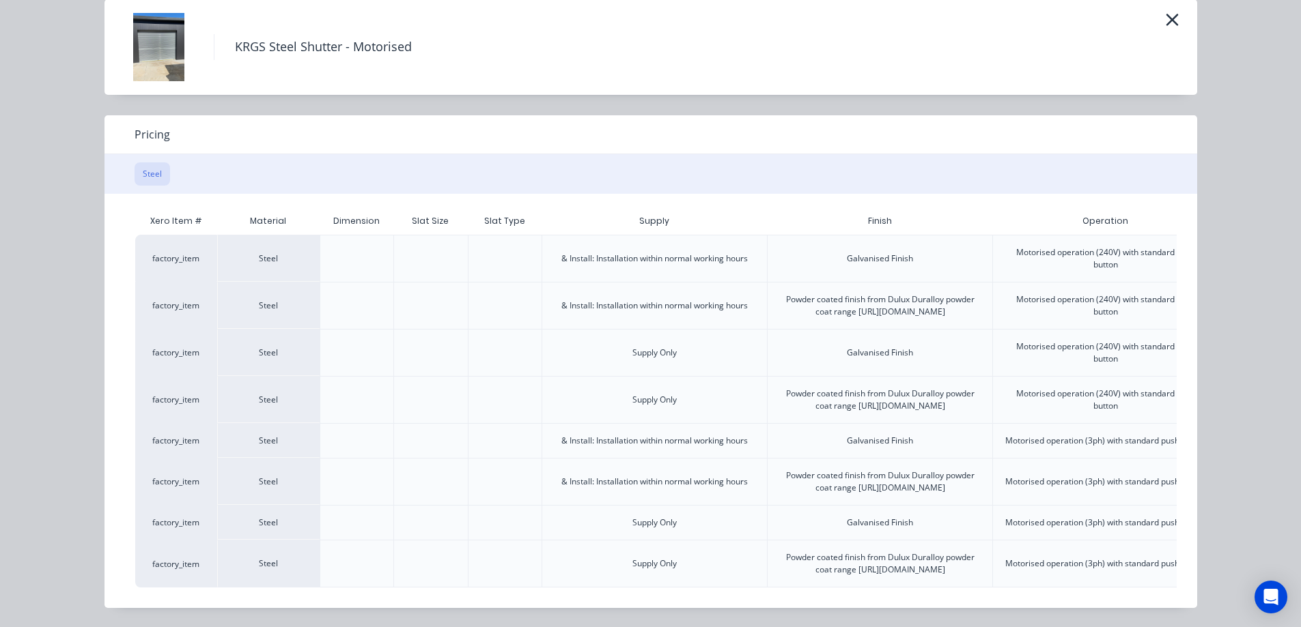
scroll to position [0, 341]
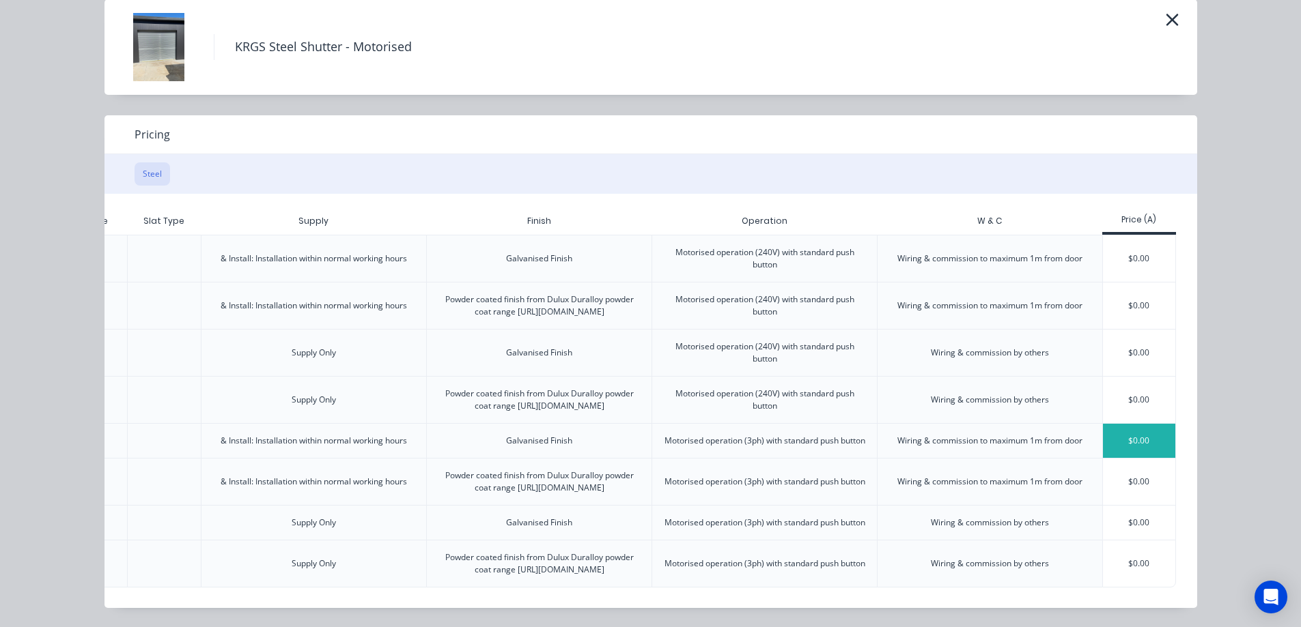
click at [1120, 424] on div "$0.00" at bounding box center [1139, 441] width 73 height 34
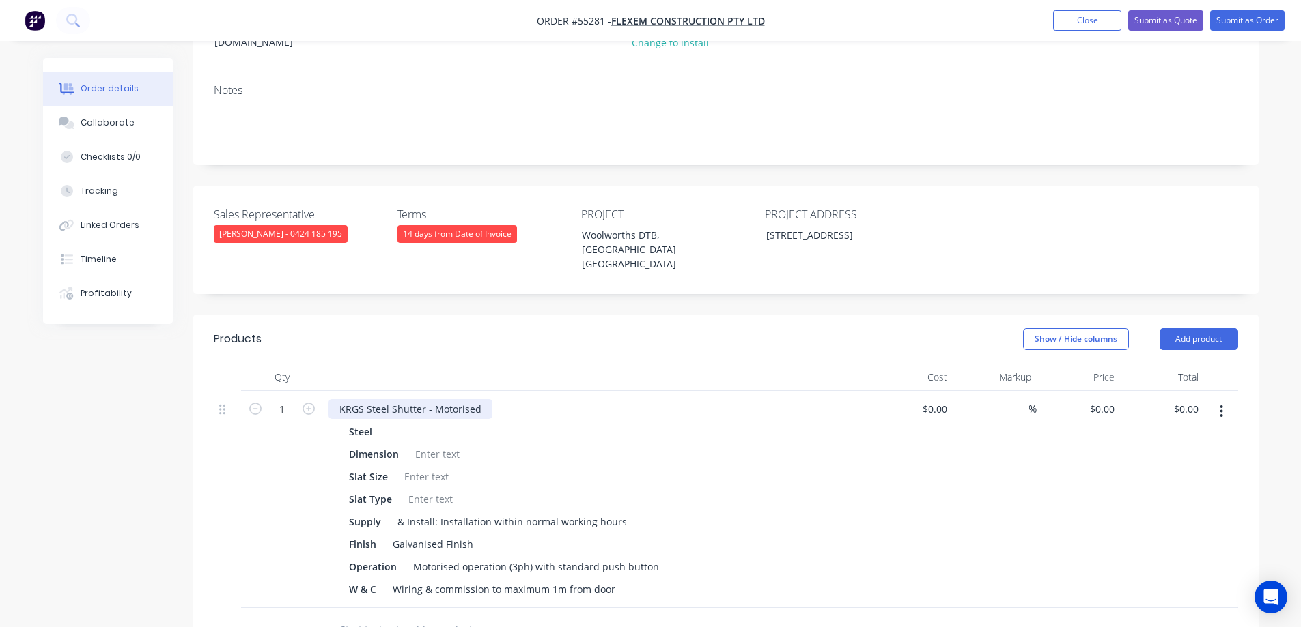
click at [332, 399] on div "KRGS Steel Shutter - Motorised" at bounding box center [410, 409] width 164 height 20
type input "$0.00"
click at [380, 399] on div "1 x KRGS Steel Shutter - Motorised" at bounding box center [418, 409] width 180 height 20
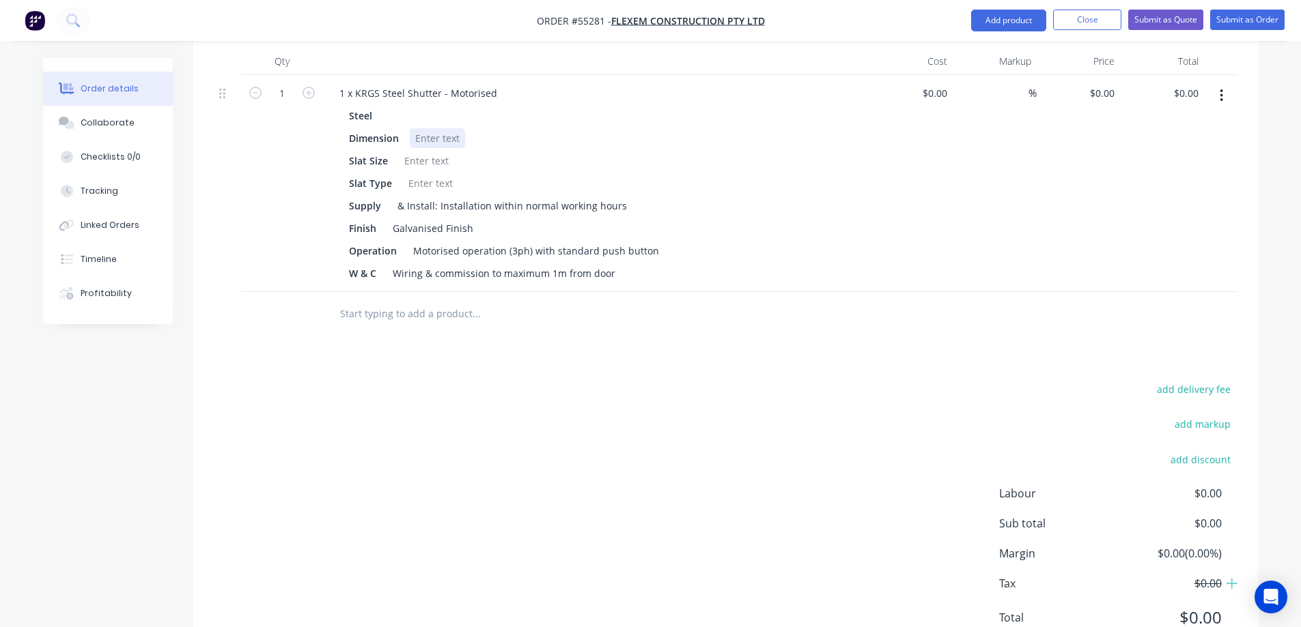
scroll to position [316, 0]
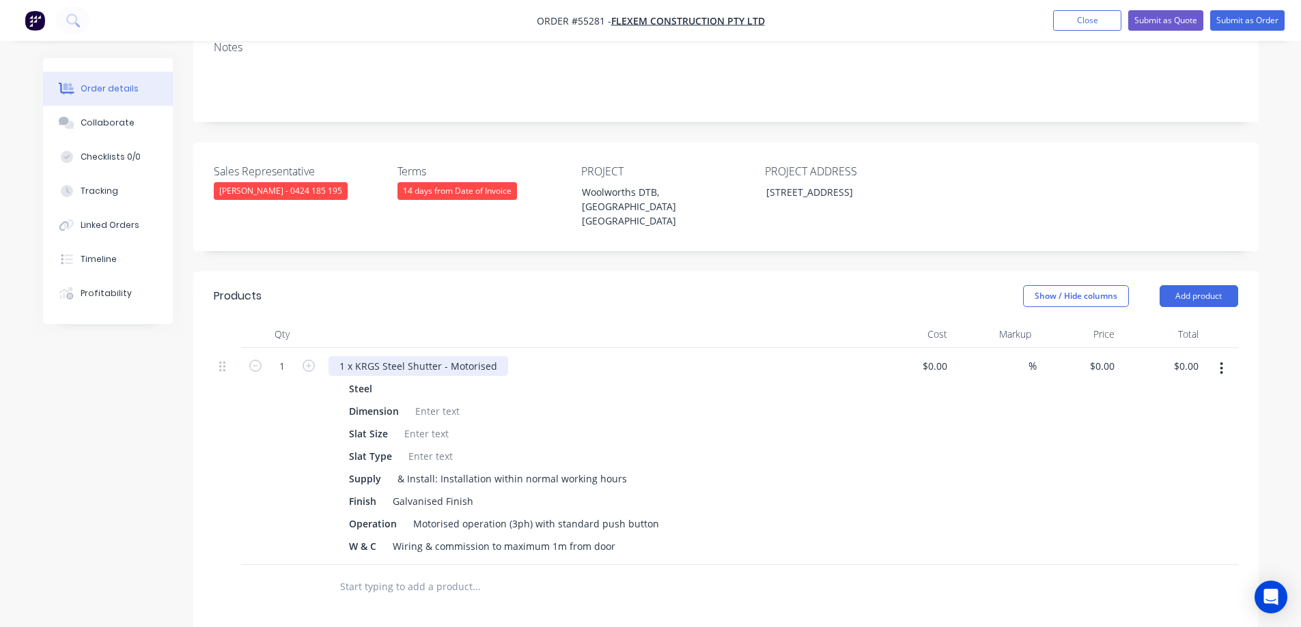
click at [349, 356] on div "1 x KRGS Steel Shutter - Motorised" at bounding box center [418, 366] width 180 height 20
click at [353, 356] on div "1 x KRGS Steel Shutter - Motorised" at bounding box center [418, 366] width 180 height 20
click at [354, 356] on div "1 x KRGS Steel Shutter - Motorised" at bounding box center [418, 366] width 180 height 20
click at [437, 401] on div at bounding box center [437, 411] width 55 height 20
type input "$0.00"
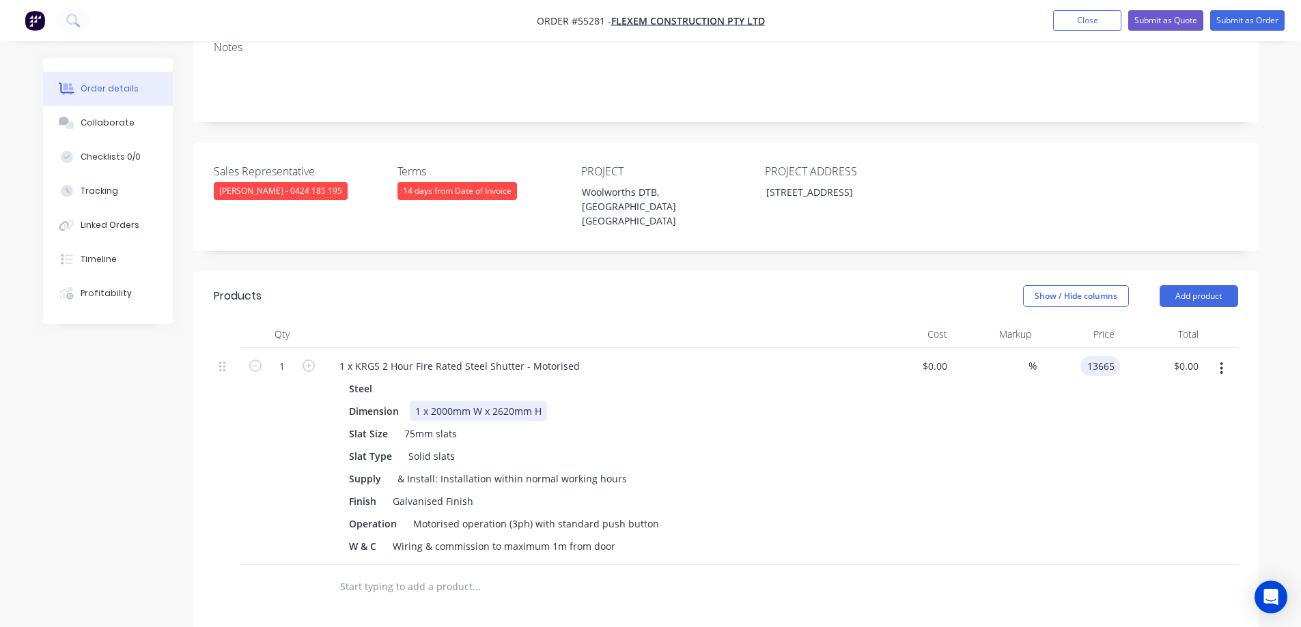
type input "$13,665.00"
click at [1178, 285] on button "Add product" at bounding box center [1198, 296] width 79 height 22
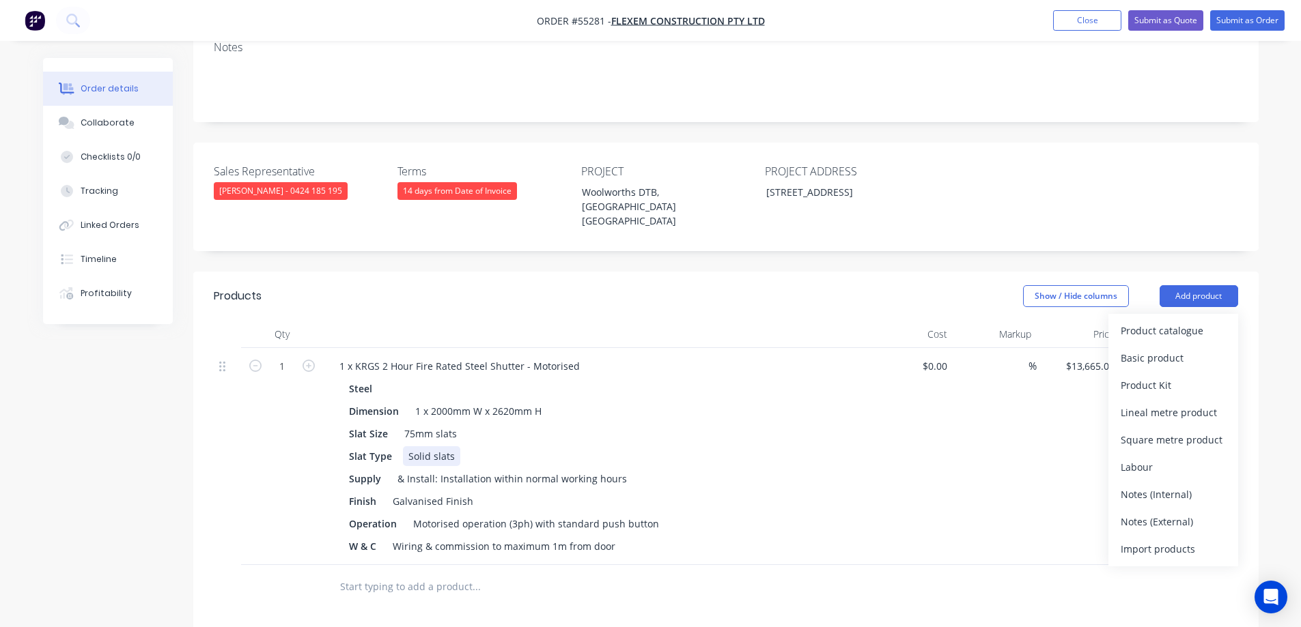
click at [806, 386] on div "Steel Dimension 1 x 2000mm W x 2620mm H Slat Size 75mm slats Slat Type Solid sl…" at bounding box center [595, 468] width 535 height 178
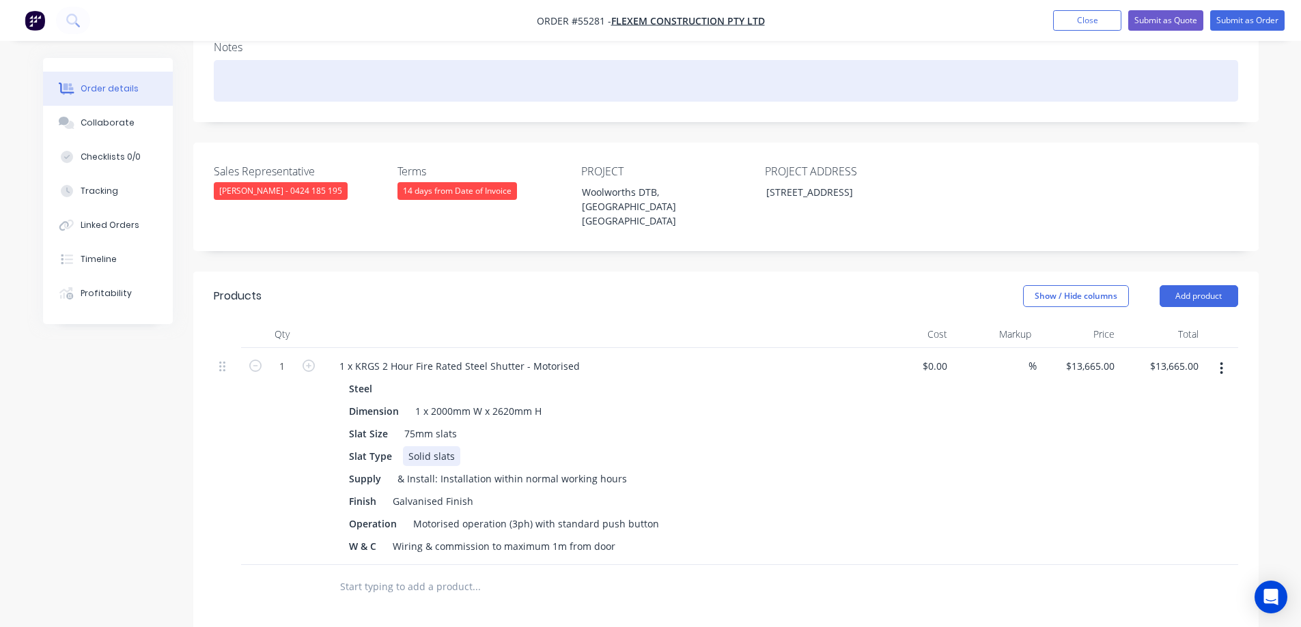
scroll to position [111, 0]
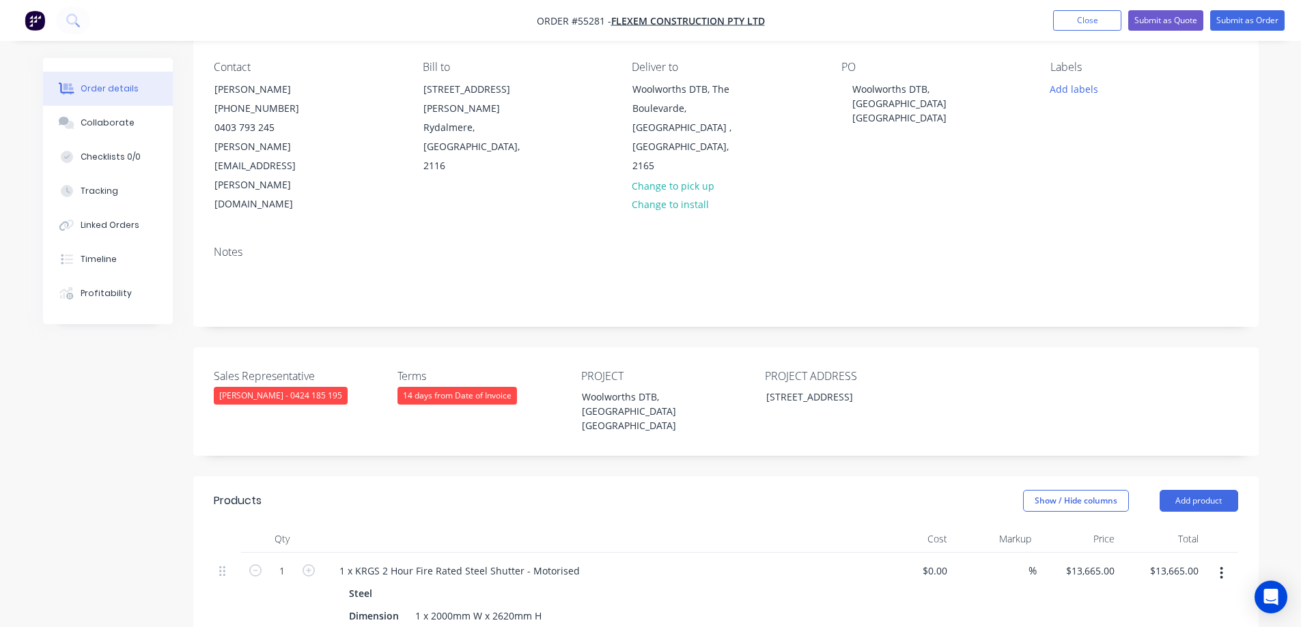
click at [1174, 33] on nav "Order #55281 - Flexem Construction Pty Ltd Add product Close Submit as Quote Su…" at bounding box center [650, 20] width 1301 height 41
click at [1174, 25] on button "Submit as Quote" at bounding box center [1165, 20] width 75 height 20
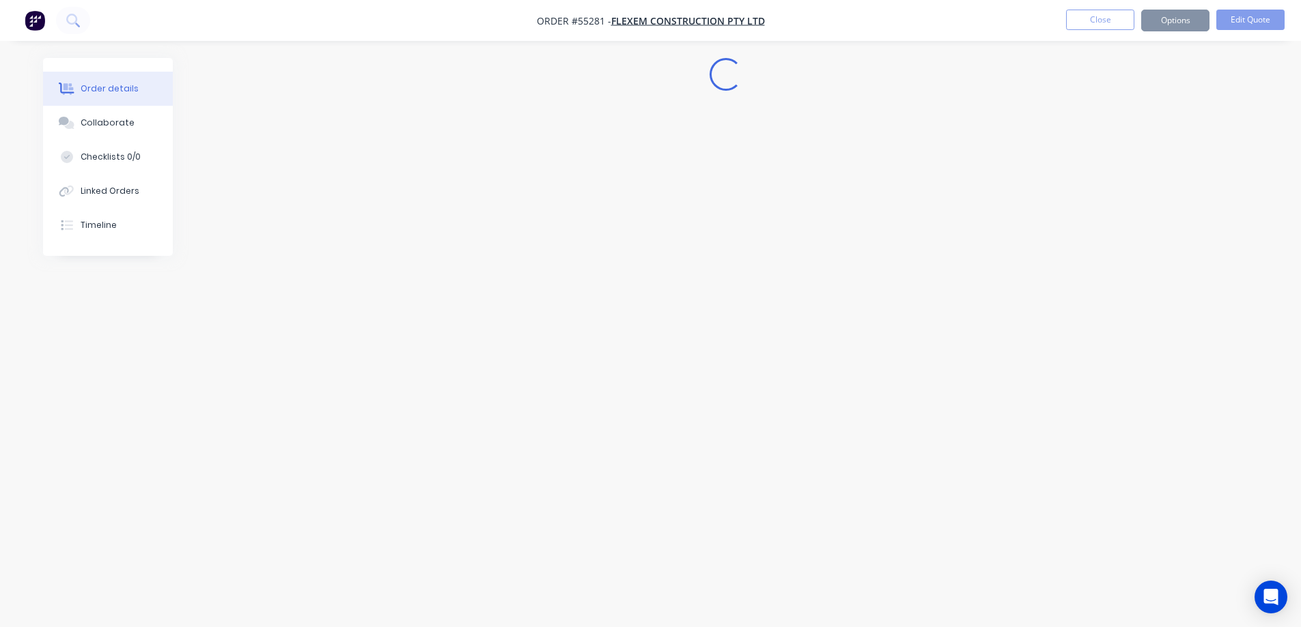
scroll to position [0, 0]
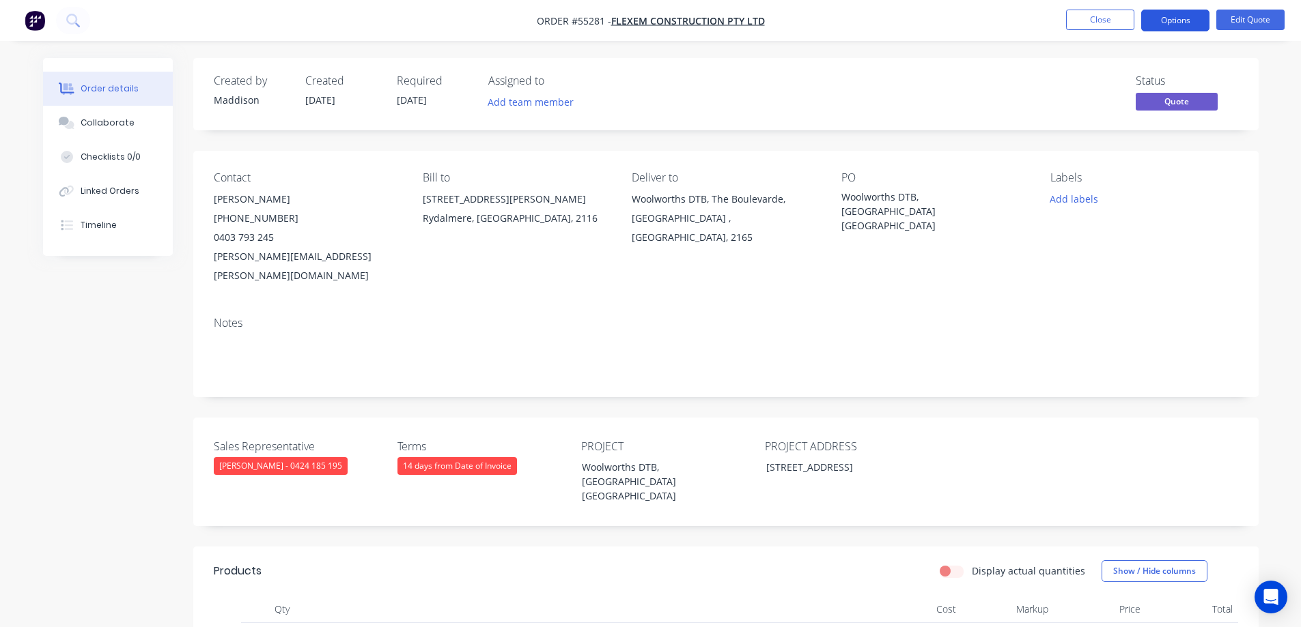
click at [1169, 20] on button "Options" at bounding box center [1175, 21] width 68 height 22
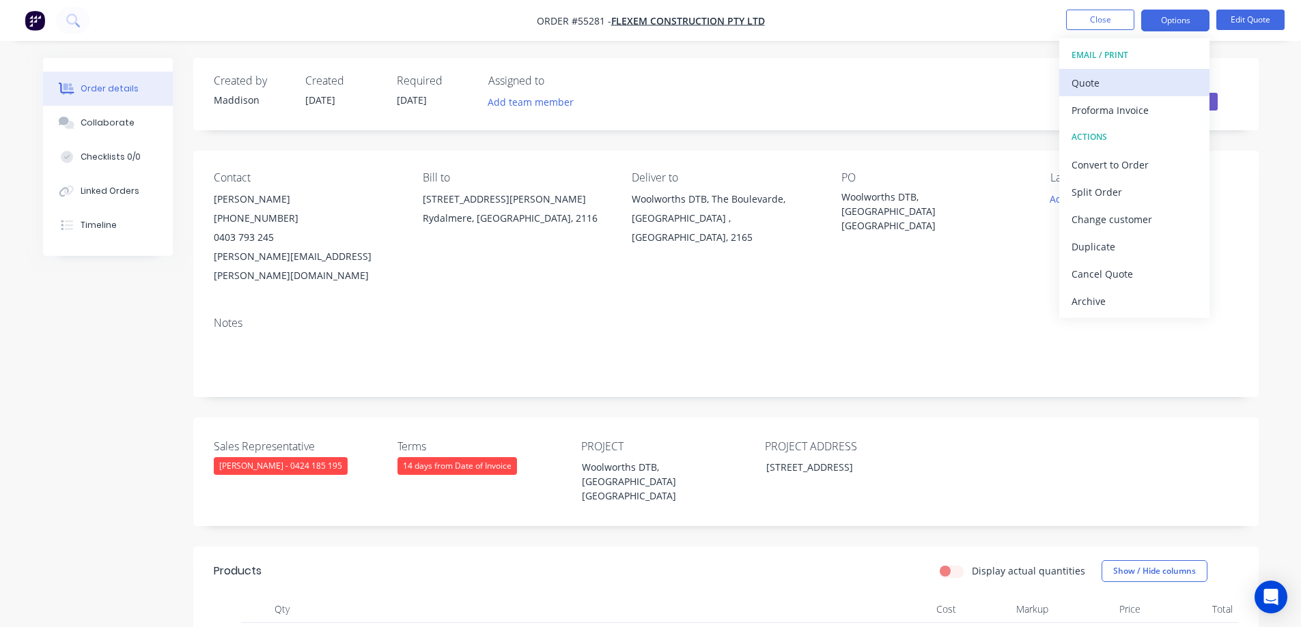
click at [1154, 81] on div "Quote" at bounding box center [1134, 83] width 126 height 20
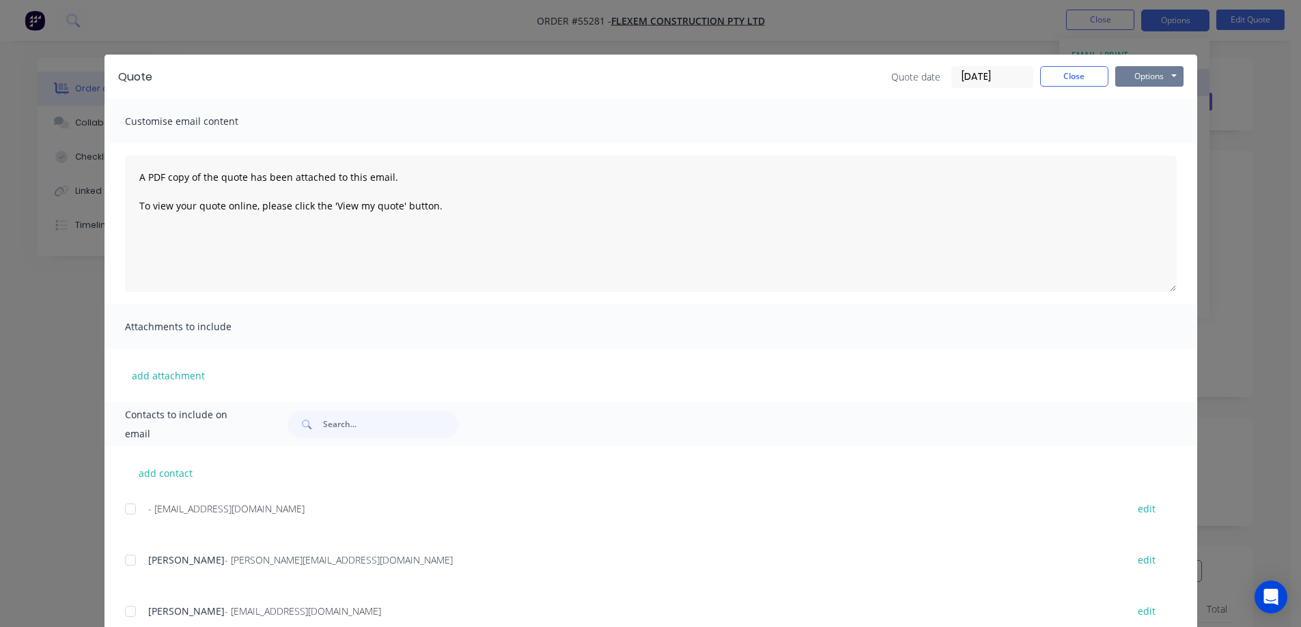
click at [1154, 81] on button "Options" at bounding box center [1149, 76] width 68 height 20
click at [1154, 119] on button "Print" at bounding box center [1158, 123] width 87 height 23
click at [673, 18] on div "Quote Quote date 05/09/25 Close Options Preview Print Email Customise email con…" at bounding box center [650, 313] width 1301 height 627
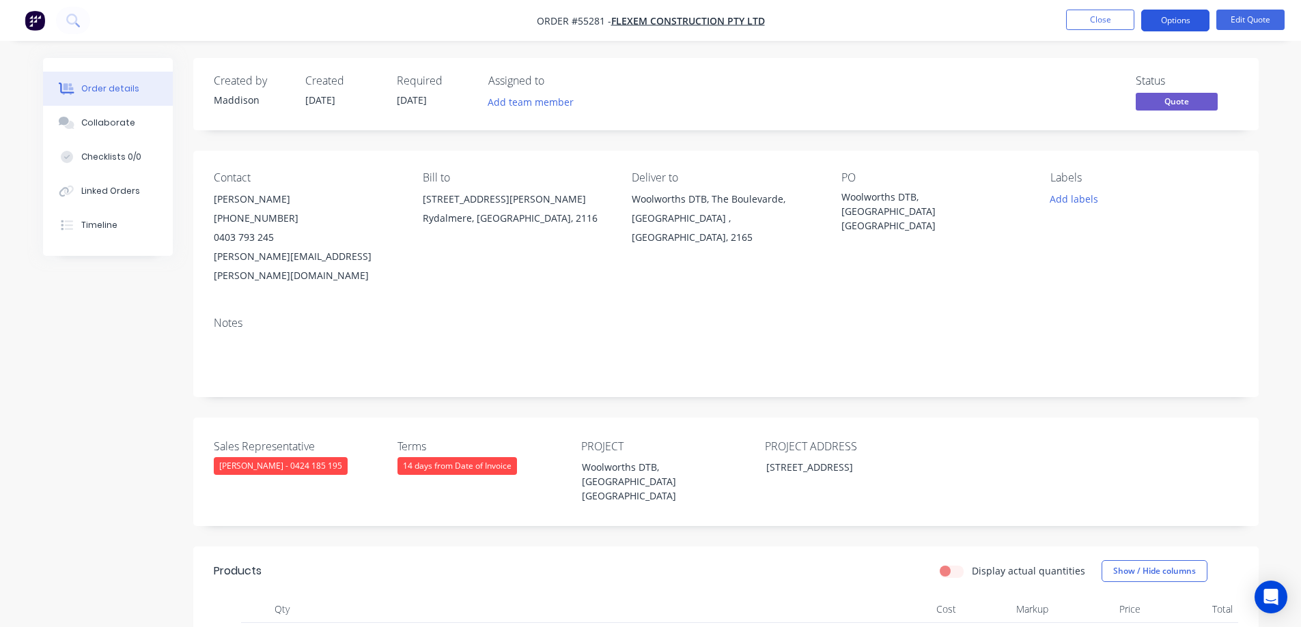
click at [1193, 16] on button "Options" at bounding box center [1175, 21] width 68 height 22
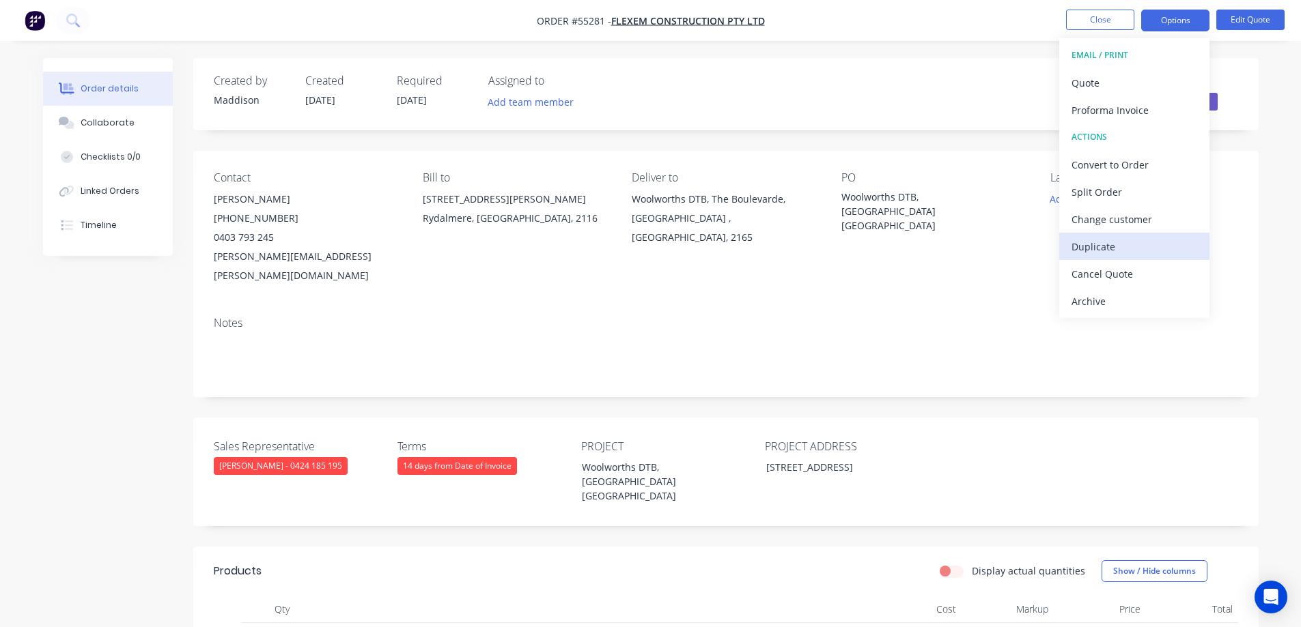
click at [1096, 244] on div "Duplicate" at bounding box center [1134, 247] width 126 height 20
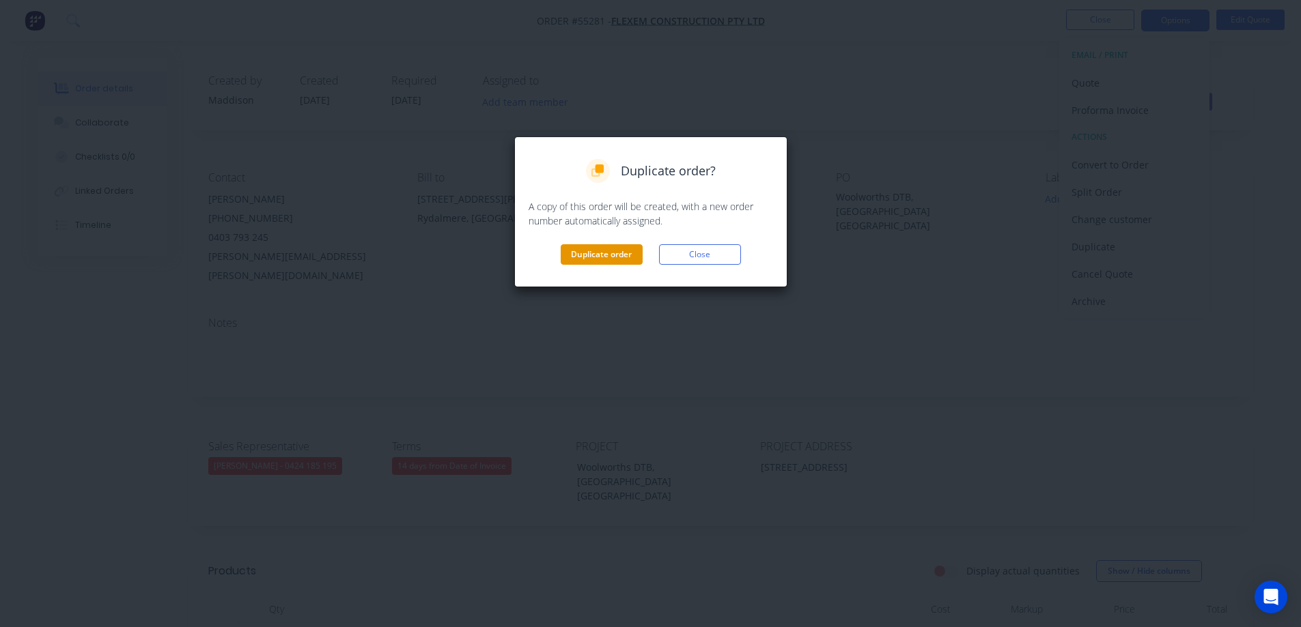
click at [601, 254] on button "Duplicate order" at bounding box center [601, 254] width 82 height 20
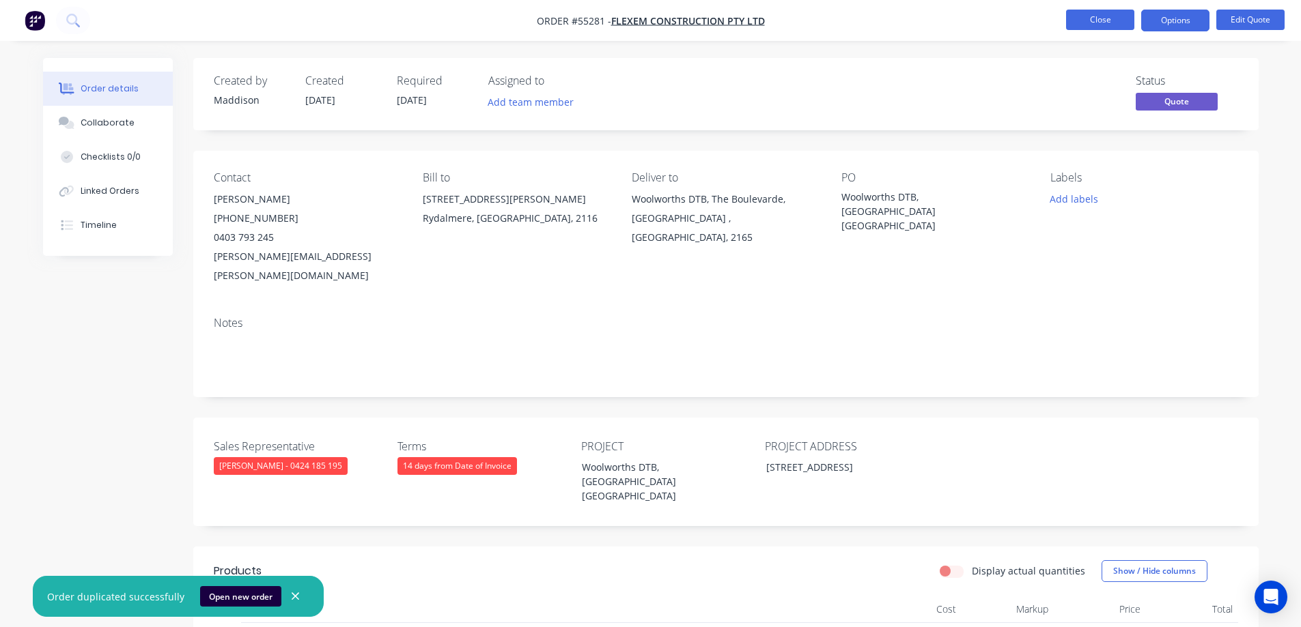
click at [1079, 15] on button "Close" at bounding box center [1100, 20] width 68 height 20
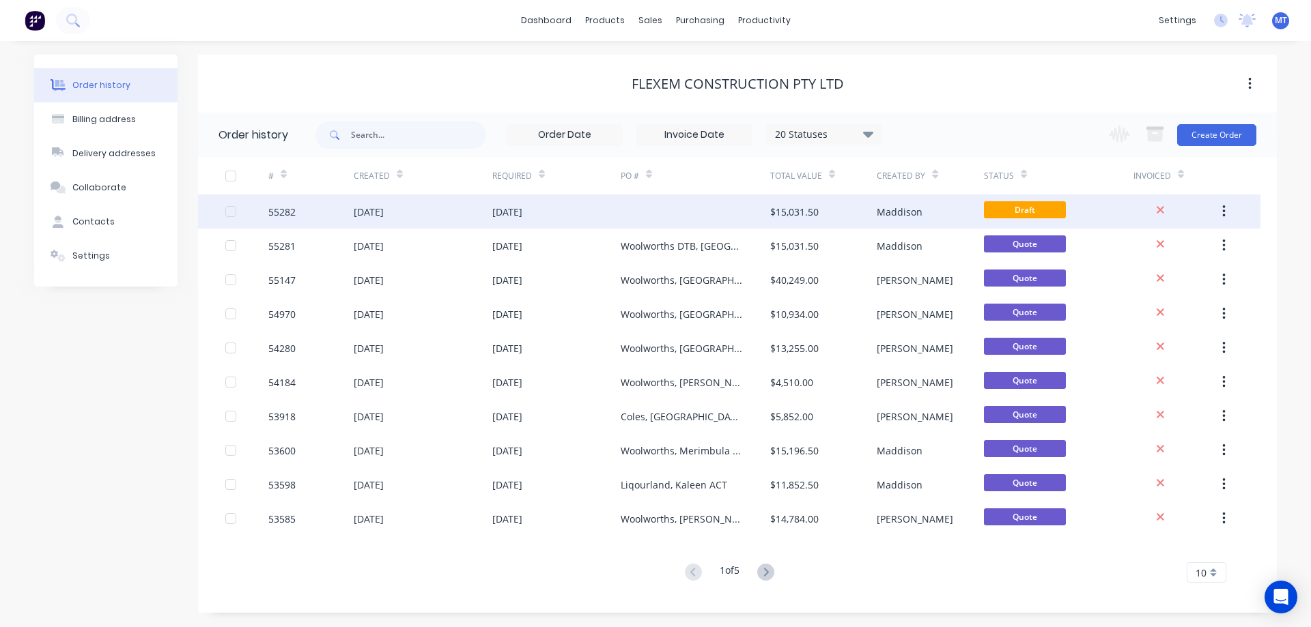
click at [645, 210] on div at bounding box center [696, 212] width 150 height 34
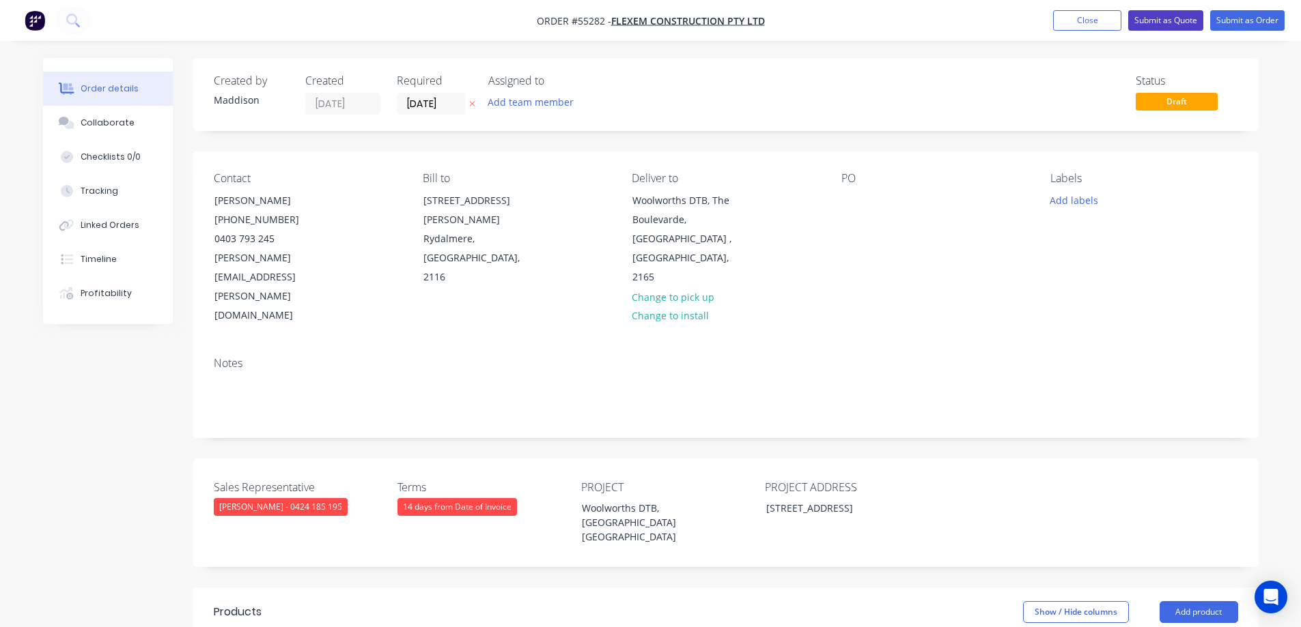
click at [1196, 25] on button "Submit as Quote" at bounding box center [1165, 20] width 75 height 20
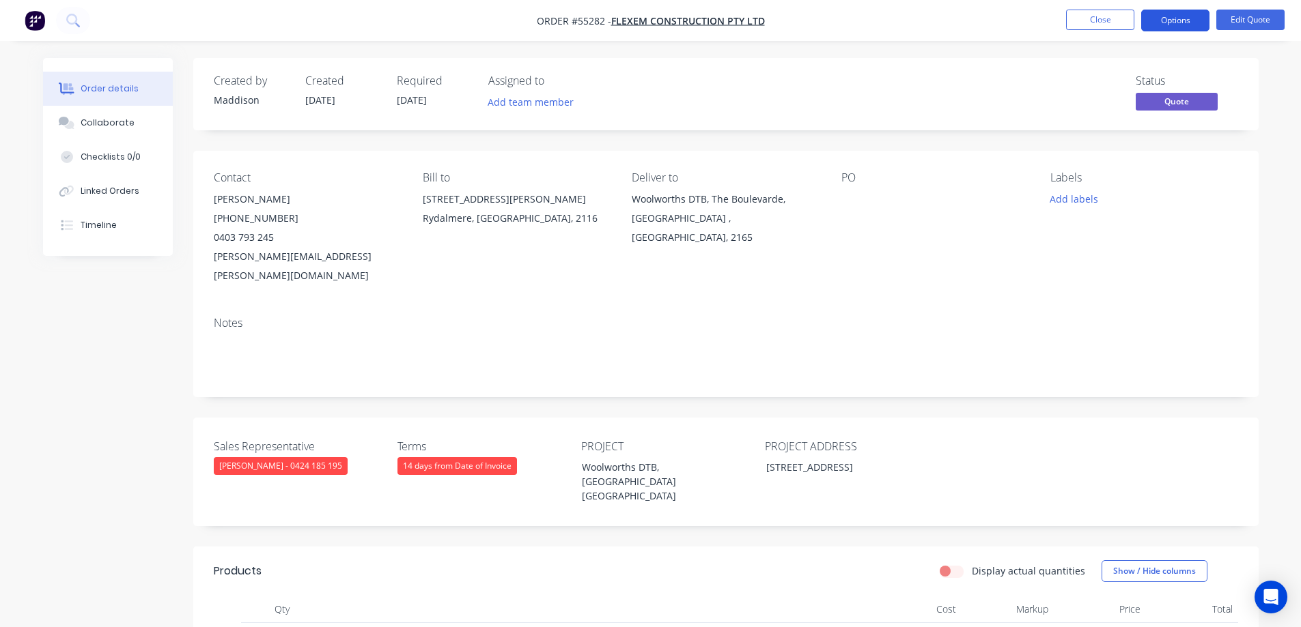
click at [1173, 28] on button "Options" at bounding box center [1175, 21] width 68 height 22
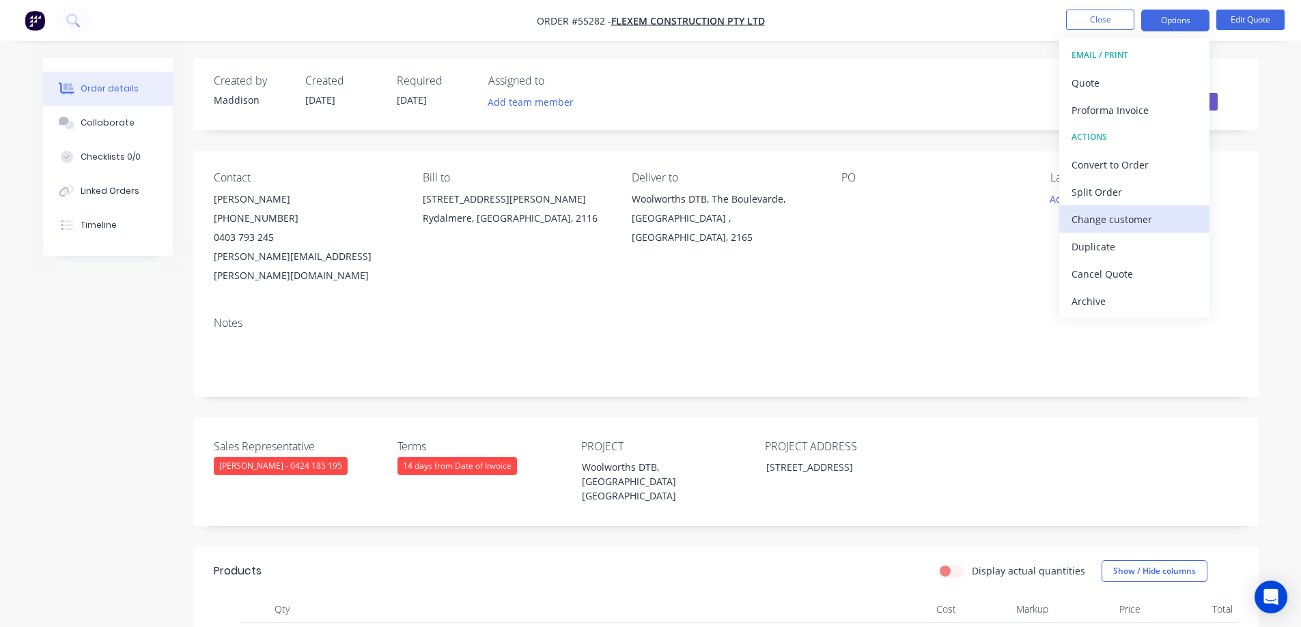
click at [1118, 223] on div "Change customer" at bounding box center [1134, 220] width 126 height 20
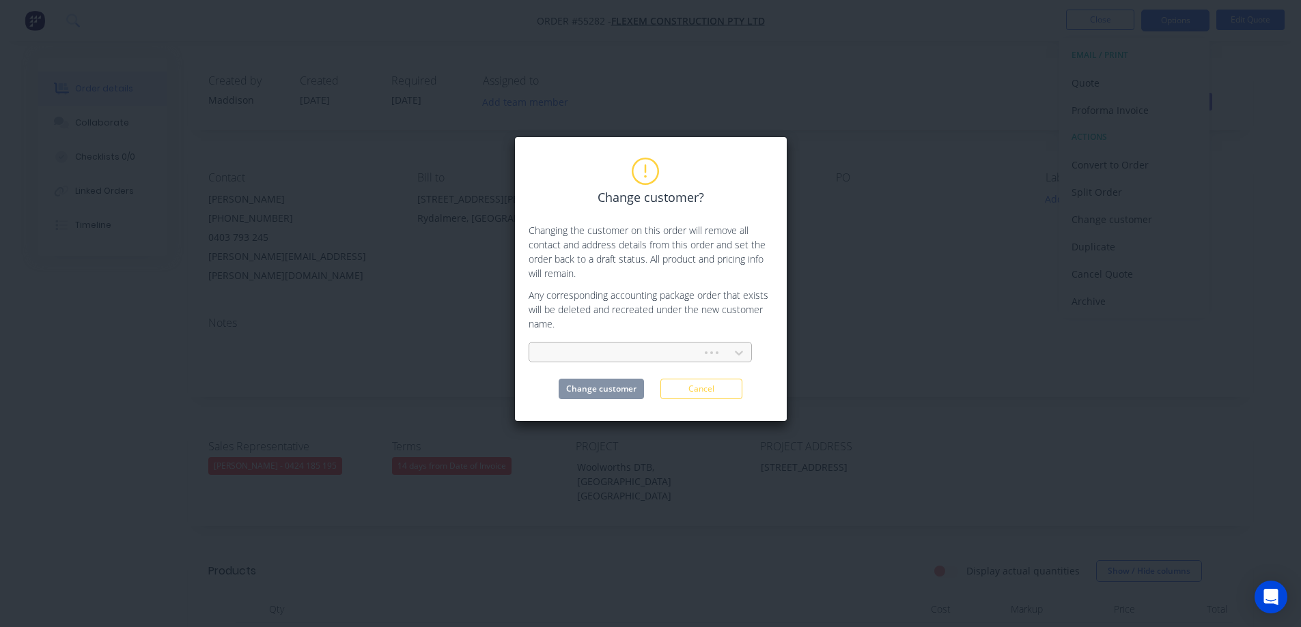
click at [574, 350] on div at bounding box center [617, 353] width 155 height 17
type input "built"
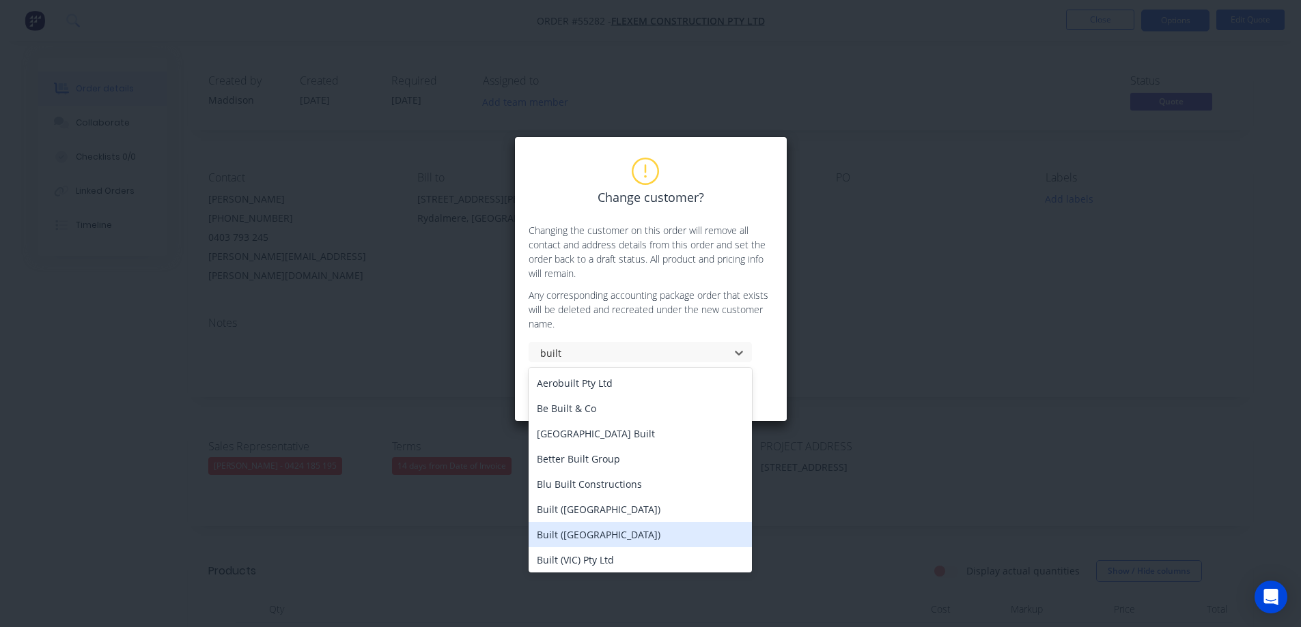
scroll to position [137, 0]
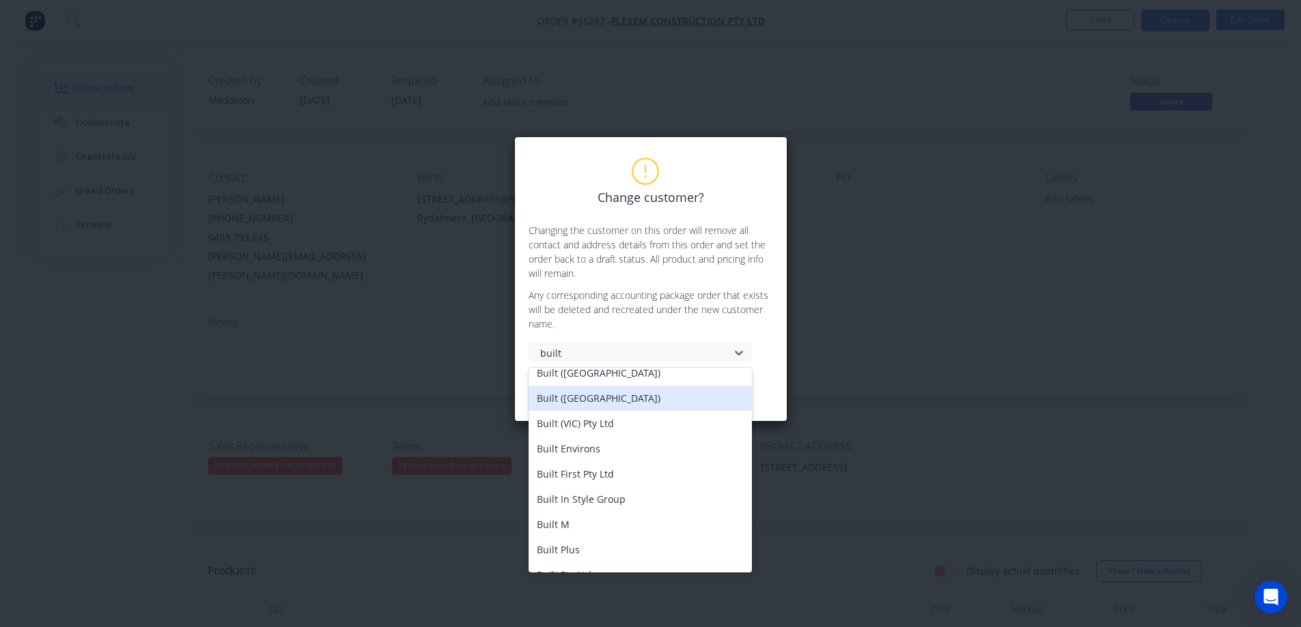
click at [580, 397] on div "Built ([GEOGRAPHIC_DATA])" at bounding box center [639, 398] width 223 height 25
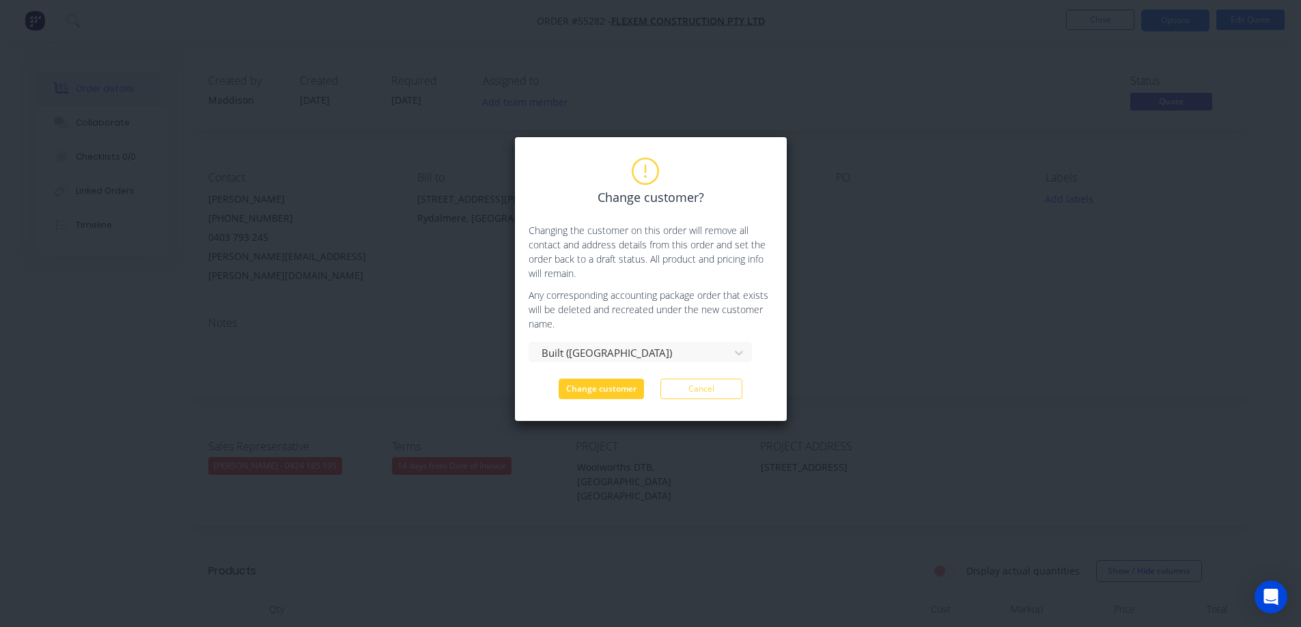
click at [580, 393] on button "Change customer" at bounding box center [600, 389] width 85 height 20
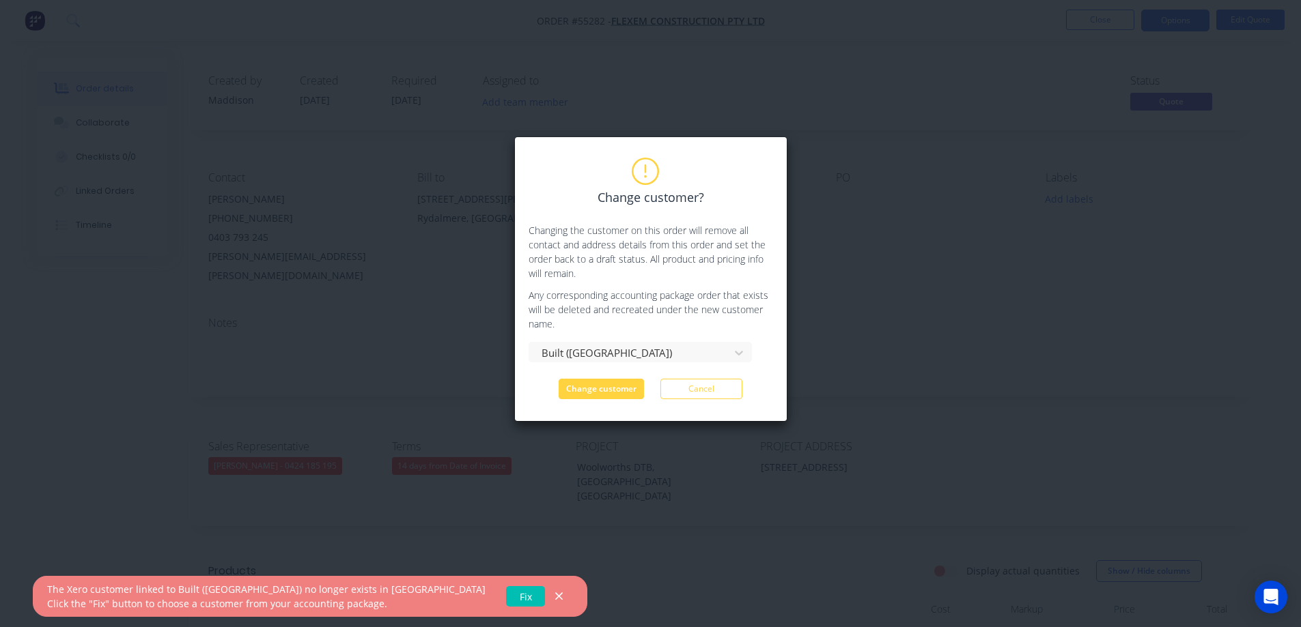
click at [506, 600] on link "Fix" at bounding box center [525, 596] width 39 height 20
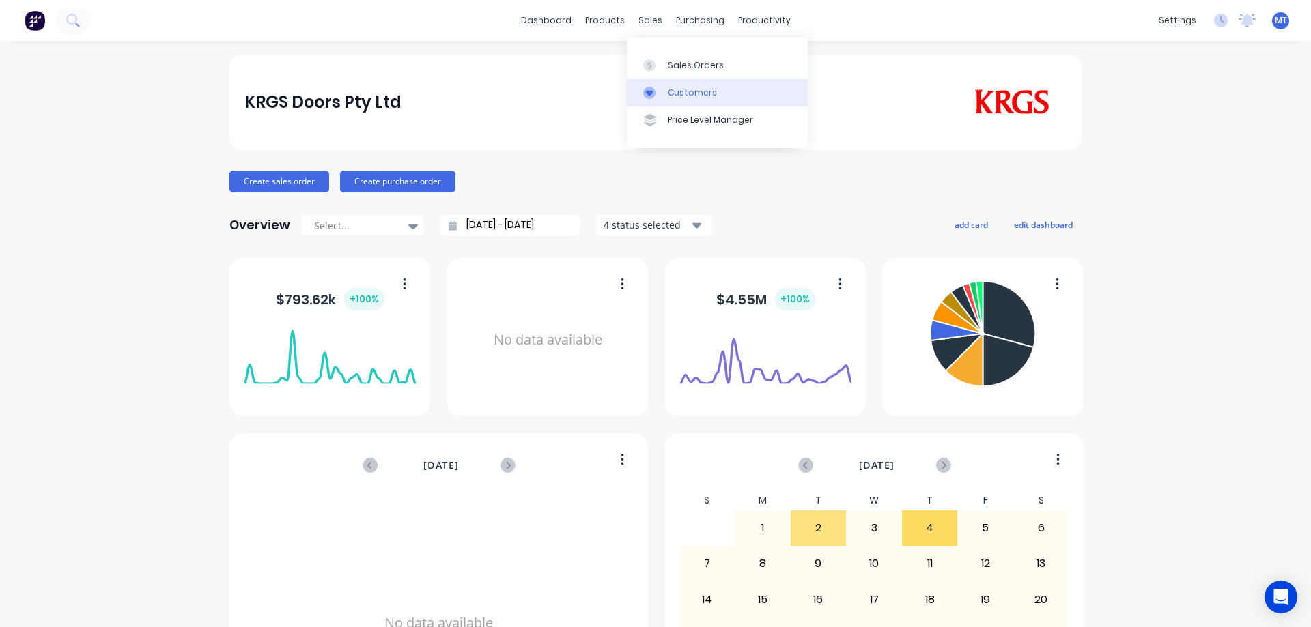
click at [688, 88] on div "Customers" at bounding box center [692, 93] width 49 height 12
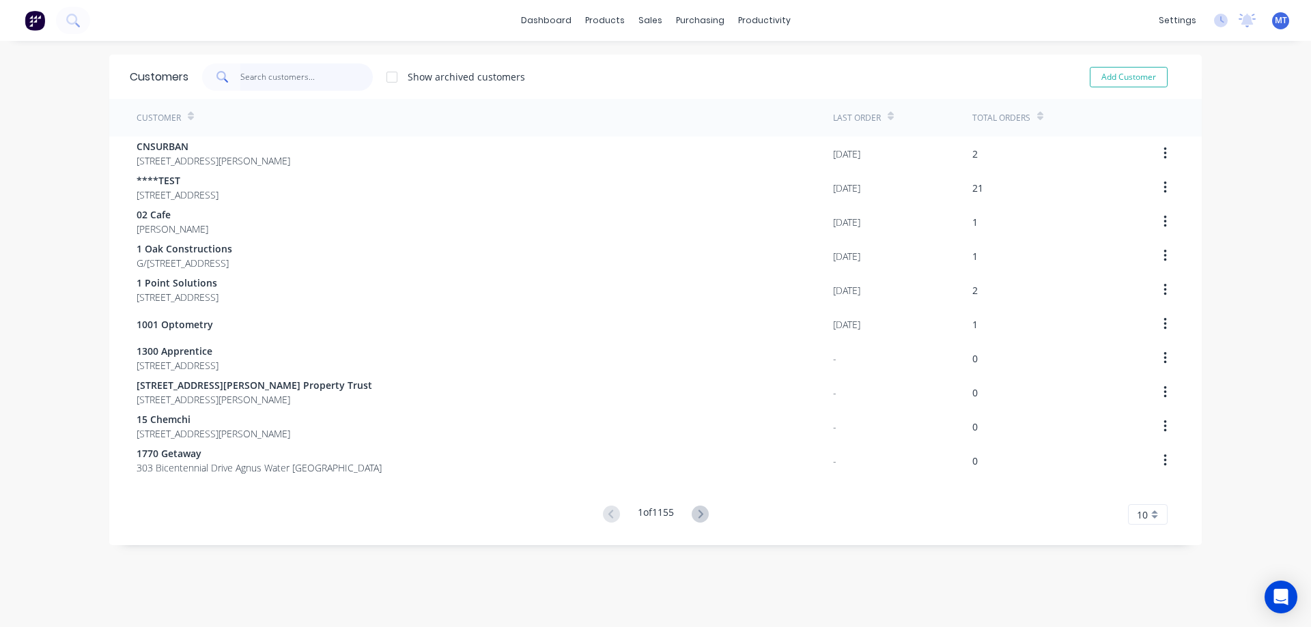
click at [276, 79] on input "text" at bounding box center [306, 76] width 133 height 27
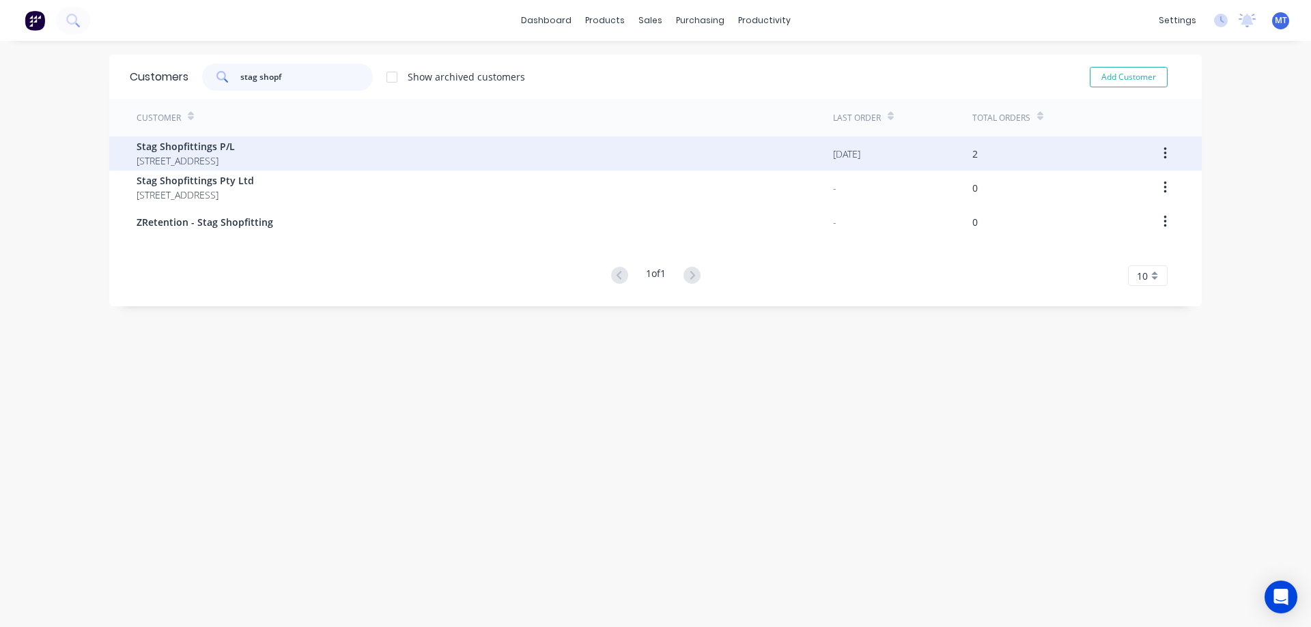
type input "stag shopf"
click at [308, 150] on div "Stag Shopfittings P/L [STREET_ADDRESS]" at bounding box center [485, 154] width 696 height 34
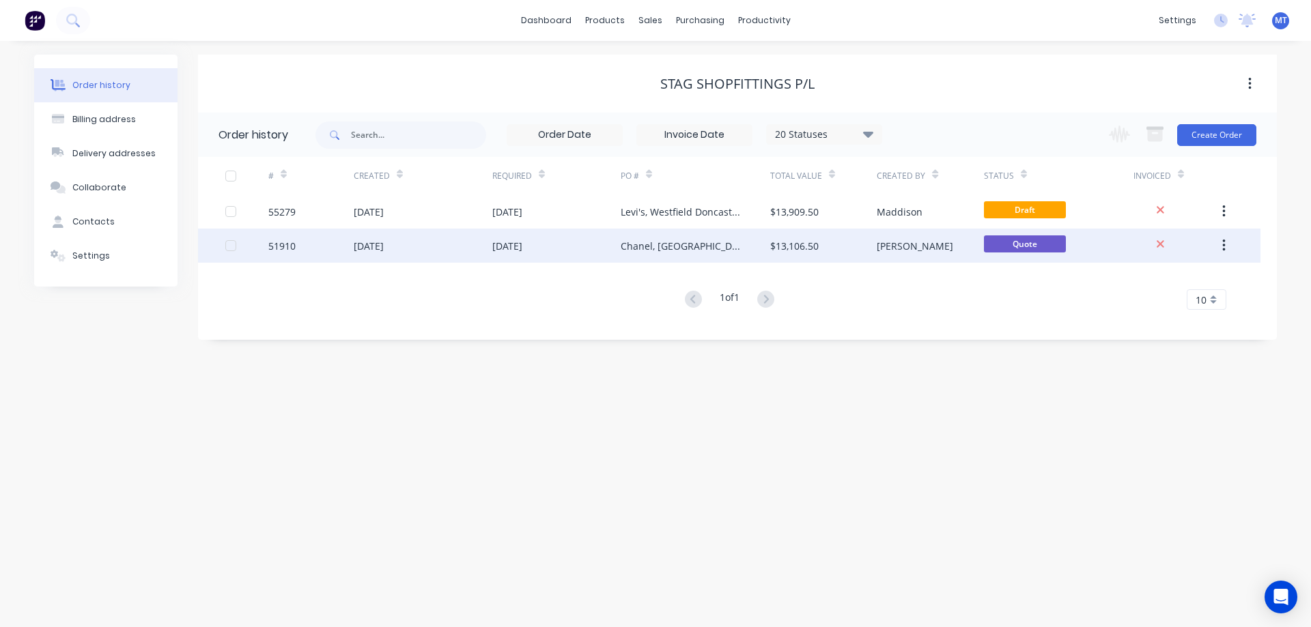
click at [563, 238] on div "[DATE]" at bounding box center [556, 246] width 128 height 34
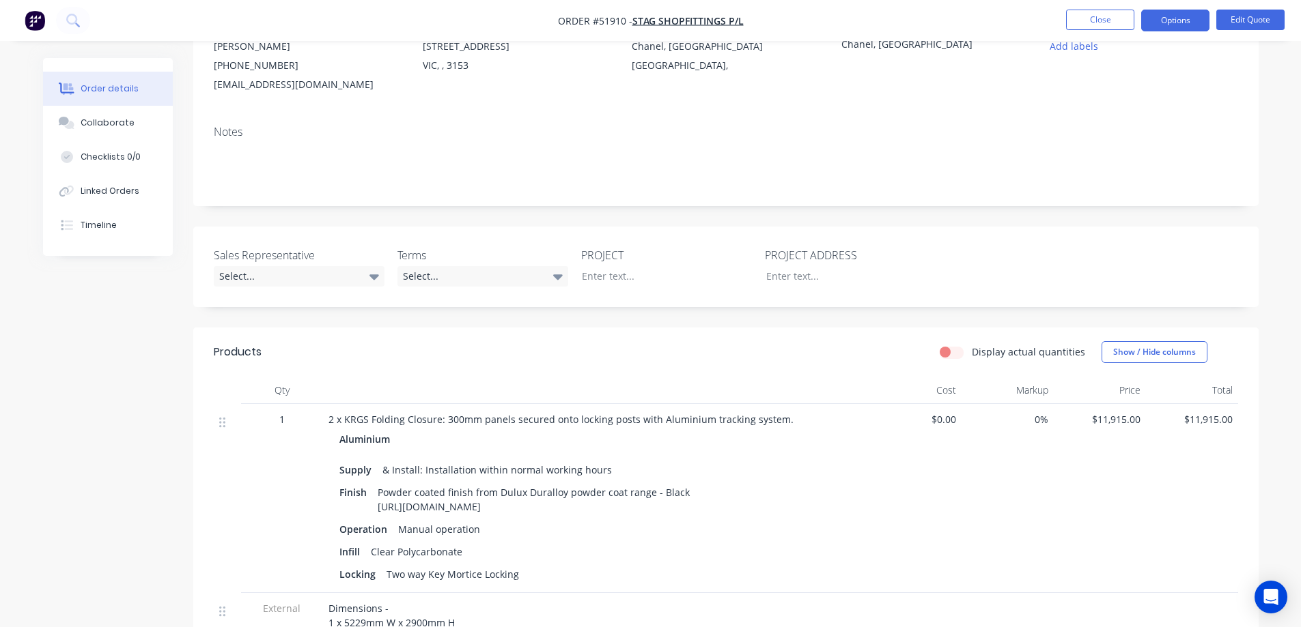
scroll to position [273, 0]
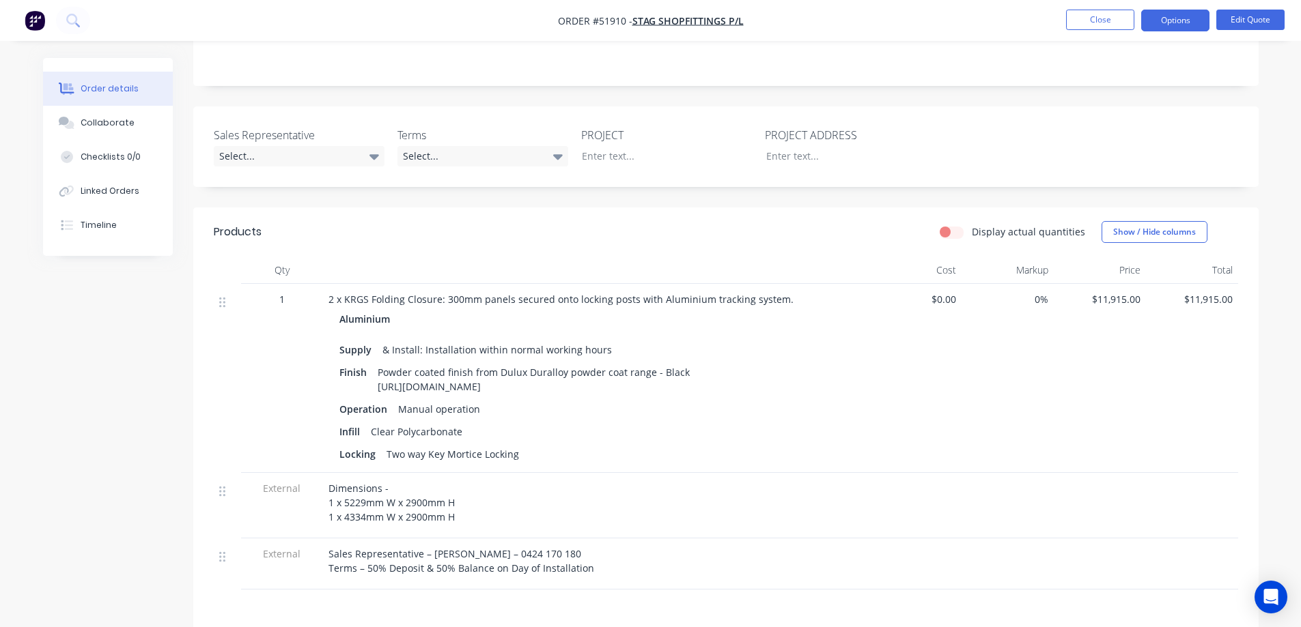
click at [1081, 32] on nav "Order #51910 - Stag Shopfittings P/L Close Options Edit Quote" at bounding box center [650, 20] width 1301 height 41
click at [1087, 21] on button "Close" at bounding box center [1100, 20] width 68 height 20
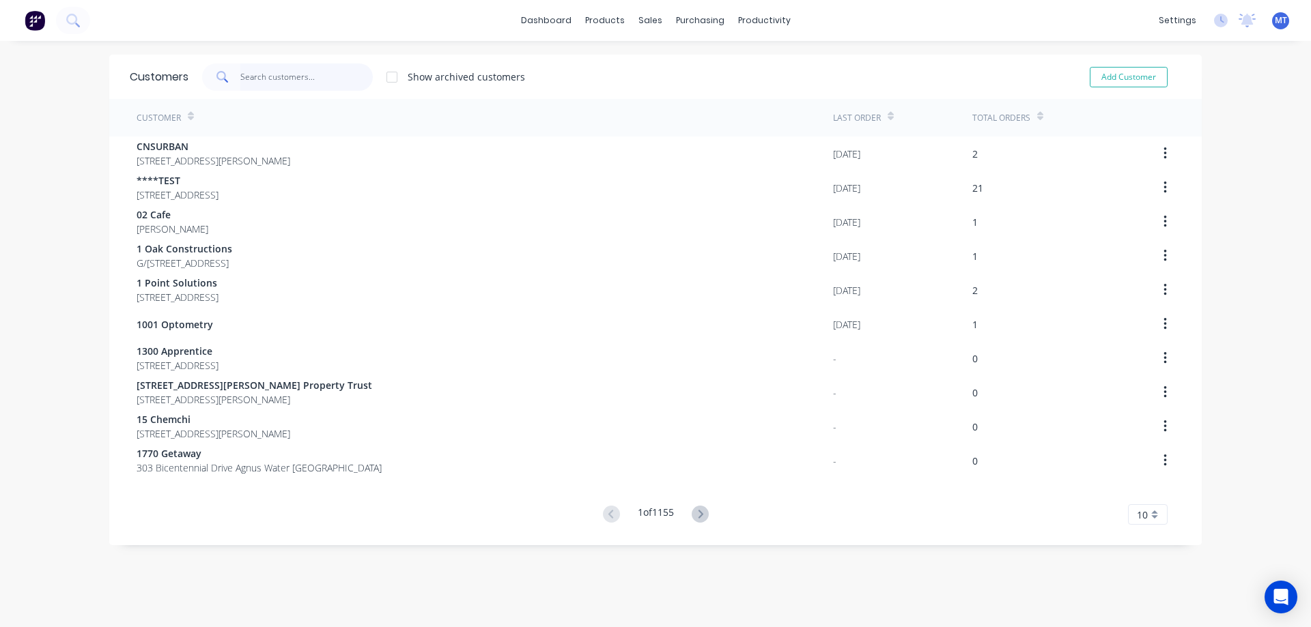
click at [266, 72] on input "text" at bounding box center [306, 76] width 133 height 27
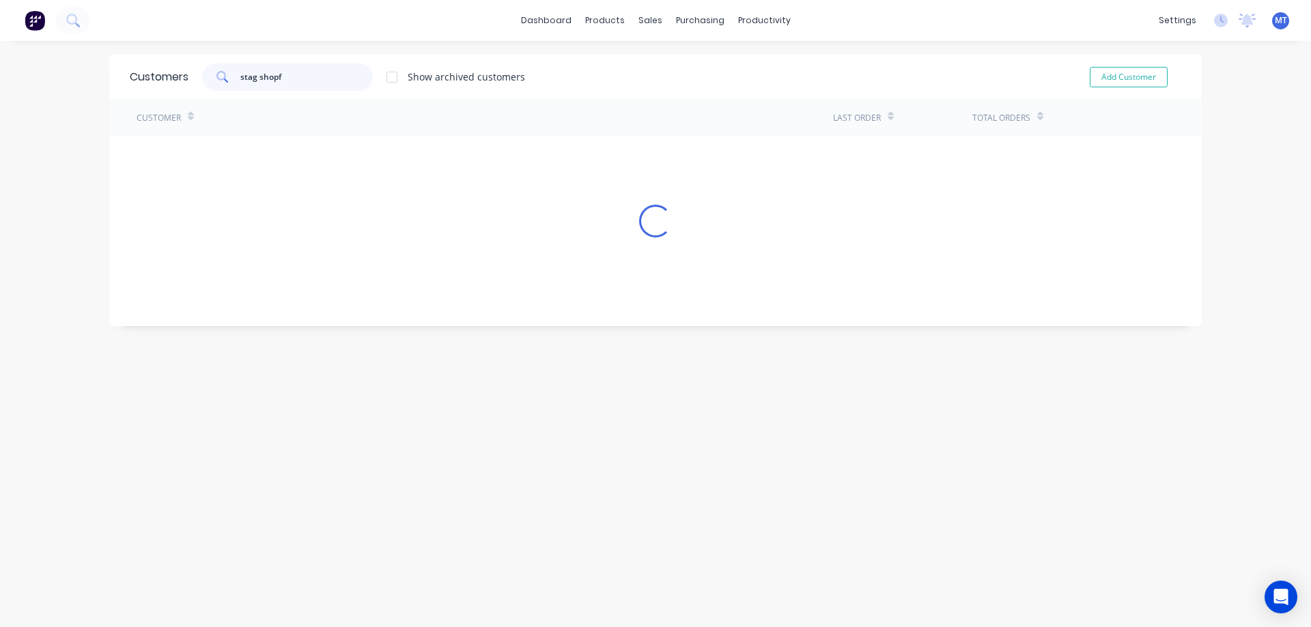
type input "stag shopf"
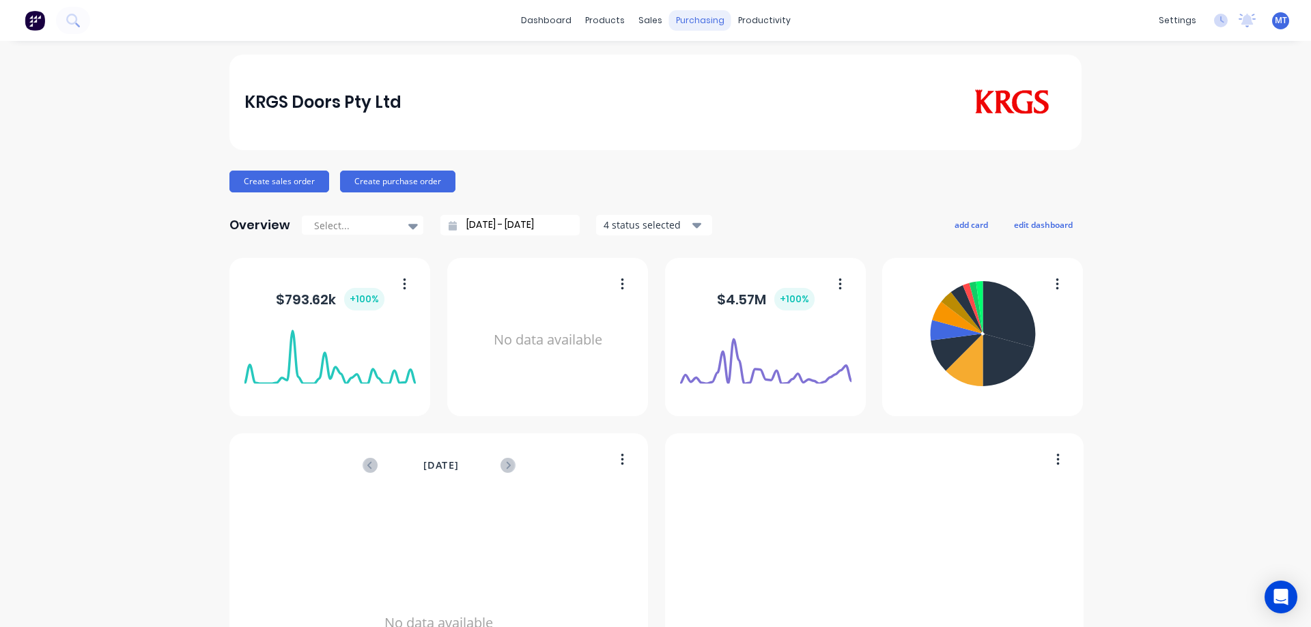
click at [669, 14] on div "purchasing" at bounding box center [700, 20] width 62 height 20
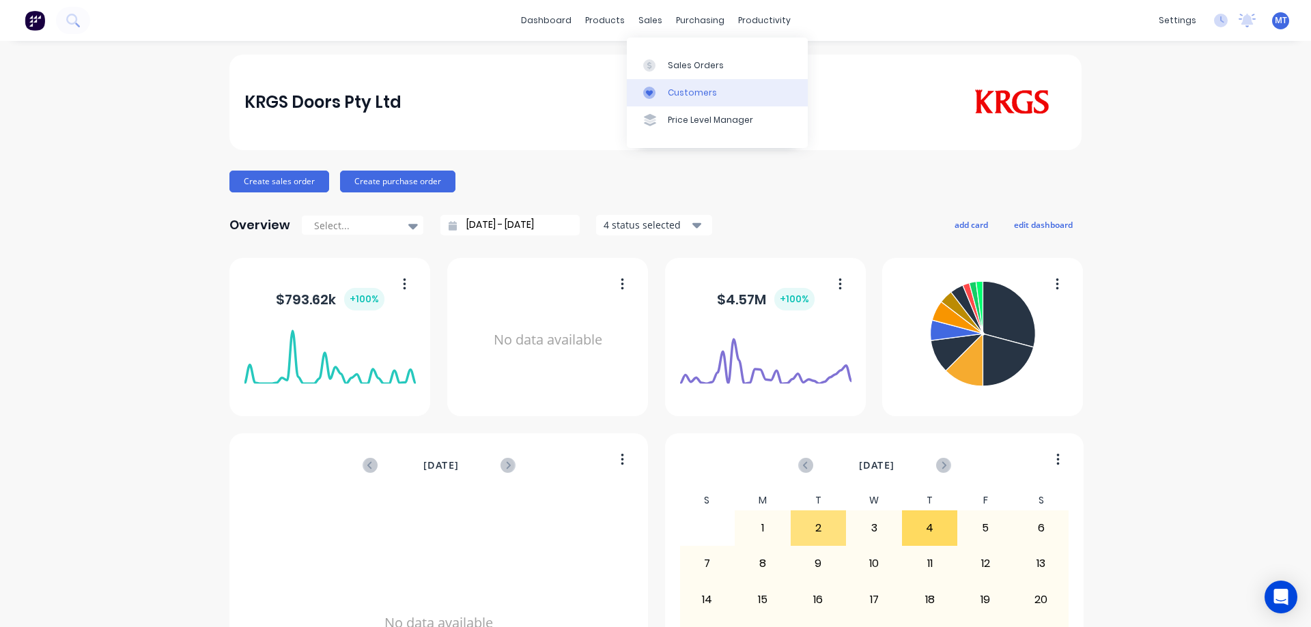
click at [653, 79] on link "Customers" at bounding box center [717, 92] width 181 height 27
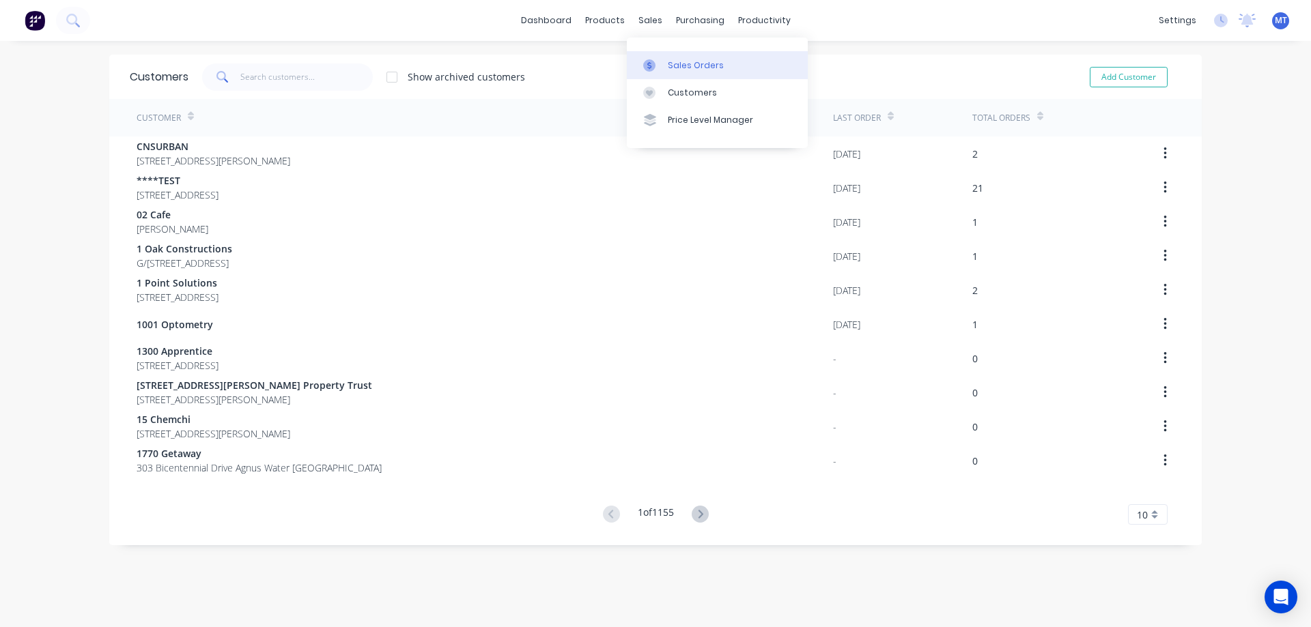
click at [649, 21] on div "sales" at bounding box center [650, 20] width 38 height 20
click at [655, 73] on link "Sales Orders" at bounding box center [717, 64] width 181 height 27
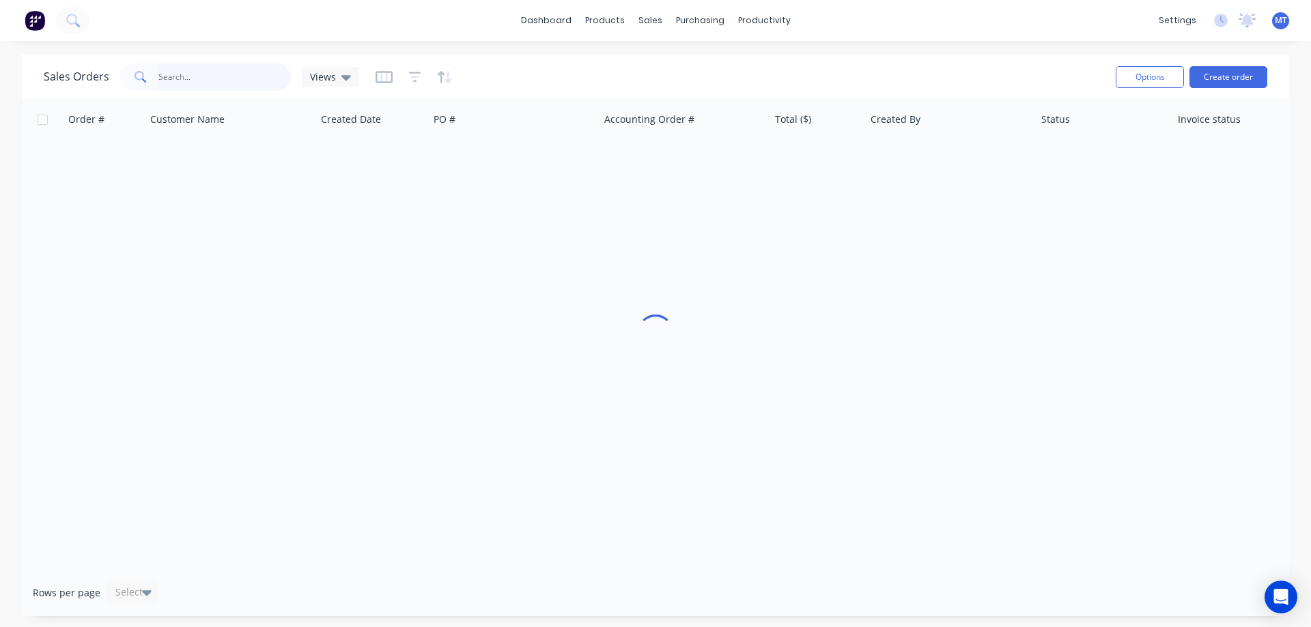
click at [279, 72] on input "text" at bounding box center [224, 76] width 133 height 27
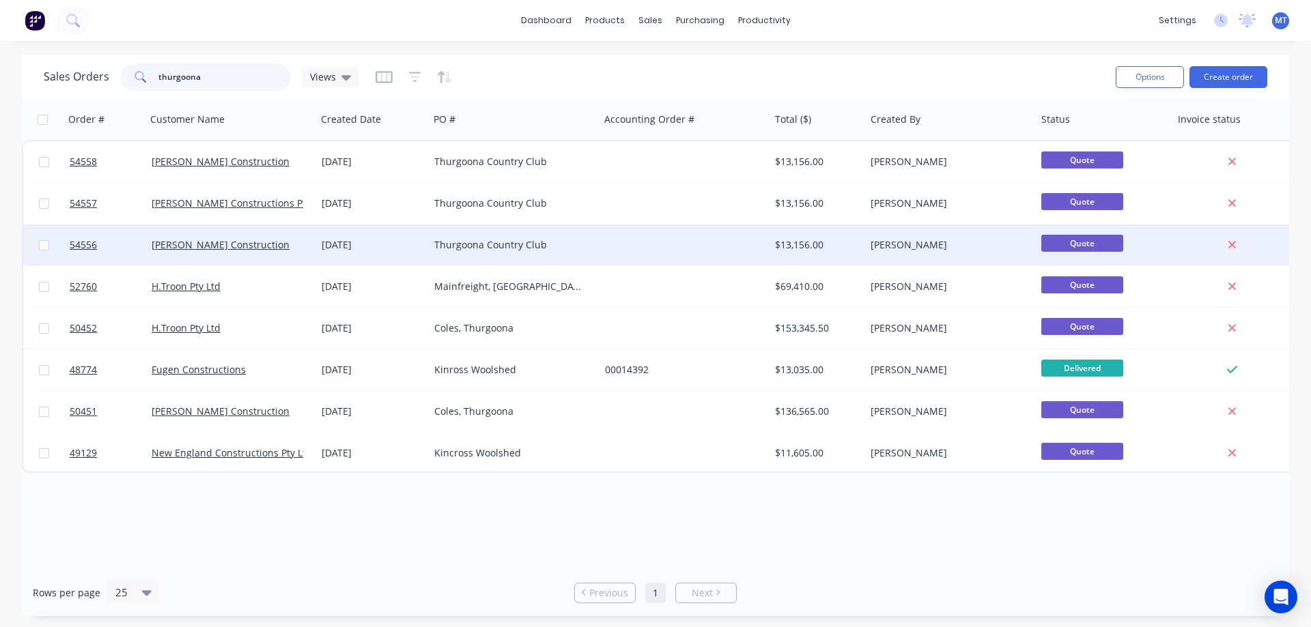
type input "thurgoona"
click at [501, 244] on div "Thurgoona Country Club" at bounding box center [510, 245] width 152 height 14
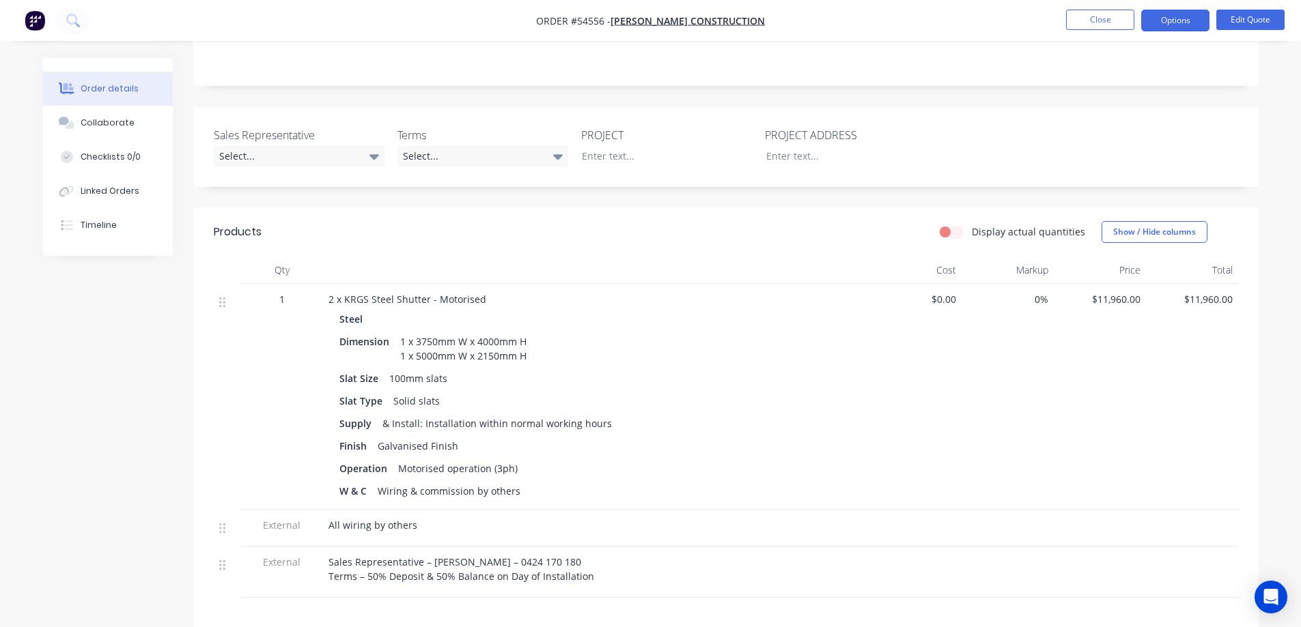
scroll to position [478, 0]
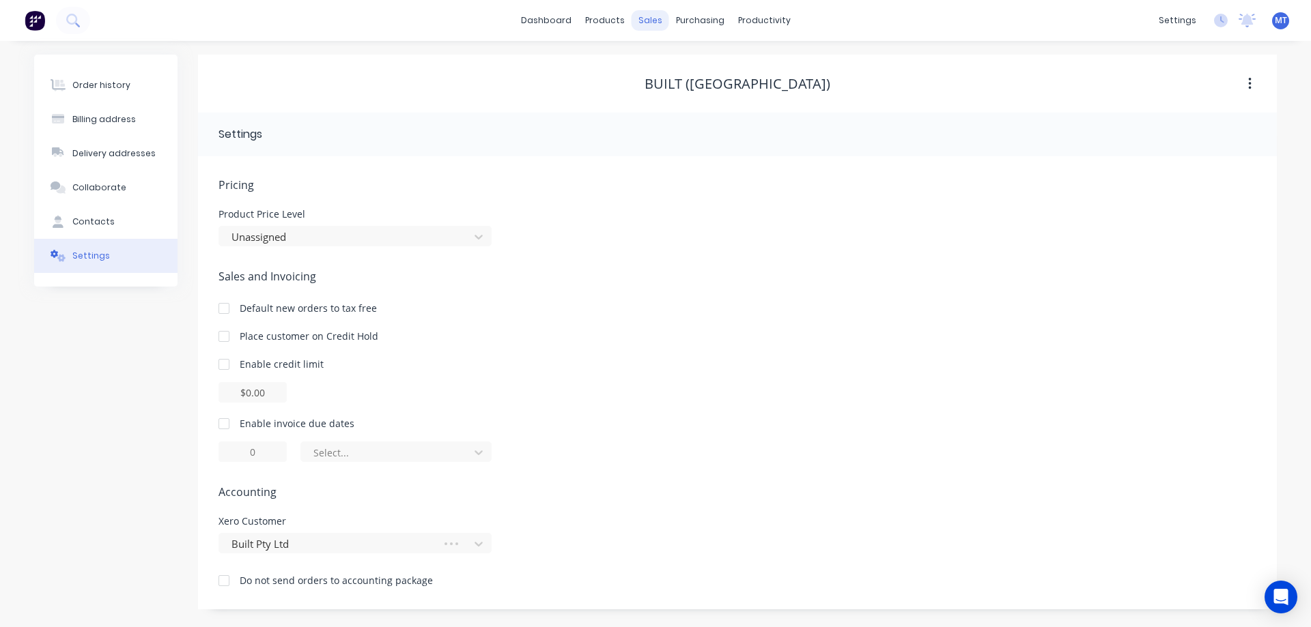
click at [653, 18] on div "sales" at bounding box center [650, 20] width 38 height 20
click at [96, 89] on div "Order history" at bounding box center [101, 85] width 58 height 12
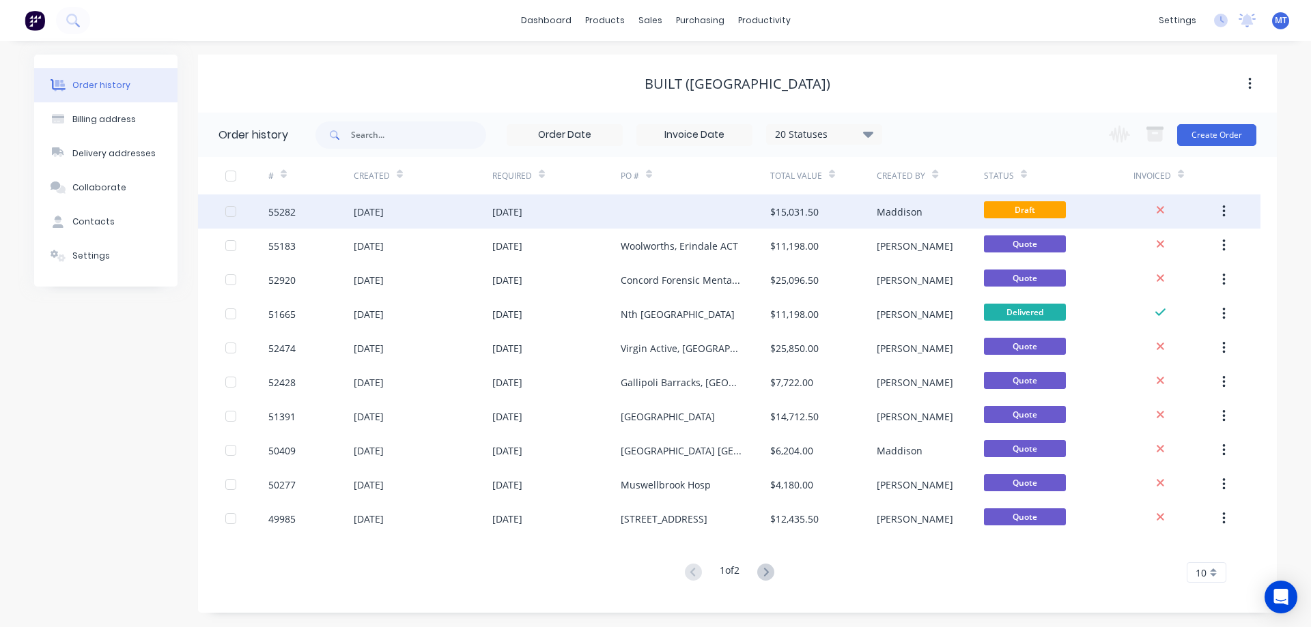
click at [587, 212] on div "[DATE]" at bounding box center [556, 212] width 128 height 34
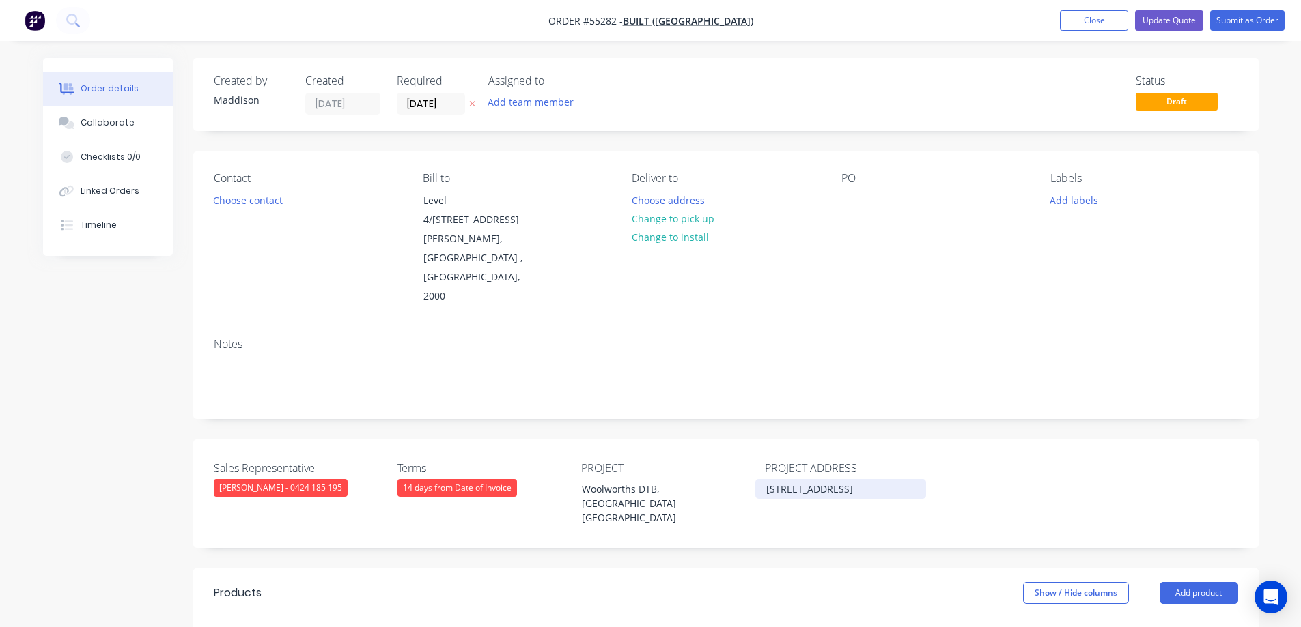
drag, startPoint x: 881, startPoint y: 475, endPoint x: 748, endPoint y: 444, distance: 136.0
click at [748, 444] on div "Sales Representative Drew Blackman - 0424 185 195 Terms 14 days from Date of In…" at bounding box center [725, 494] width 1065 height 109
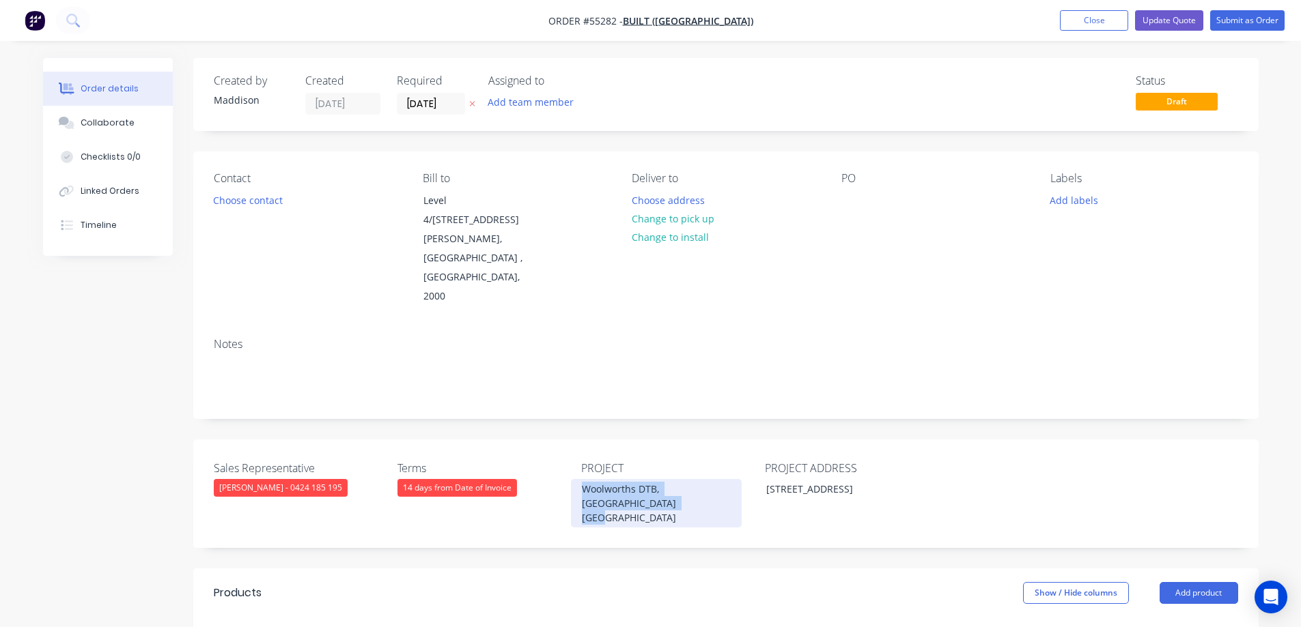
drag, startPoint x: 581, startPoint y: 451, endPoint x: 538, endPoint y: 435, distance: 46.0
click at [538, 440] on div "Sales Representative Drew Blackman - 0424 185 195 Terms 14 days from Date of In…" at bounding box center [725, 494] width 1065 height 109
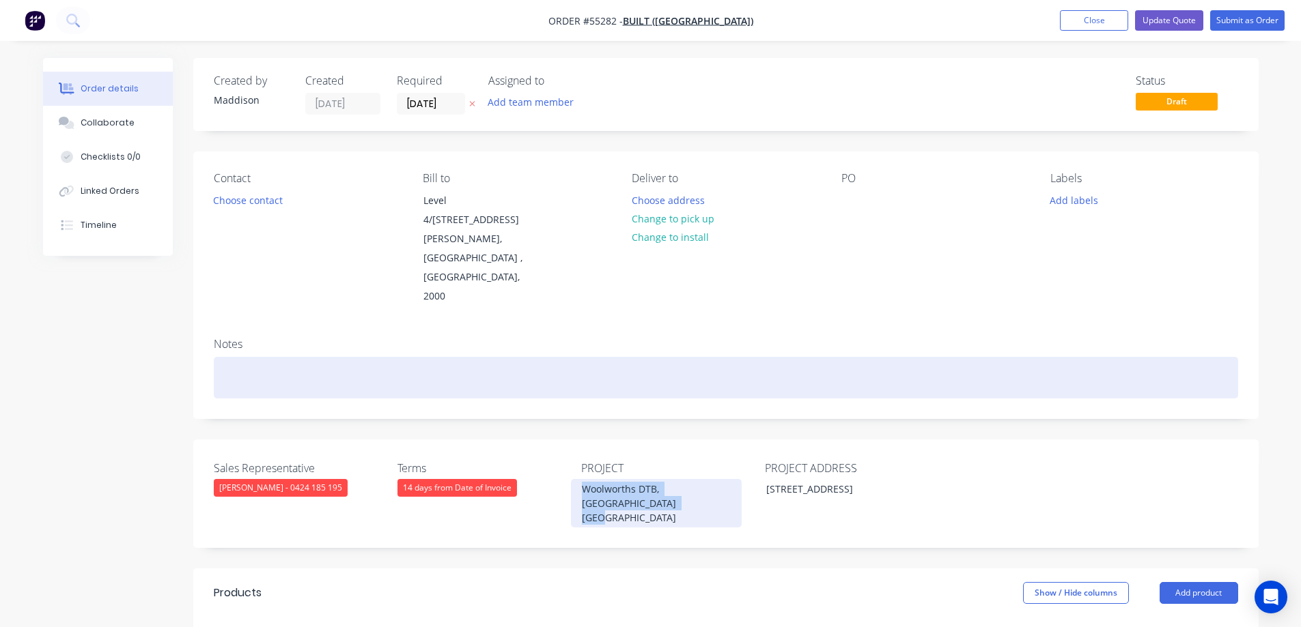
copy div "Woolworths DTB, [GEOGRAPHIC_DATA] [GEOGRAPHIC_DATA]"
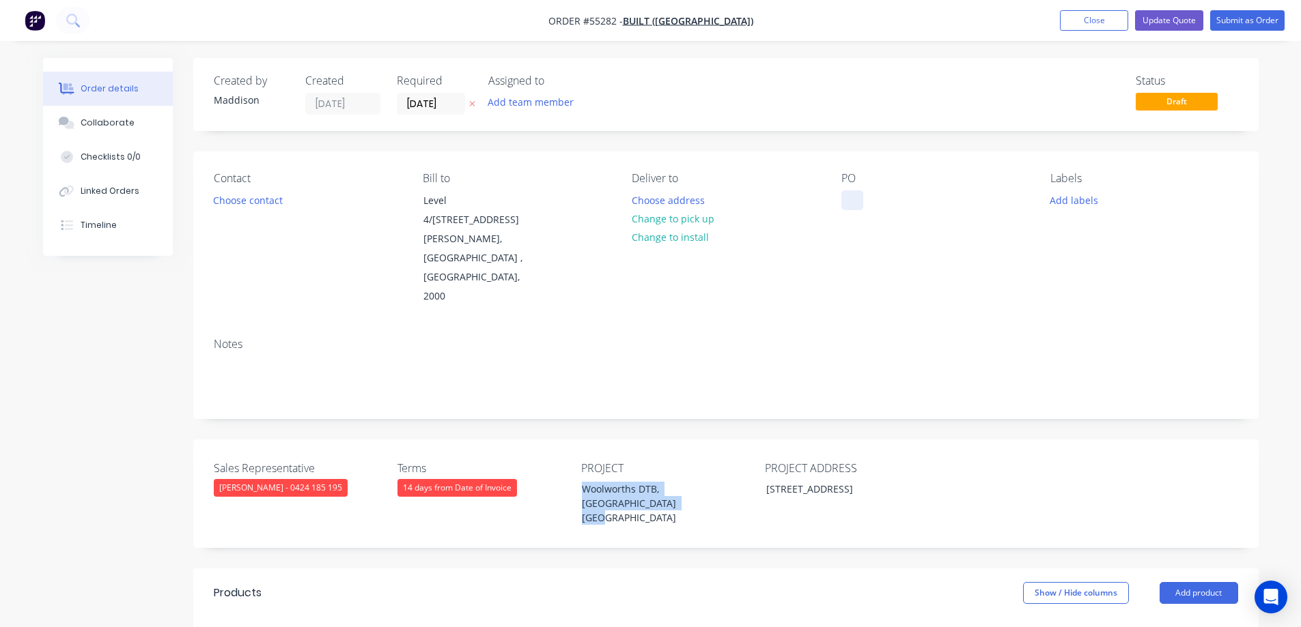
click at [855, 199] on div at bounding box center [852, 200] width 22 height 20
paste div
click at [259, 201] on button "Choose contact" at bounding box center [247, 199] width 84 height 18
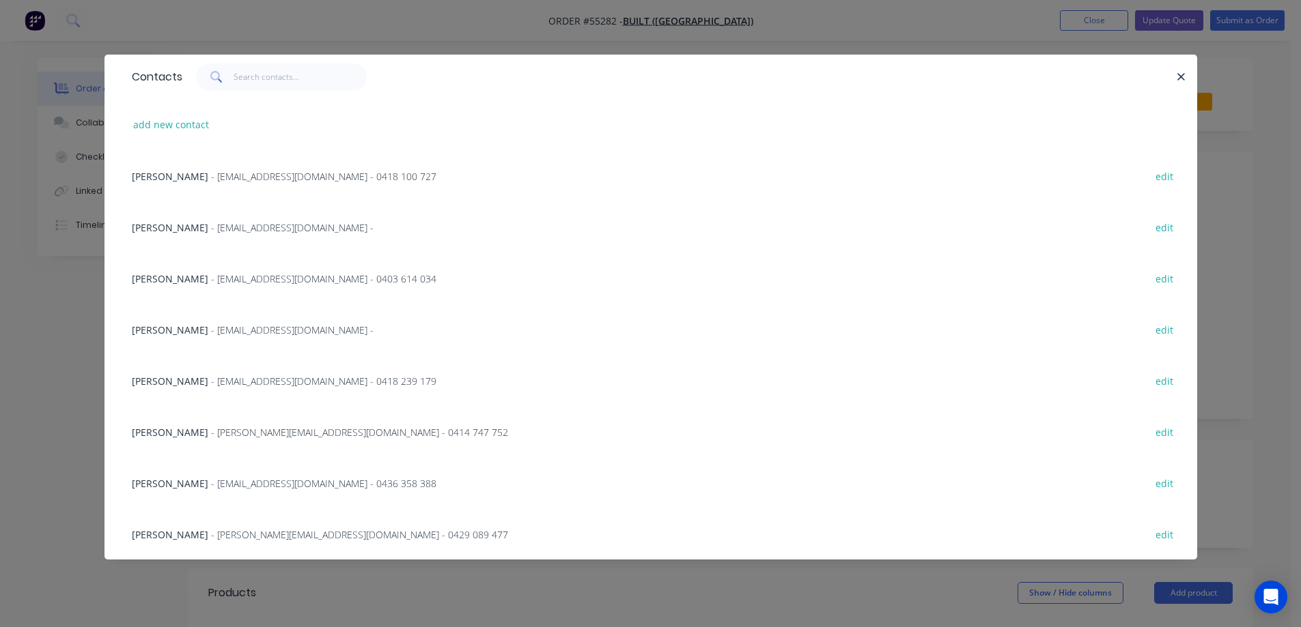
click at [193, 178] on span "Bradley Higginbotham" at bounding box center [170, 176] width 76 height 13
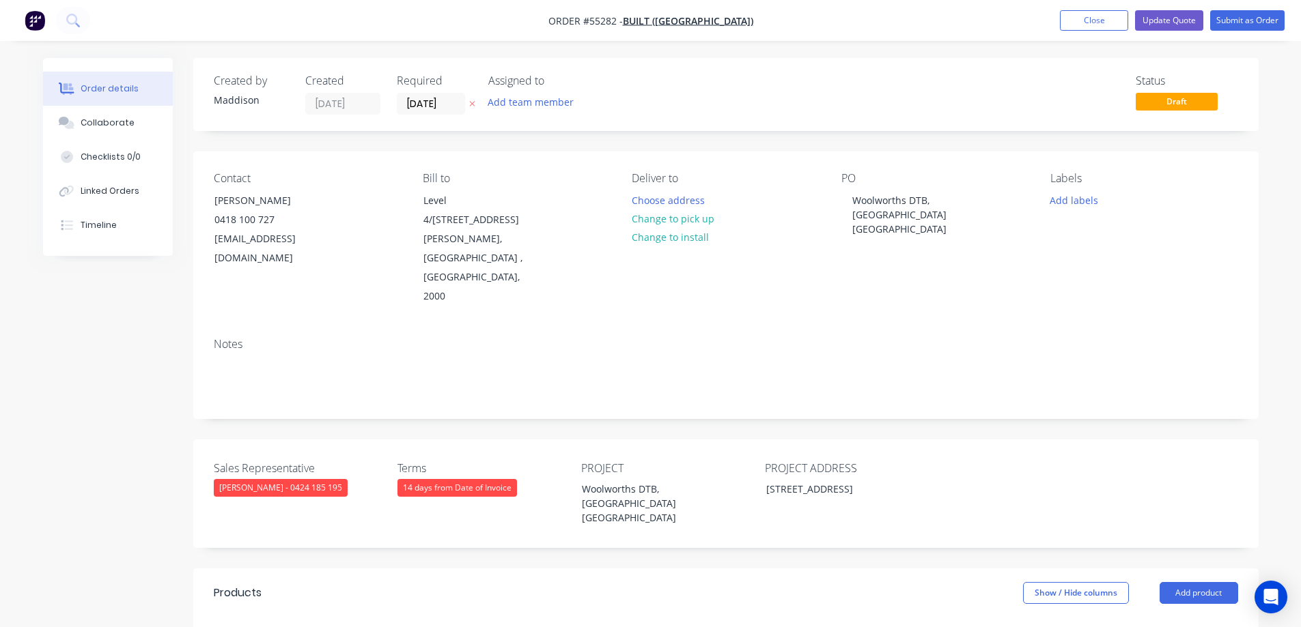
click at [447, 479] on div "14 days from Date of Invoice" at bounding box center [456, 488] width 119 height 18
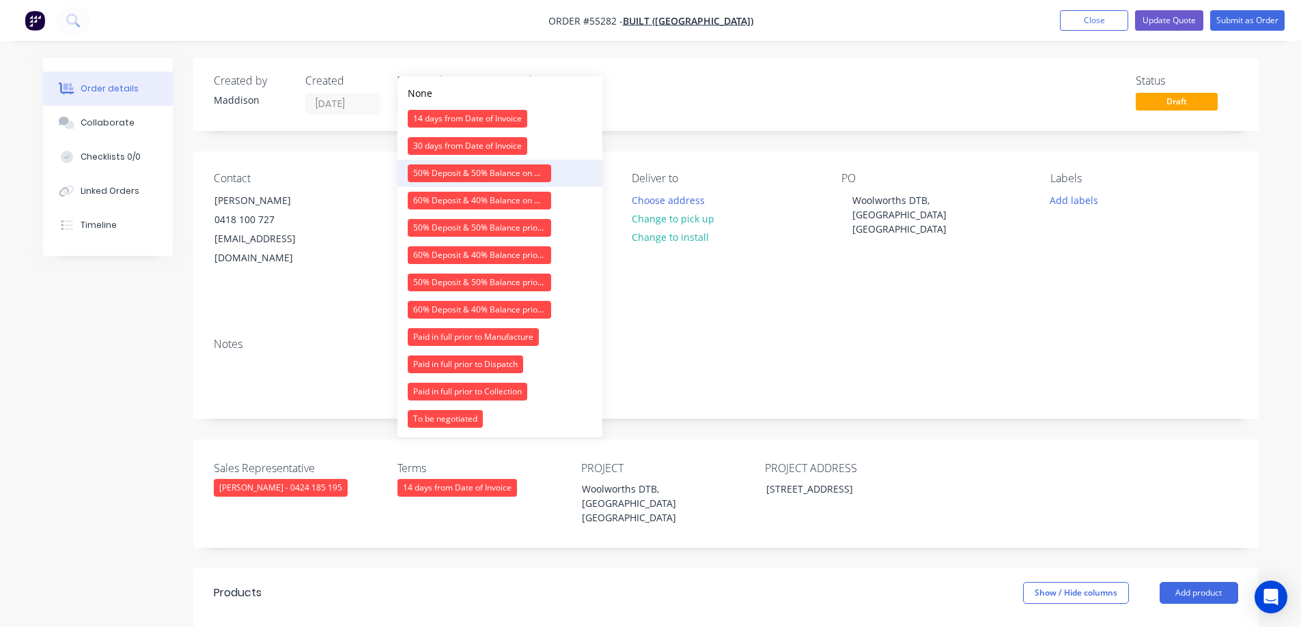
click at [461, 177] on div "50% Deposit & 50% Balance on Day of Installation" at bounding box center [479, 174] width 143 height 18
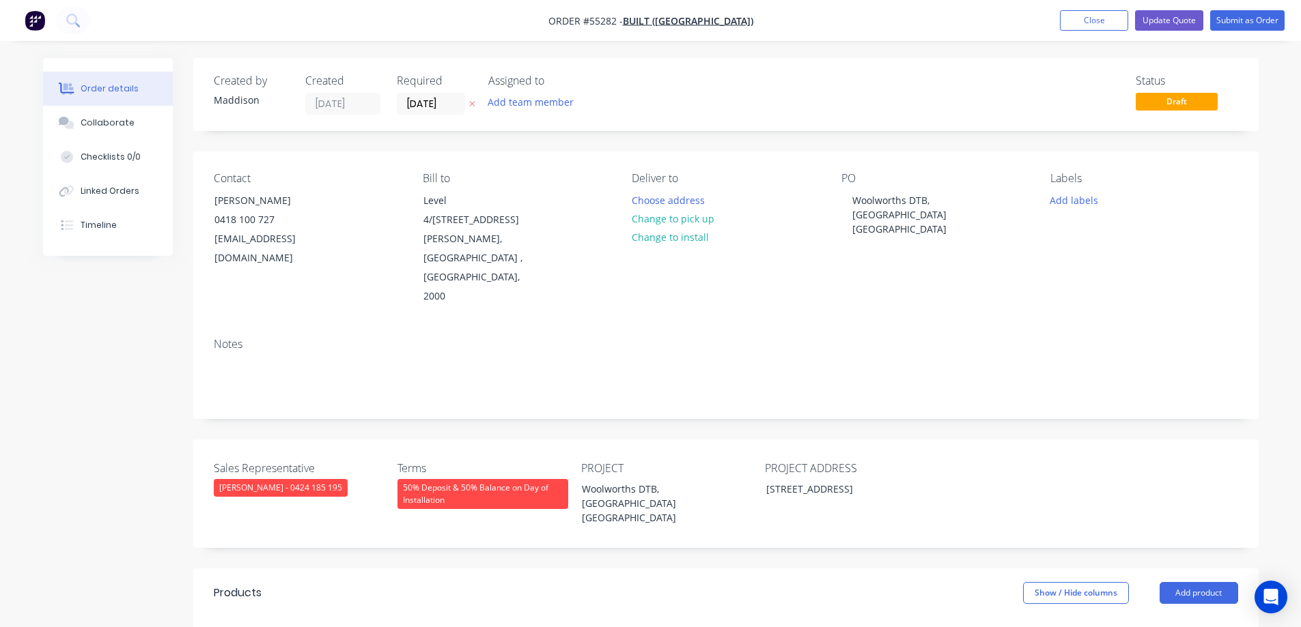
click at [709, 186] on div "Deliver to Choose address Change to pick up Change to install" at bounding box center [724, 239] width 187 height 134
click at [689, 195] on button "Choose address" at bounding box center [667, 199] width 87 height 18
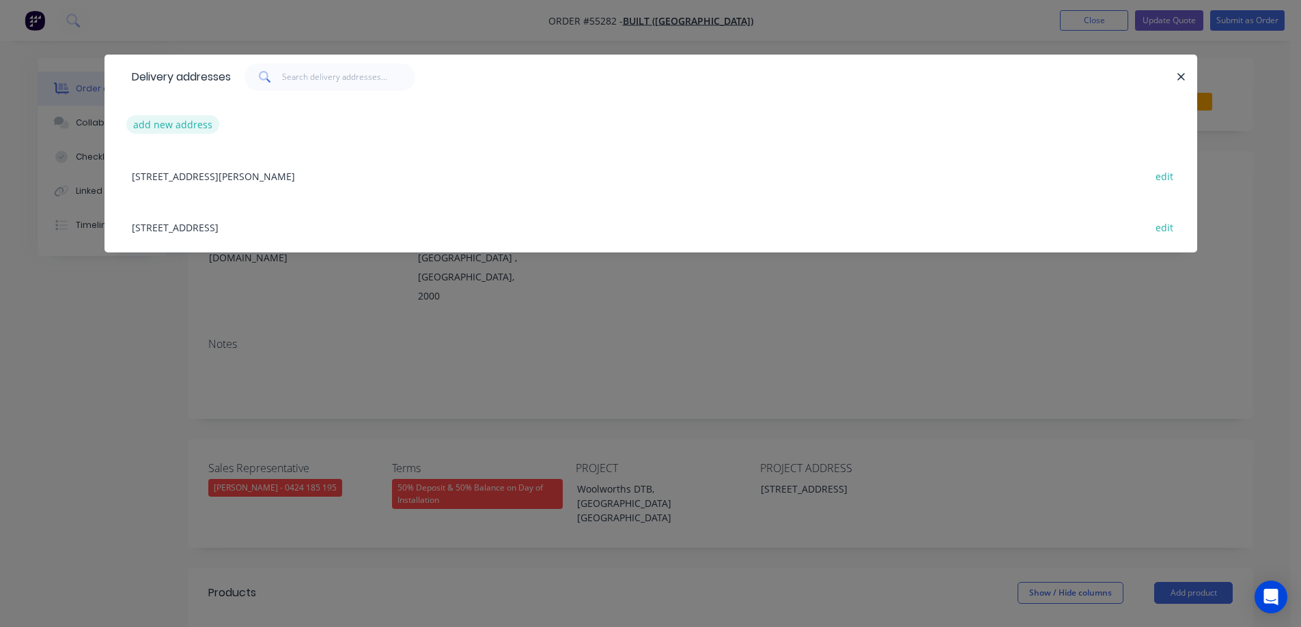
click at [184, 130] on button "add new address" at bounding box center [173, 124] width 94 height 18
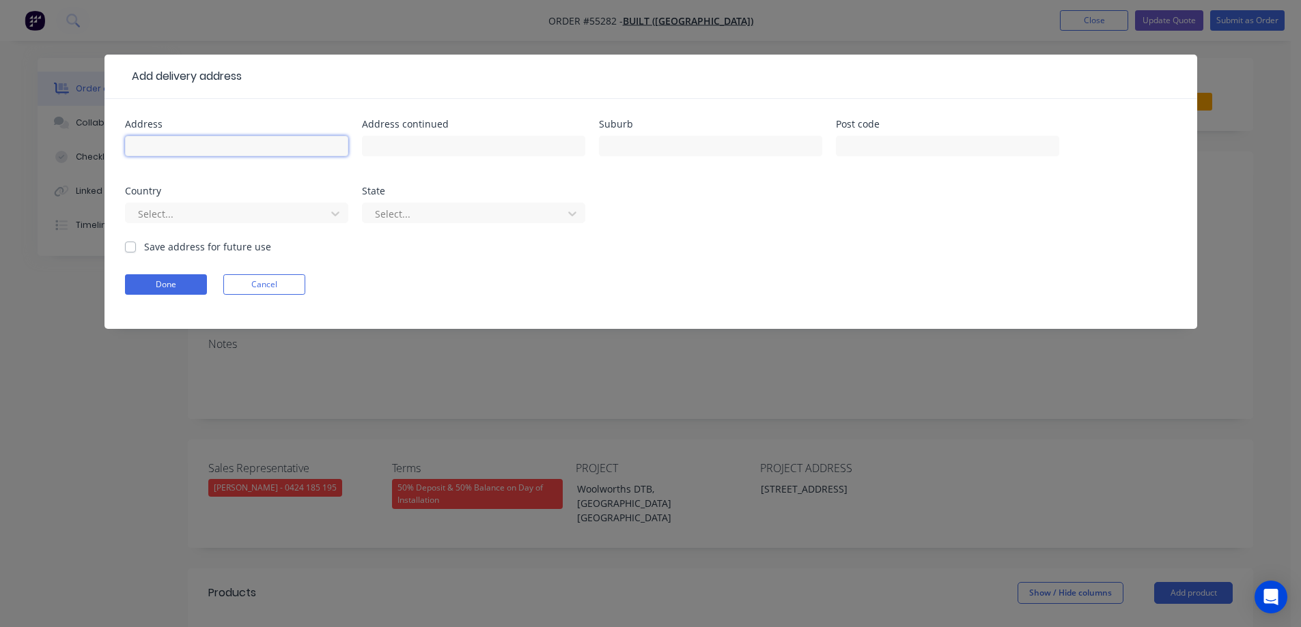
click at [199, 142] on input "text" at bounding box center [236, 146] width 223 height 20
type input "Woolworths DTB,"
type input "The Boulevarde,"
type input "[GEOGRAPHIC_DATA]"
type input "2165"
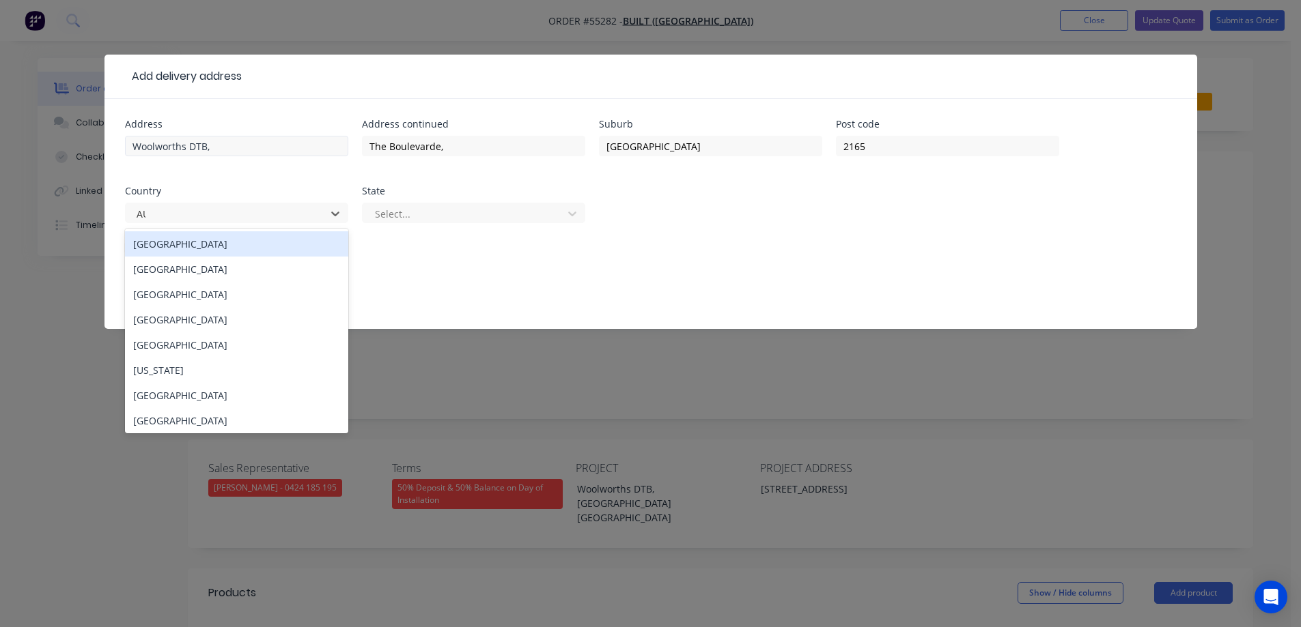
type input "AUS"
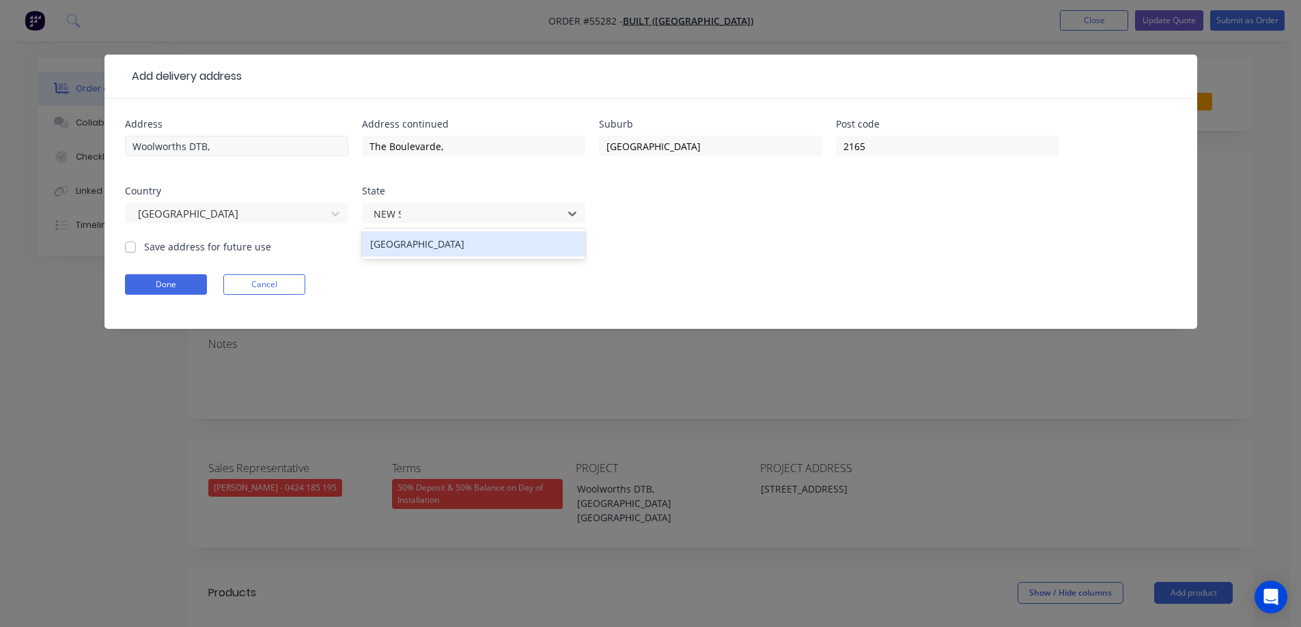
type input "NEW SOU"
click at [169, 279] on button "Done" at bounding box center [166, 284] width 82 height 20
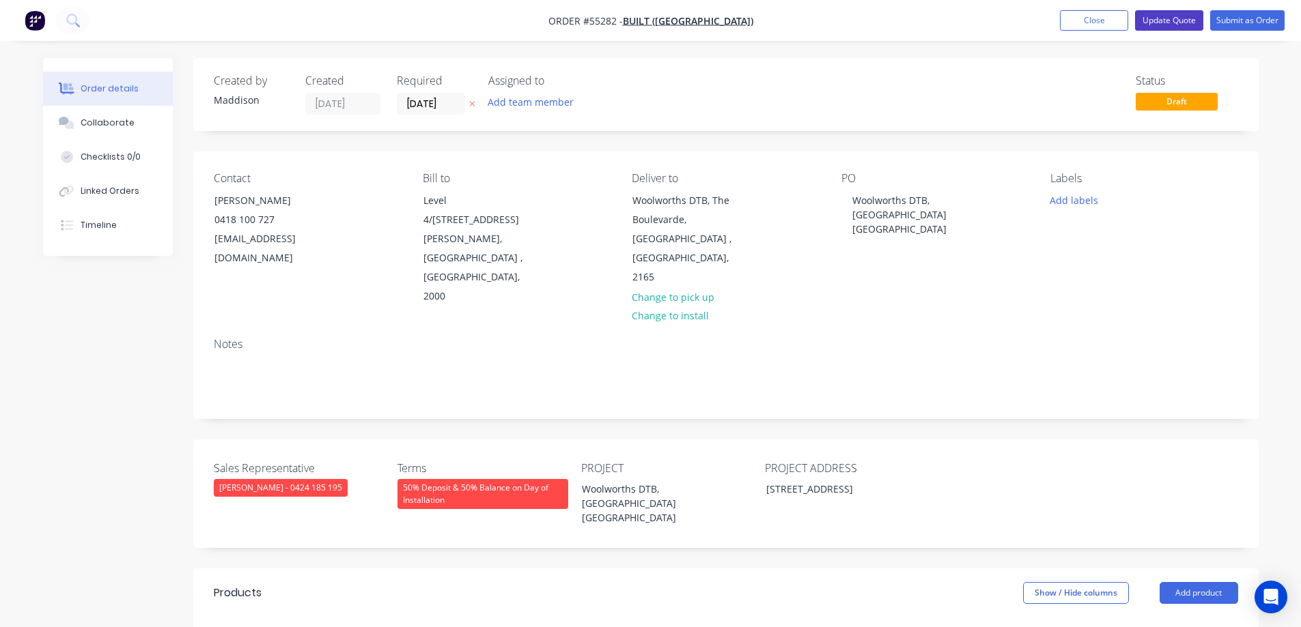
click at [1162, 14] on button "Update Quote" at bounding box center [1169, 20] width 68 height 20
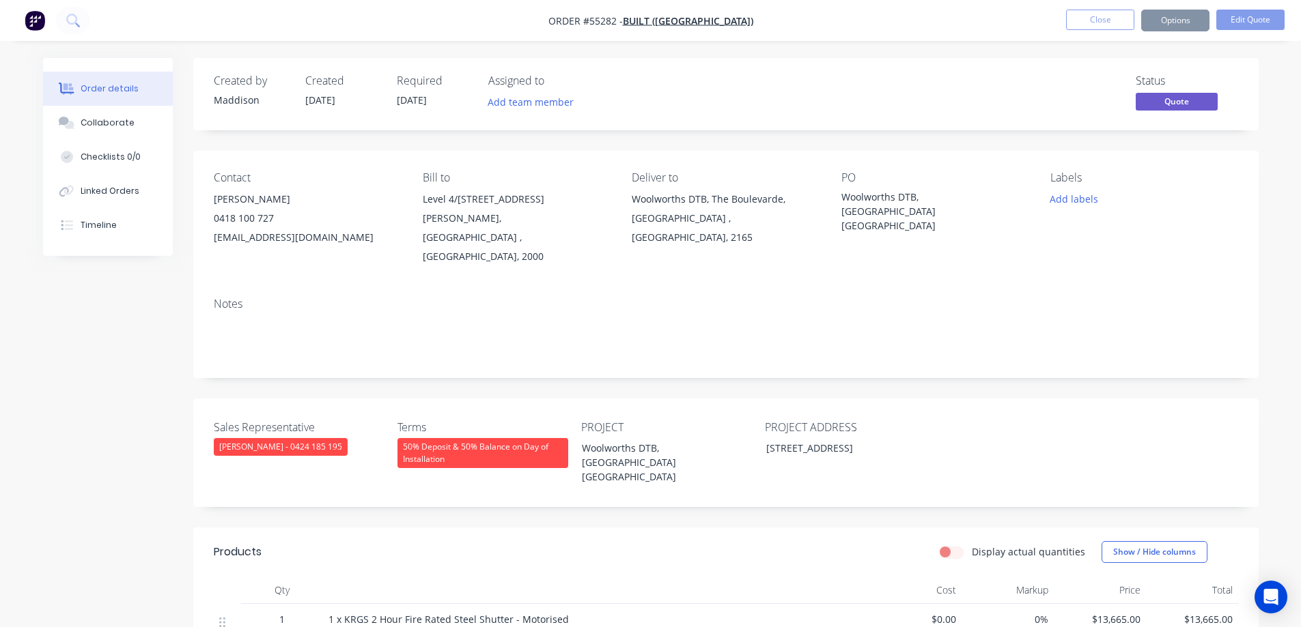
click at [1169, 23] on button "Options" at bounding box center [1175, 21] width 68 height 22
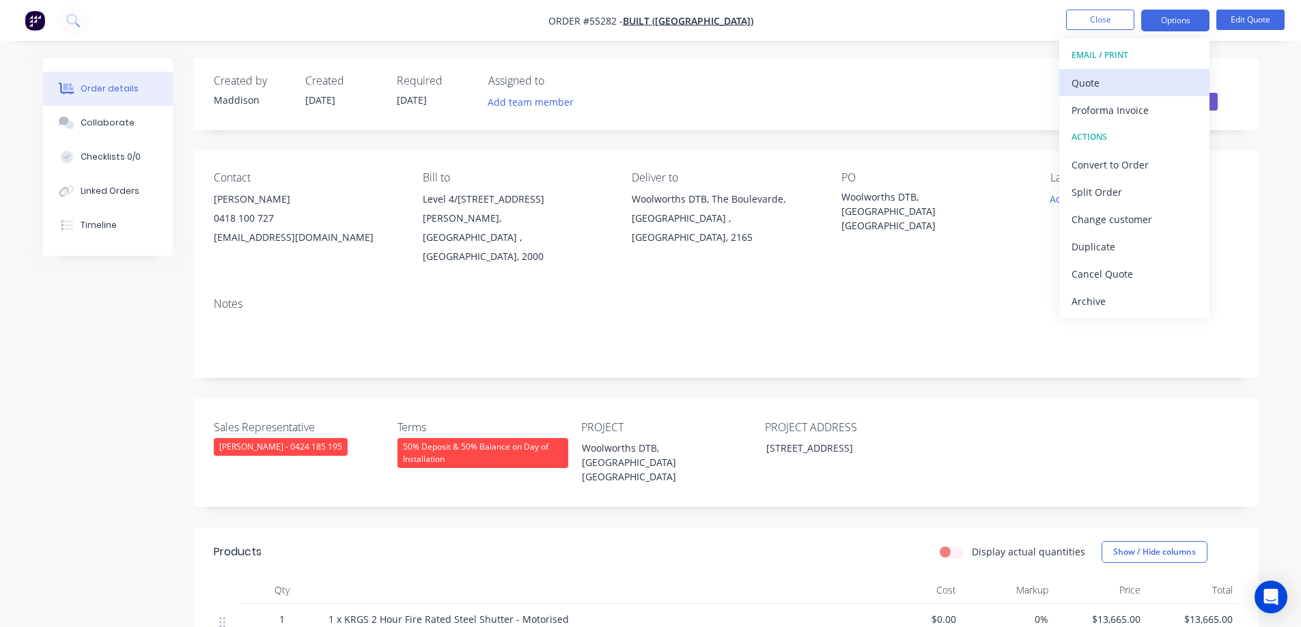
click at [1138, 83] on div "Quote" at bounding box center [1134, 83] width 126 height 20
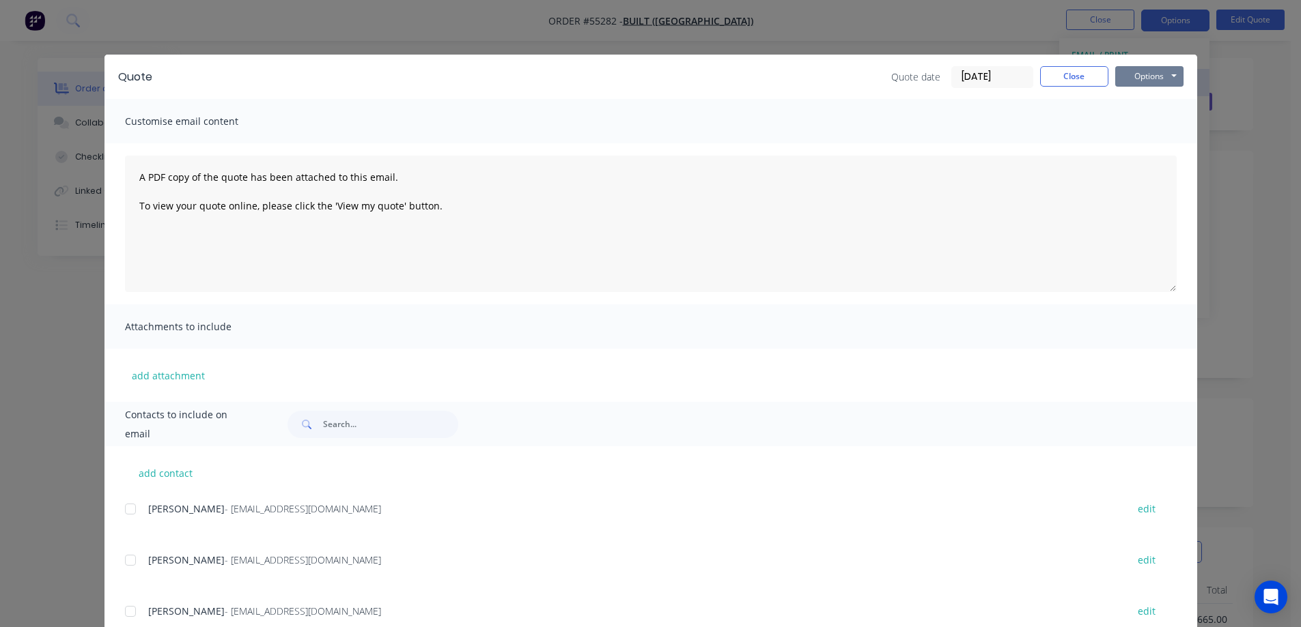
click at [1146, 79] on button "Options" at bounding box center [1149, 76] width 68 height 20
click at [1145, 117] on button "Print" at bounding box center [1158, 123] width 87 height 23
click at [761, 23] on div "Quote Quote date 05/09/25 Close Options Preview Print Email Customise email con…" at bounding box center [650, 313] width 1301 height 627
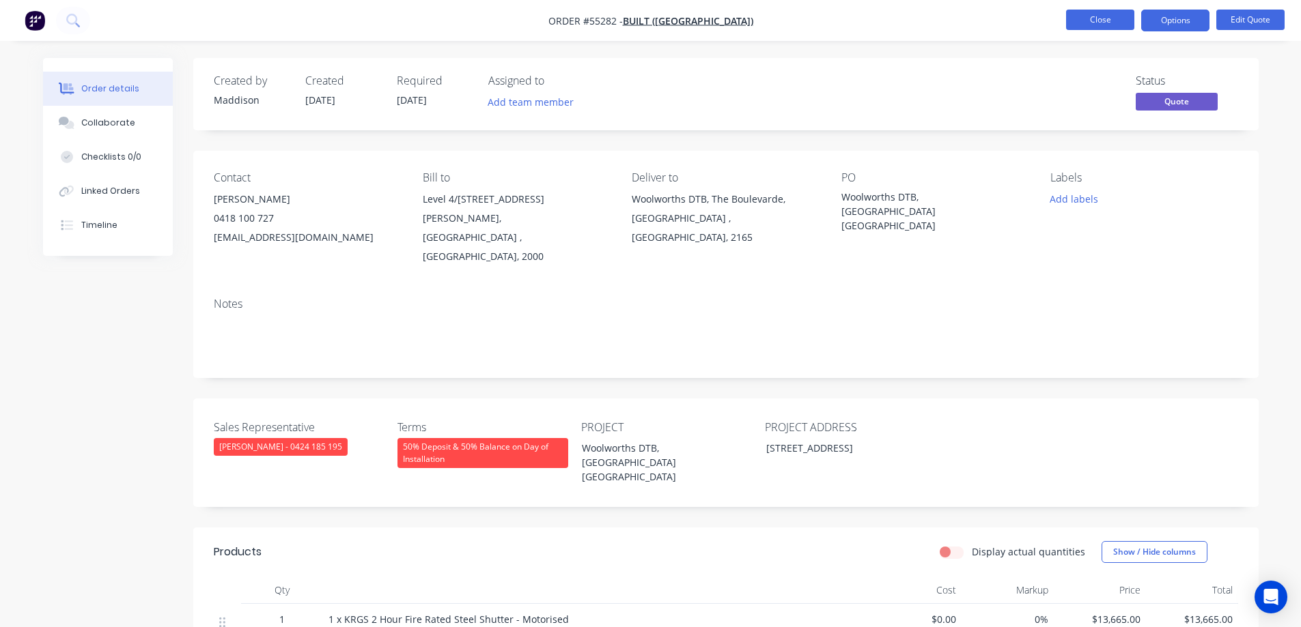
click at [1118, 16] on button "Close" at bounding box center [1100, 20] width 68 height 20
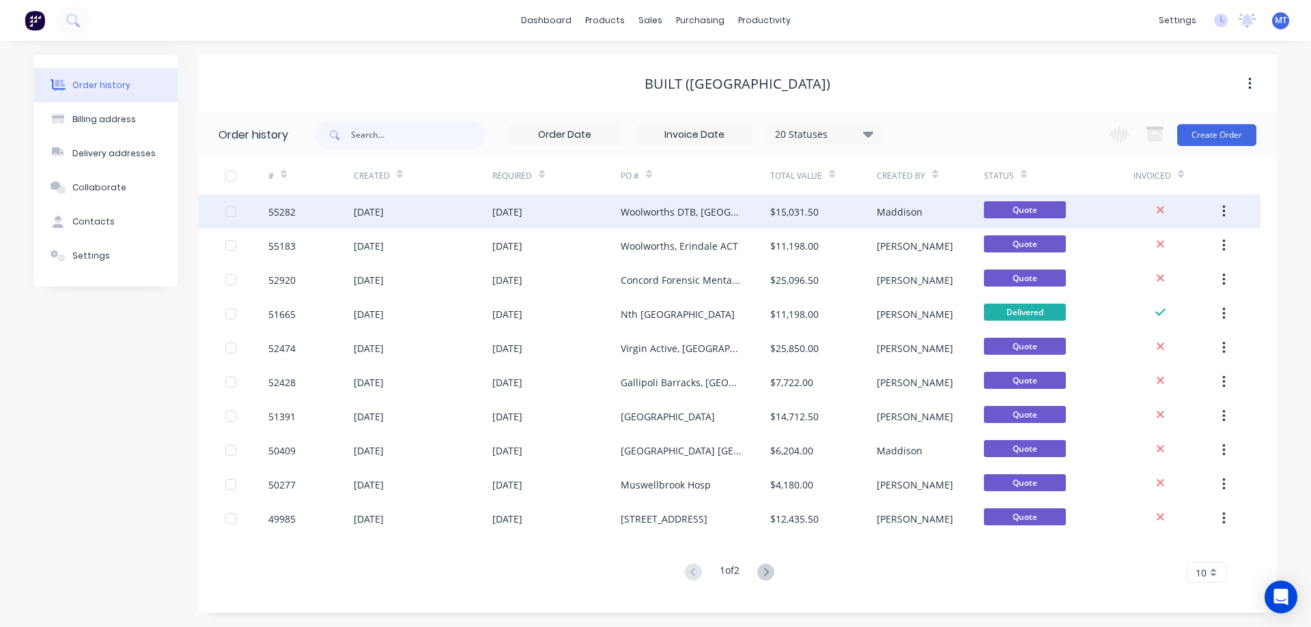
click at [646, 211] on div "Woolworths DTB, [GEOGRAPHIC_DATA] [GEOGRAPHIC_DATA]" at bounding box center [682, 212] width 122 height 14
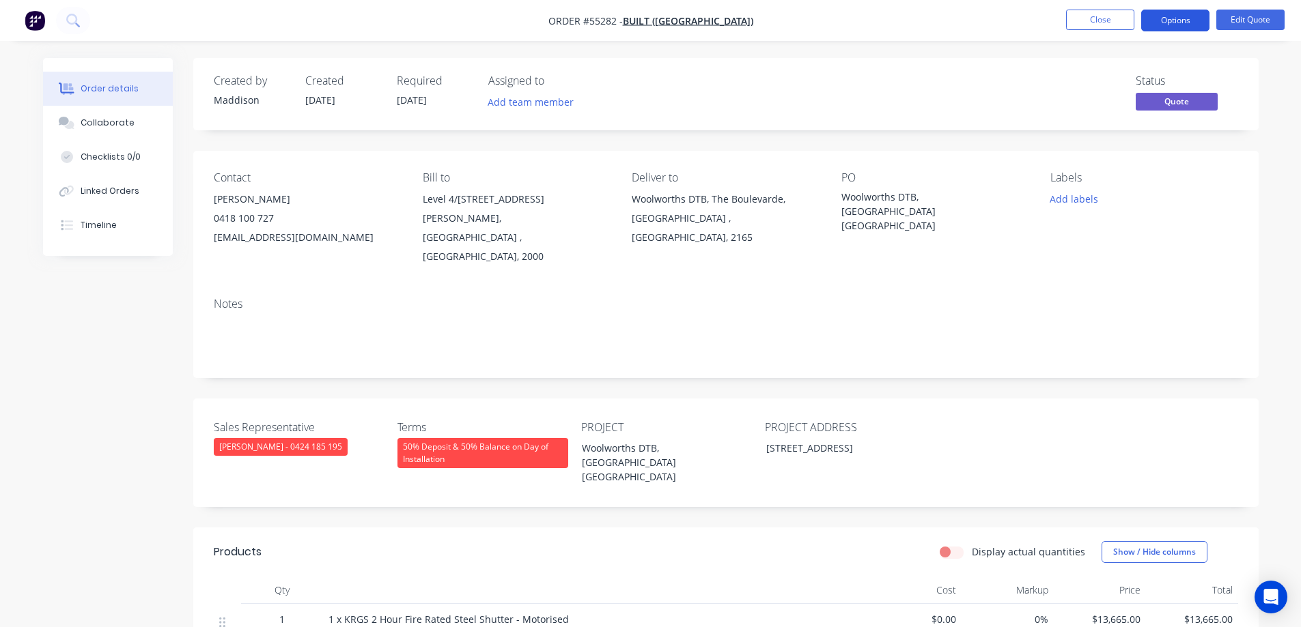
click at [1197, 19] on button "Options" at bounding box center [1175, 21] width 68 height 22
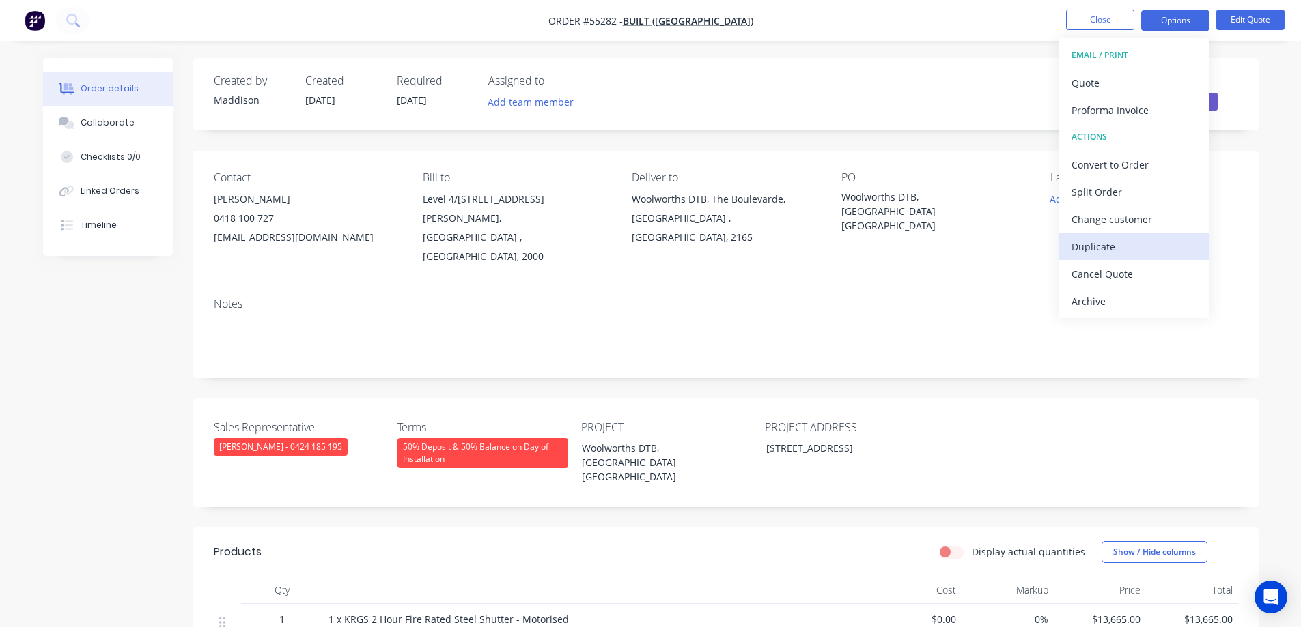
click at [1105, 248] on div "Duplicate" at bounding box center [1134, 247] width 126 height 20
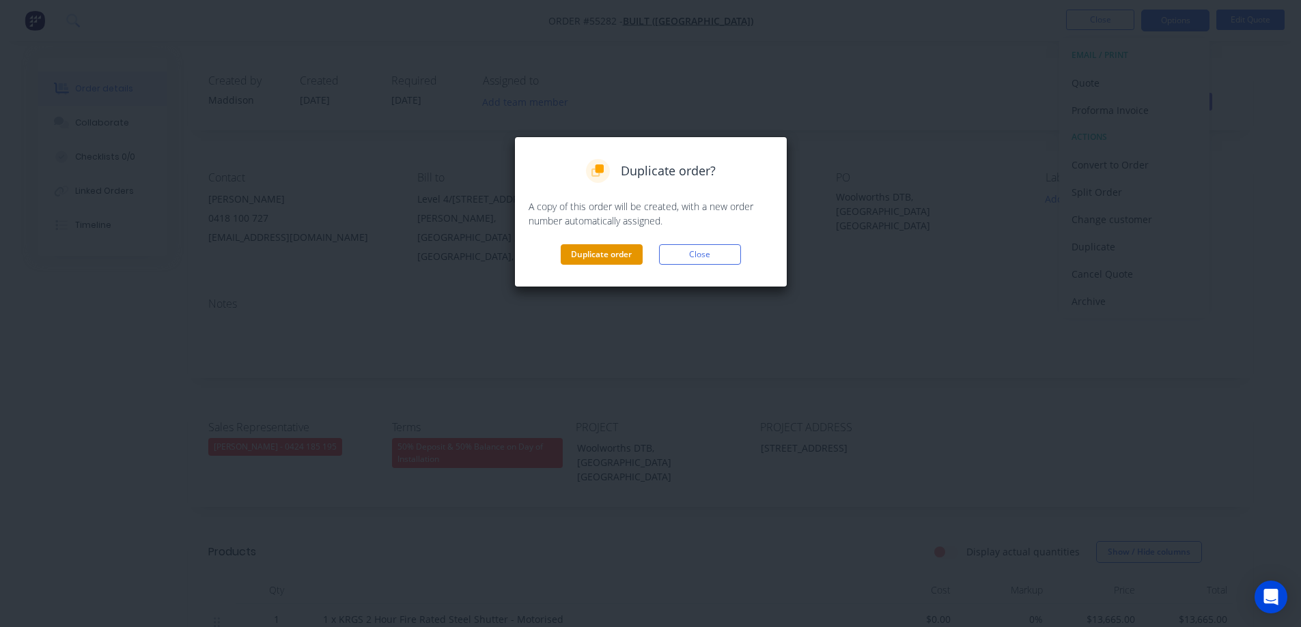
click at [594, 258] on button "Duplicate order" at bounding box center [601, 254] width 82 height 20
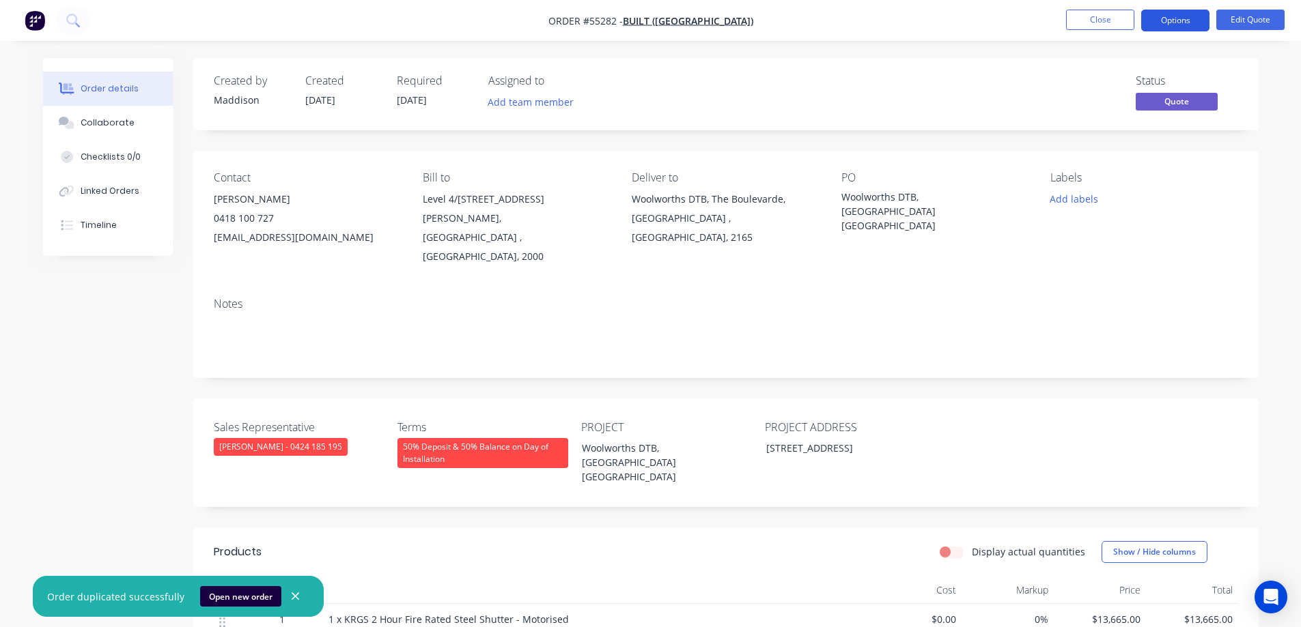
click at [1172, 18] on button "Options" at bounding box center [1175, 21] width 68 height 22
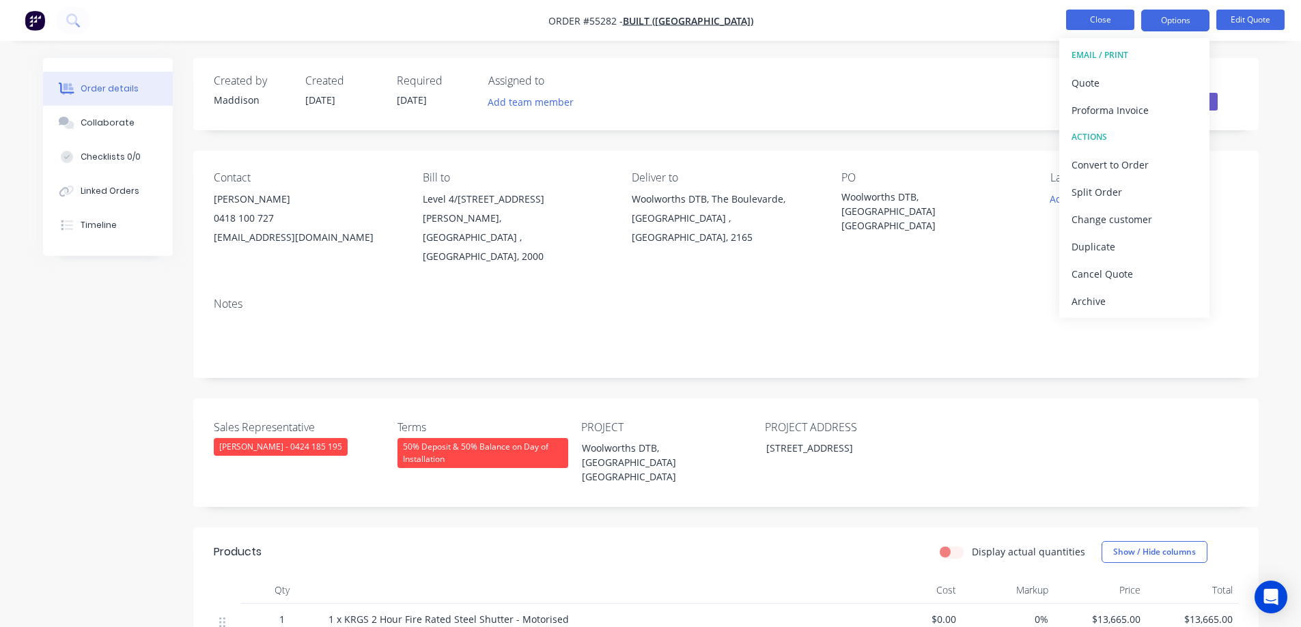
click at [1105, 17] on button "Close" at bounding box center [1100, 20] width 68 height 20
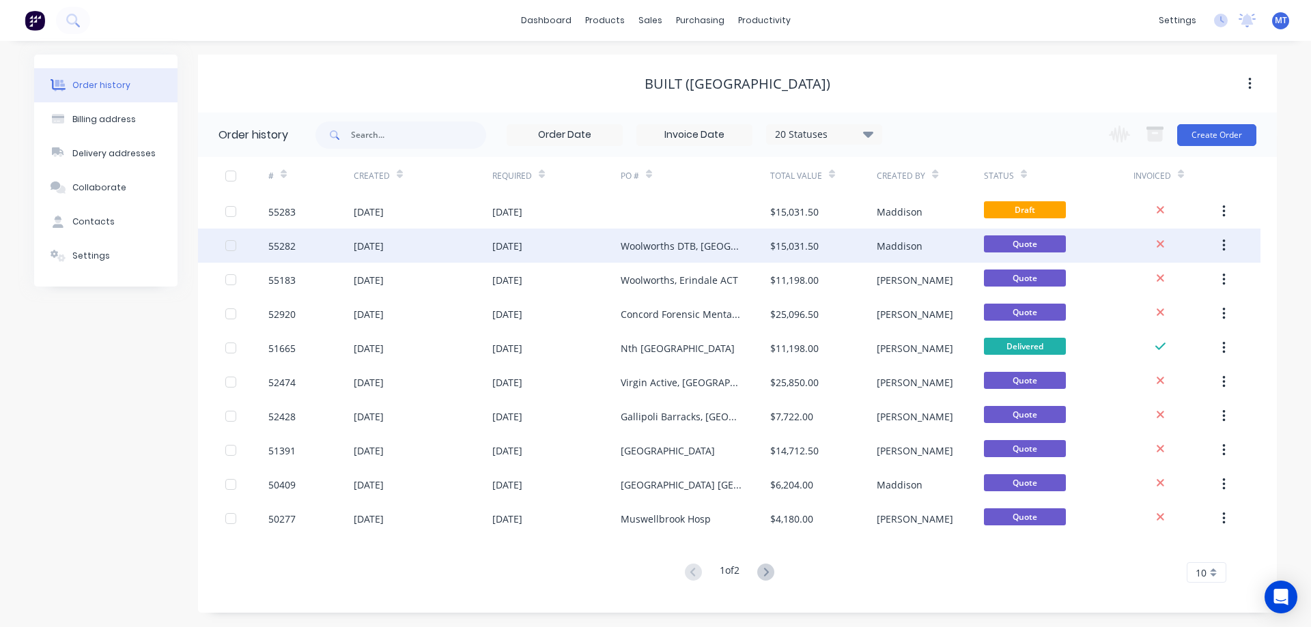
click at [660, 231] on div "Woolworths DTB, [GEOGRAPHIC_DATA] [GEOGRAPHIC_DATA]" at bounding box center [696, 246] width 150 height 34
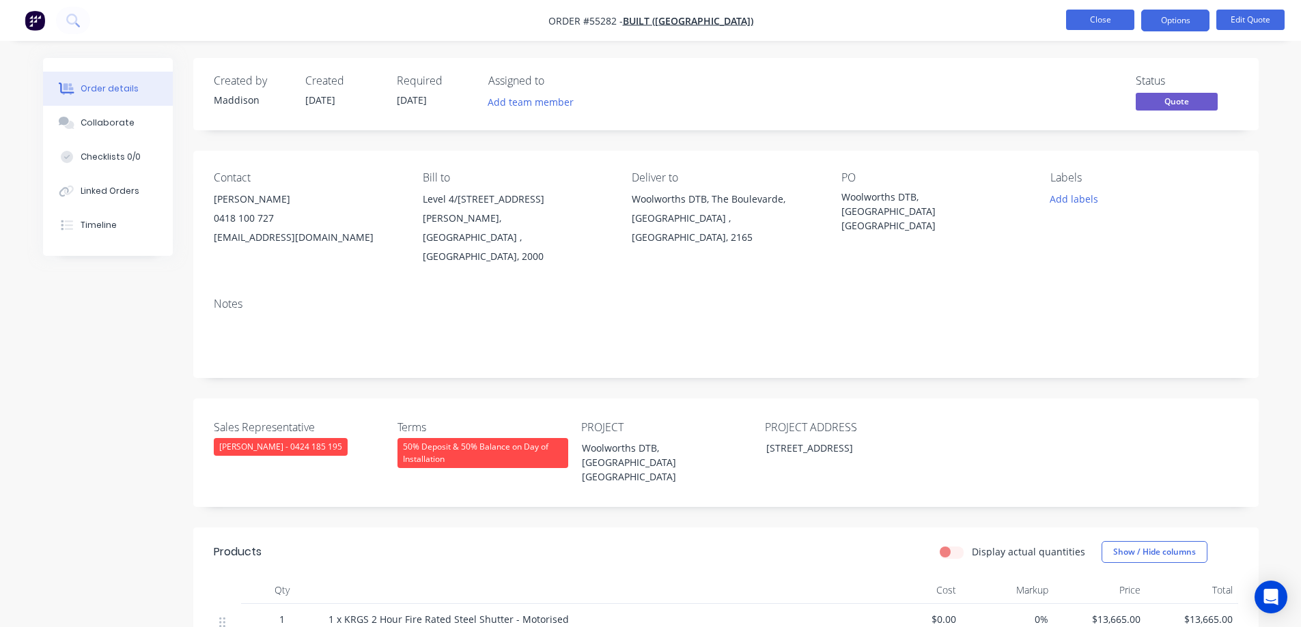
click at [1128, 23] on button "Close" at bounding box center [1100, 20] width 68 height 20
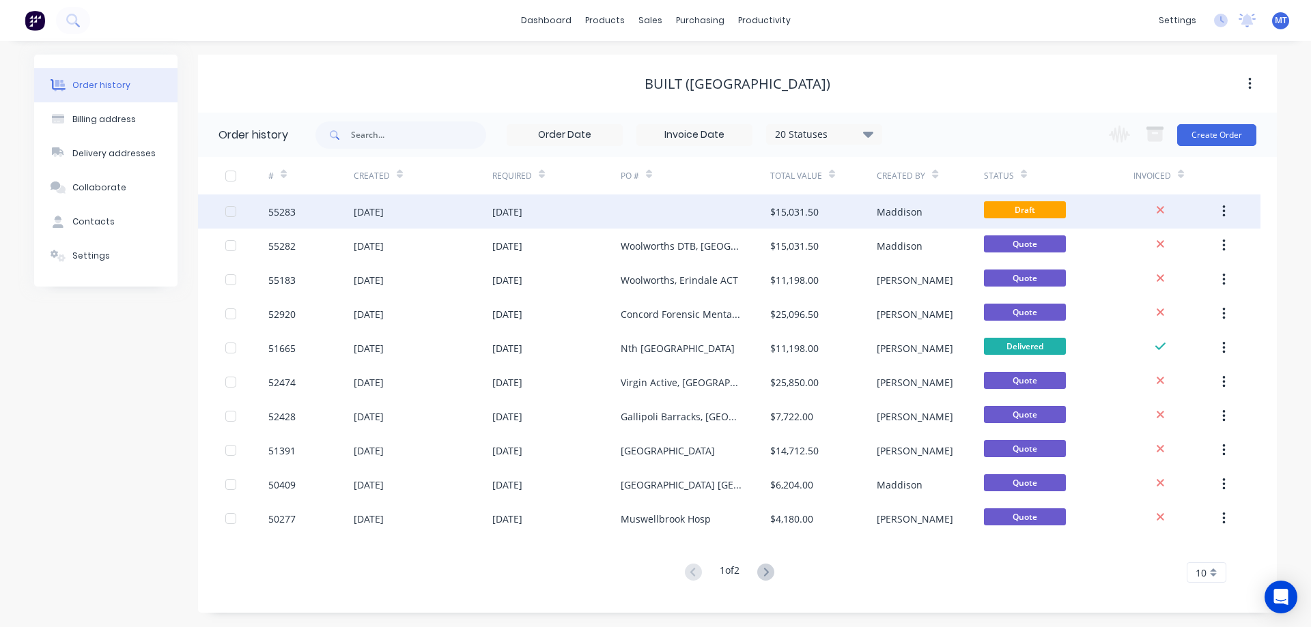
click at [683, 215] on div at bounding box center [696, 212] width 150 height 34
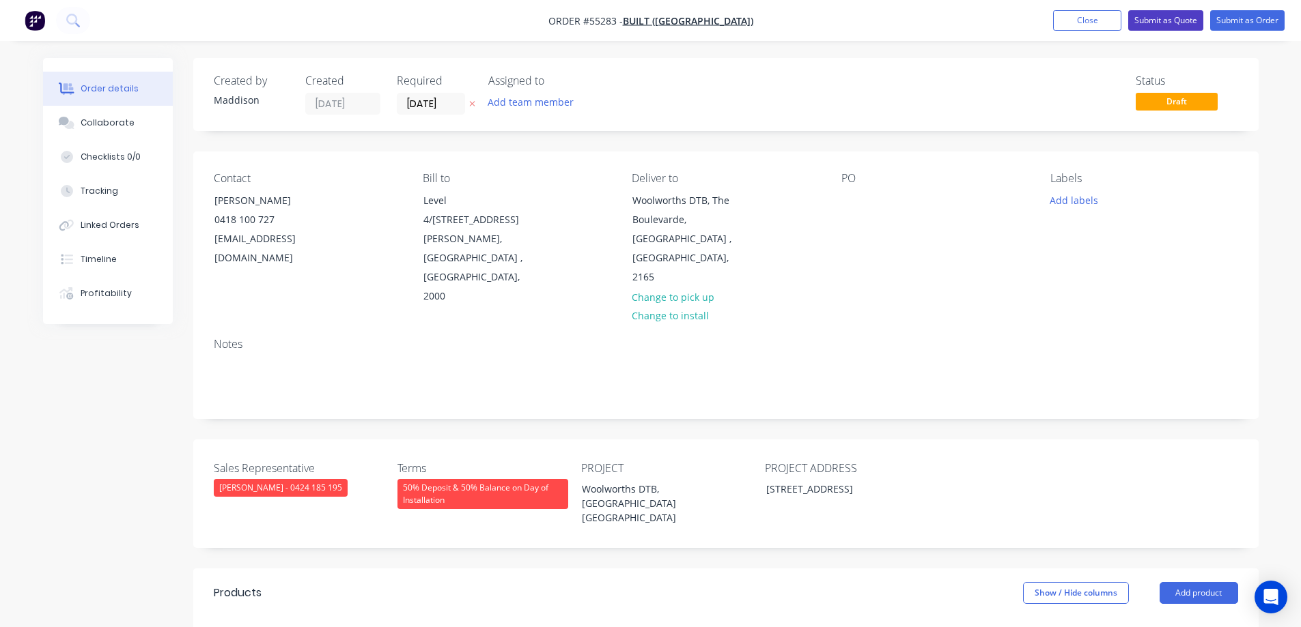
click at [1175, 22] on button "Submit as Quote" at bounding box center [1165, 20] width 75 height 20
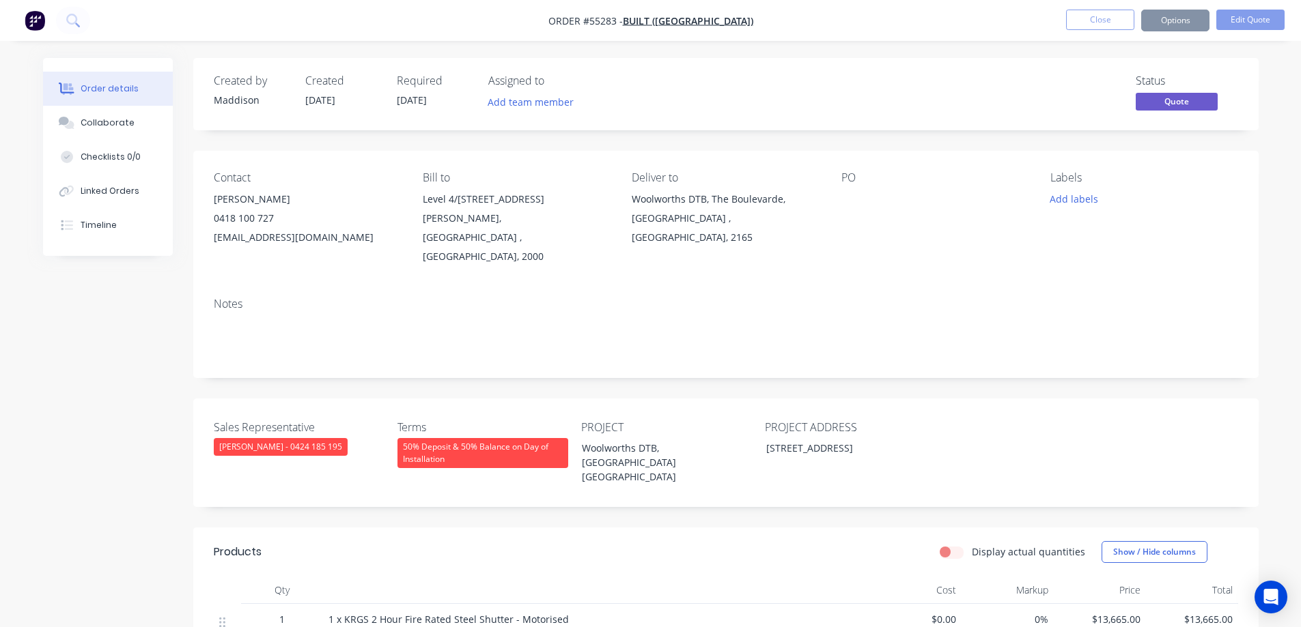
click at [1172, 24] on button "Options" at bounding box center [1175, 21] width 68 height 22
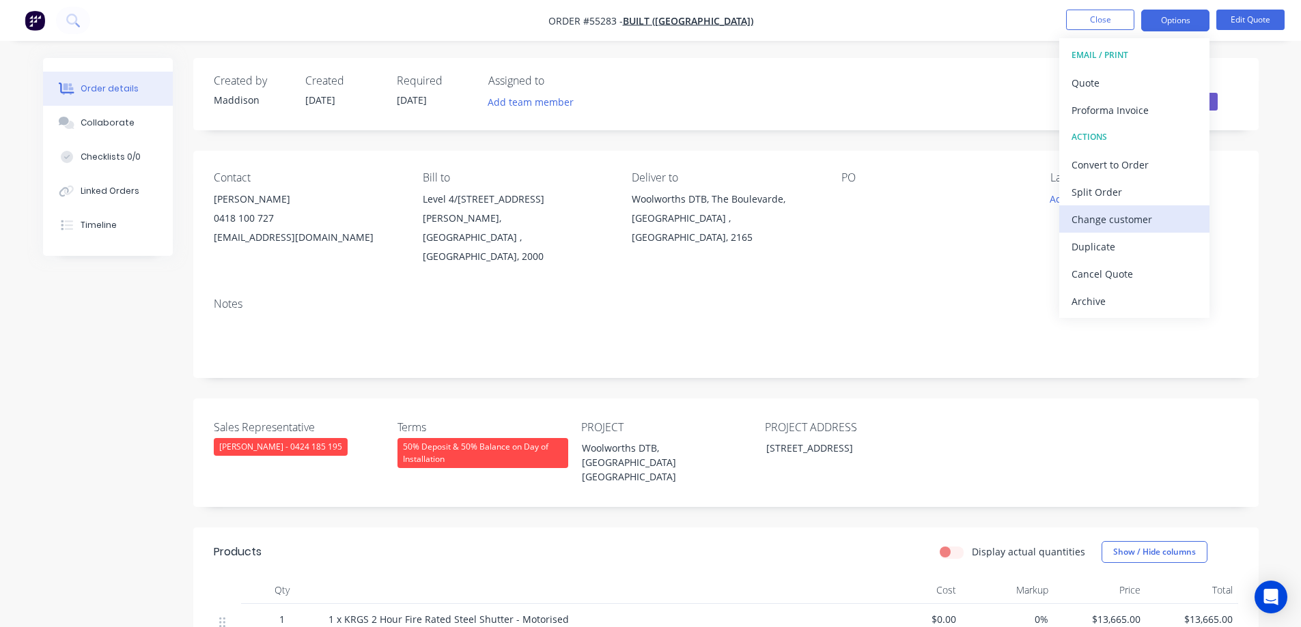
click at [1099, 222] on div "Change customer" at bounding box center [1134, 220] width 126 height 20
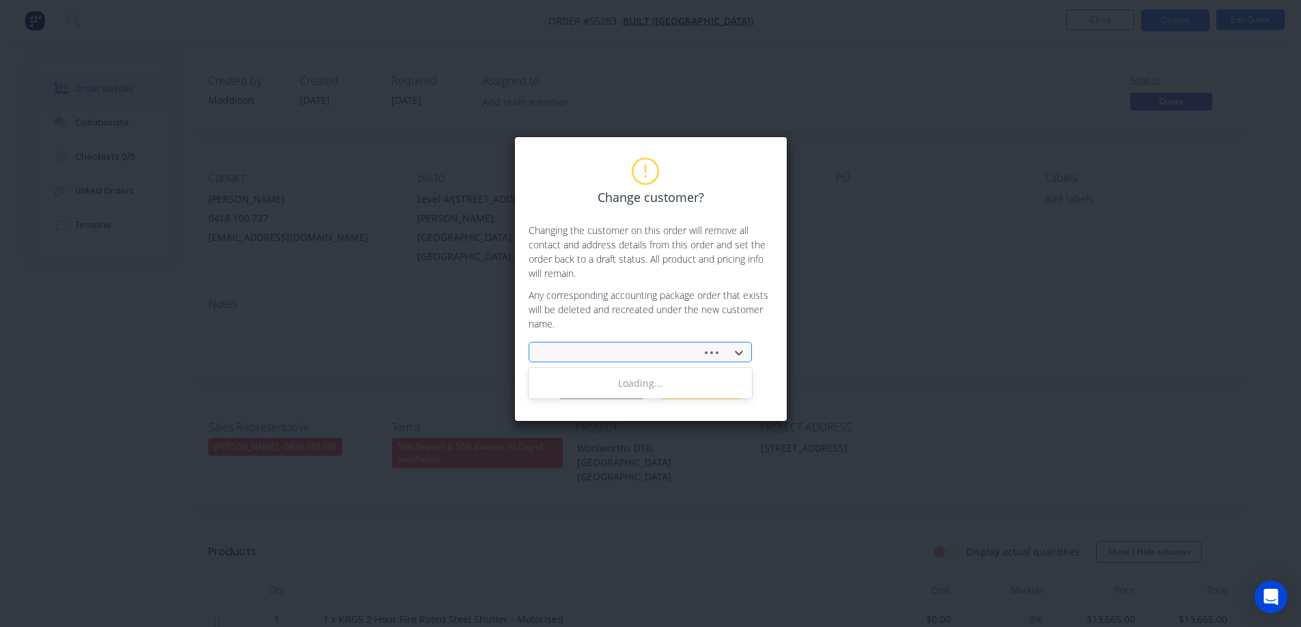
click at [602, 347] on div at bounding box center [617, 353] width 155 height 17
type input "pacific servi"
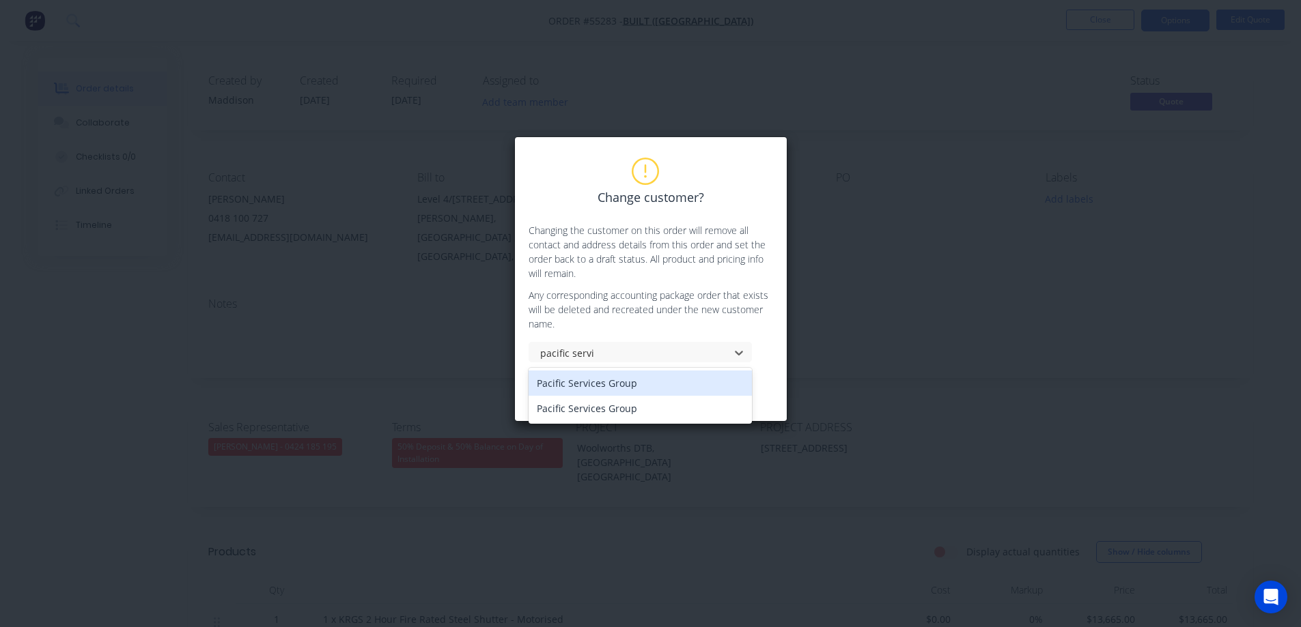
click at [595, 380] on div "Pacific Services Group" at bounding box center [639, 383] width 223 height 25
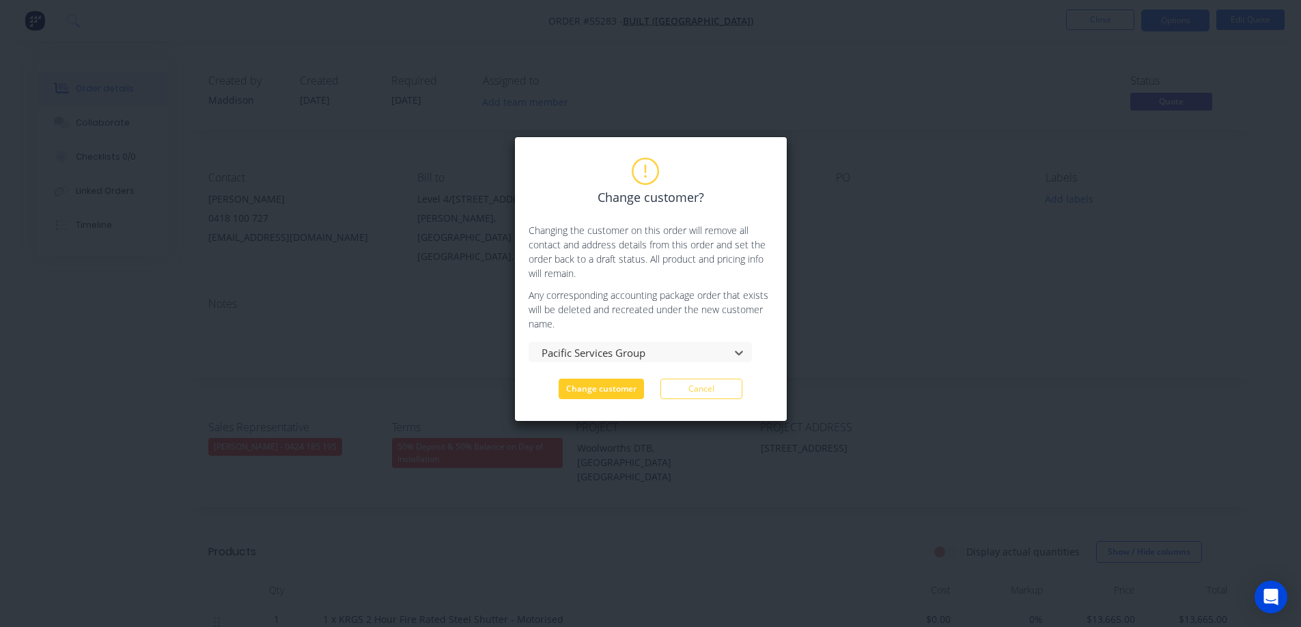
click at [591, 392] on button "Change customer" at bounding box center [600, 389] width 85 height 20
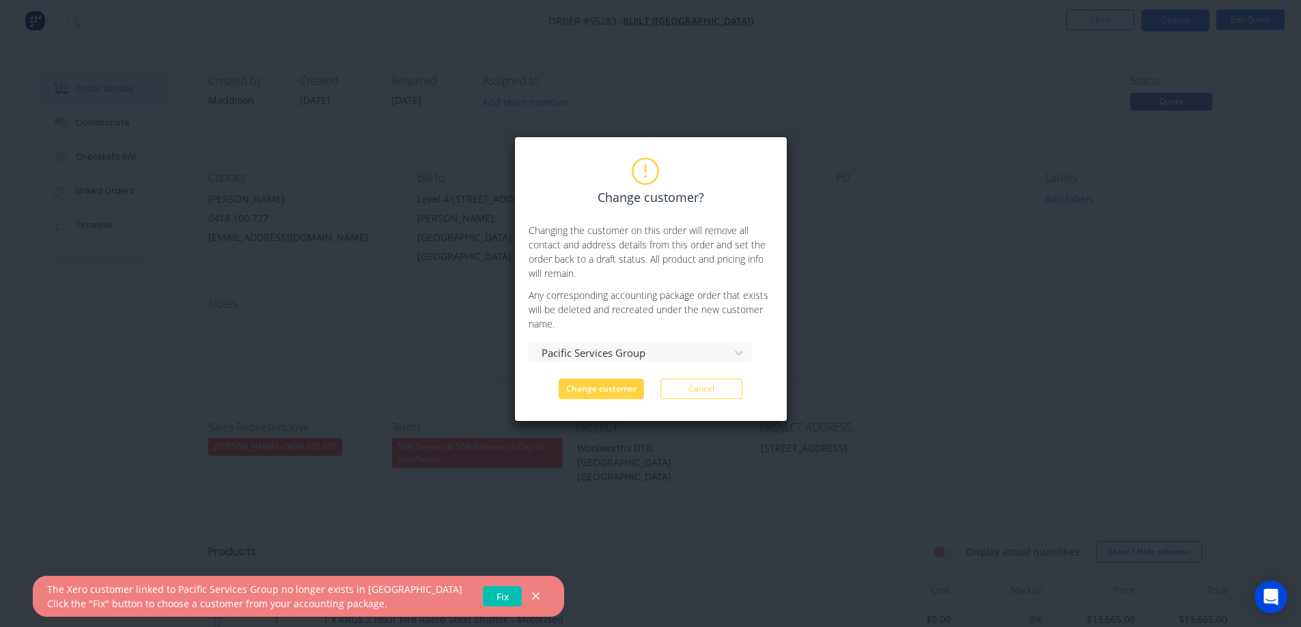
click at [483, 601] on link "Fix" at bounding box center [502, 596] width 39 height 20
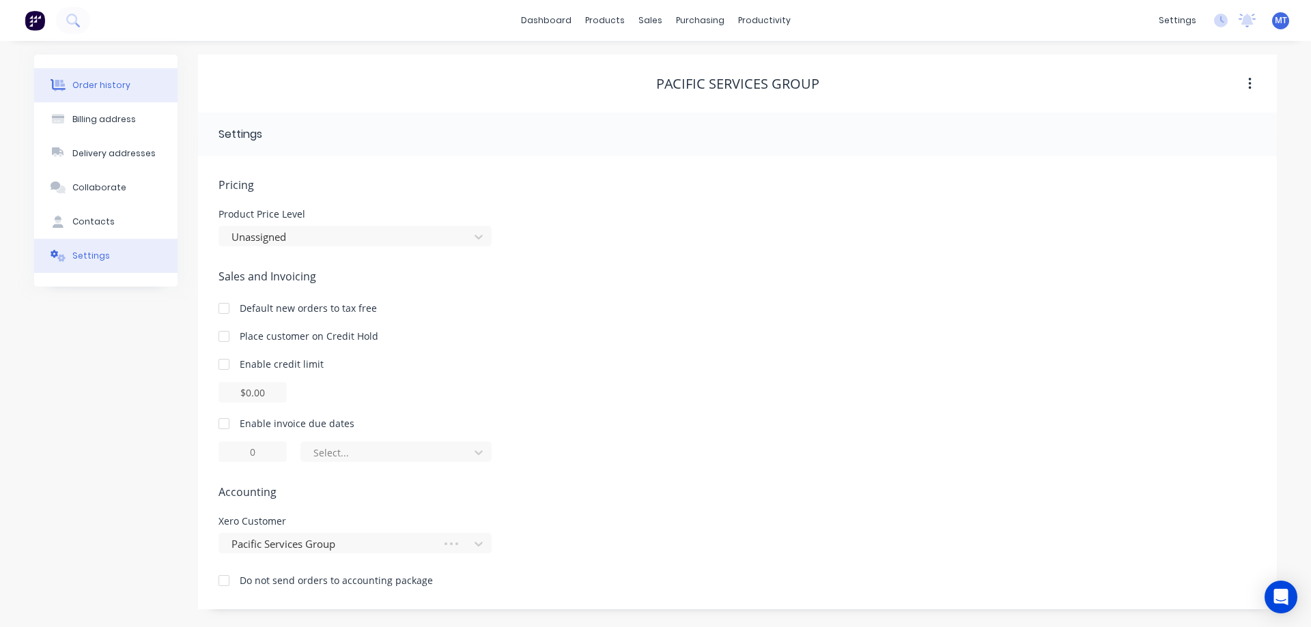
click at [87, 89] on div "Order history" at bounding box center [101, 85] width 58 height 12
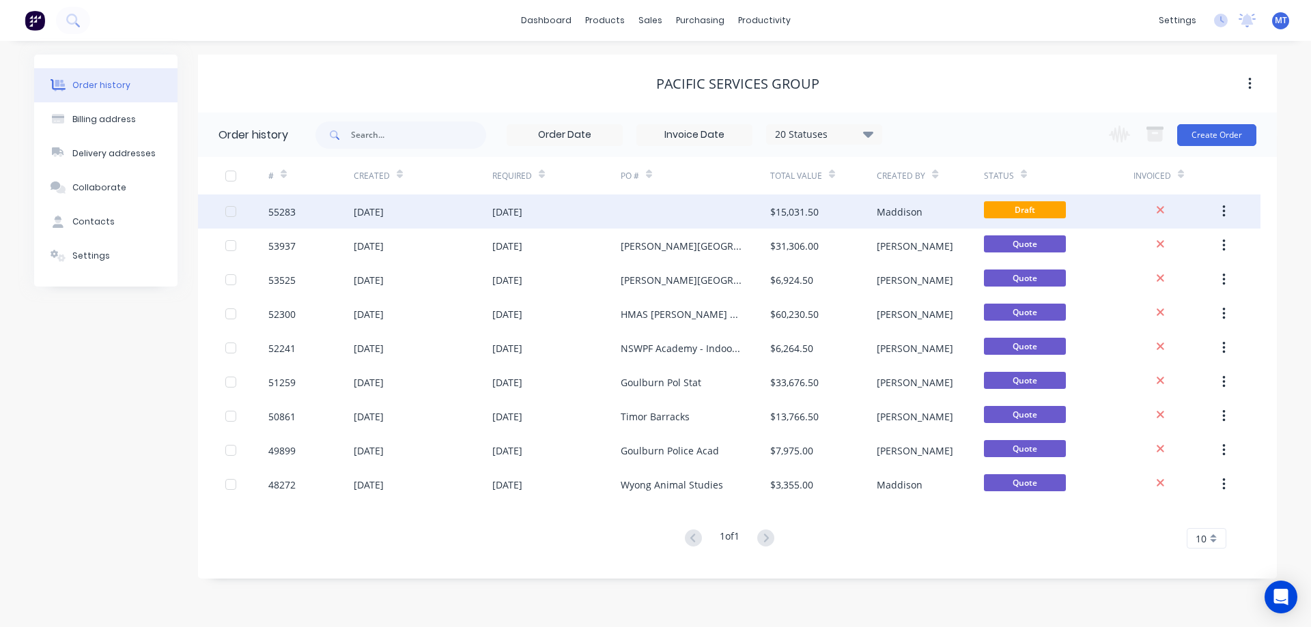
click at [673, 216] on div at bounding box center [696, 212] width 150 height 34
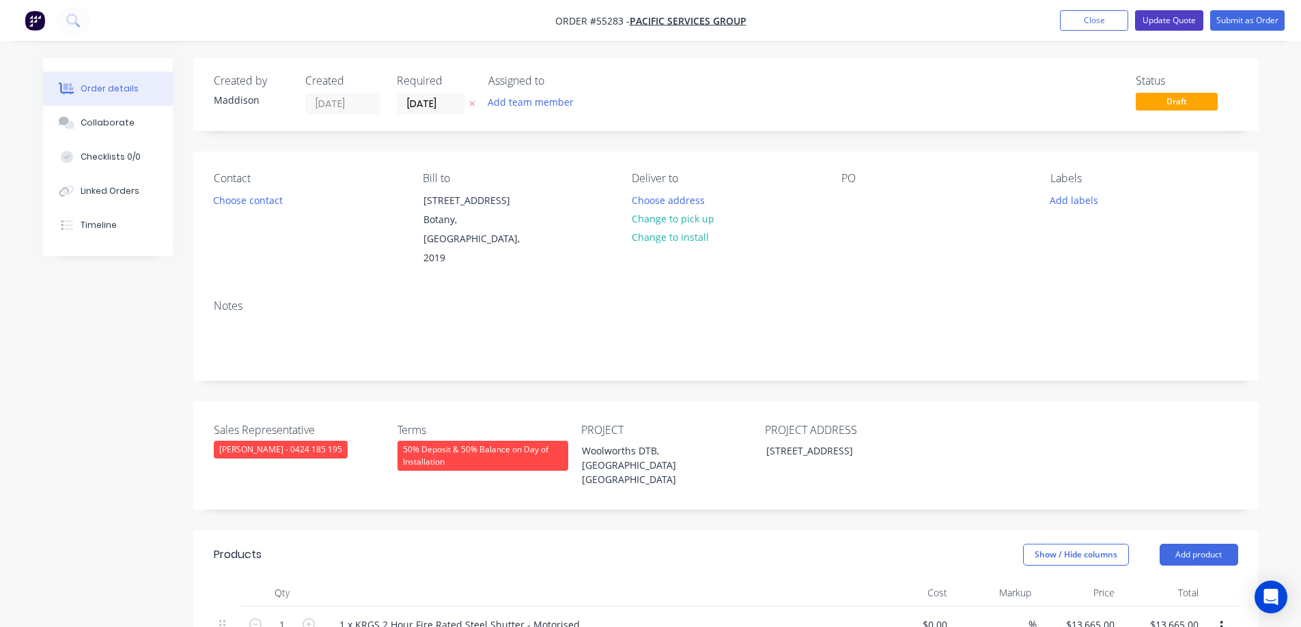
click at [1165, 23] on button "Update Quote" at bounding box center [1169, 20] width 68 height 20
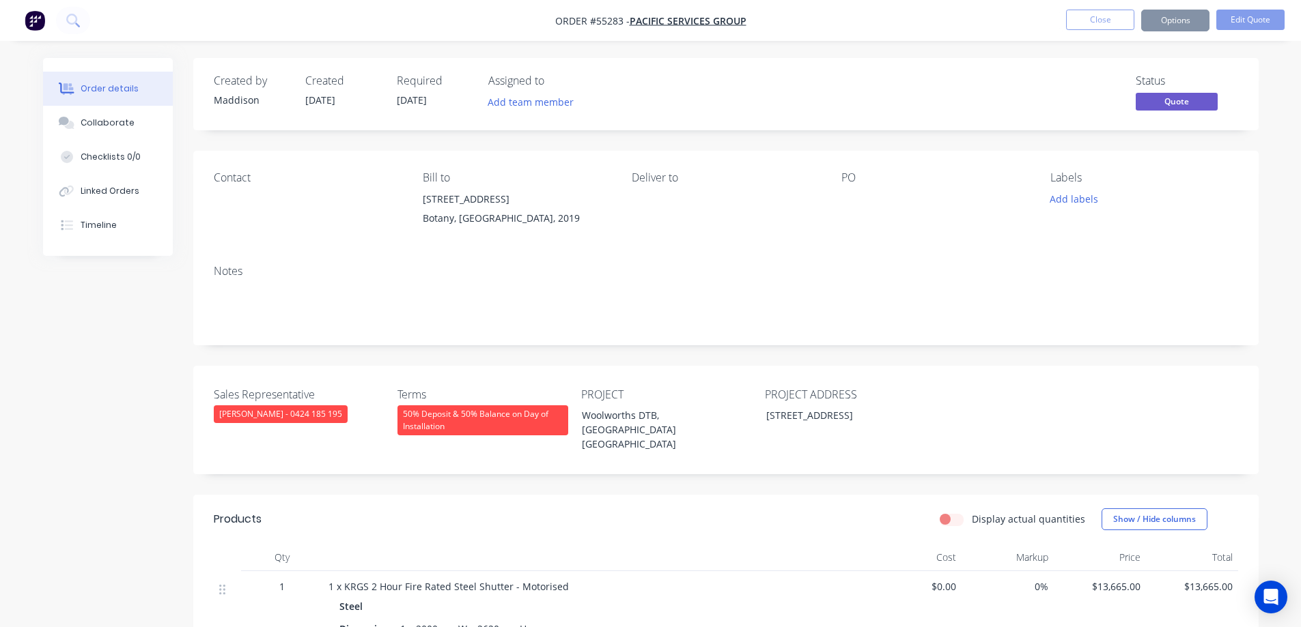
click at [1170, 25] on button "Options" at bounding box center [1175, 21] width 68 height 22
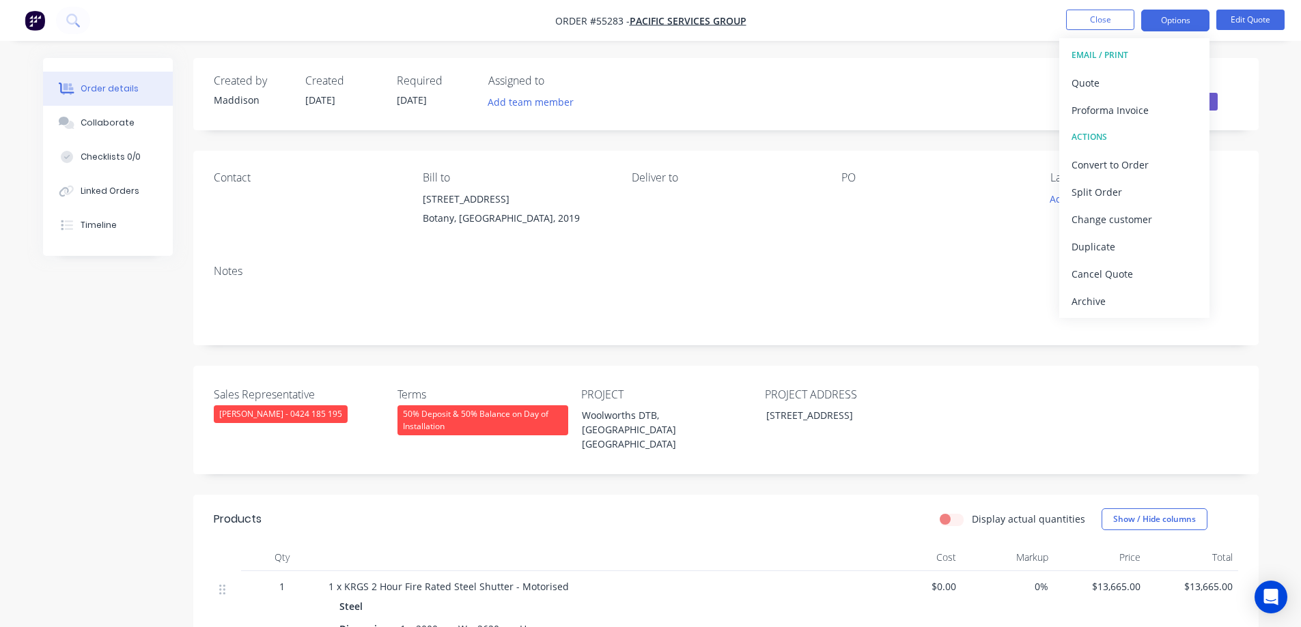
click at [831, 221] on div "Contact Bill to [STREET_ADDRESS], 2019 Deliver to PO Labels Add labels" at bounding box center [725, 202] width 1065 height 103
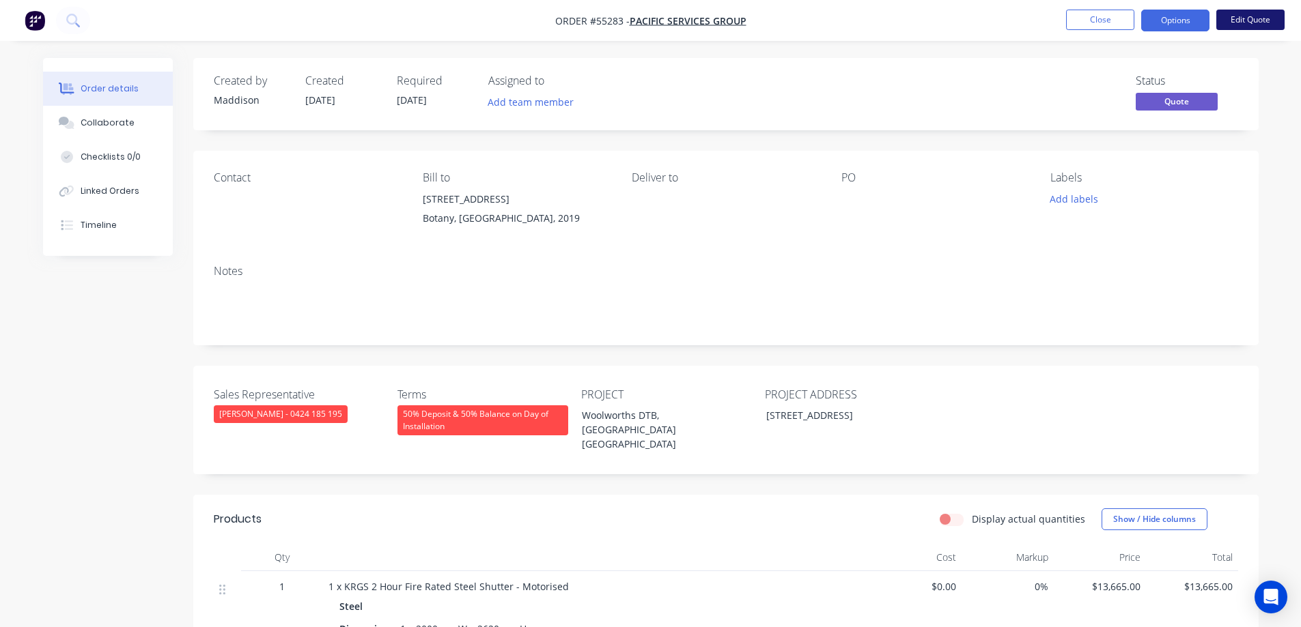
click at [1260, 16] on button "Edit Quote" at bounding box center [1250, 20] width 68 height 20
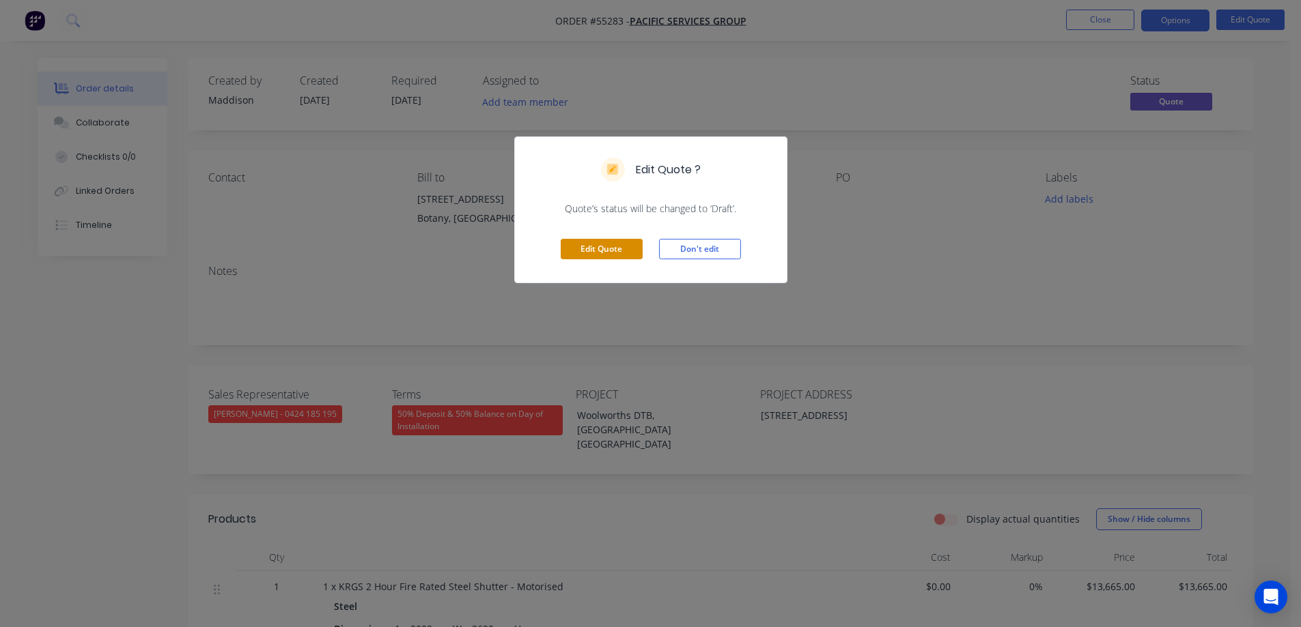
click at [576, 240] on button "Edit Quote" at bounding box center [601, 249] width 82 height 20
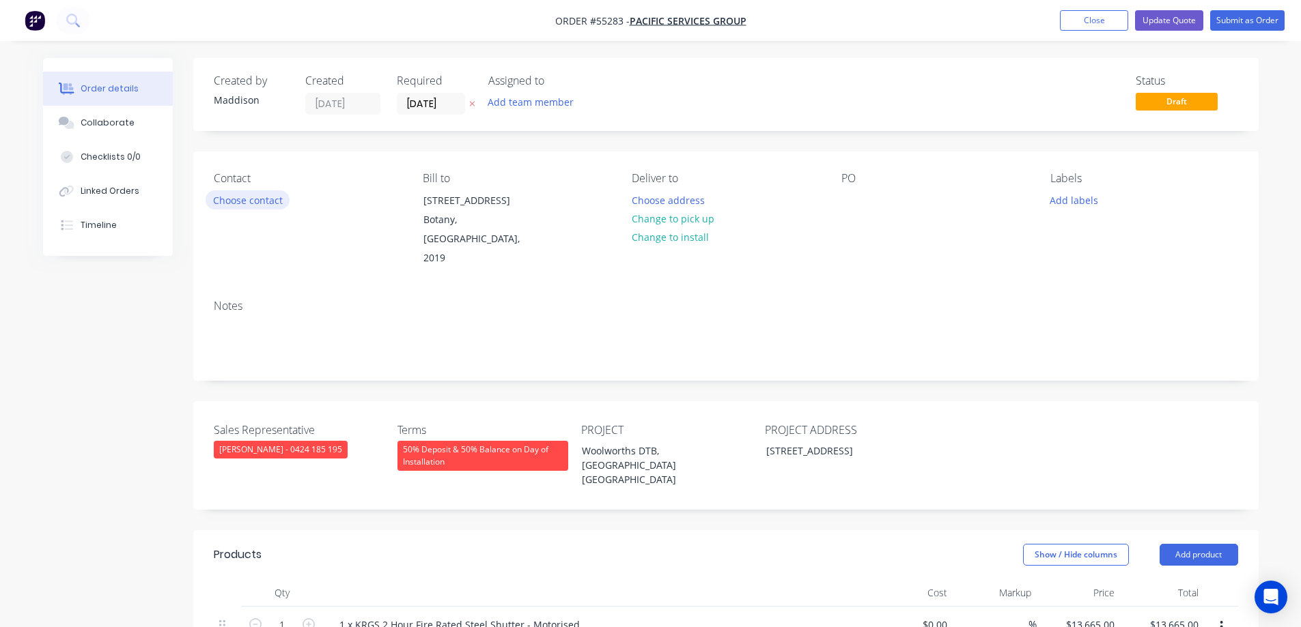
click at [236, 200] on button "Choose contact" at bounding box center [247, 199] width 84 height 18
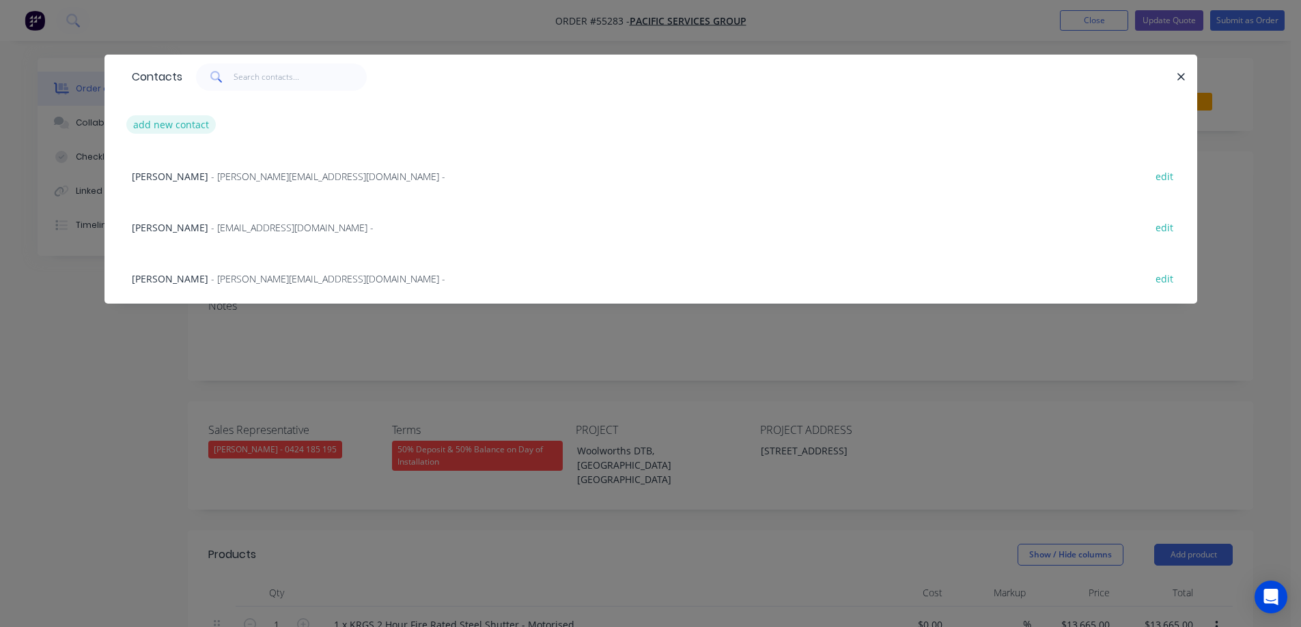
click at [177, 132] on button "add new contact" at bounding box center [171, 124] width 90 height 18
select select "AU"
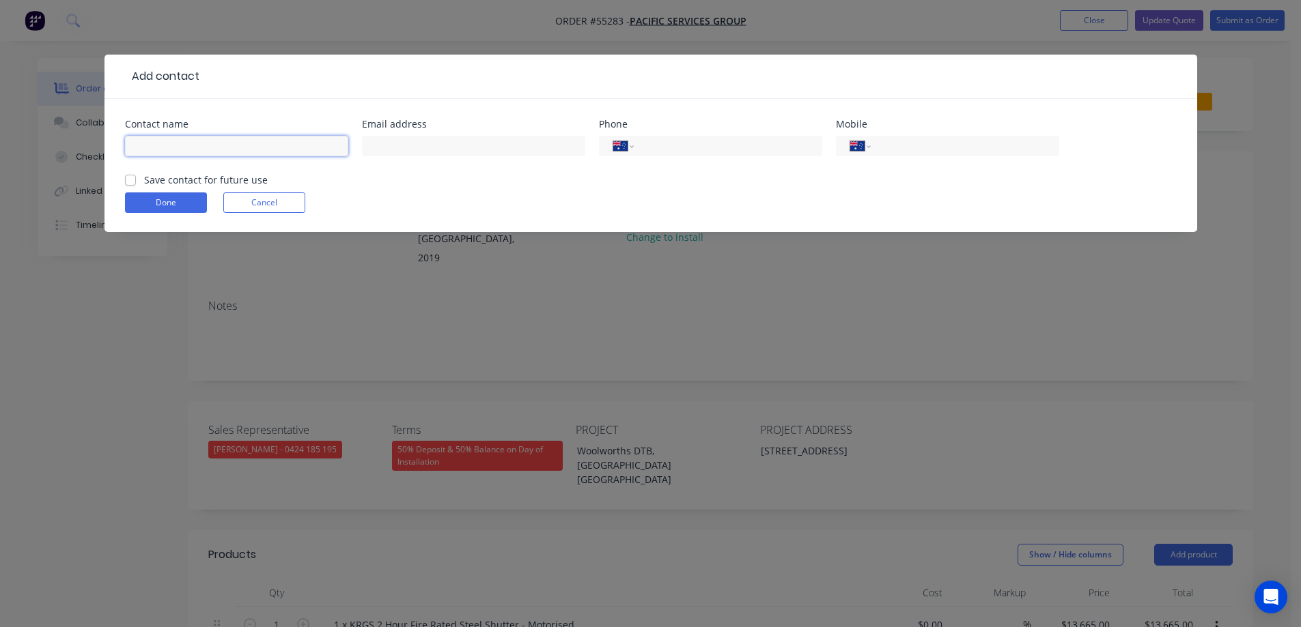
click at [184, 150] on input "text" at bounding box center [236, 146] width 223 height 20
type input "Shak Sanjar"
type input "[PERSON_NAME][EMAIL_ADDRESS][DOMAIN_NAME]"
type input "1300 702 012"
click at [192, 176] on label "Save contact for future use" at bounding box center [206, 180] width 124 height 14
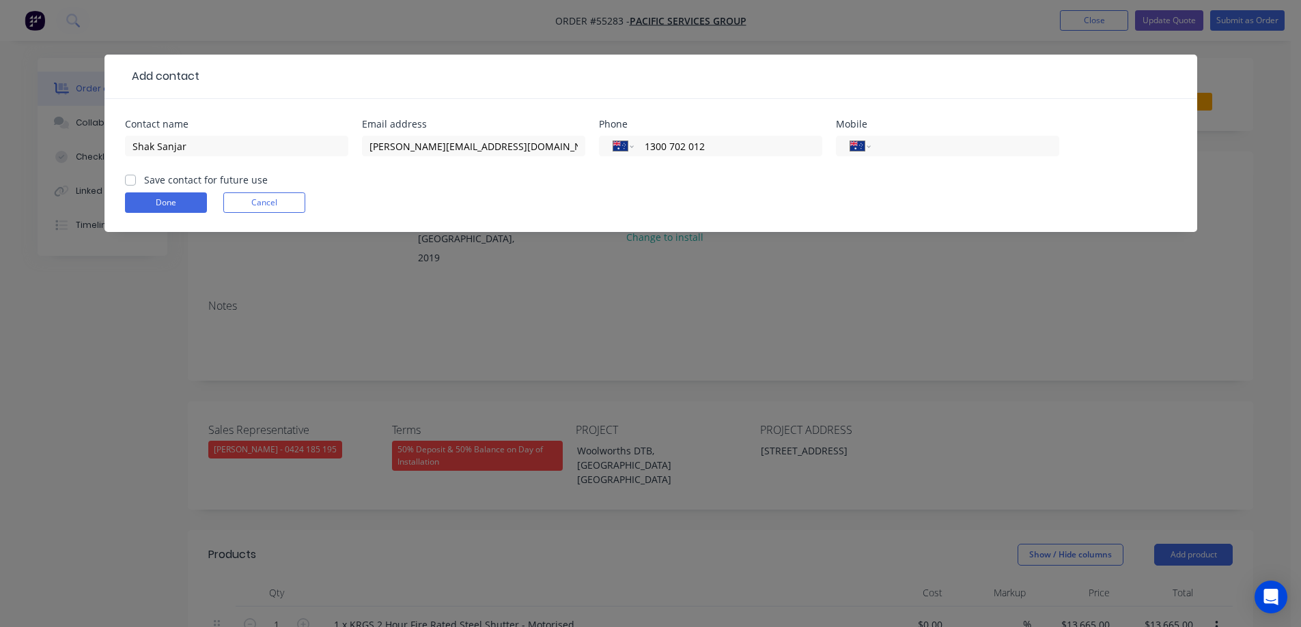
click at [136, 176] on input "Save contact for future use" at bounding box center [130, 179] width 11 height 13
checkbox input "true"
click at [173, 201] on button "Done" at bounding box center [166, 203] width 82 height 20
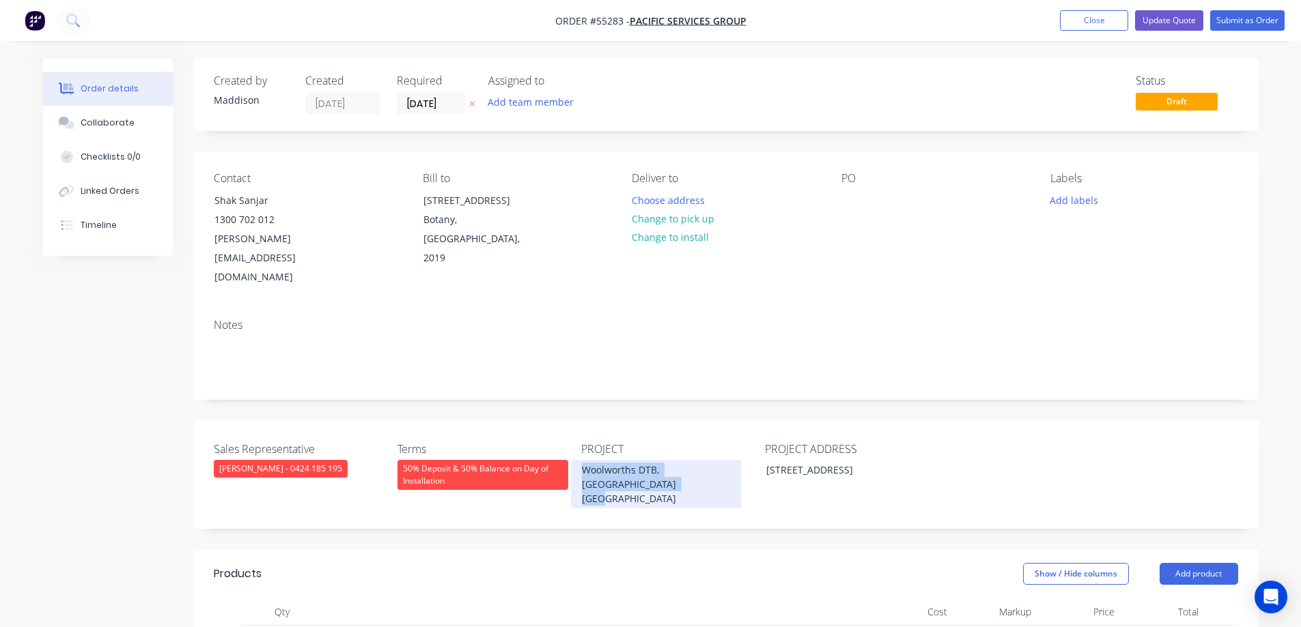
drag, startPoint x: 650, startPoint y: 447, endPoint x: 556, endPoint y: 418, distance: 98.7
click at [556, 421] on div "Sales Representative [PERSON_NAME] - 0424 185 195 Terms 50% Deposit & 50% Balan…" at bounding box center [725, 475] width 1065 height 109
copy div "Woolworths DTB, [GEOGRAPHIC_DATA] [GEOGRAPHIC_DATA]"
click at [847, 193] on div at bounding box center [852, 200] width 22 height 20
paste div
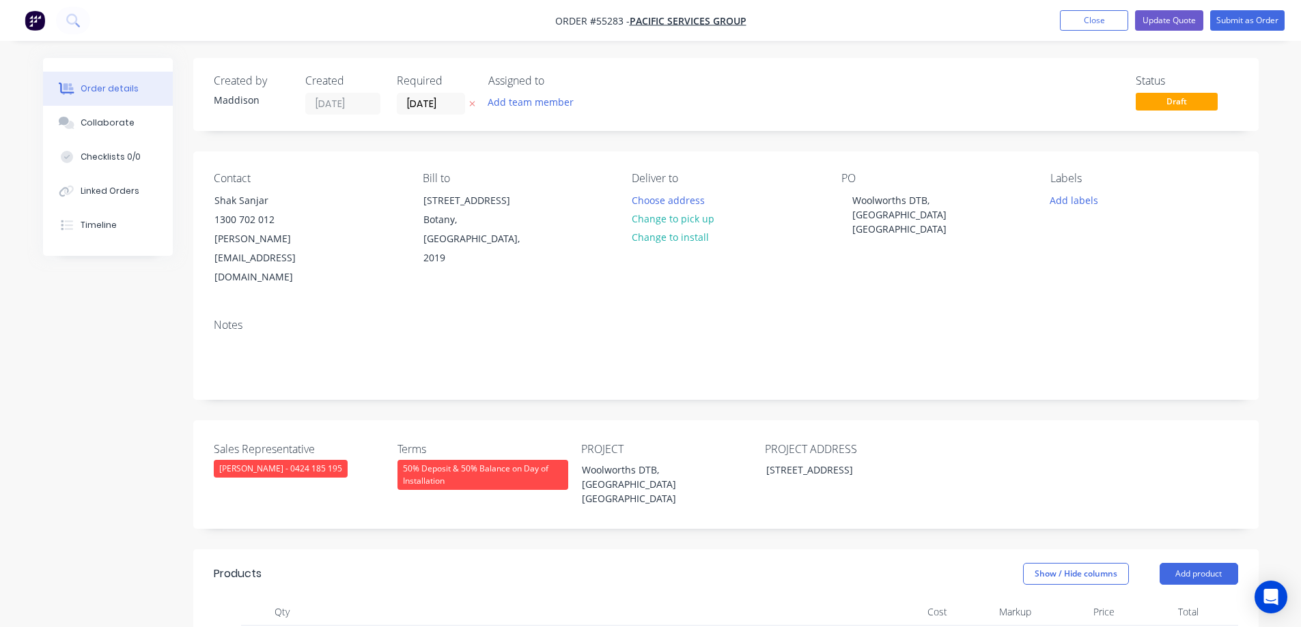
click at [665, 189] on div "Deliver to Choose address Change to pick up Change to install" at bounding box center [724, 229] width 187 height 115
click at [661, 199] on button "Choose address" at bounding box center [667, 199] width 87 height 18
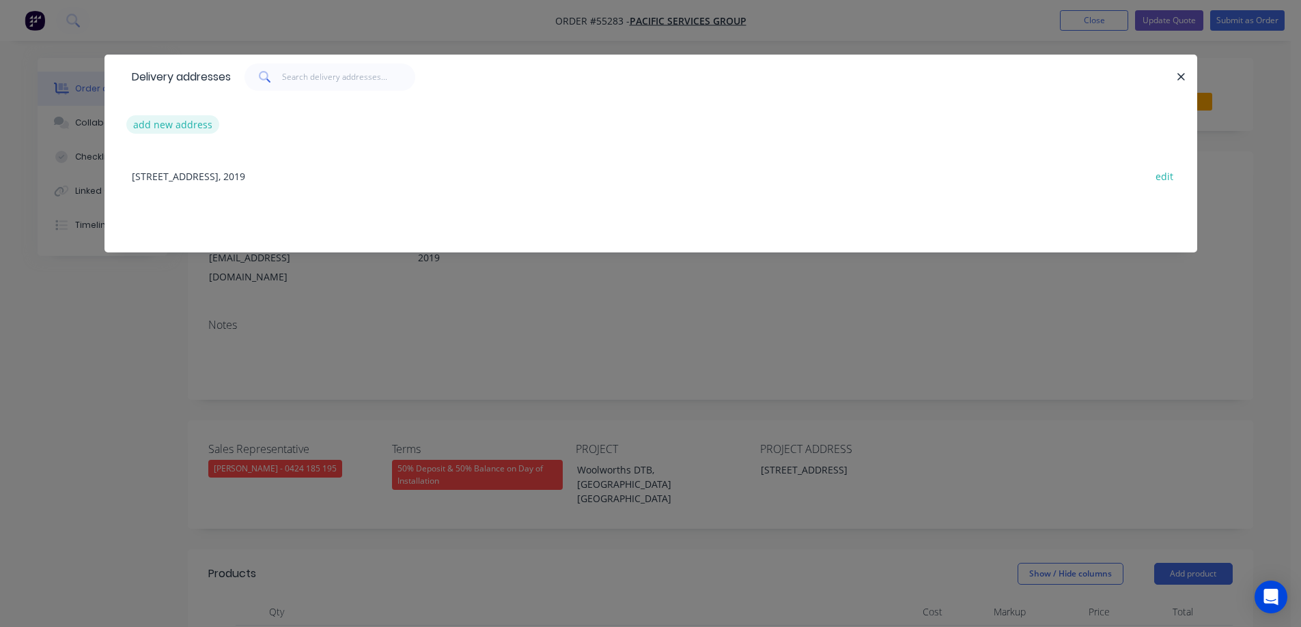
click at [175, 117] on button "add new address" at bounding box center [173, 124] width 94 height 18
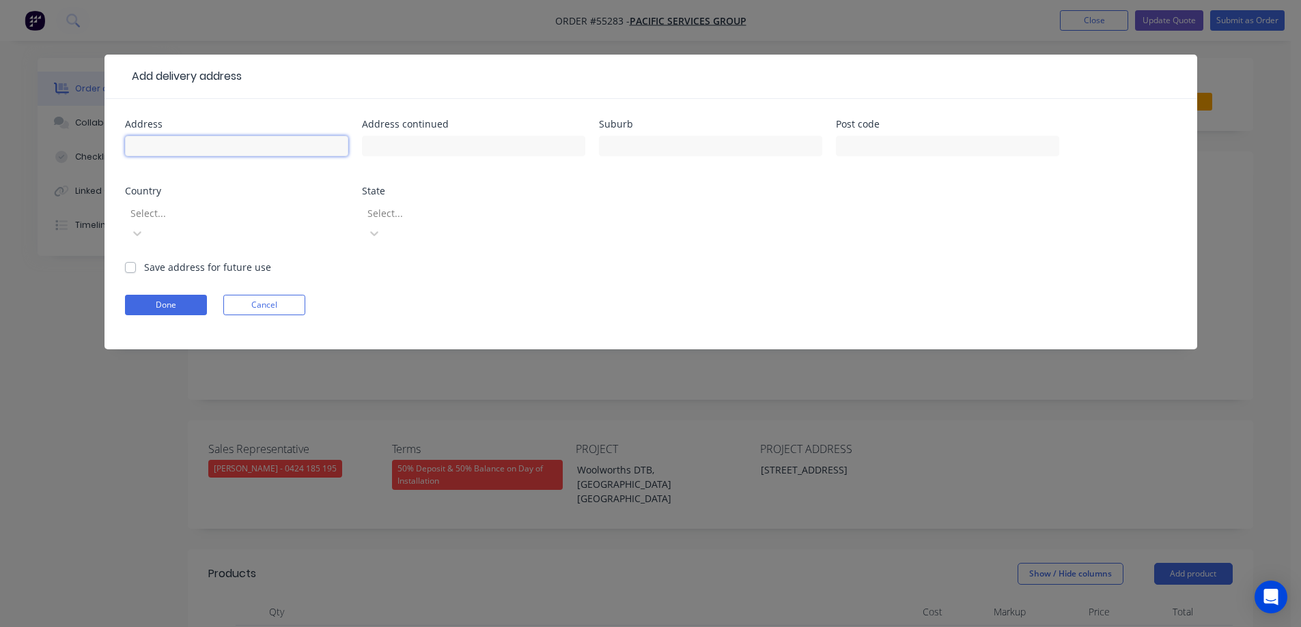
click at [199, 150] on input "text" at bounding box center [236, 146] width 223 height 20
type input "q"
type input "Woolworths DTB,"
click at [457, 141] on input "text" at bounding box center [473, 146] width 223 height 20
click at [640, 135] on div at bounding box center [710, 152] width 223 height 40
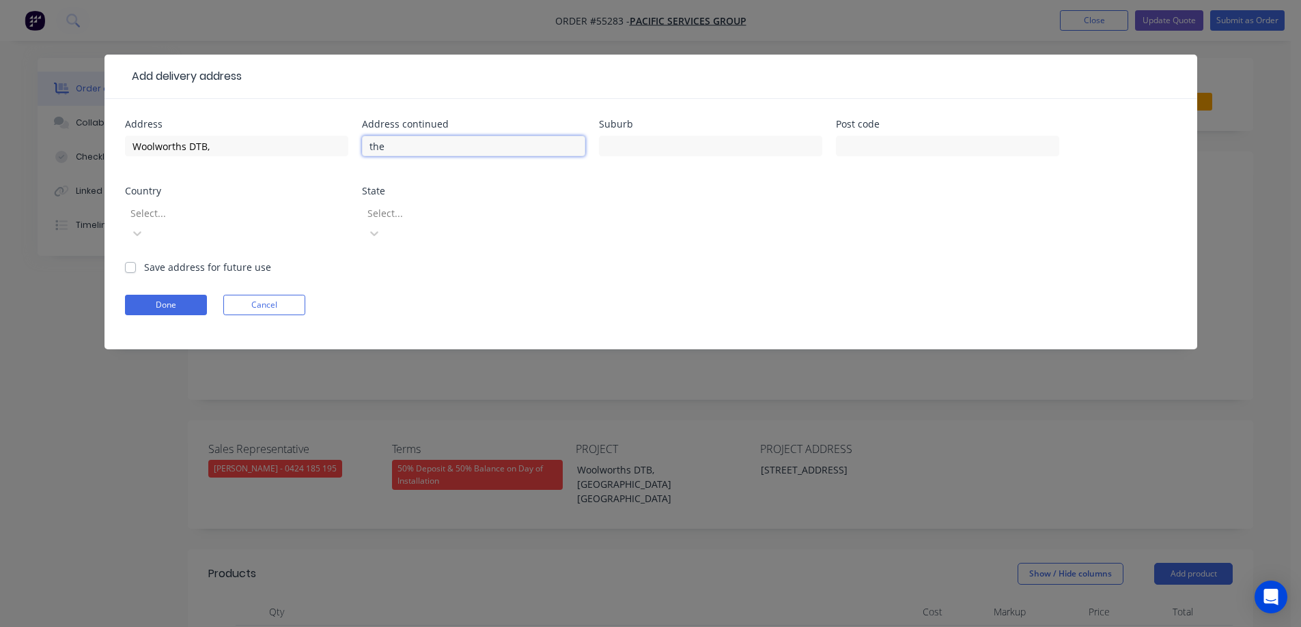
click at [448, 142] on input "the" at bounding box center [473, 146] width 223 height 20
click at [654, 147] on input "text" at bounding box center [710, 146] width 223 height 20
click at [652, 147] on input "text" at bounding box center [710, 146] width 223 height 20
click at [502, 144] on input "the" at bounding box center [473, 146] width 223 height 20
type input "The Boulevarde,"
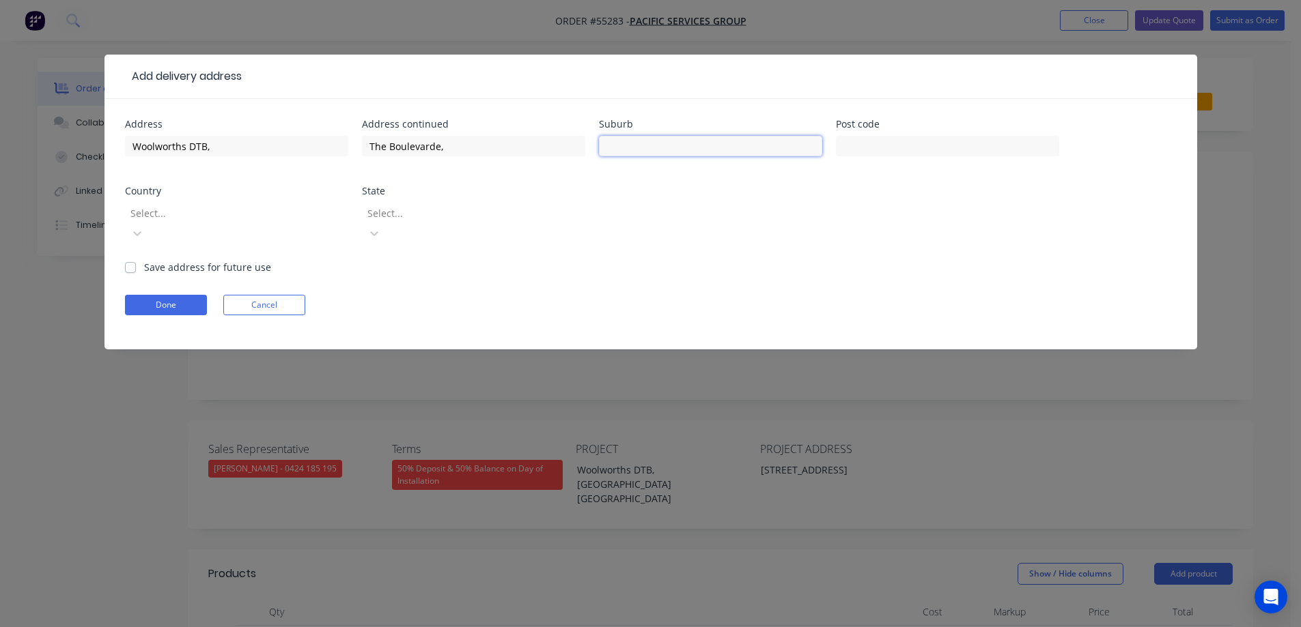
click at [672, 142] on input "text" at bounding box center [710, 146] width 223 height 20
type input "fair"
click button "Done" at bounding box center [166, 305] width 82 height 20
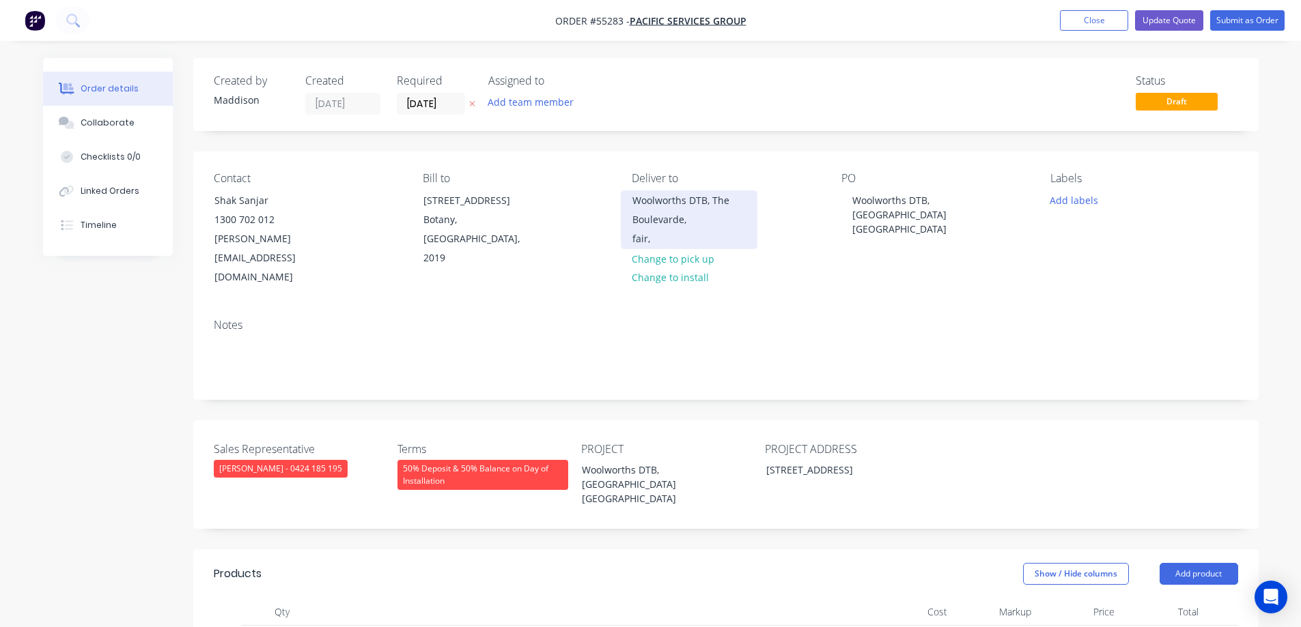
click at [647, 203] on div "Woolworths DTB, The Boulevarde," at bounding box center [688, 210] width 113 height 38
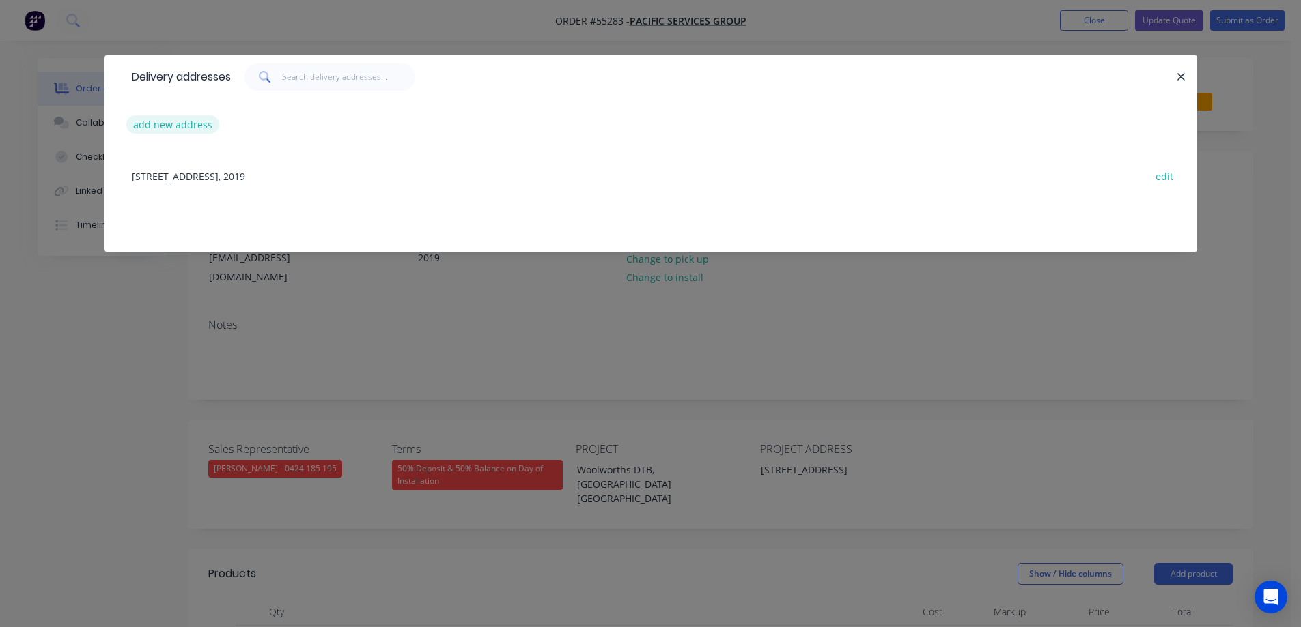
click at [177, 117] on button "add new address" at bounding box center [173, 124] width 94 height 18
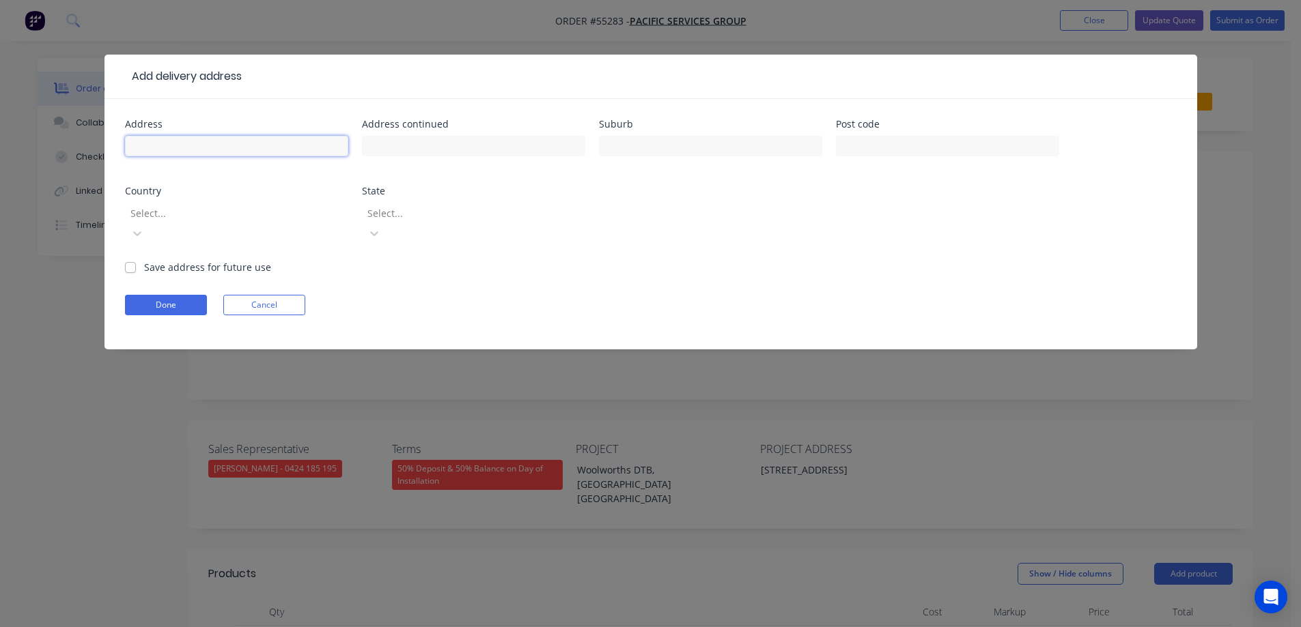
click at [228, 152] on input "text" at bounding box center [236, 146] width 223 height 20
type input "Woolworths DTB,"
click at [413, 140] on input "text" at bounding box center [473, 146] width 223 height 20
type input "The Boulevarde,"
click at [631, 145] on input "text" at bounding box center [710, 146] width 223 height 20
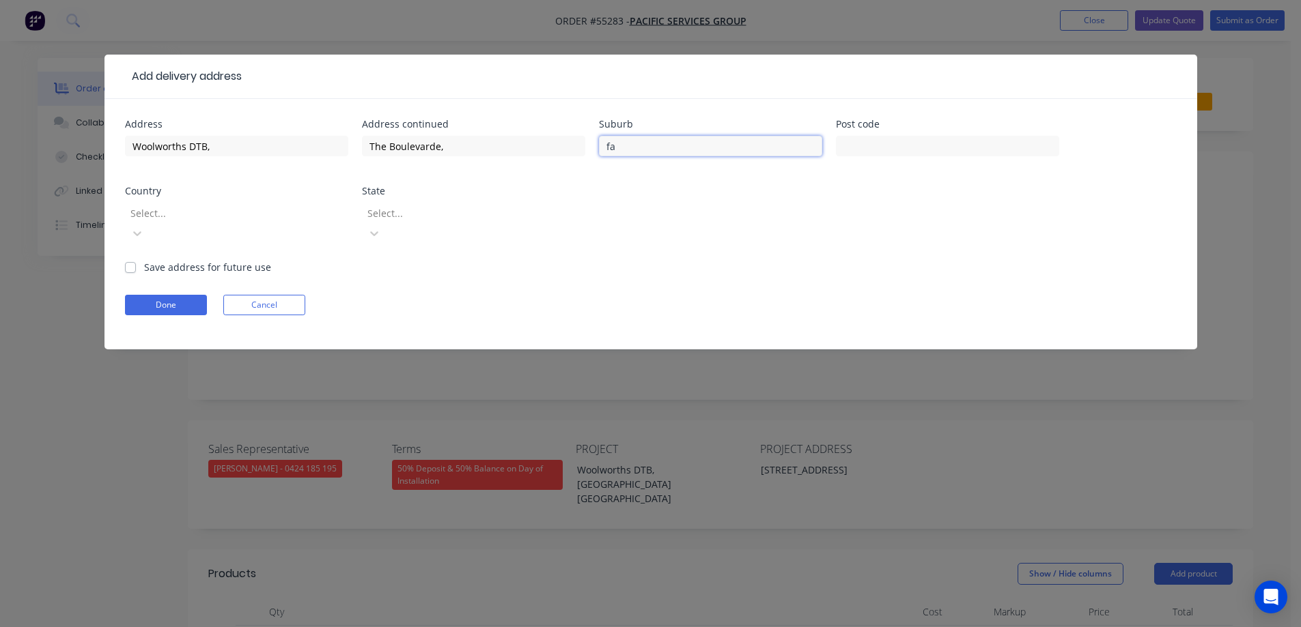
type input "[GEOGRAPHIC_DATA]"
click at [916, 147] on input "text" at bounding box center [947, 146] width 223 height 20
type input "2165"
click at [229, 215] on div at bounding box center [227, 213] width 197 height 17
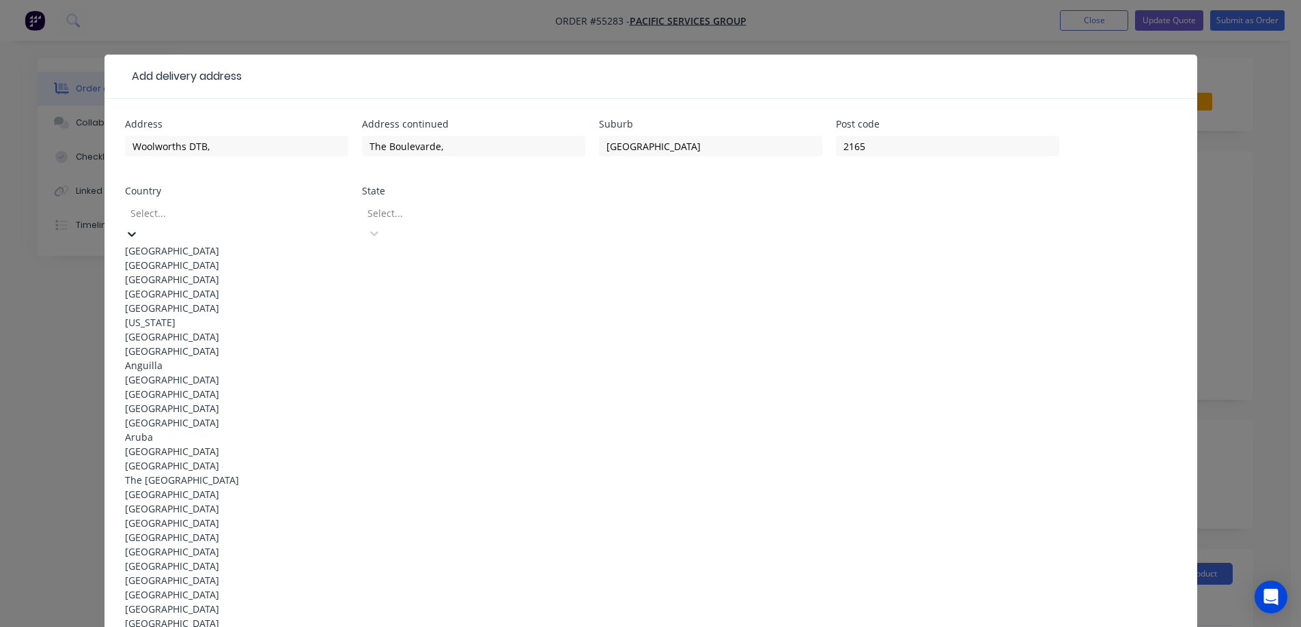
click at [173, 244] on div "[GEOGRAPHIC_DATA]" at bounding box center [236, 251] width 223 height 14
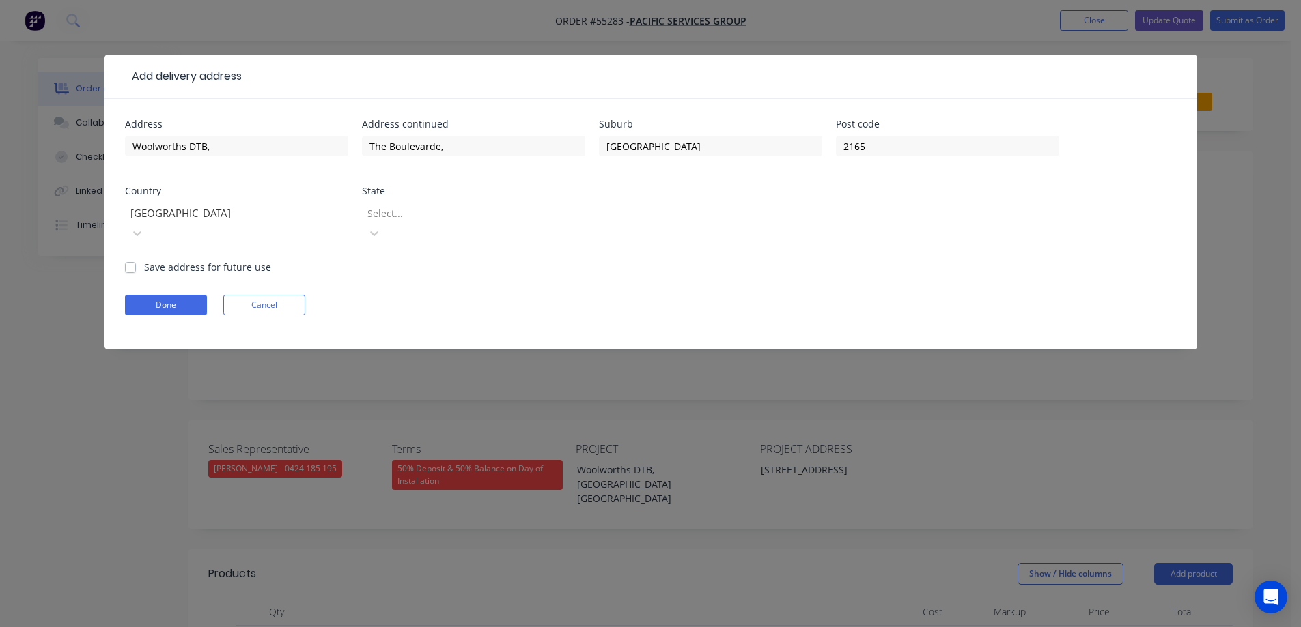
click at [416, 218] on div at bounding box center [464, 213] width 197 height 17
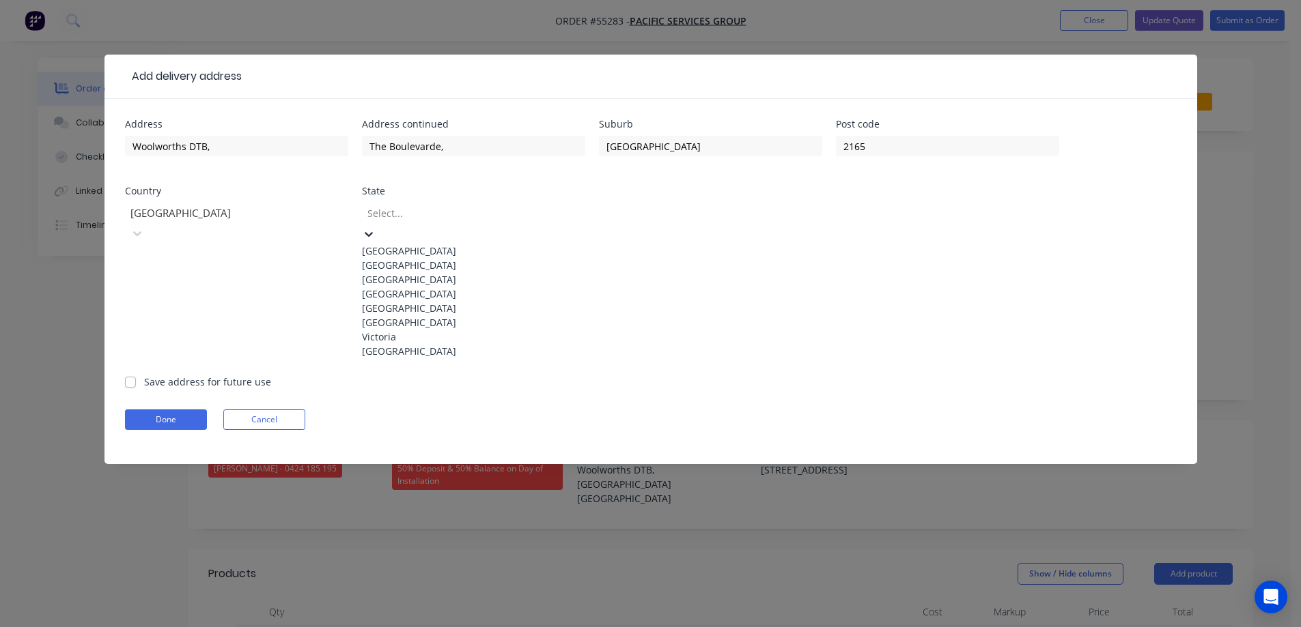
click at [407, 266] on div "[GEOGRAPHIC_DATA]" at bounding box center [473, 265] width 223 height 14
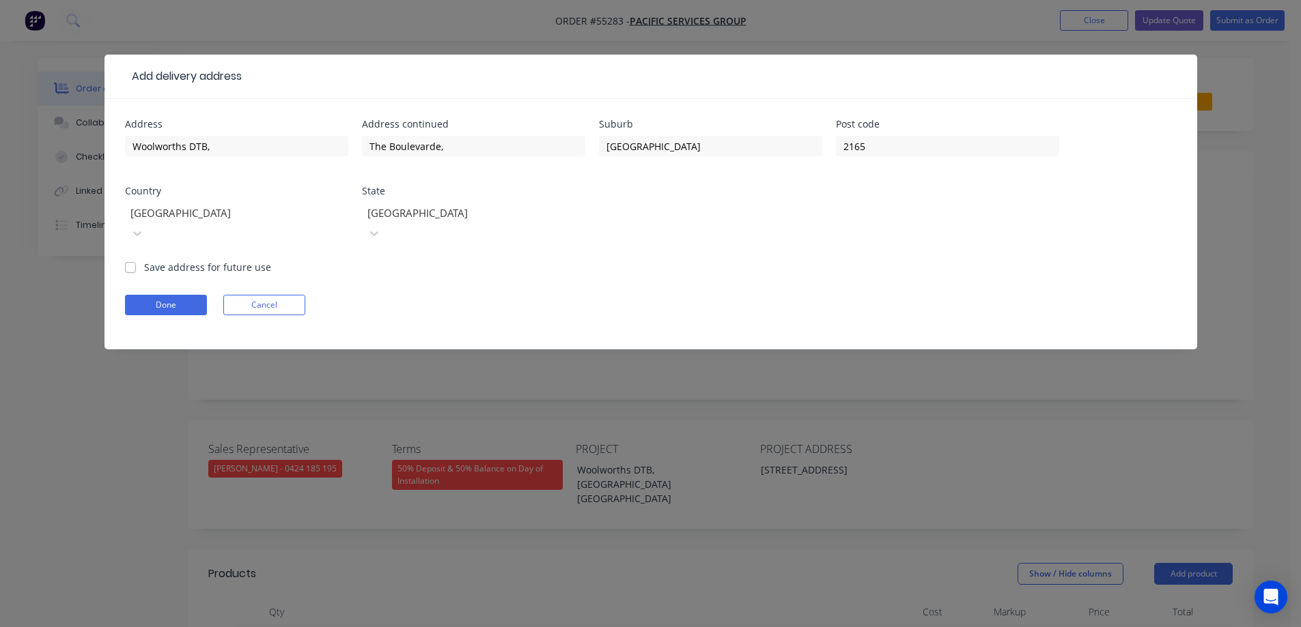
click at [141, 260] on div "Save address for future use" at bounding box center [198, 267] width 146 height 14
click at [137, 260] on div "Save address for future use" at bounding box center [198, 267] width 146 height 14
click at [144, 260] on label "Save address for future use" at bounding box center [207, 267] width 127 height 14
click at [128, 260] on input "Save address for future use" at bounding box center [130, 266] width 11 height 13
checkbox input "true"
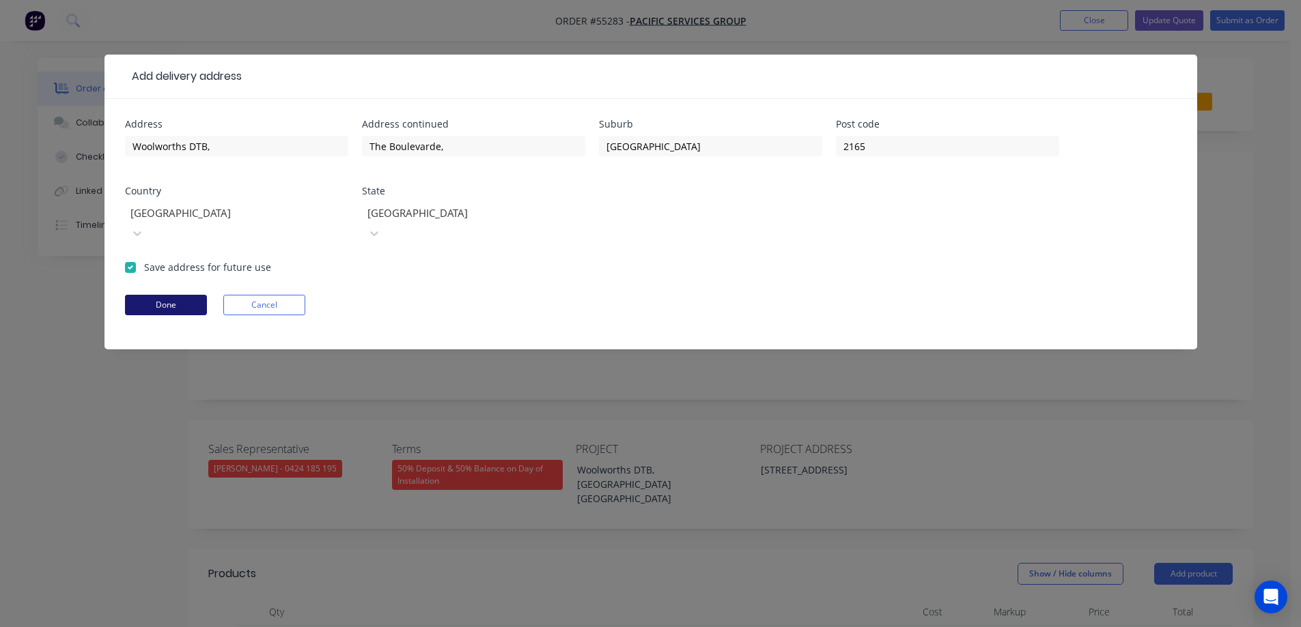
click at [150, 295] on button "Done" at bounding box center [166, 305] width 82 height 20
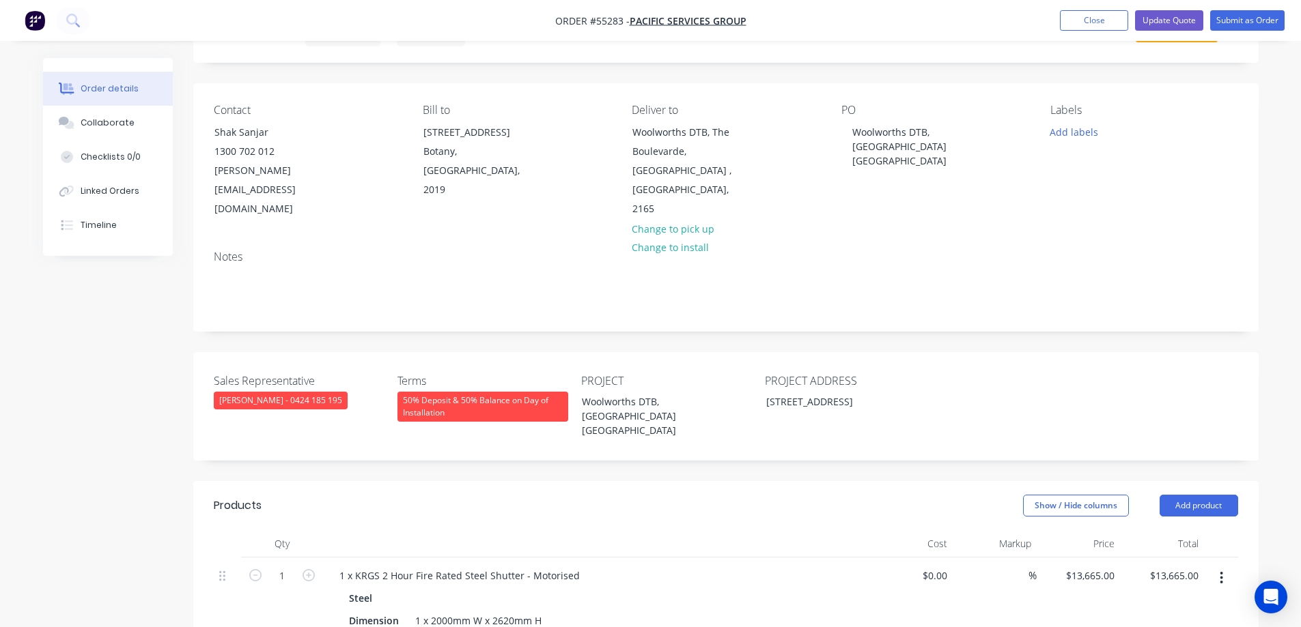
scroll to position [273, 0]
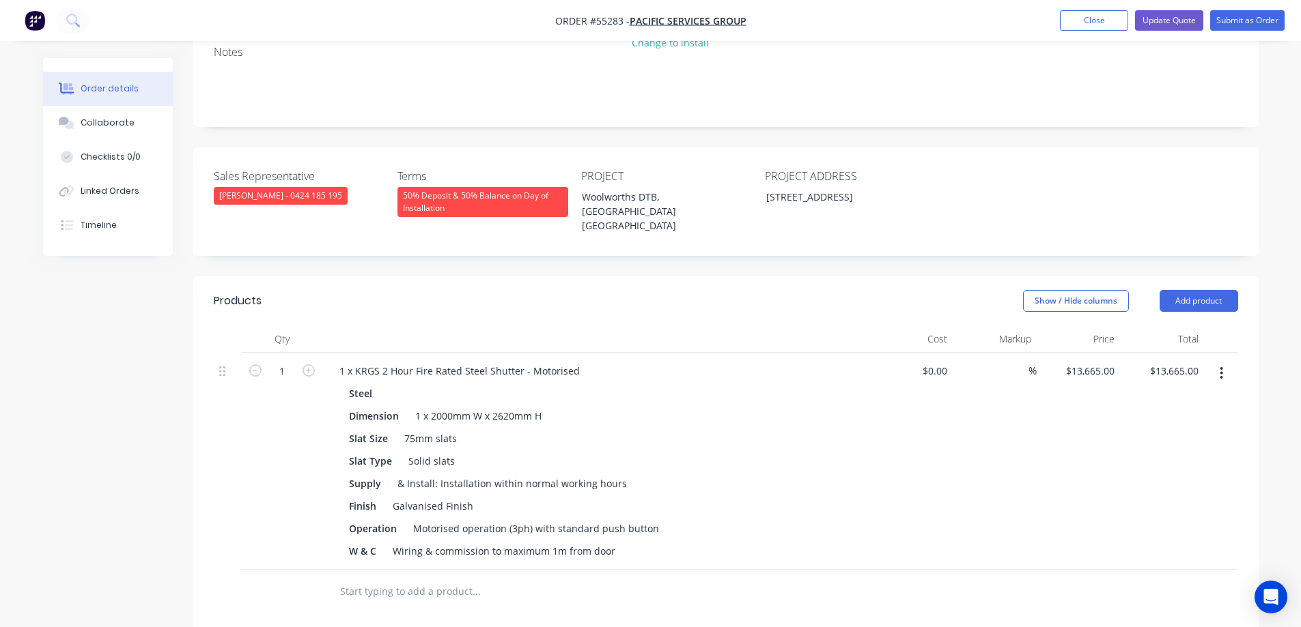
click at [721, 326] on div at bounding box center [596, 339] width 546 height 27
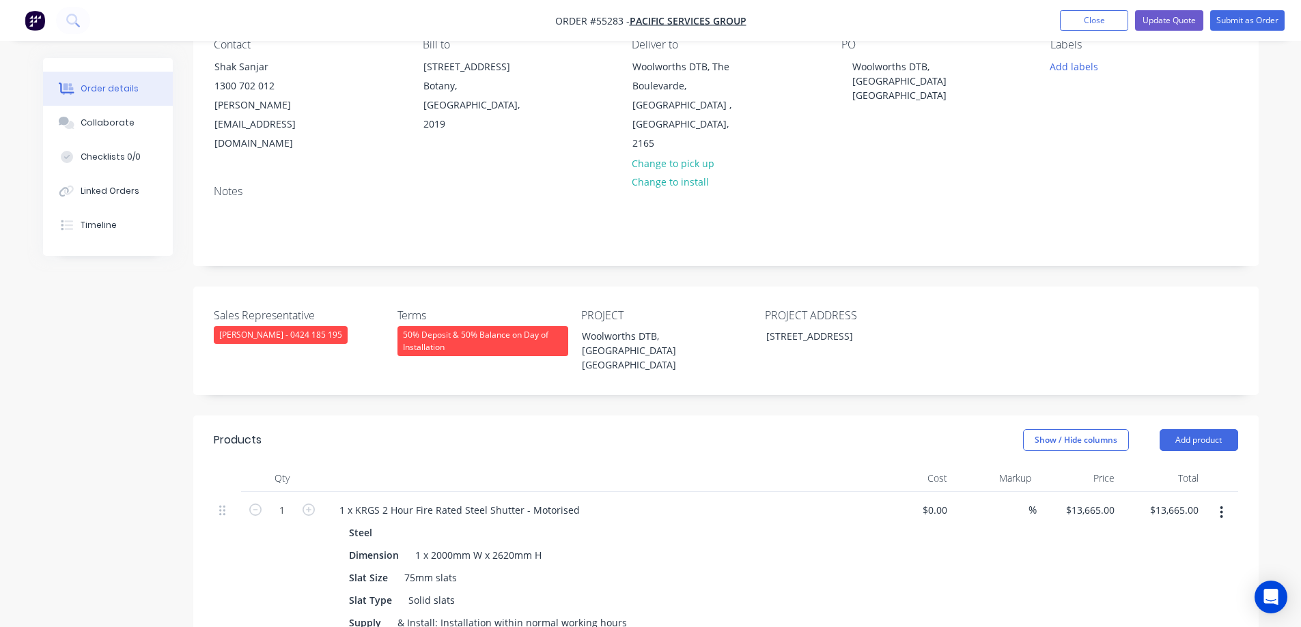
scroll to position [0, 0]
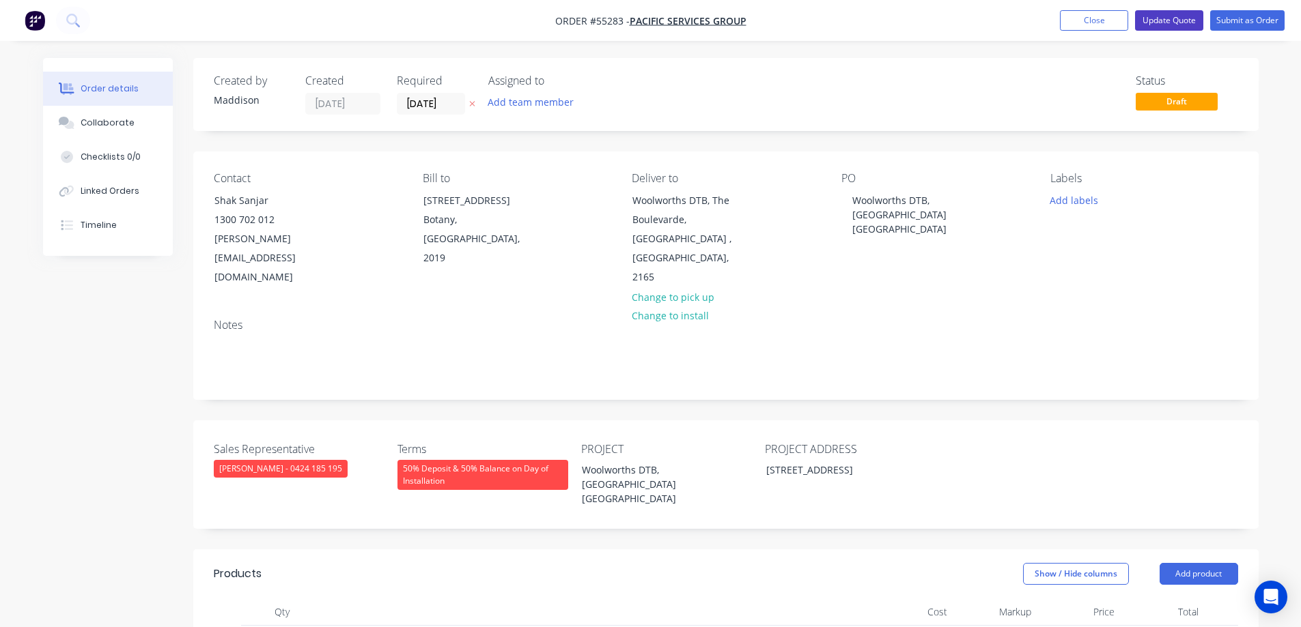
click at [1162, 16] on button "Update Quote" at bounding box center [1169, 20] width 68 height 20
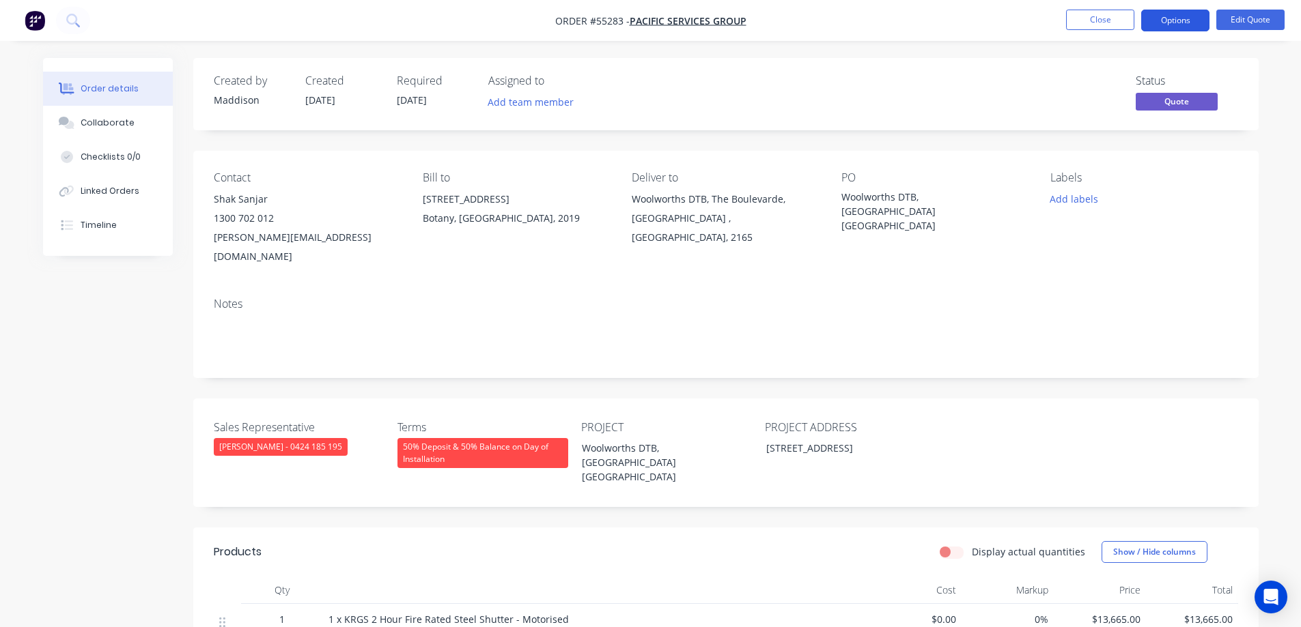
click at [1180, 16] on button "Options" at bounding box center [1175, 21] width 68 height 22
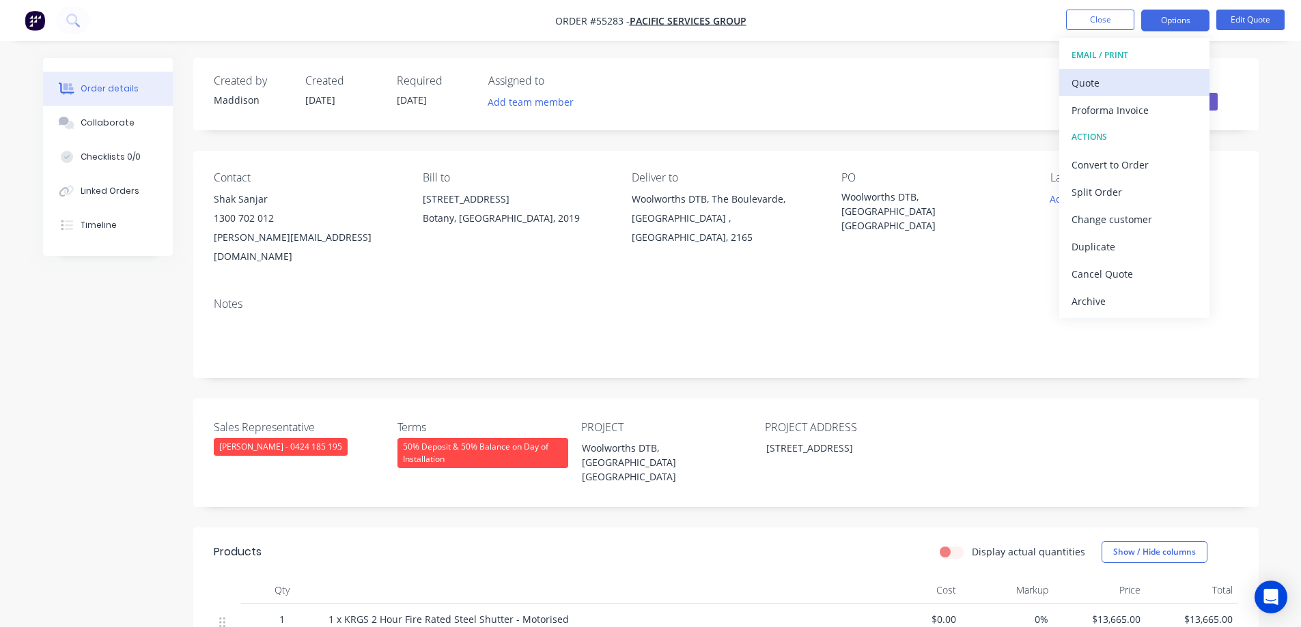
click at [1123, 84] on div "Quote" at bounding box center [1134, 83] width 126 height 20
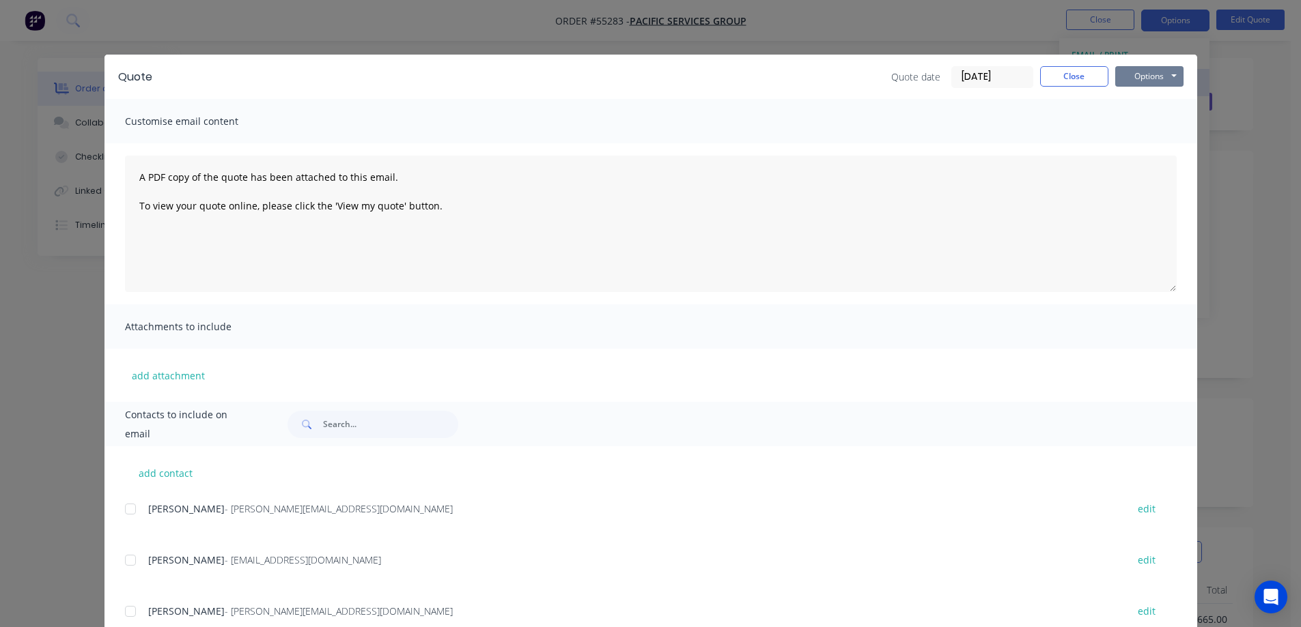
click at [1131, 81] on button "Options" at bounding box center [1149, 76] width 68 height 20
click at [1145, 118] on button "Print" at bounding box center [1158, 123] width 87 height 23
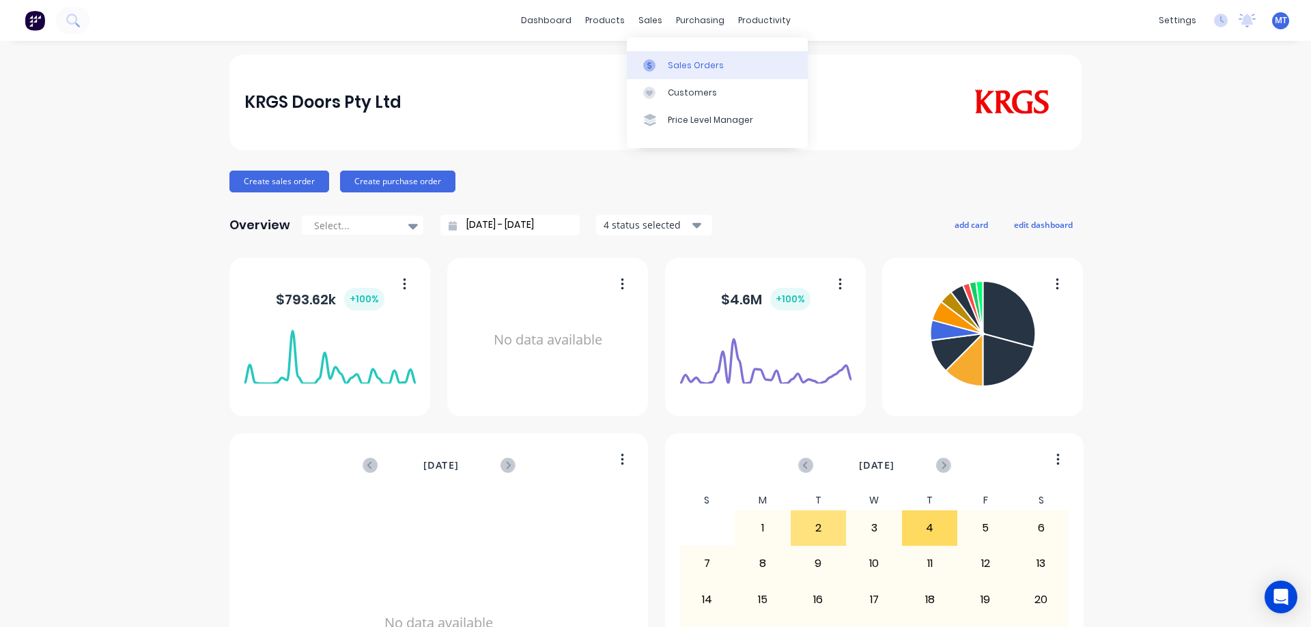
click at [658, 69] on div at bounding box center [653, 65] width 20 height 12
